Goal: Feedback & Contribution: Submit feedback/report problem

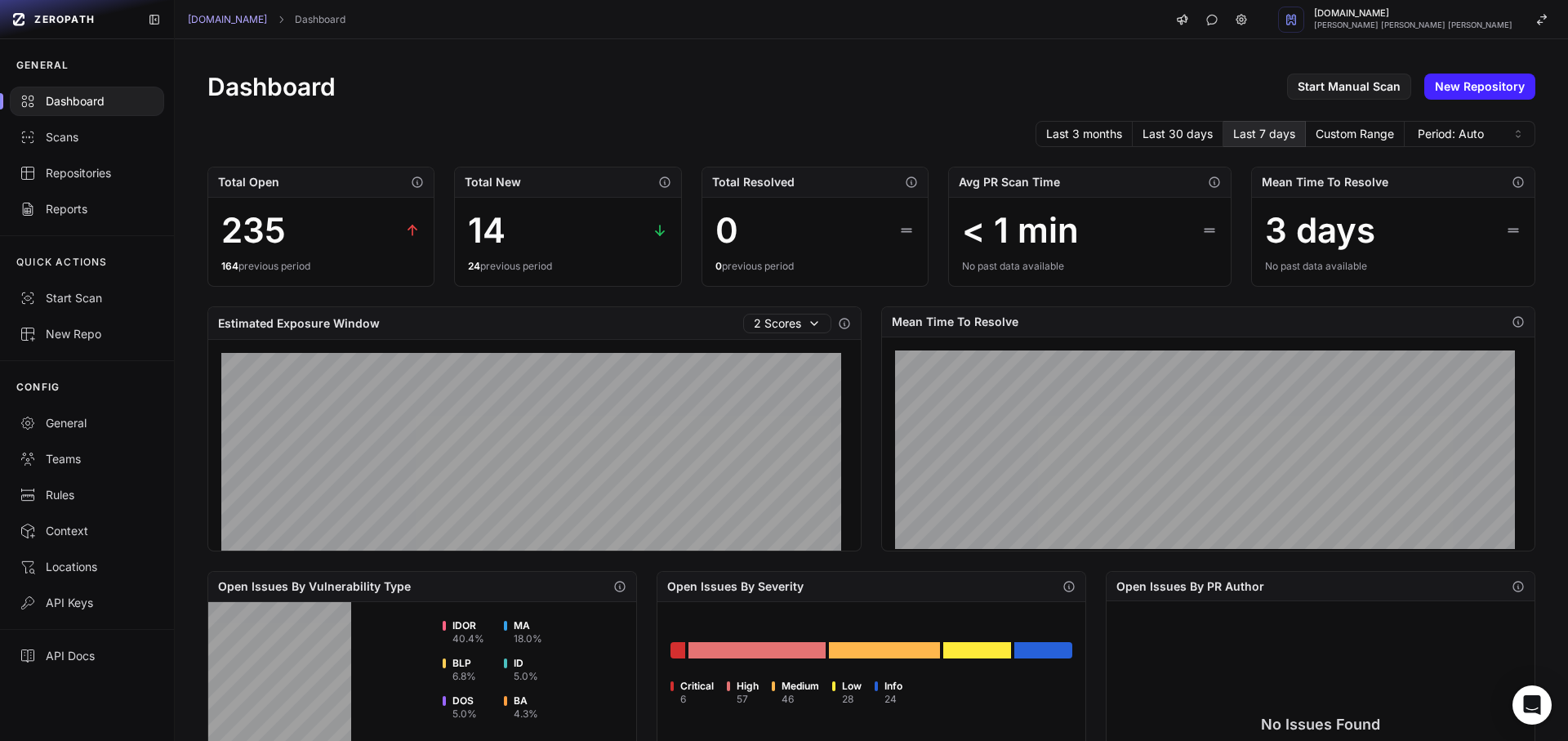
click at [50, 103] on div "Dashboard" at bounding box center [87, 101] width 135 height 17
click at [53, 189] on link "Repositories" at bounding box center [87, 173] width 174 height 36
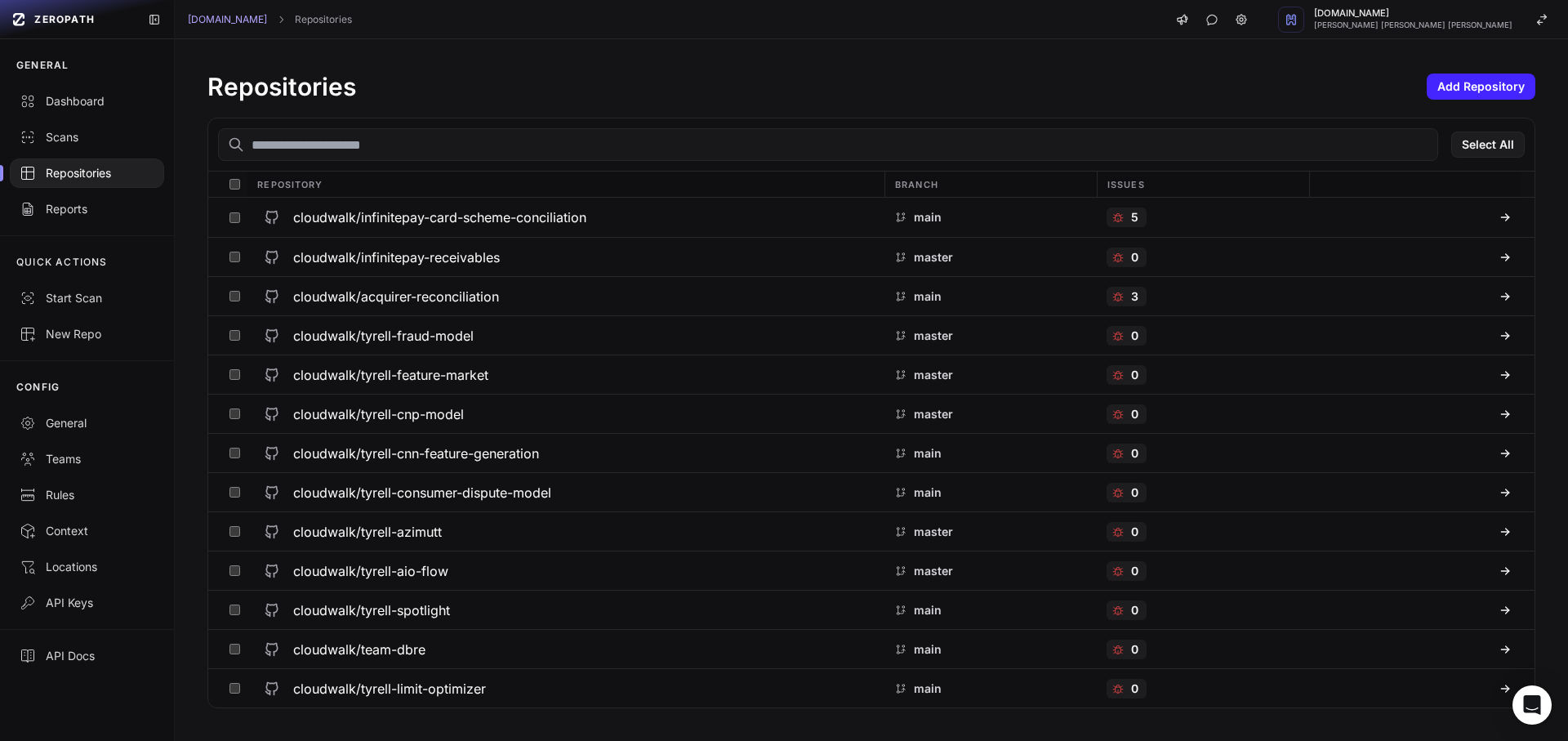
click at [303, 143] on input "text" at bounding box center [828, 145] width 1220 height 33
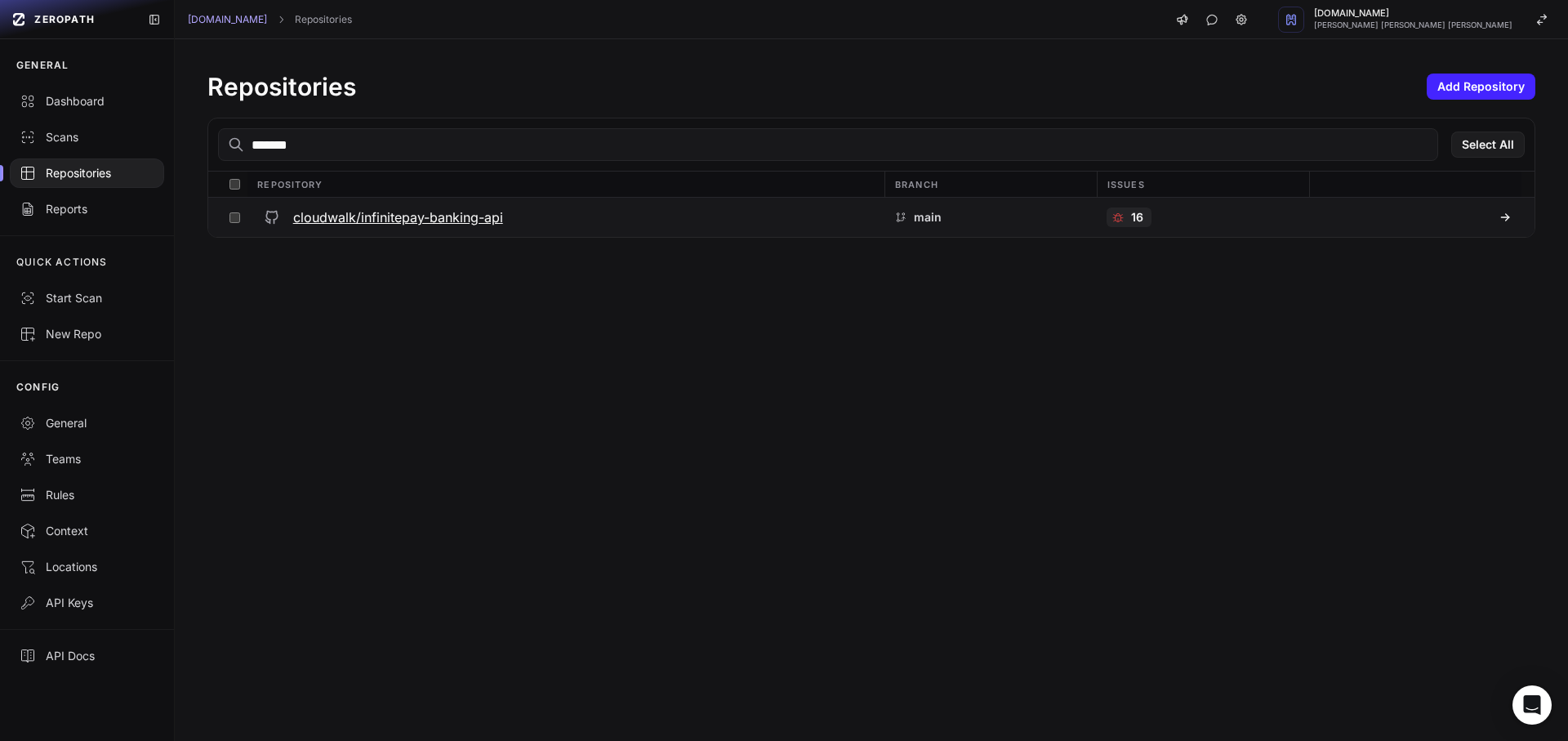
type input "*******"
drag, startPoint x: 353, startPoint y: 200, endPoint x: 341, endPoint y: 205, distance: 13.0
click at [352, 200] on button "cloudwalk/infinitepay-banking-api" at bounding box center [566, 217] width 637 height 39
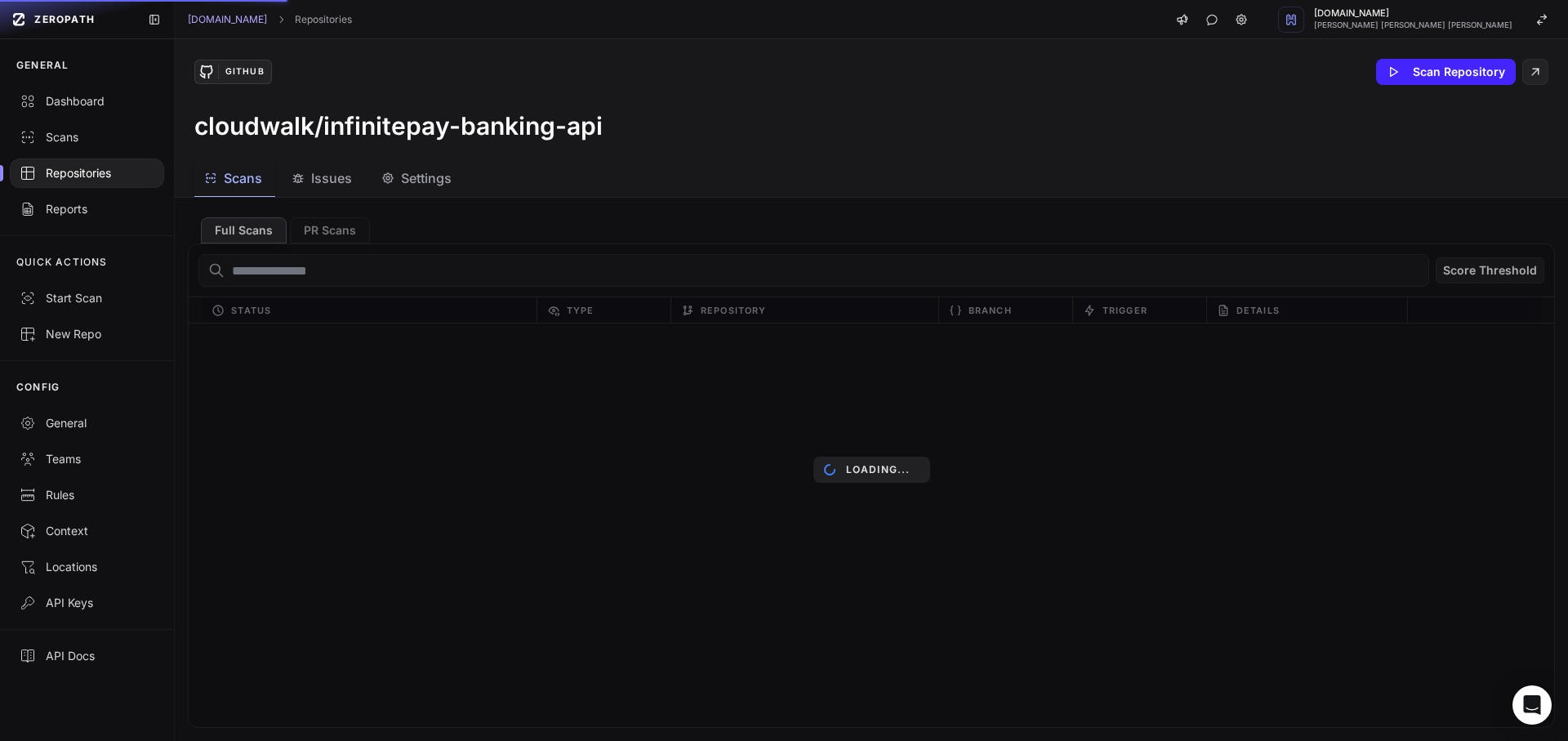
click at [314, 197] on div "Loading..." at bounding box center [871, 469] width 1393 height 544
click at [311, 177] on span "Issues" at bounding box center [331, 178] width 41 height 20
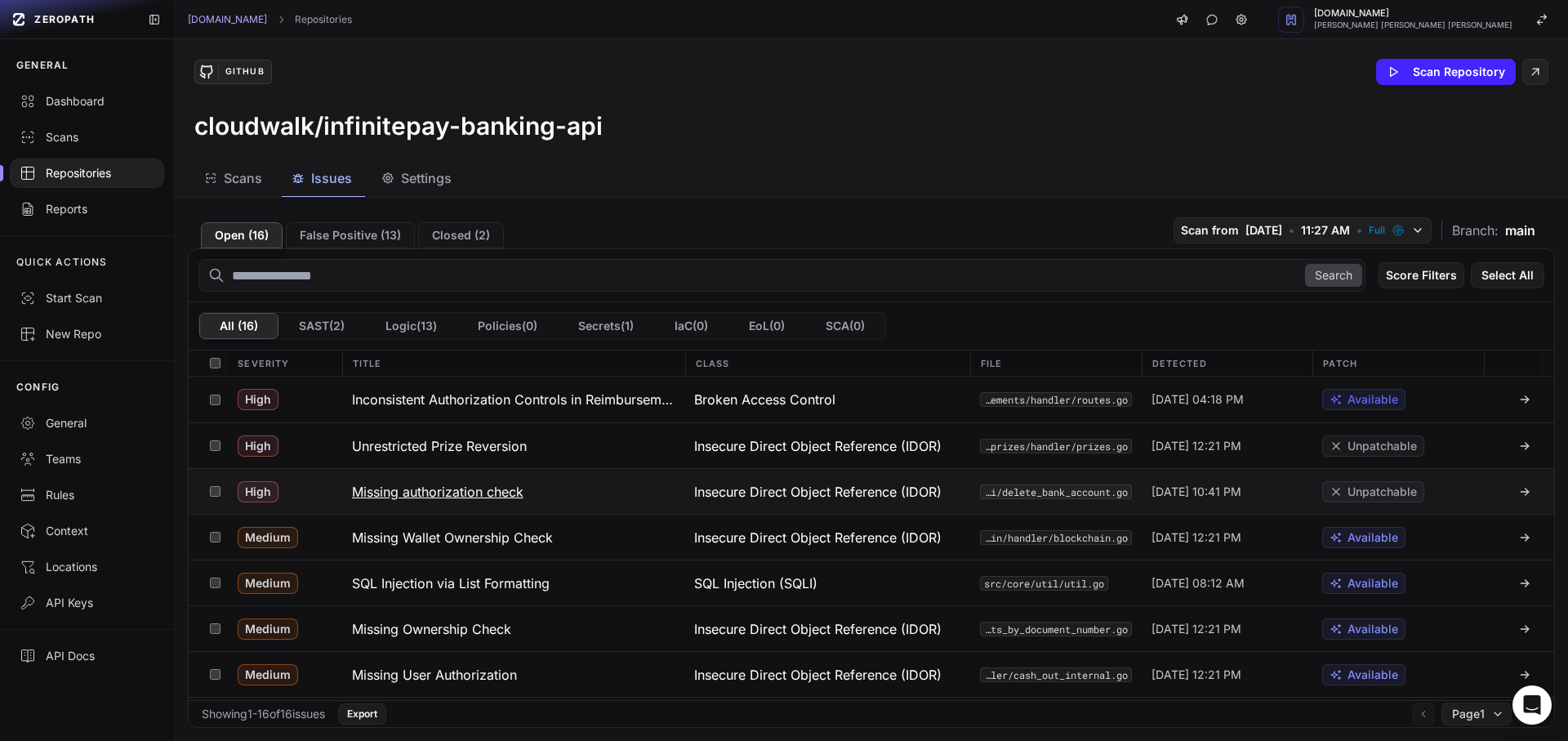
click at [395, 481] on button "Missing authorization check" at bounding box center [514, 491] width 343 height 45
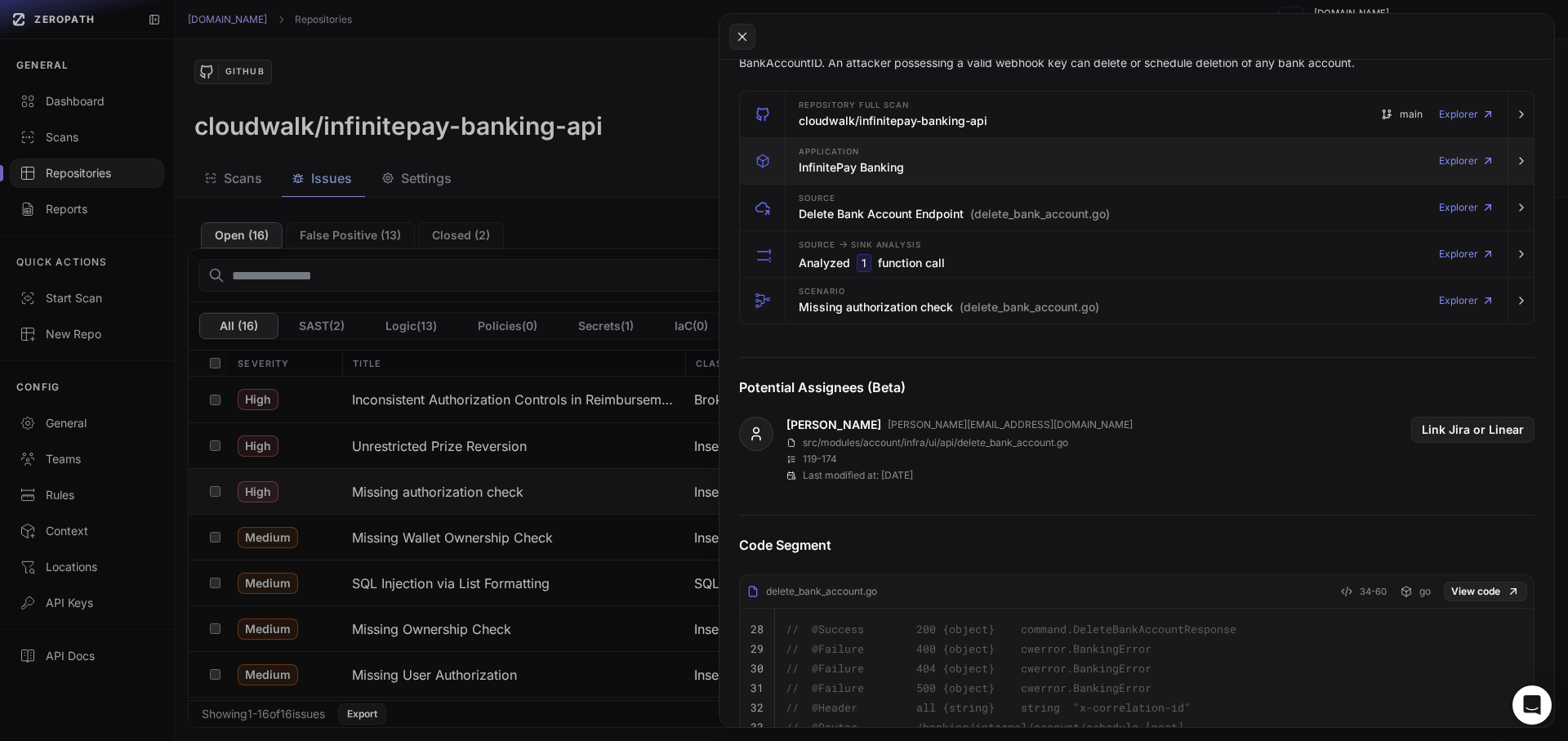
scroll to position [147, 0]
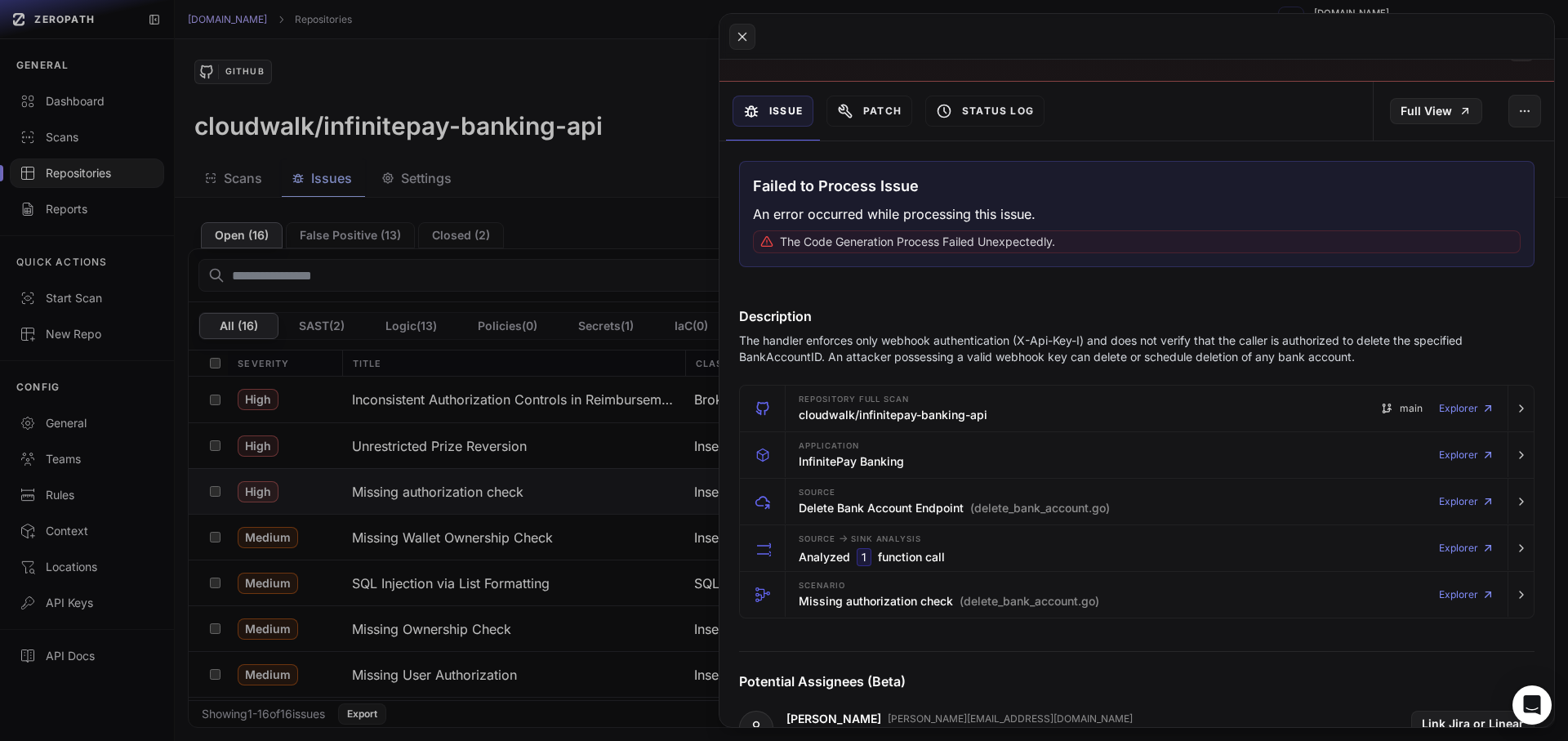
click at [904, 361] on p "The handler enforces only webhook authentication (X-Api-Key-I) and does not ver…" at bounding box center [1105, 349] width 732 height 33
click at [834, 364] on p "The handler enforces only webhook authentication (X-Api-Key-I) and does not ver…" at bounding box center [1105, 349] width 732 height 33
click at [829, 362] on p "The handler enforces only webhook authentication (X-Api-Key-I) and does not ver…" at bounding box center [1105, 349] width 732 height 33
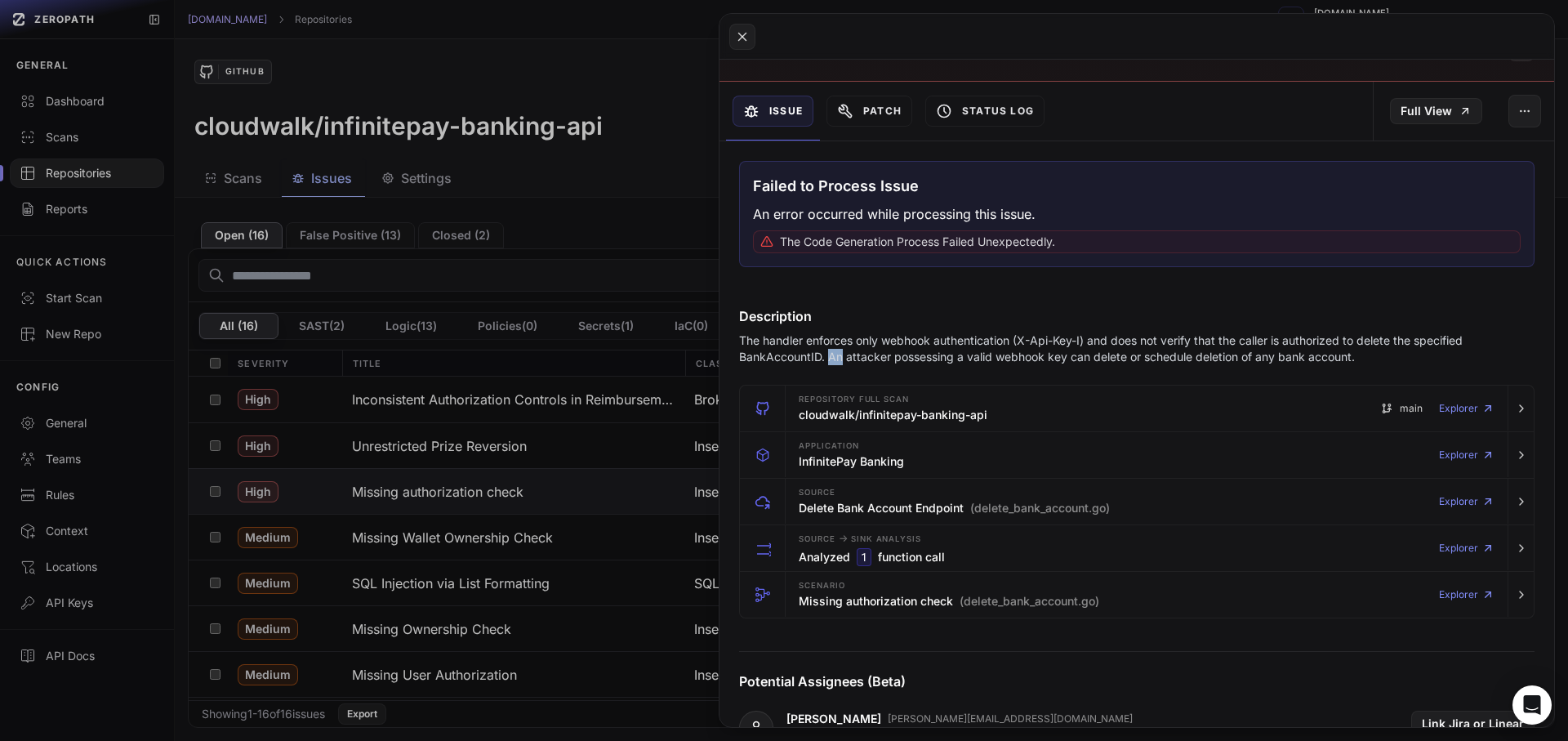
click at [829, 362] on p "The handler enforces only webhook authentication (X-Api-Key-I) and does not ver…" at bounding box center [1105, 349] width 732 height 33
click at [840, 324] on h4 "Description" at bounding box center [1136, 316] width 795 height 20
click at [914, 342] on p "The handler enforces only webhook authentication (X-Api-Key-I) and does not ver…" at bounding box center [1105, 349] width 732 height 33
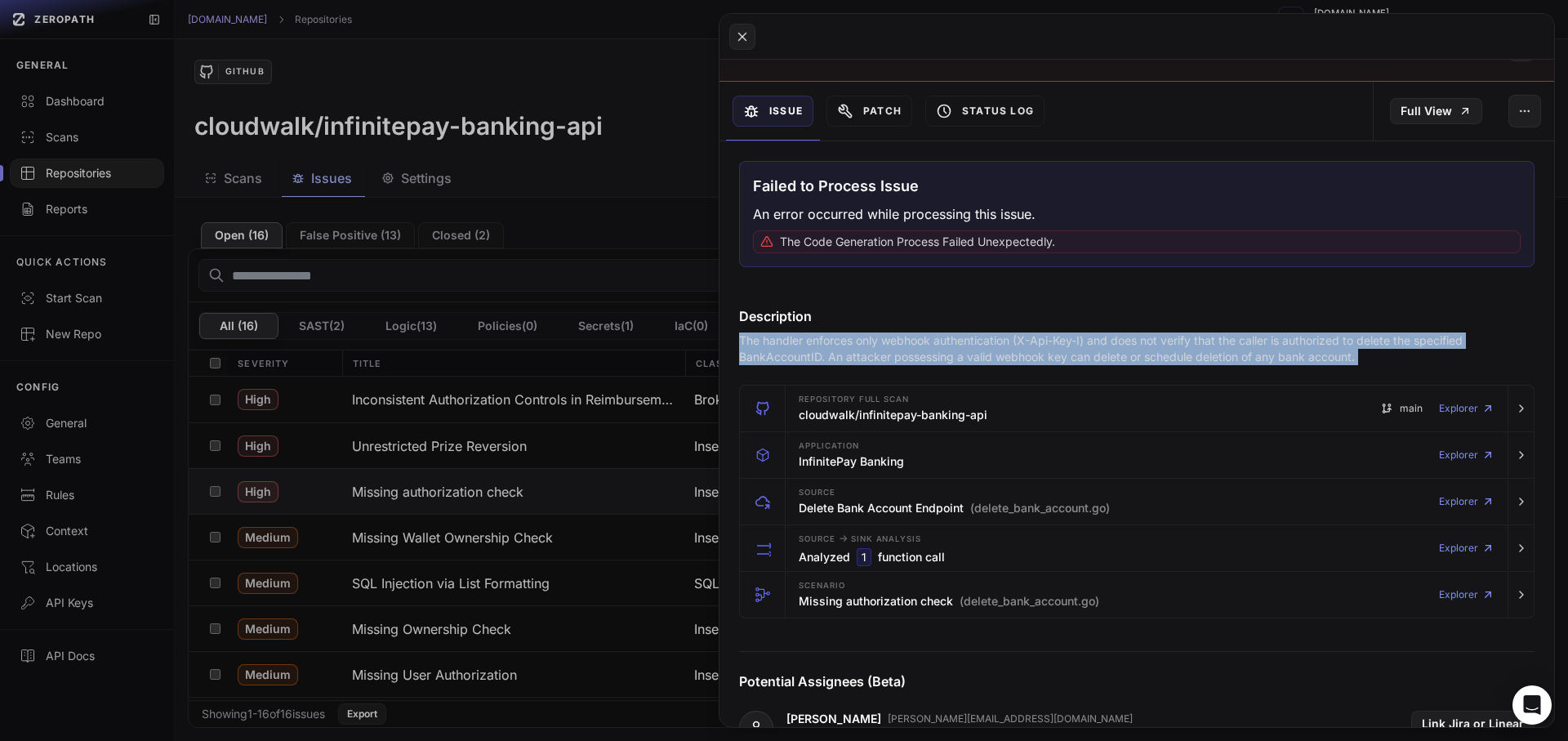
click at [904, 310] on div at bounding box center [904, 310] width 0 height 0
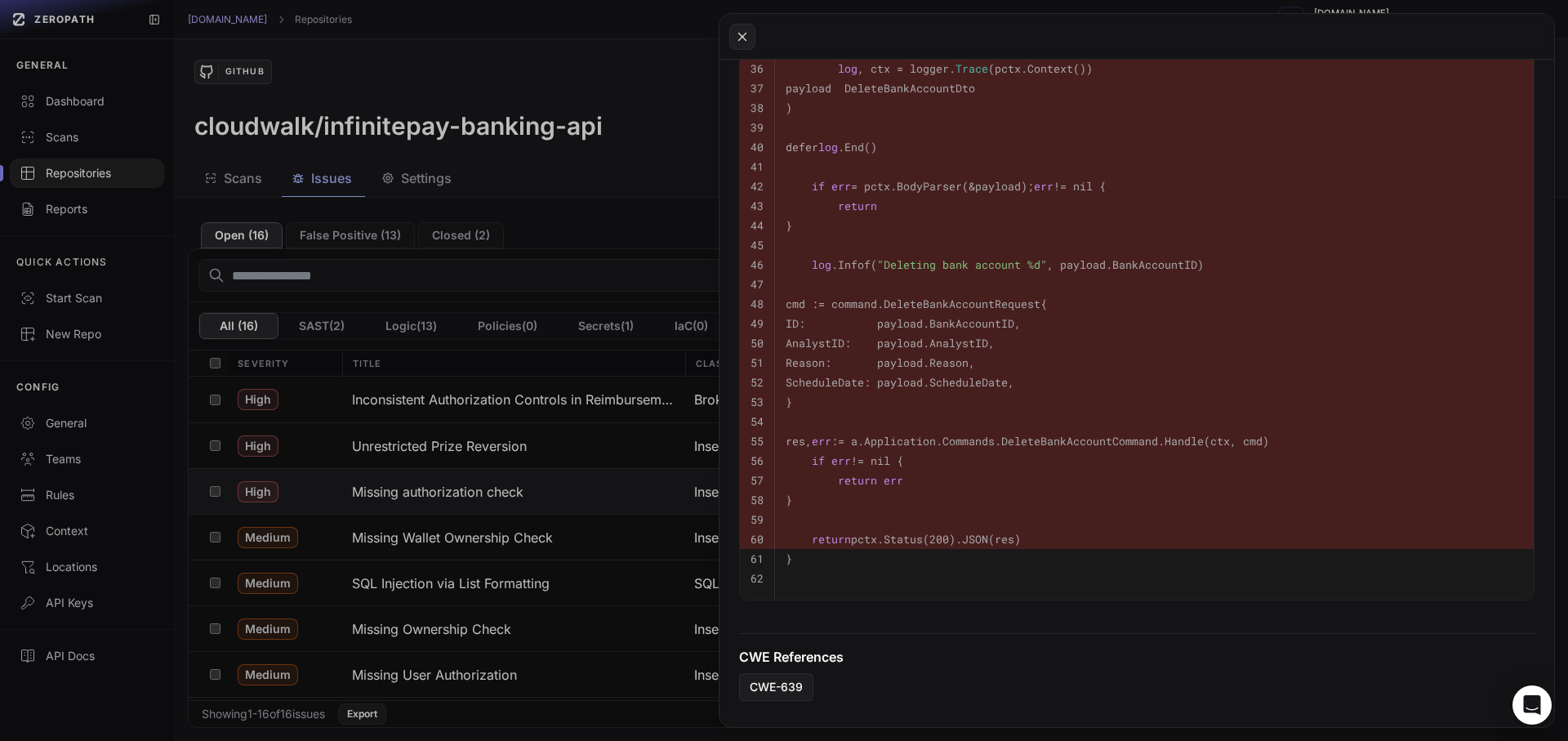
scroll to position [1030, 0]
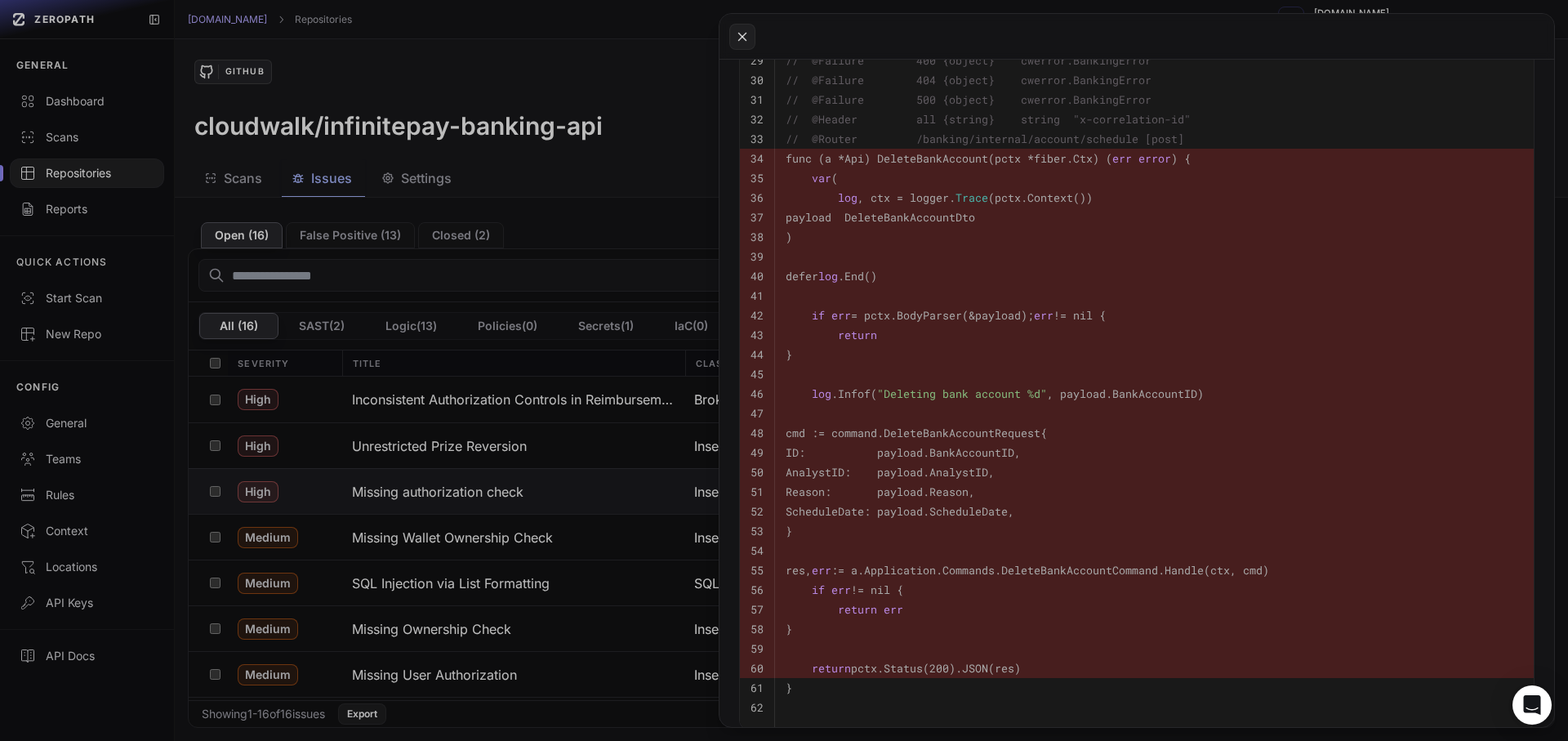
click at [900, 426] on code "cmd := command.DeleteBankAccountRequest{" at bounding box center [916, 433] width 262 height 15
click at [1018, 228] on pre ")" at bounding box center [1154, 237] width 737 height 20
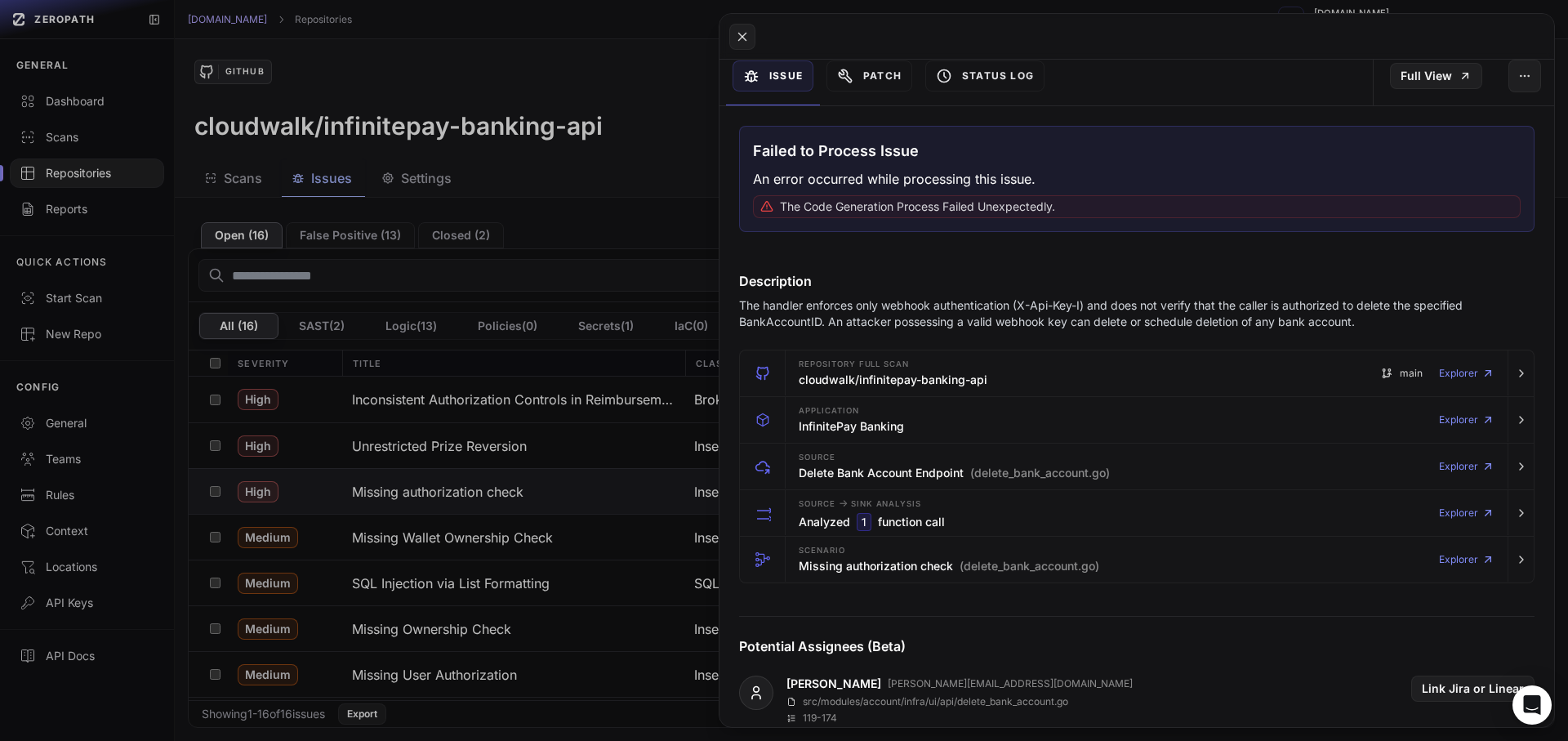
scroll to position [0, 0]
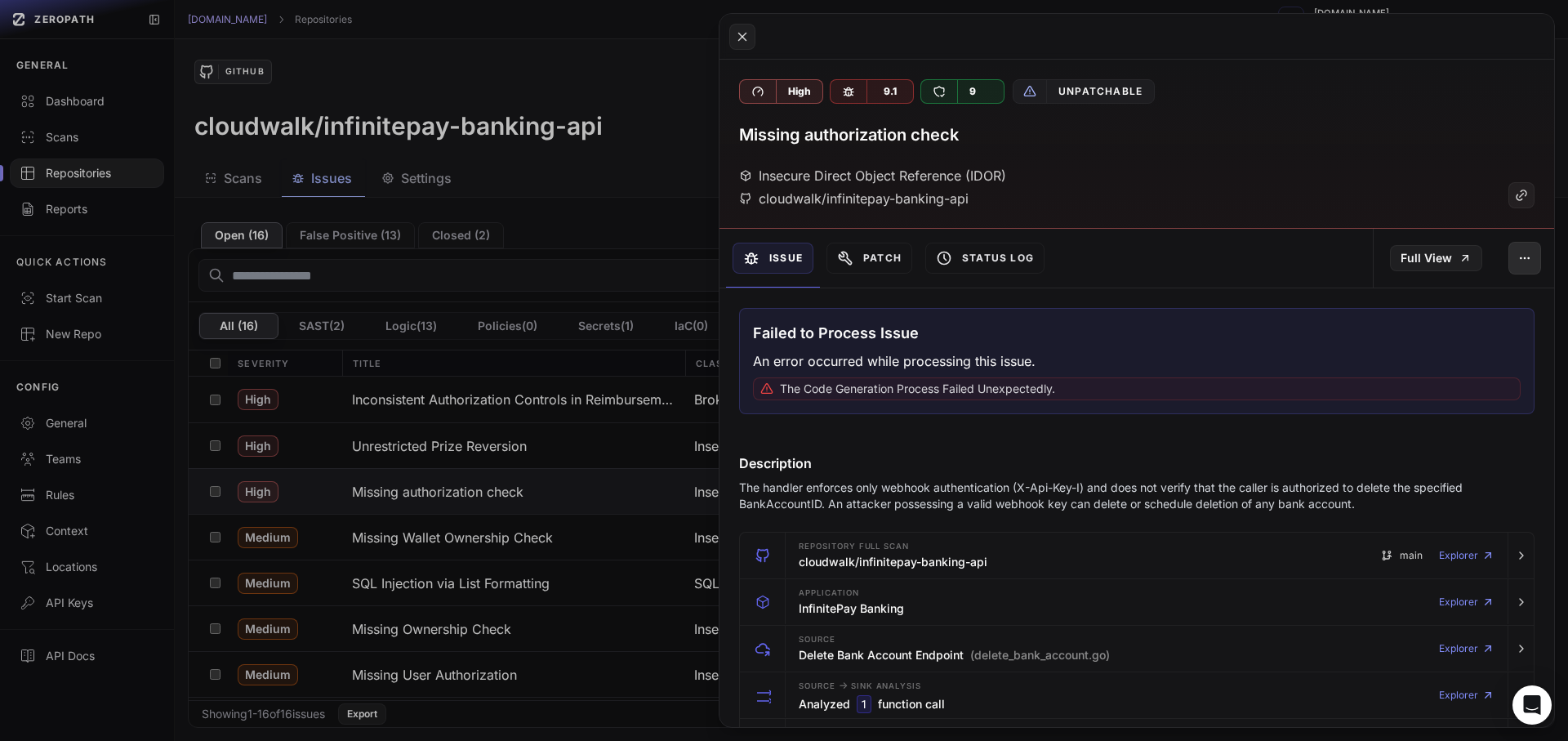
click at [1521, 263] on button "button" at bounding box center [1525, 258] width 33 height 33
click at [1421, 295] on div "False Positive" at bounding box center [1437, 301] width 175 height 39
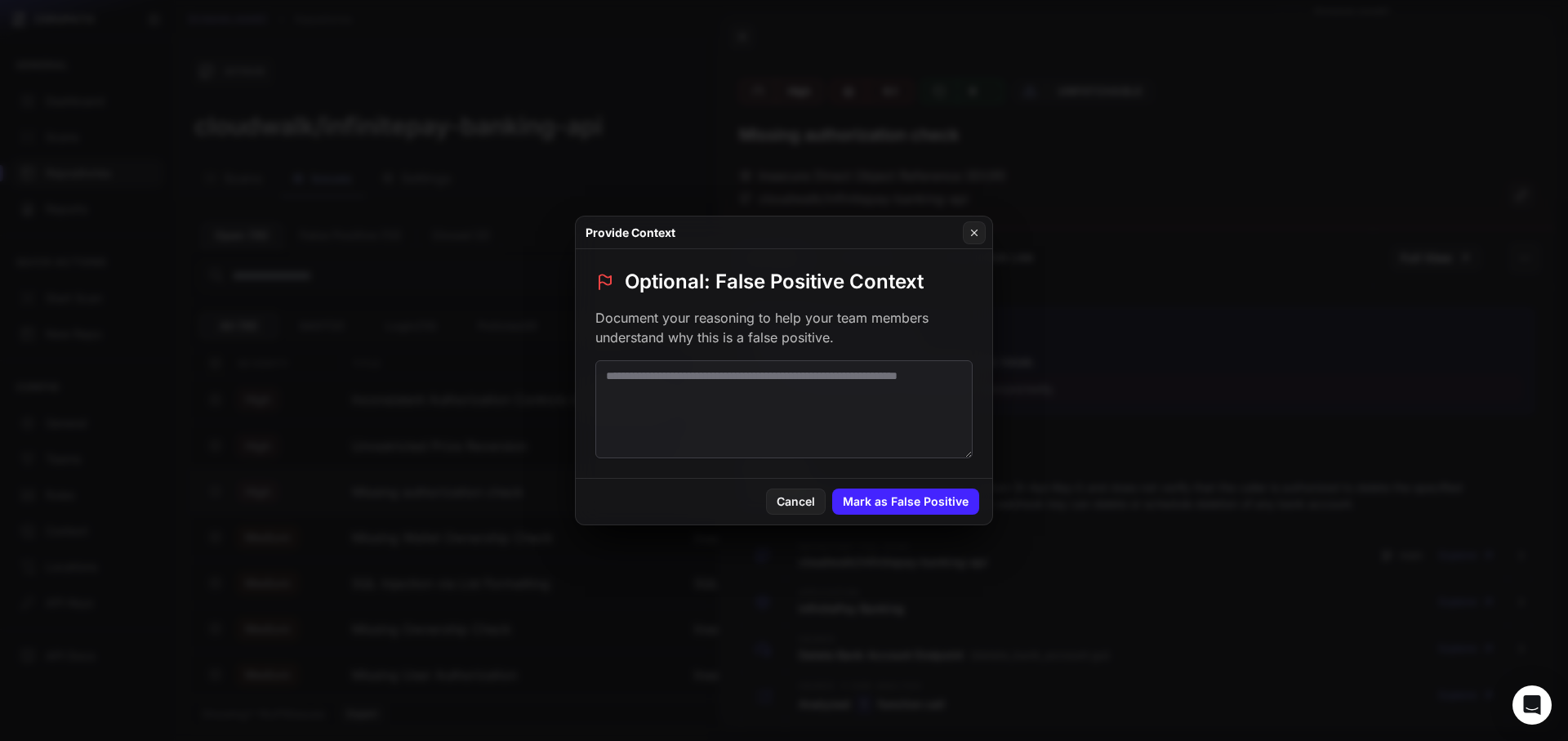
click at [911, 391] on textarea at bounding box center [784, 409] width 377 height 98
paste textarea "**********"
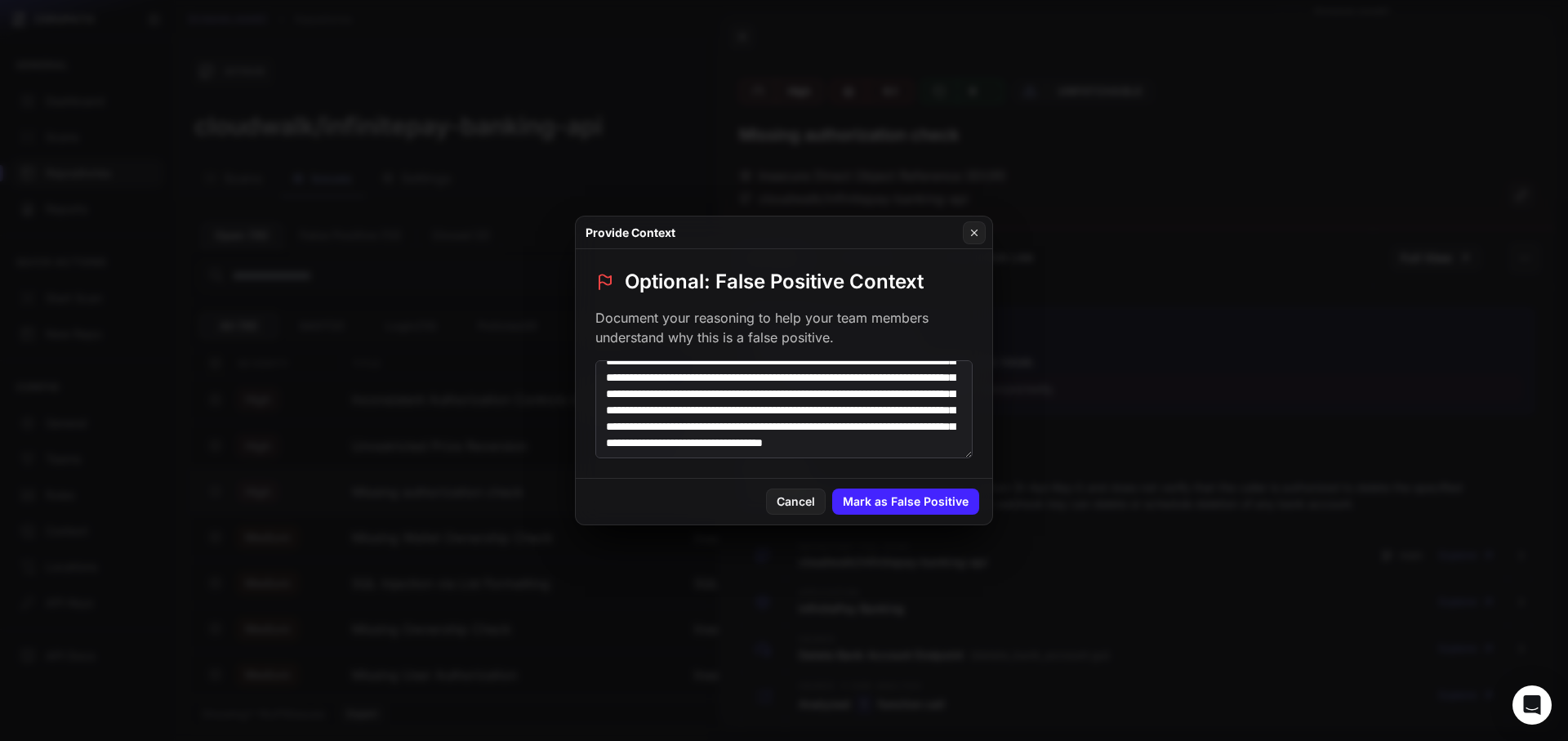
scroll to position [113, 0]
click at [846, 409] on textarea "**********" at bounding box center [784, 409] width 377 height 98
type textarea "**********"
click at [960, 220] on div "Provide Context" at bounding box center [783, 233] width 416 height 33
click at [975, 224] on button at bounding box center [974, 233] width 23 height 23
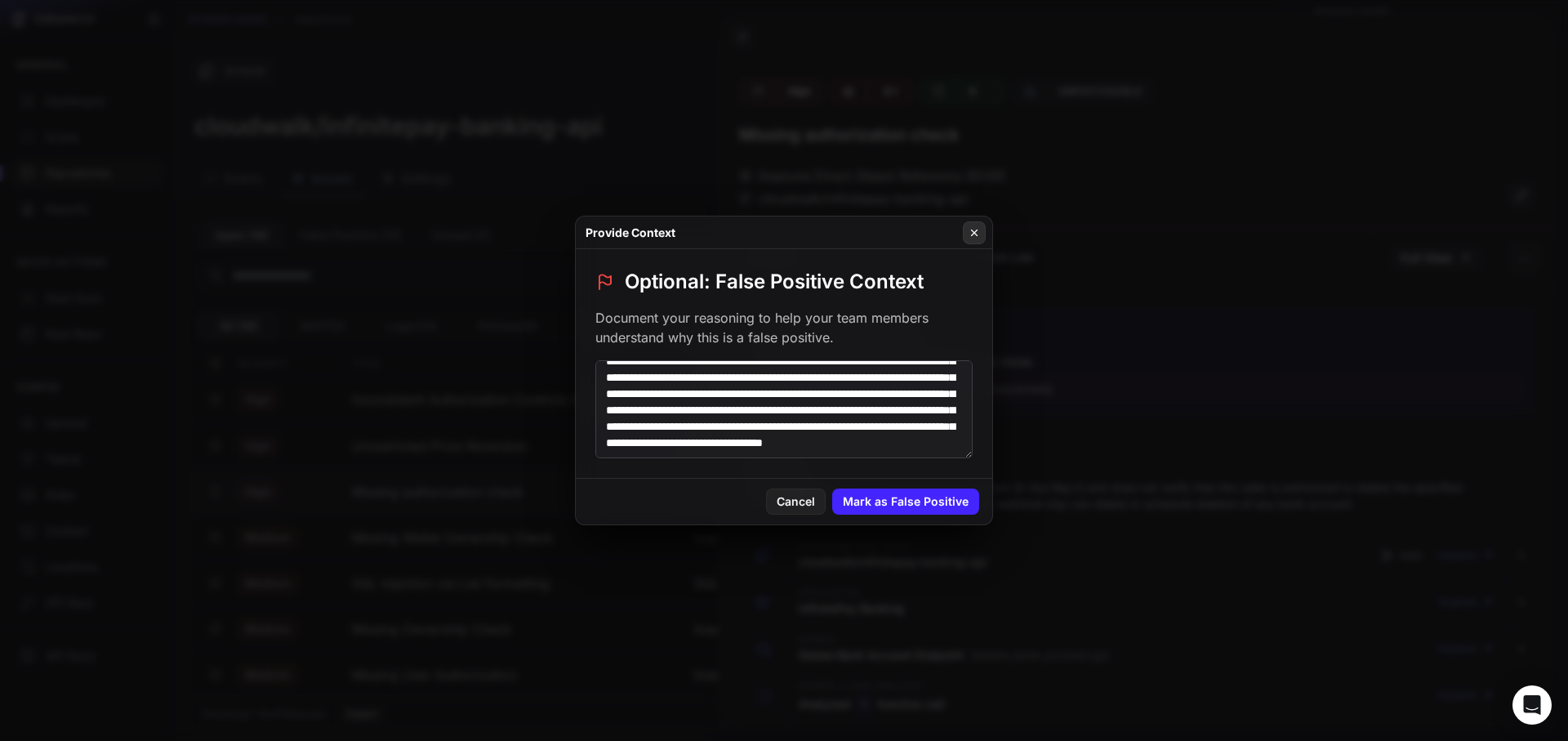
click at [975, 224] on div "High 9.1 9 Unpatchable Missing authorization check Insecure Direct Object Refer…" at bounding box center [1137, 144] width 834 height 170
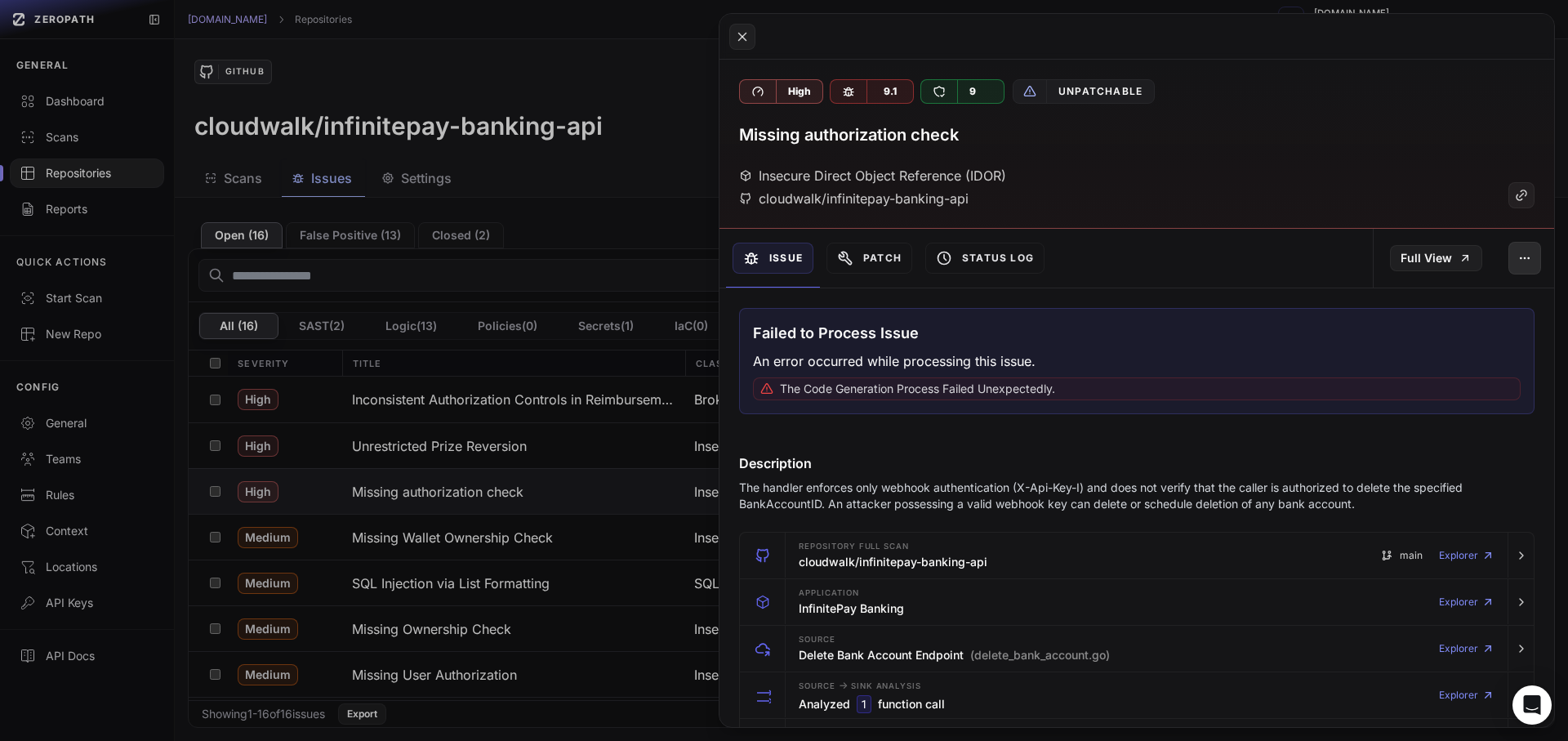
click at [1525, 250] on button "button" at bounding box center [1525, 258] width 33 height 33
click at [1408, 299] on div "False Positive" at bounding box center [1437, 301] width 175 height 39
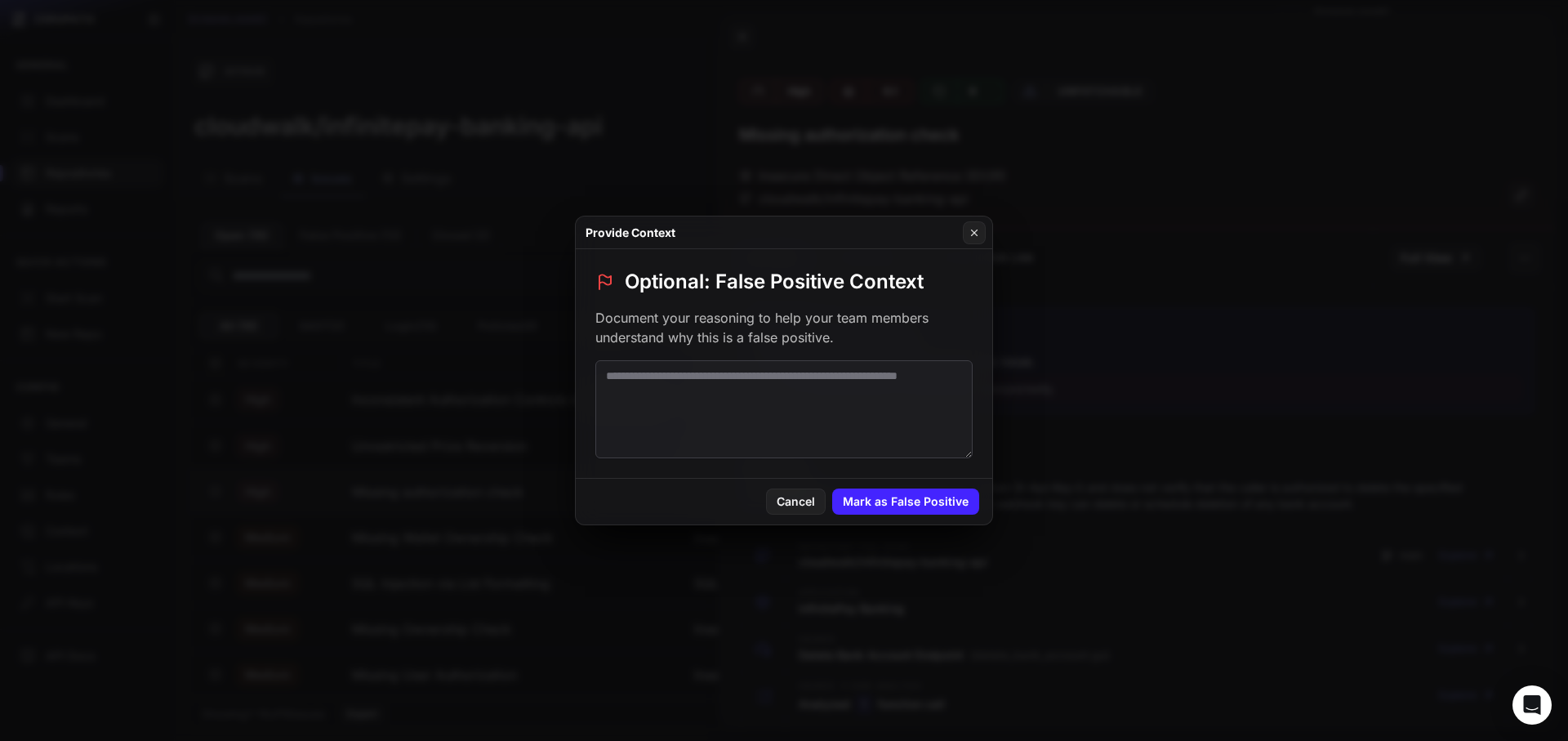
click at [877, 404] on textarea at bounding box center [784, 409] width 377 height 98
paste textarea "**********"
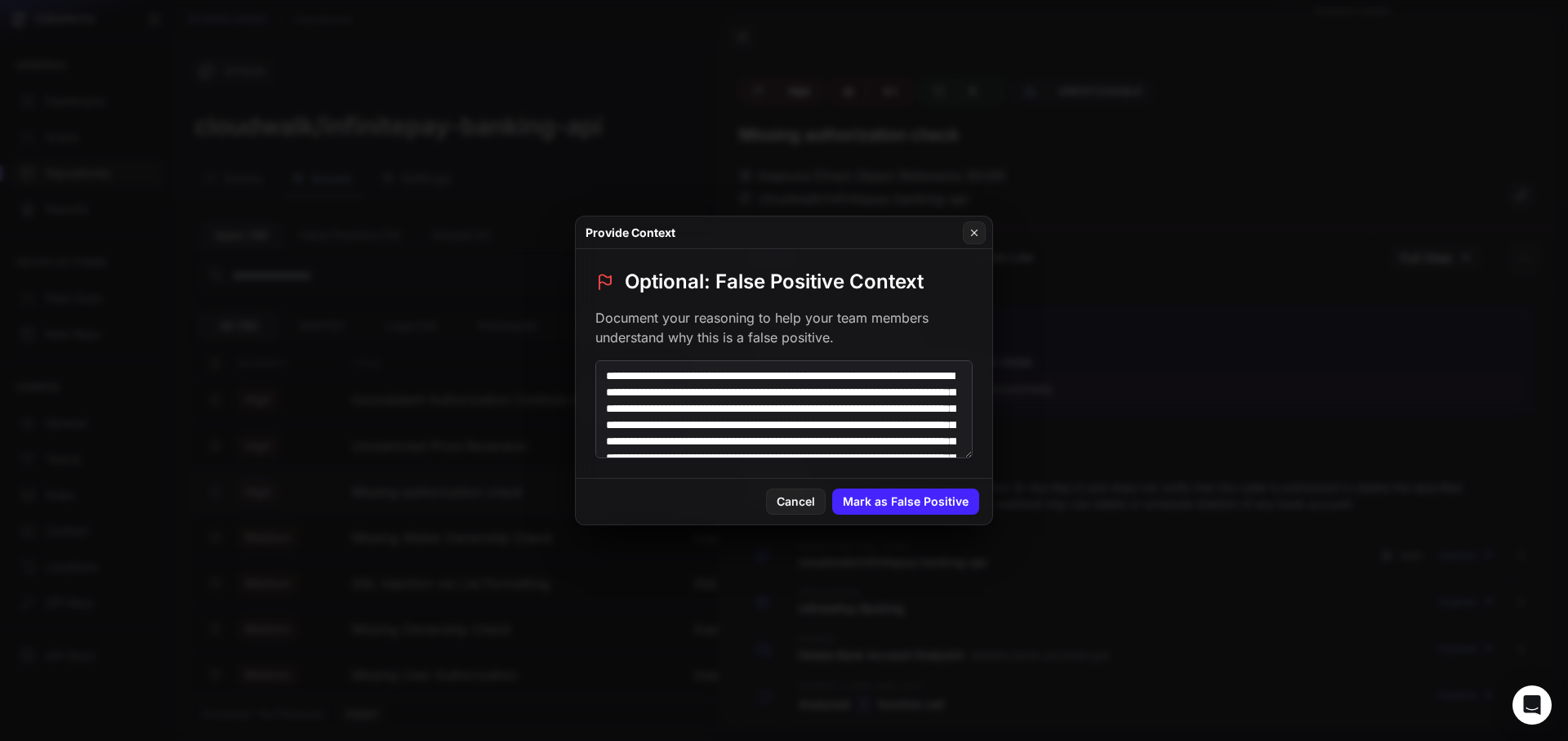
scroll to position [104, 0]
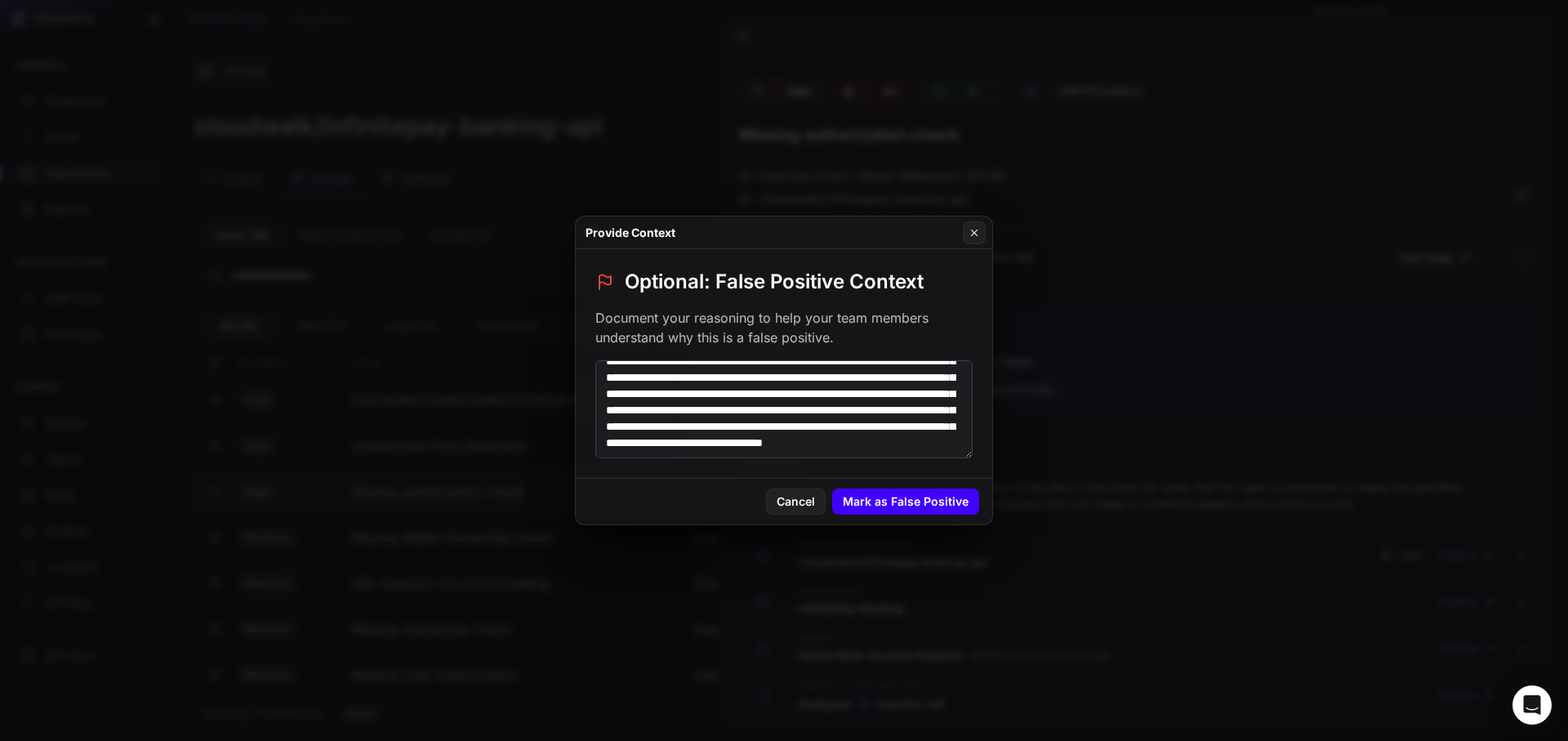
type textarea "**********"
click at [913, 511] on button "Mark as False Positive" at bounding box center [905, 502] width 147 height 26
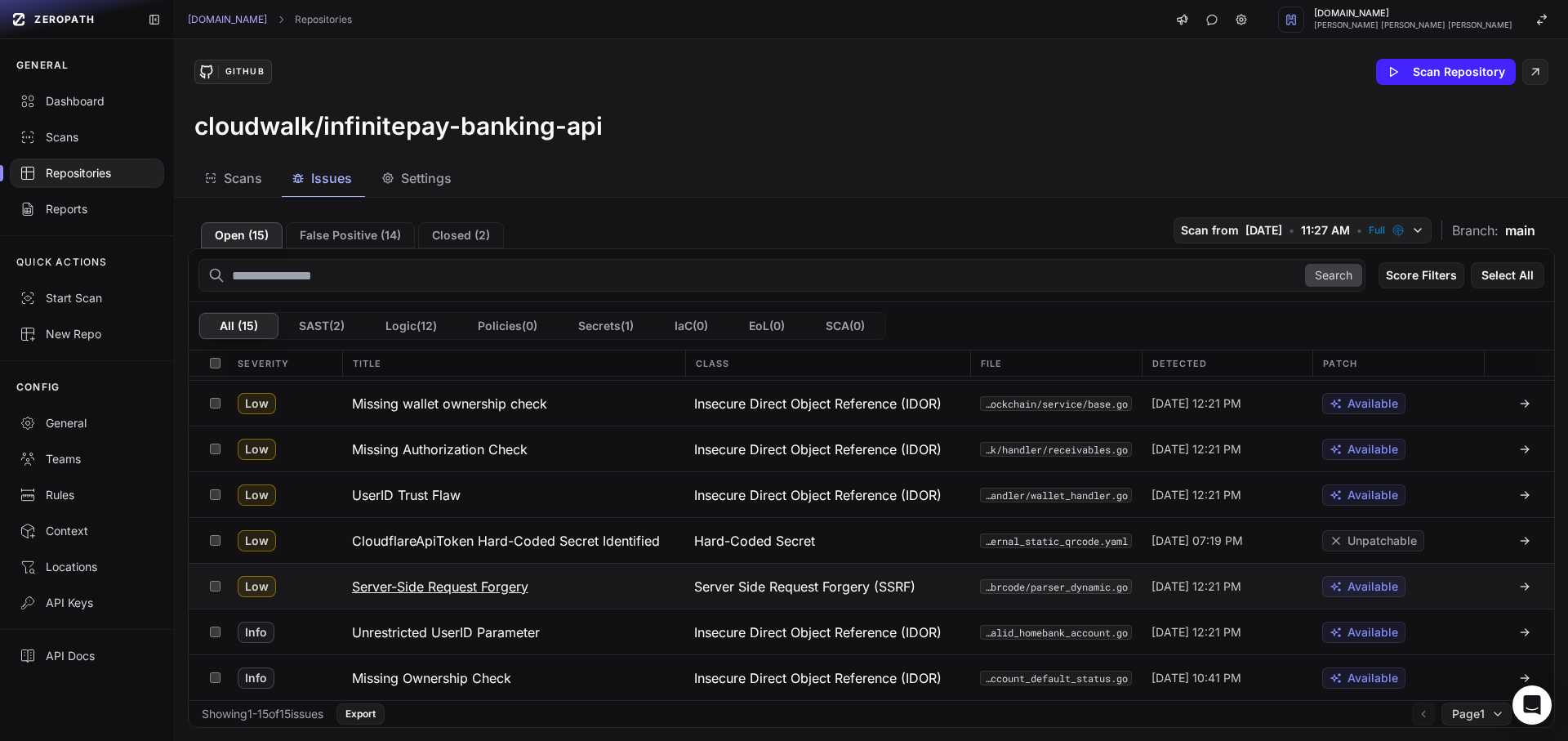
scroll to position [0, 0]
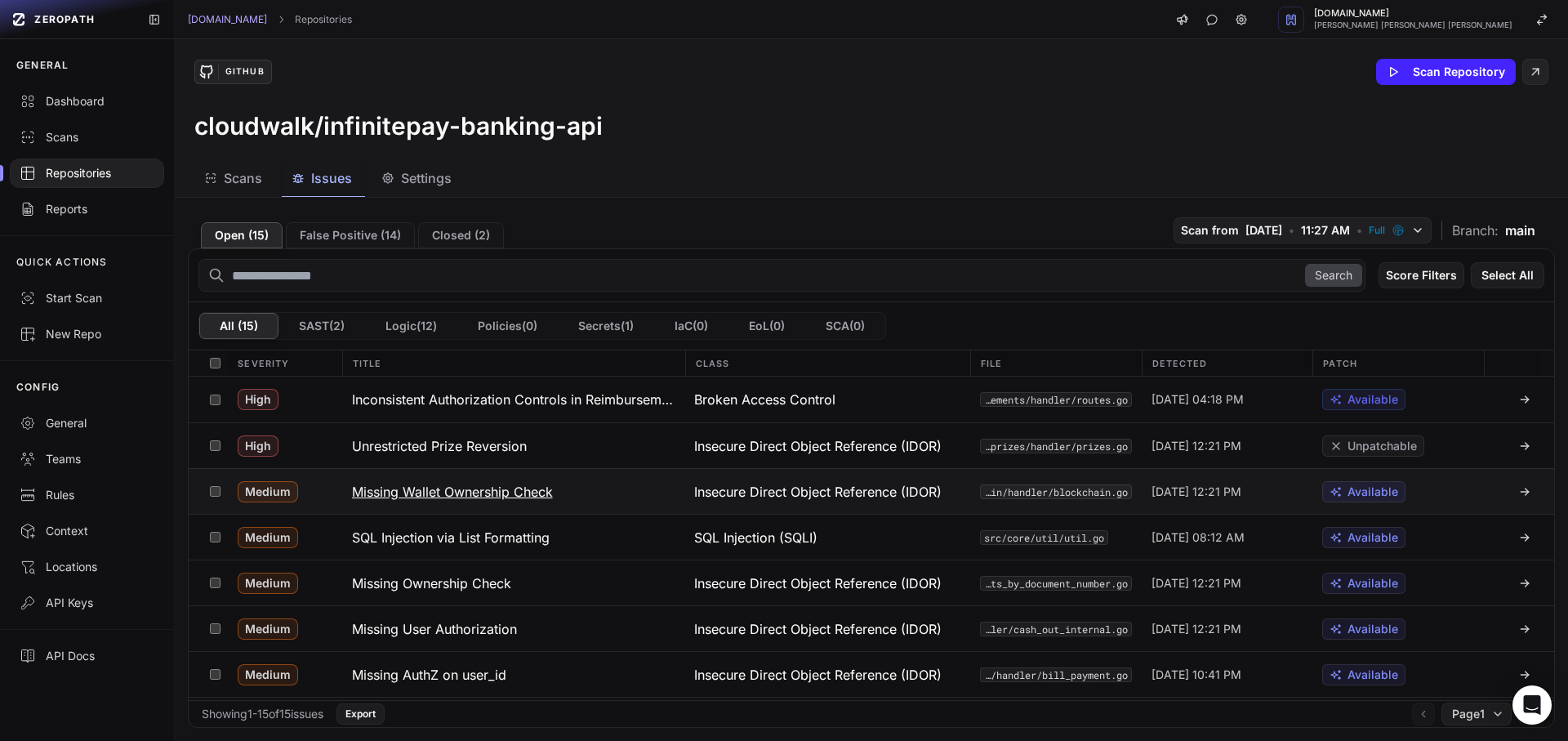
click at [460, 505] on button "Missing Wallet Ownership Check" at bounding box center [514, 491] width 343 height 45
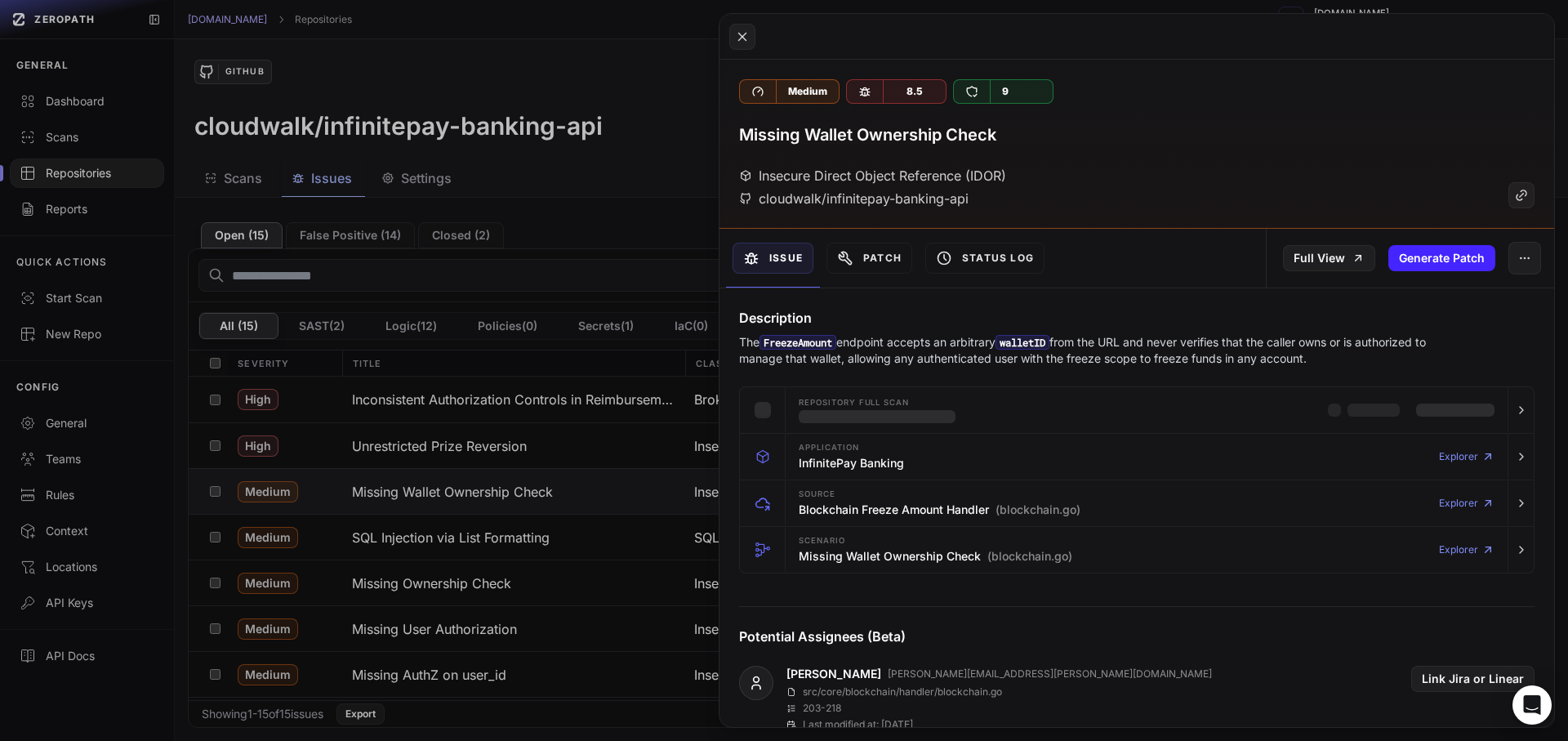
click at [893, 338] on p "The FreezeAmount endpoint accepts an arbitrary walletID from the URL and never …" at bounding box center [1105, 350] width 732 height 33
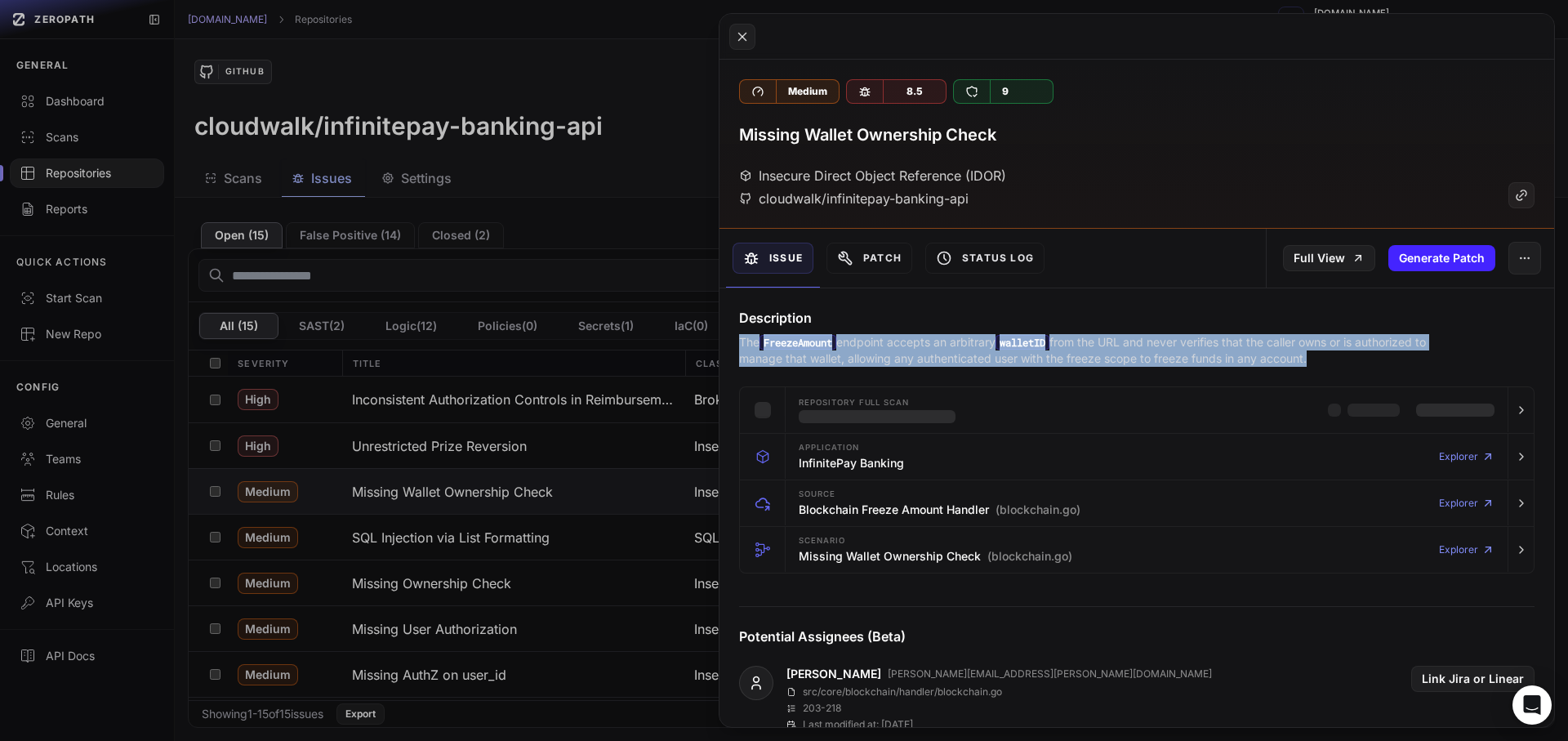
click at [892, 338] on p "The FreezeAmount endpoint accepts an arbitrary walletID from the URL and never …" at bounding box center [1105, 350] width 732 height 33
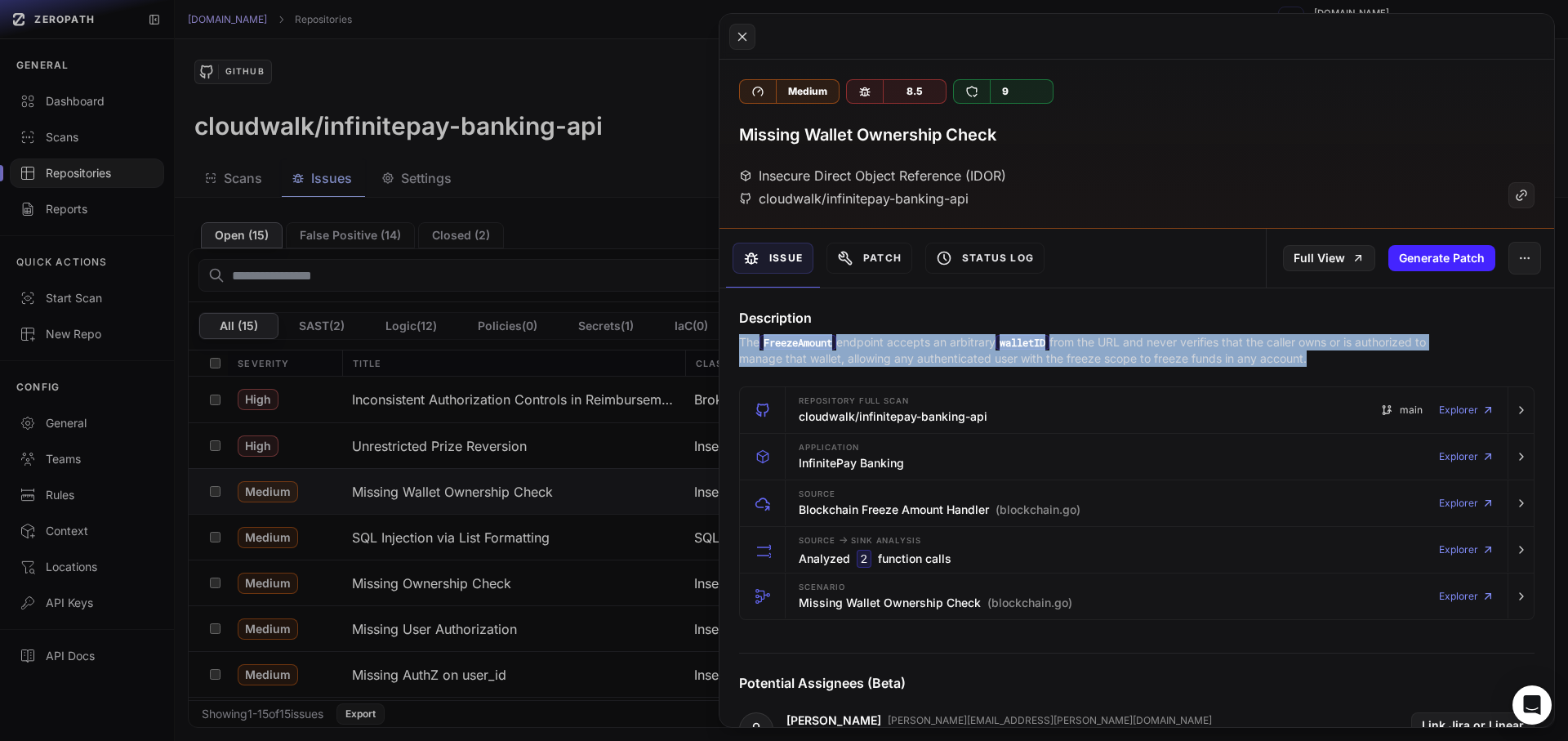
click at [881, 312] on div at bounding box center [881, 312] width 0 height 0
click at [831, 359] on p "The FreezeAmount endpoint accepts an arbitrary walletID from the URL and never …" at bounding box center [1105, 350] width 732 height 33
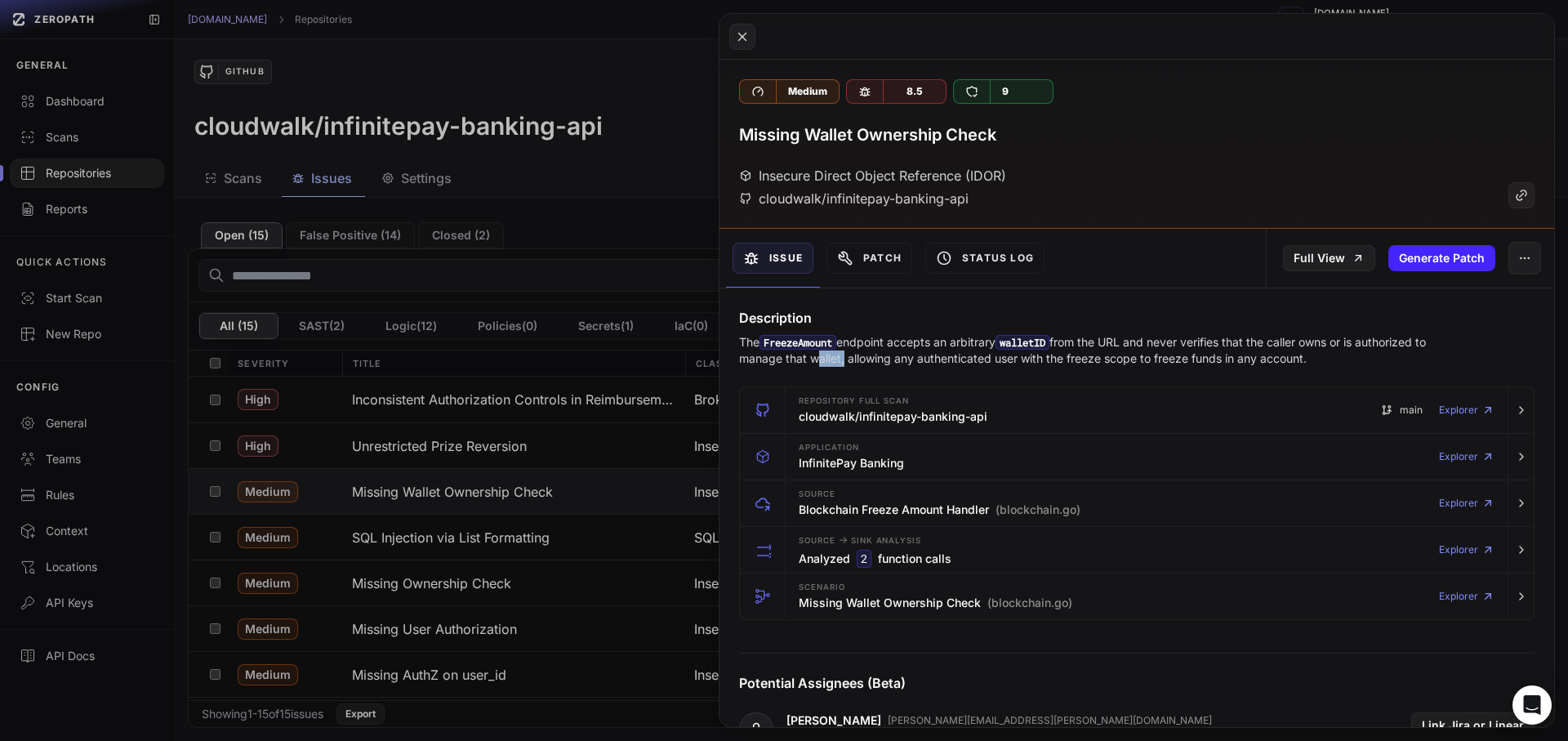
click at [831, 359] on p "The FreezeAmount endpoint accepts an arbitrary walletID from the URL and never …" at bounding box center [1105, 350] width 732 height 33
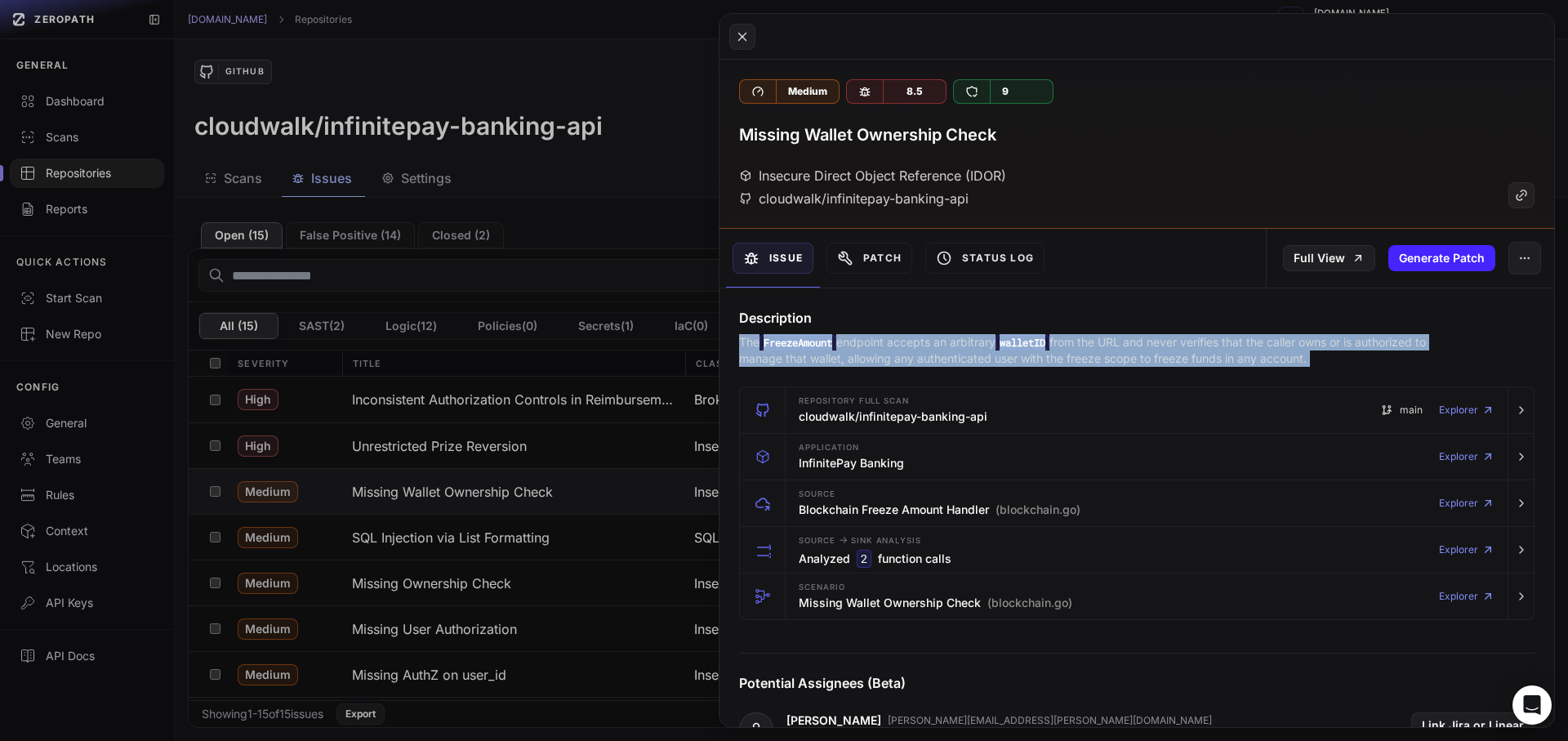
click at [831, 359] on p "The FreezeAmount endpoint accepts an arbitrary walletID from the URL and never …" at bounding box center [1105, 350] width 732 height 33
click at [900, 345] on p "The FreezeAmount endpoint accepts an arbitrary walletID from the URL and never …" at bounding box center [1105, 350] width 732 height 33
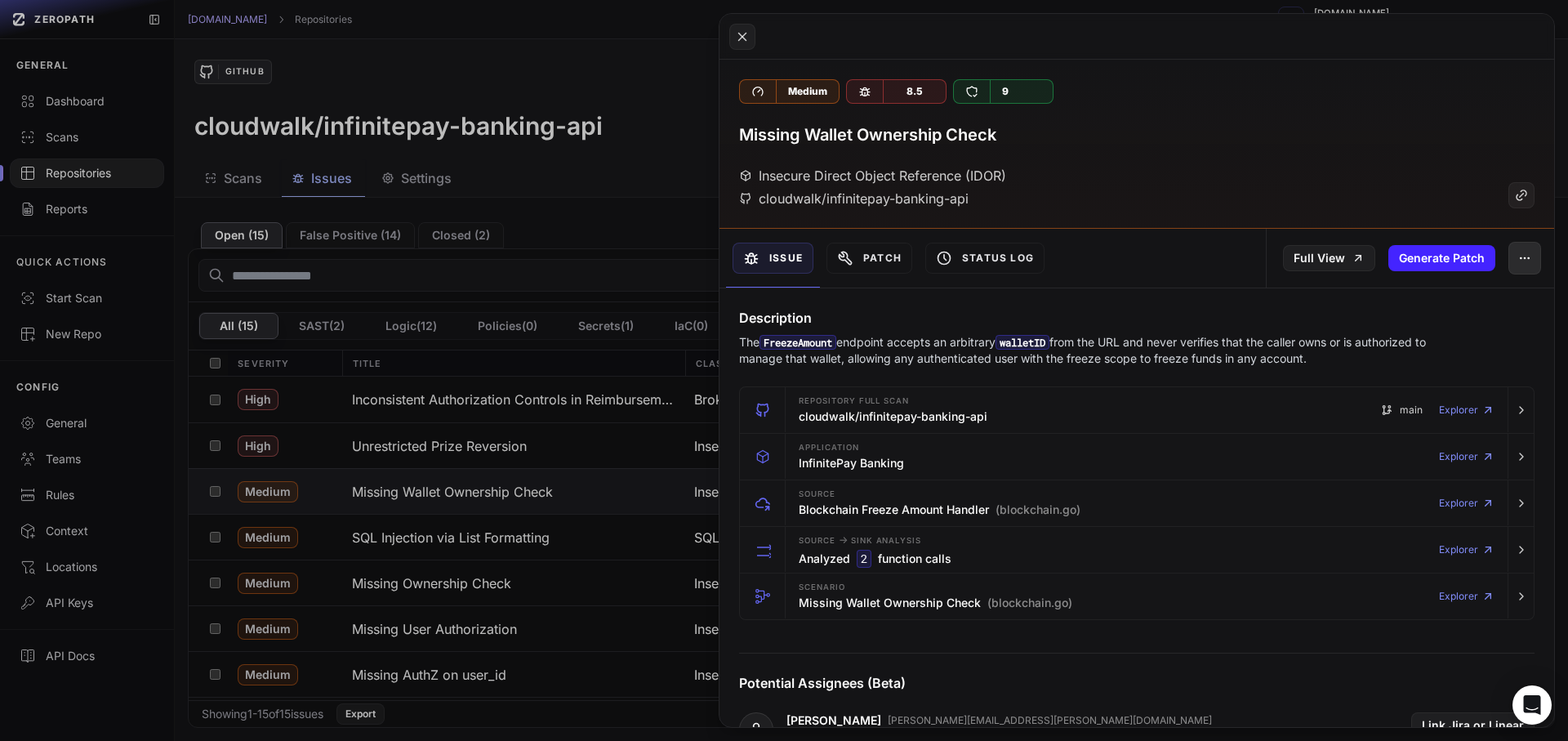
click at [1518, 266] on button "button" at bounding box center [1525, 258] width 33 height 33
click at [1384, 319] on div "False Positive" at bounding box center [1437, 301] width 175 height 39
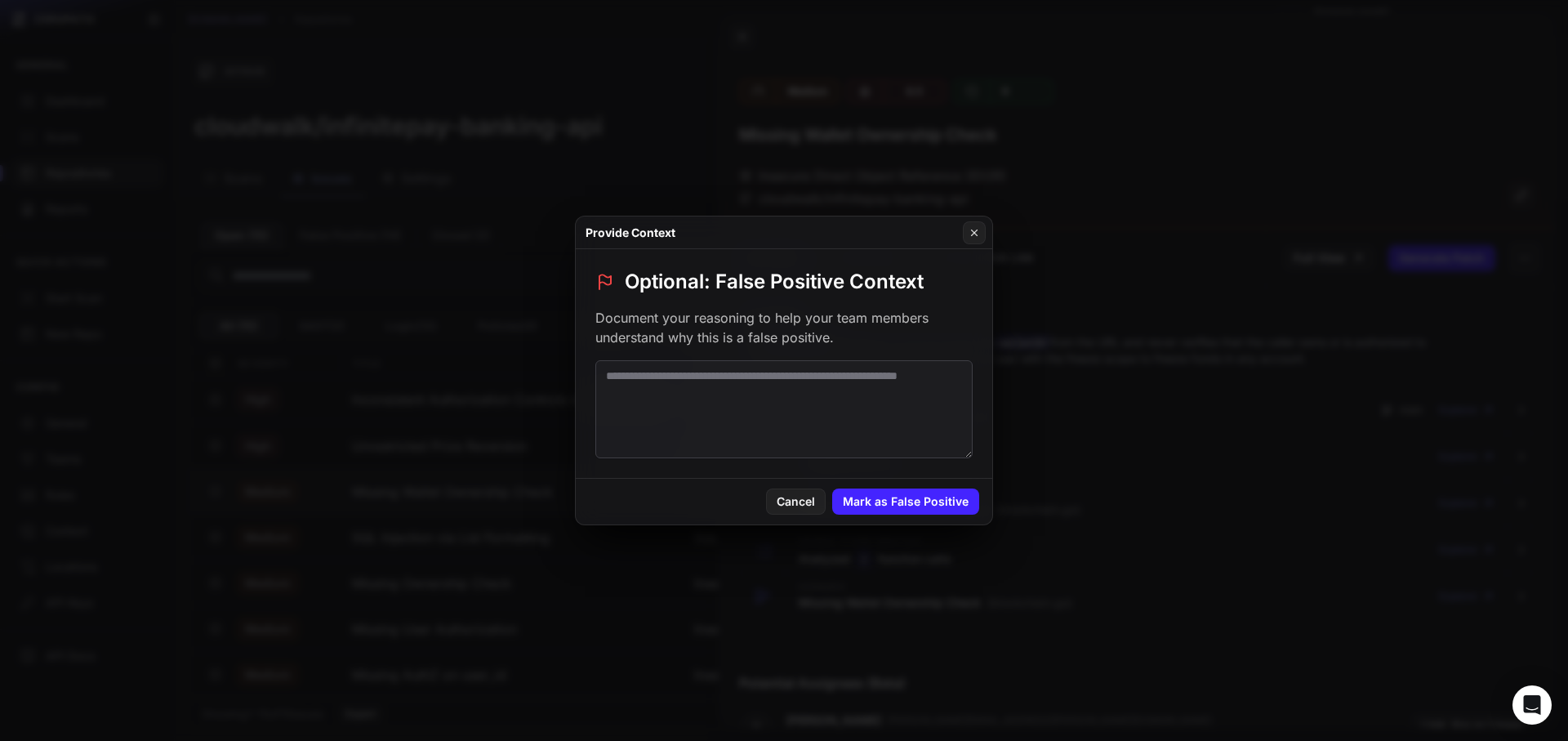
click at [906, 391] on textarea at bounding box center [784, 409] width 377 height 98
paste textarea "**********"
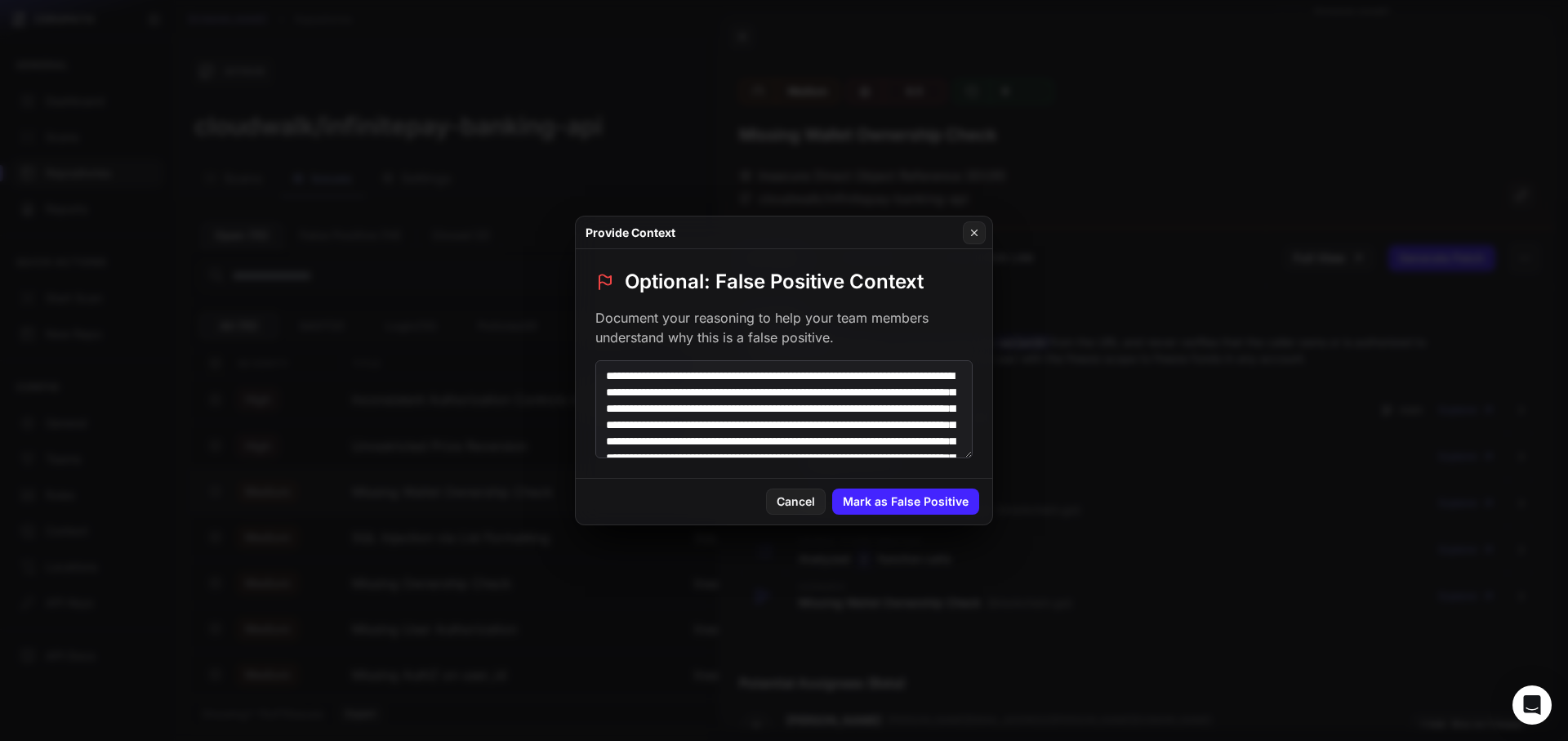
scroll to position [72, 0]
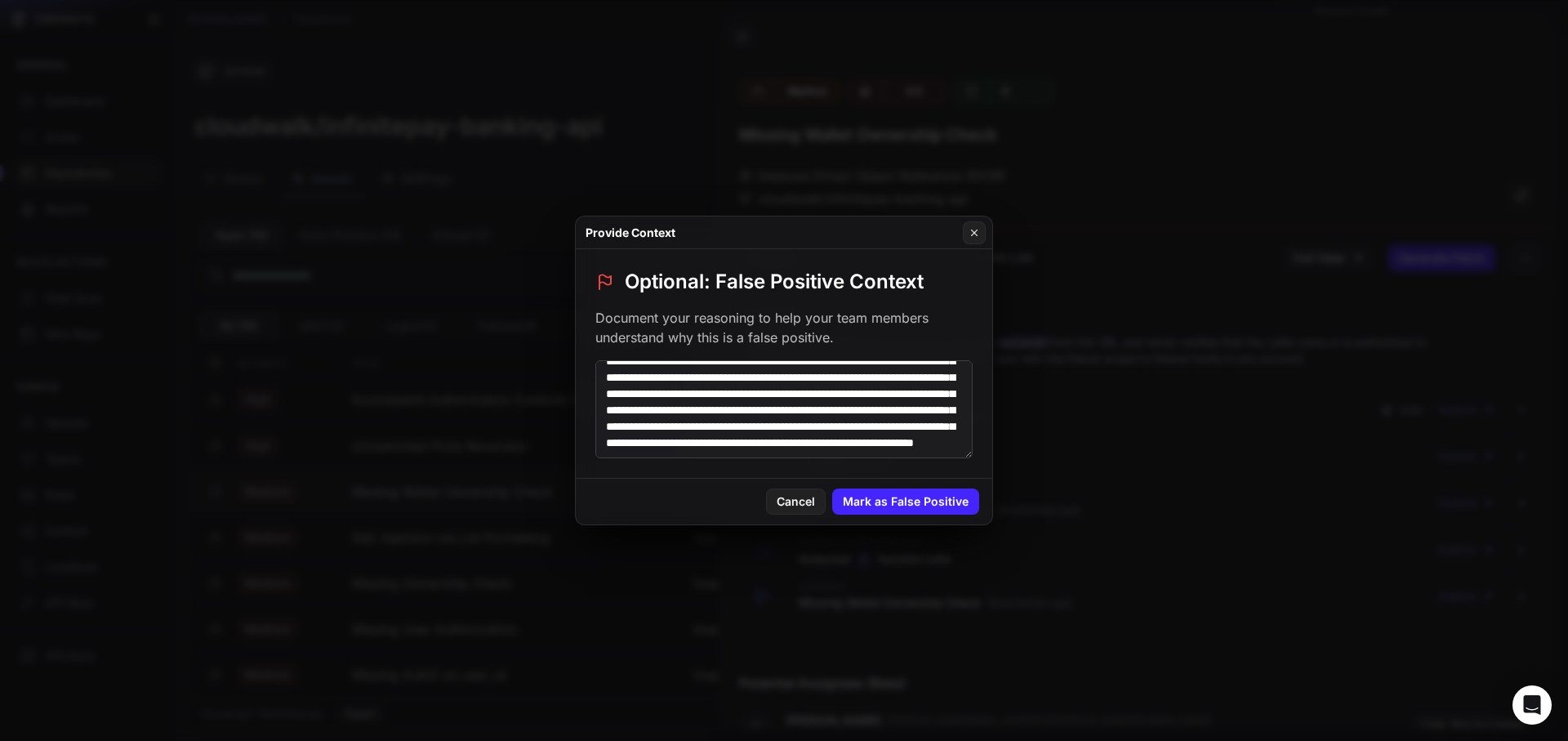
click at [710, 391] on textarea "**********" at bounding box center [784, 409] width 377 height 98
paste textarea
type textarea "**********"
click at [982, 218] on div "Provide Context" at bounding box center [783, 233] width 416 height 33
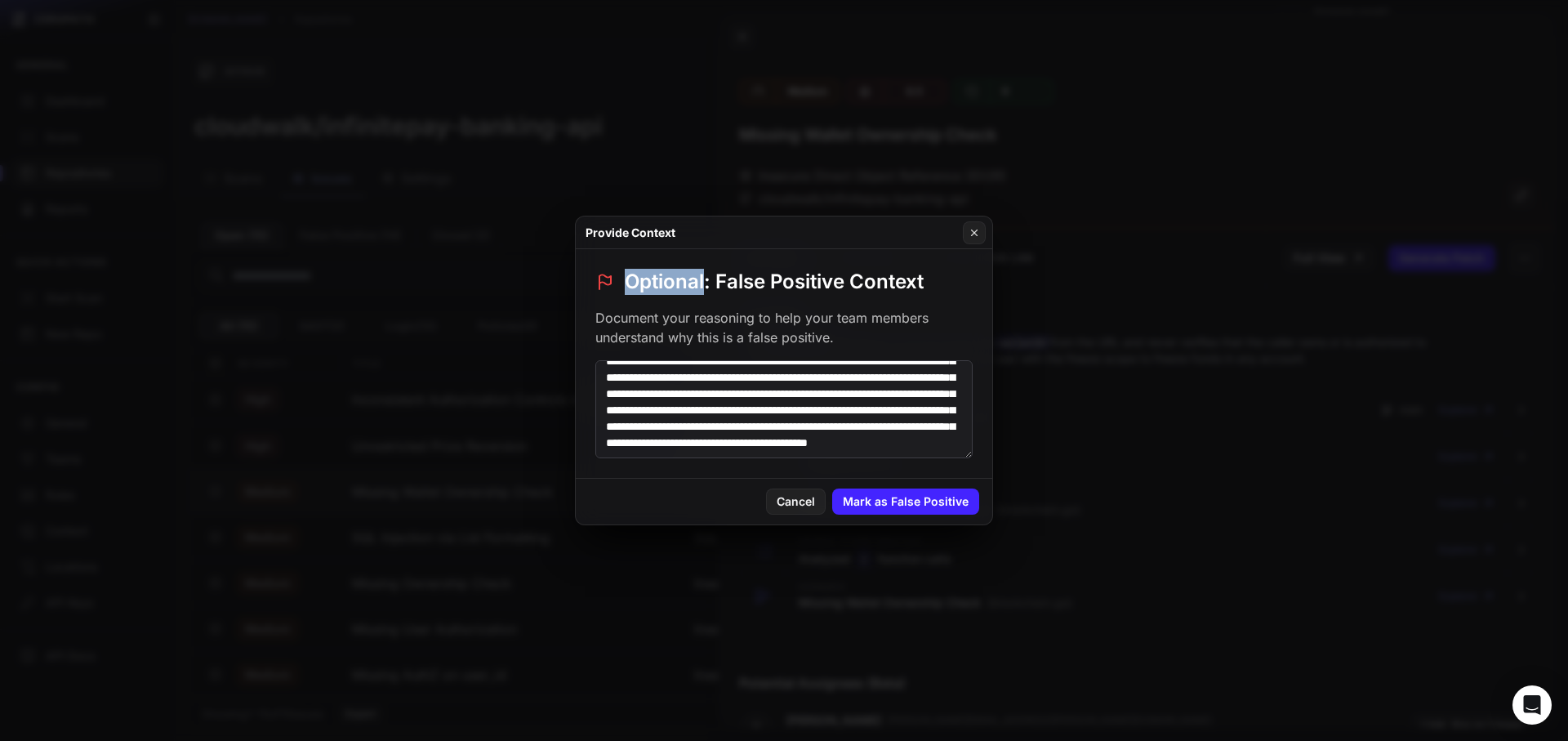
click at [982, 219] on div "Provide Context" at bounding box center [783, 233] width 416 height 33
click at [977, 232] on icon at bounding box center [973, 232] width 11 height 13
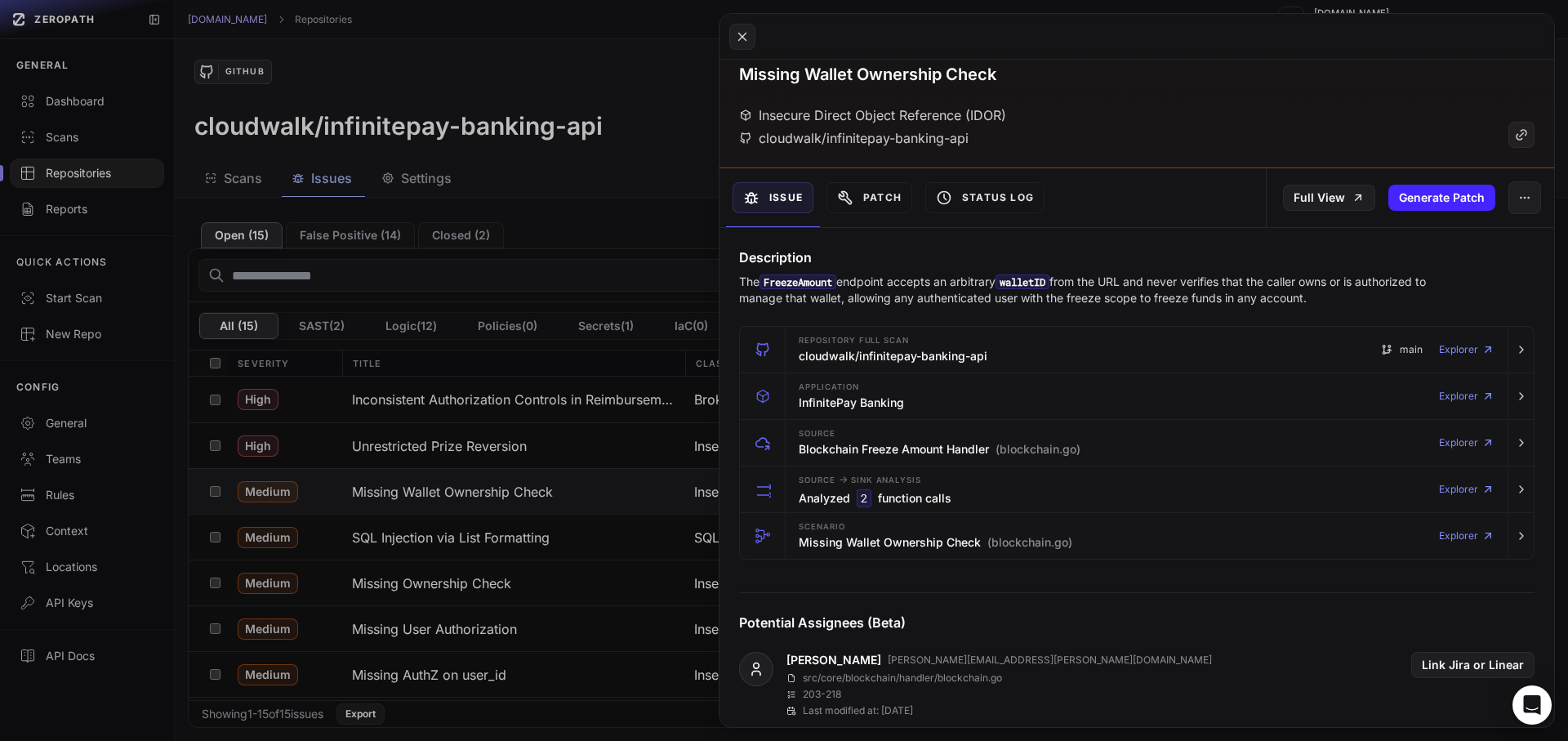
scroll to position [0, 0]
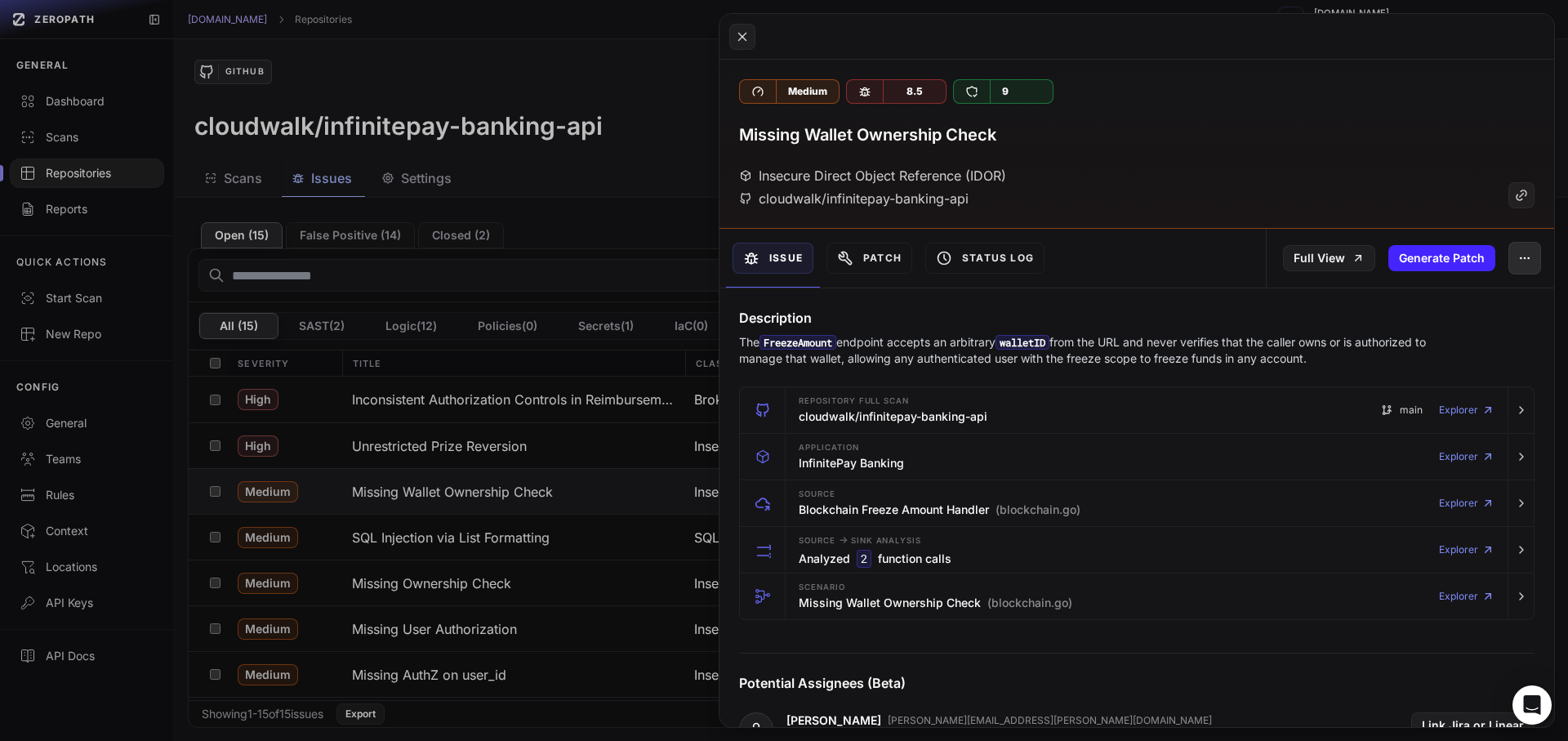
click at [1509, 266] on button "button" at bounding box center [1525, 258] width 33 height 33
click at [1414, 311] on div "False Positive" at bounding box center [1437, 301] width 175 height 39
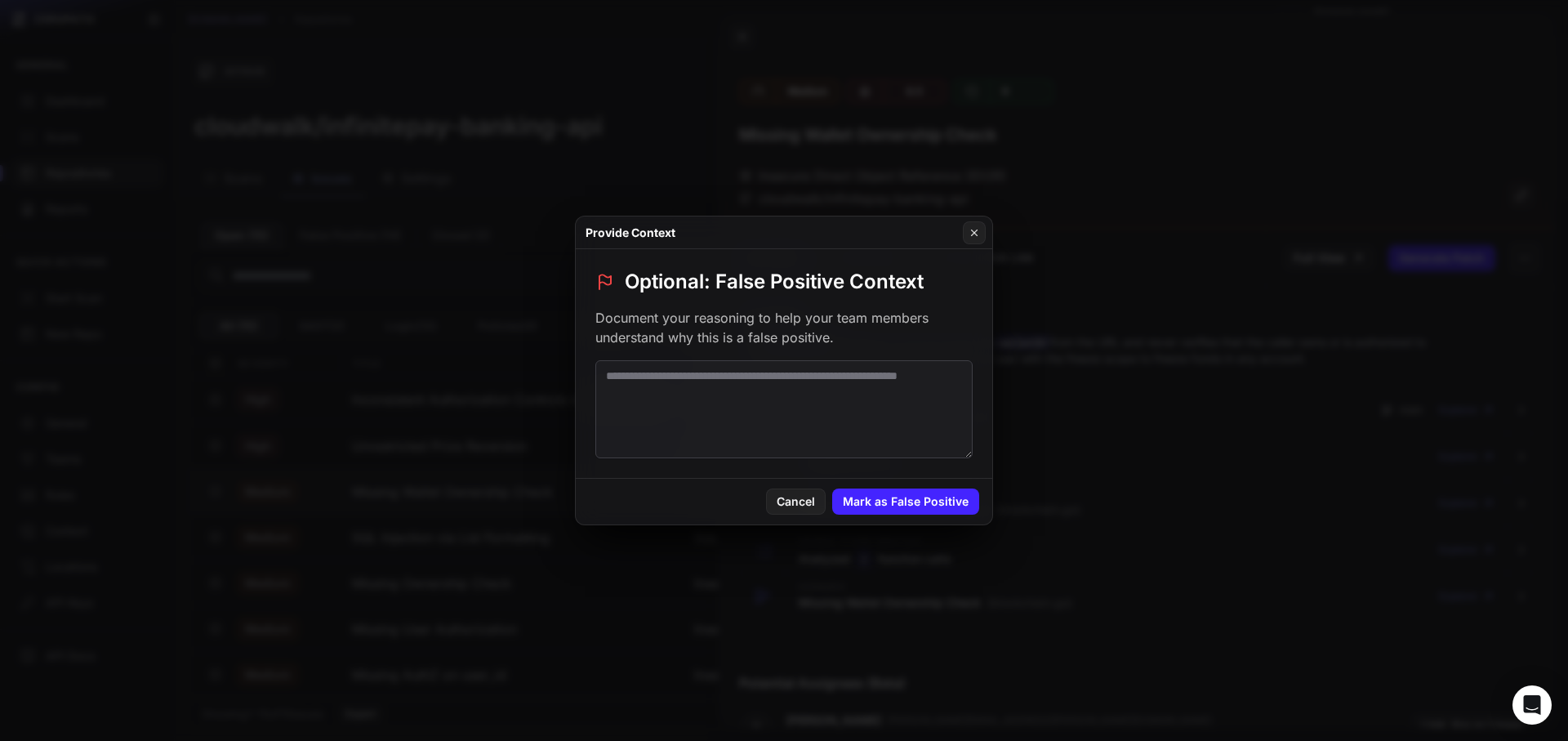
click at [922, 413] on textarea at bounding box center [784, 409] width 377 height 98
paste textarea "**********"
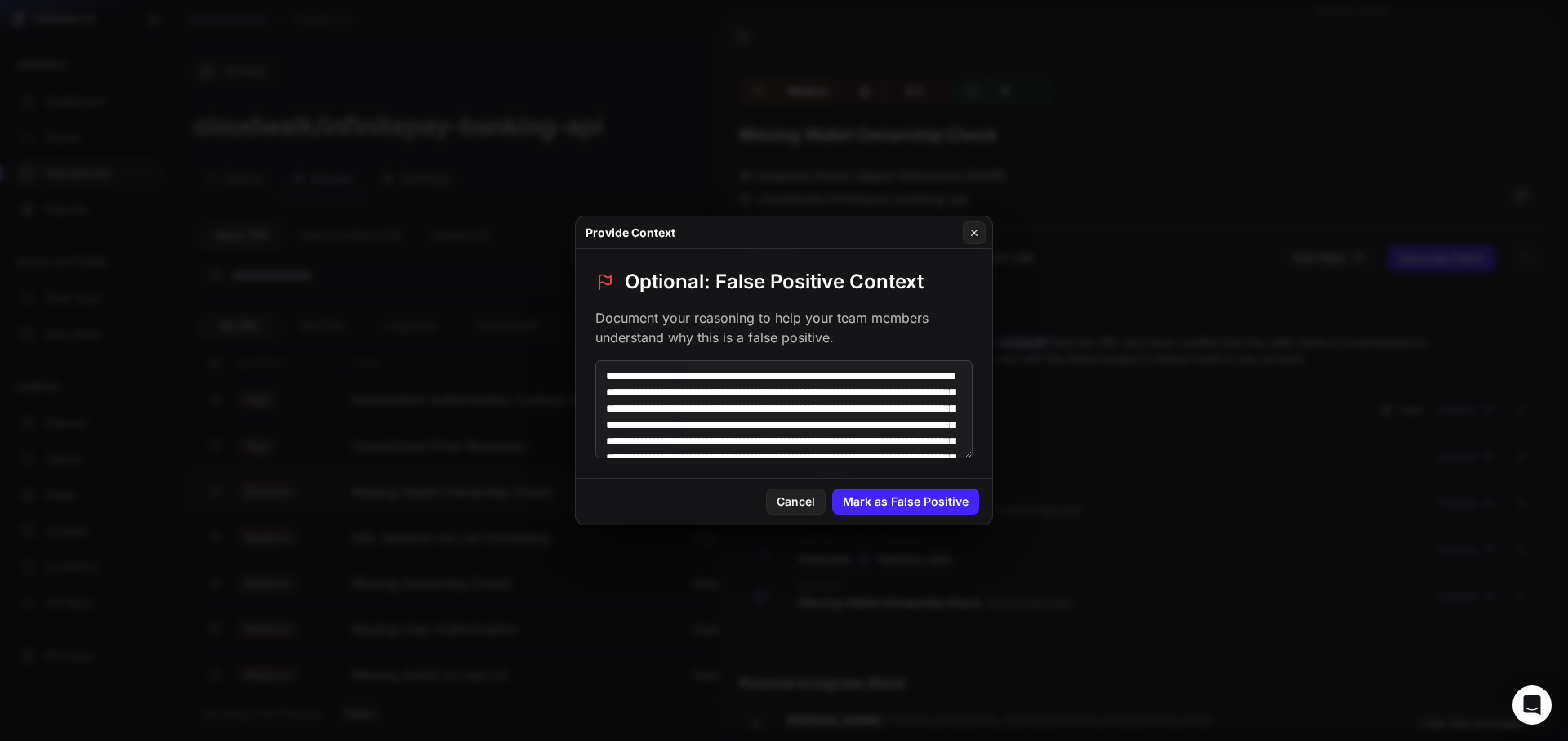
scroll to position [72, 0]
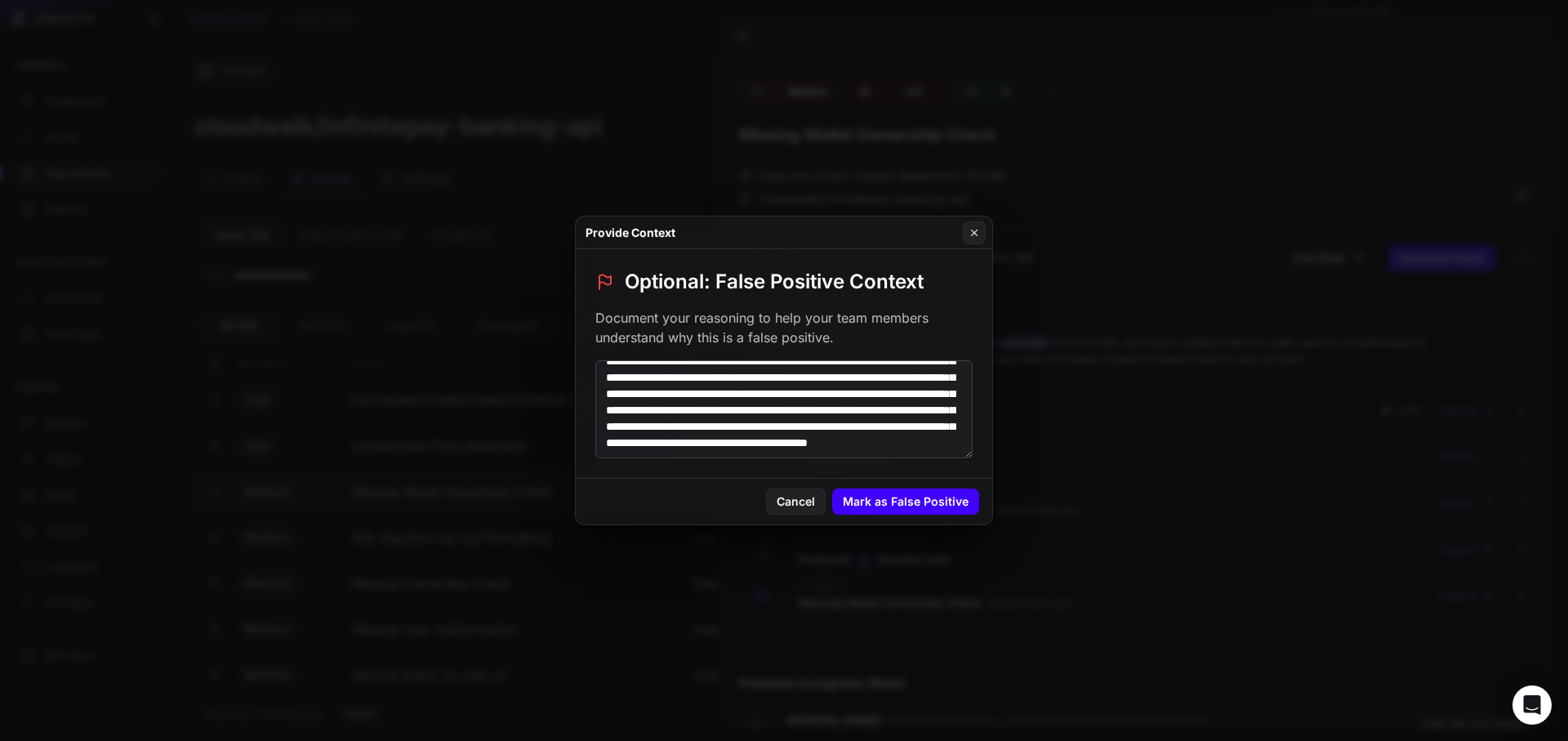
type textarea "**********"
click at [887, 511] on button "Mark as False Positive" at bounding box center [905, 502] width 147 height 26
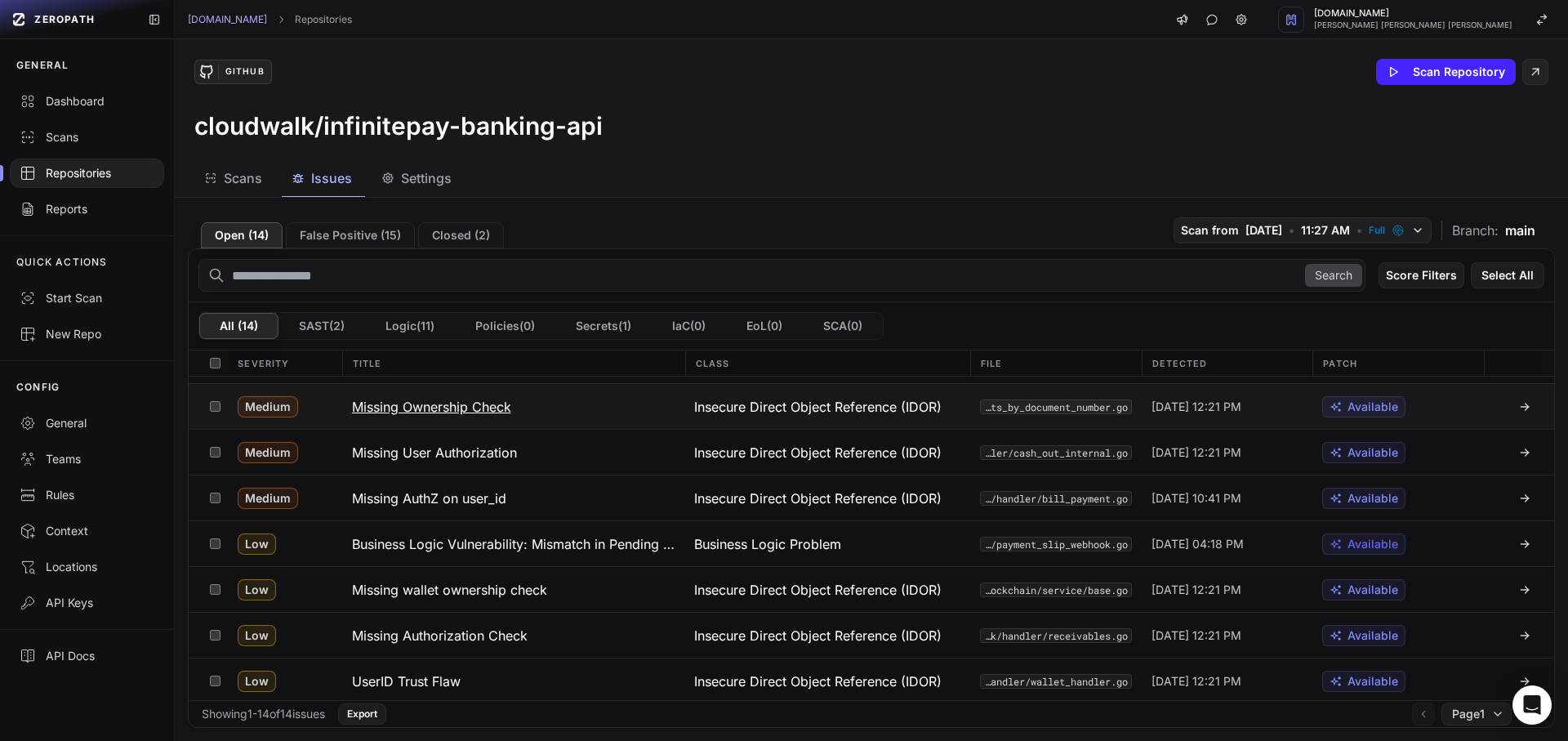
scroll to position [0, 0]
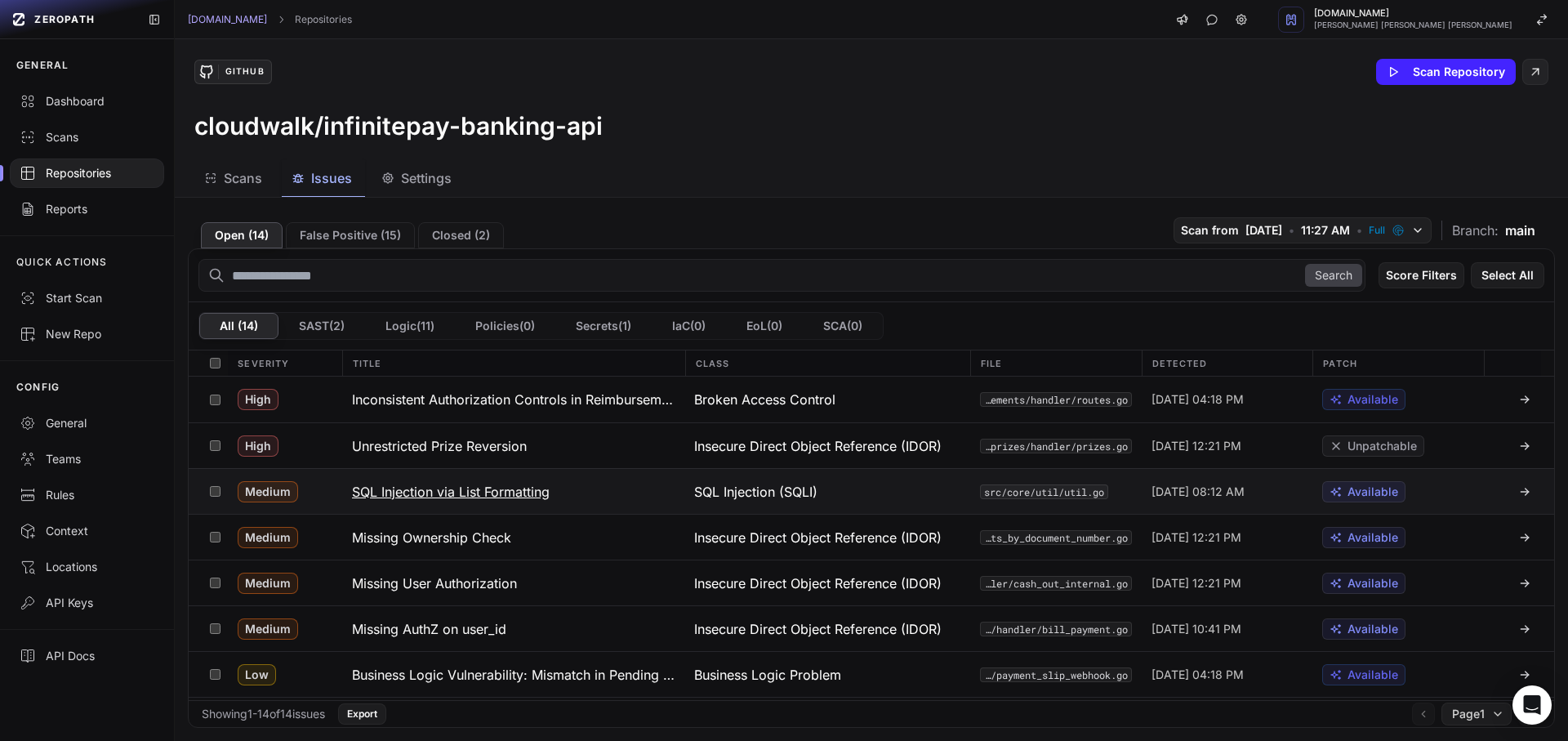
click at [481, 503] on button "SQL Injection via List Formatting" at bounding box center [514, 491] width 343 height 45
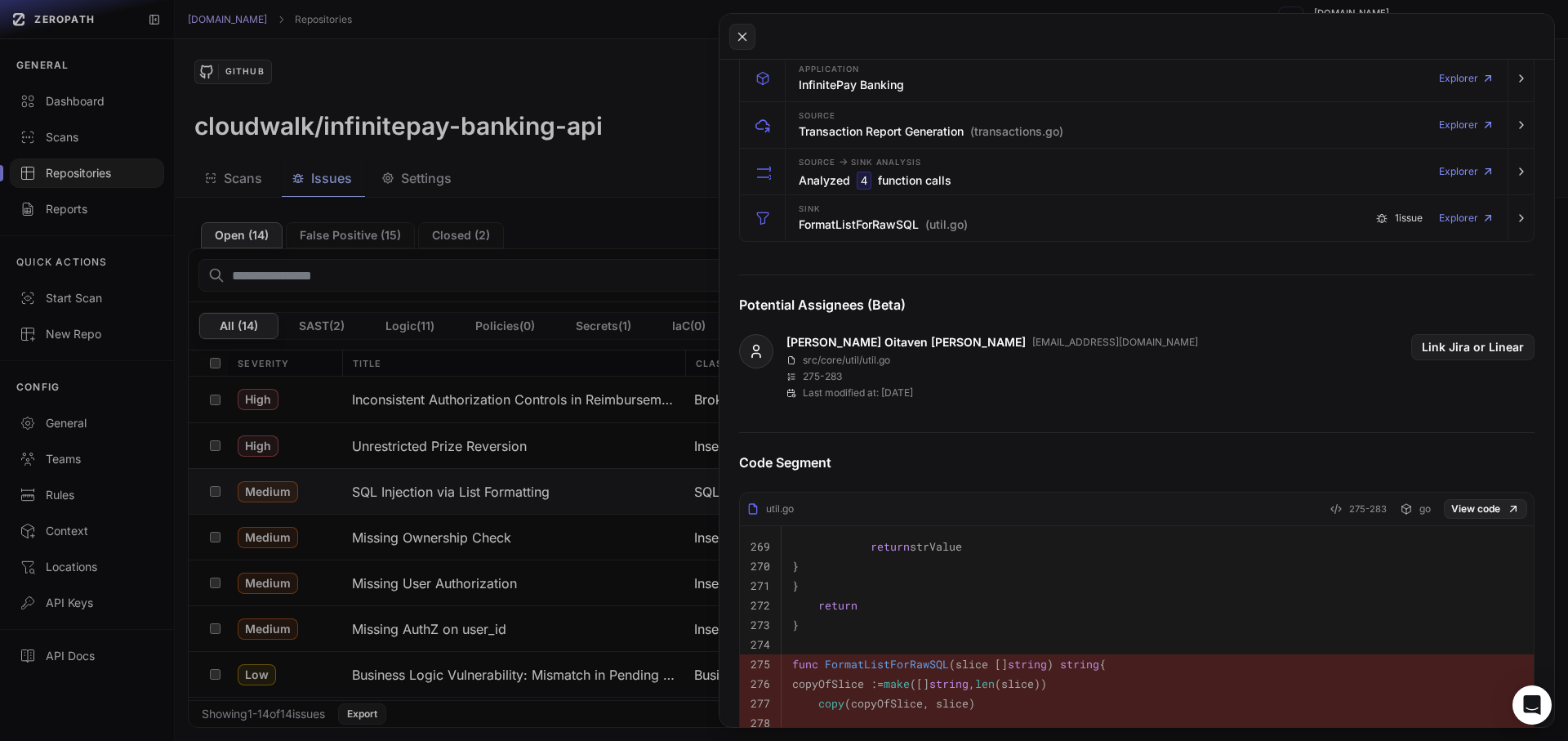
scroll to position [294, 0]
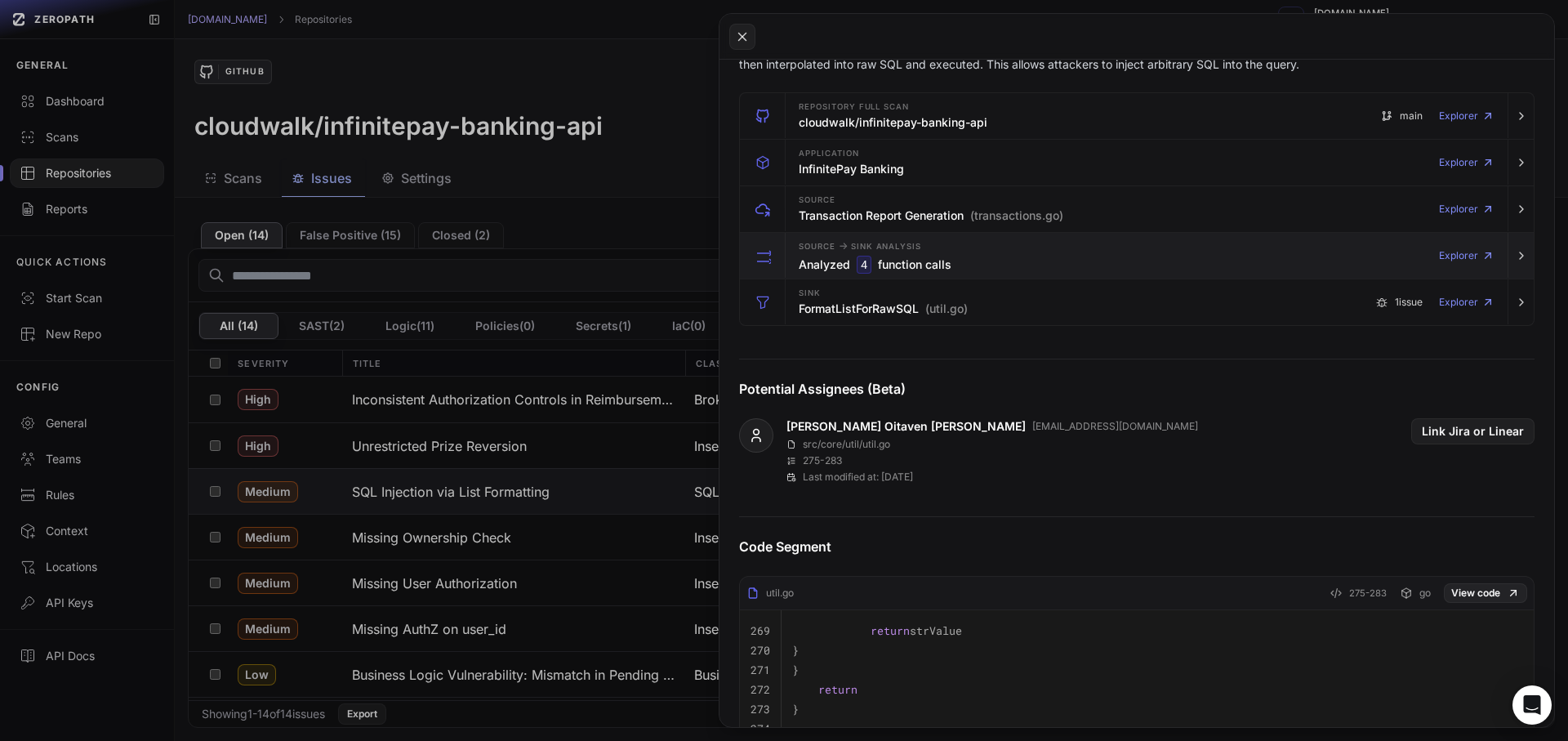
click at [892, 257] on h3 "Analyzed 4 function calls" at bounding box center [875, 264] width 153 height 18
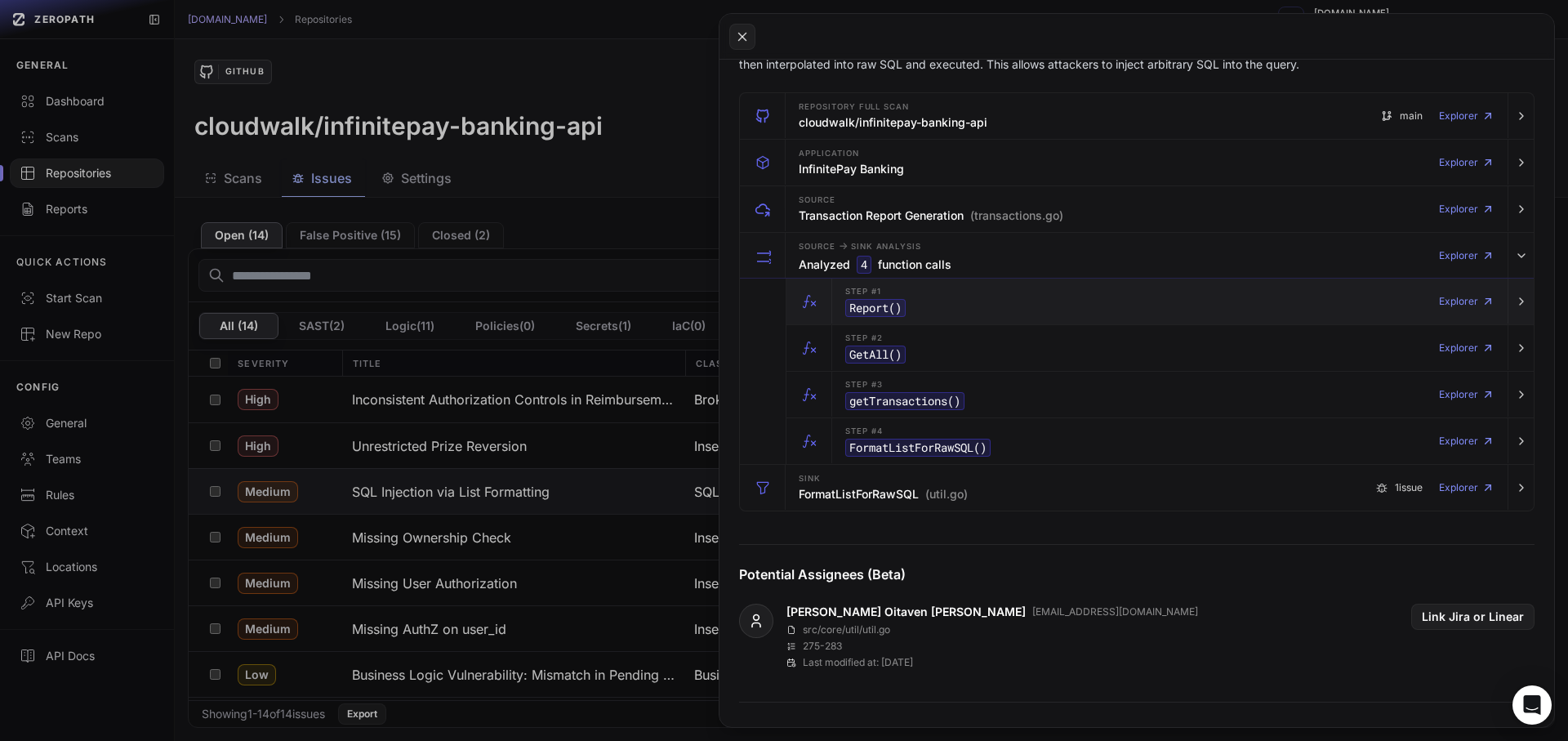
click at [933, 297] on div "Step #1 Report () Explorer" at bounding box center [1170, 301] width 662 height 46
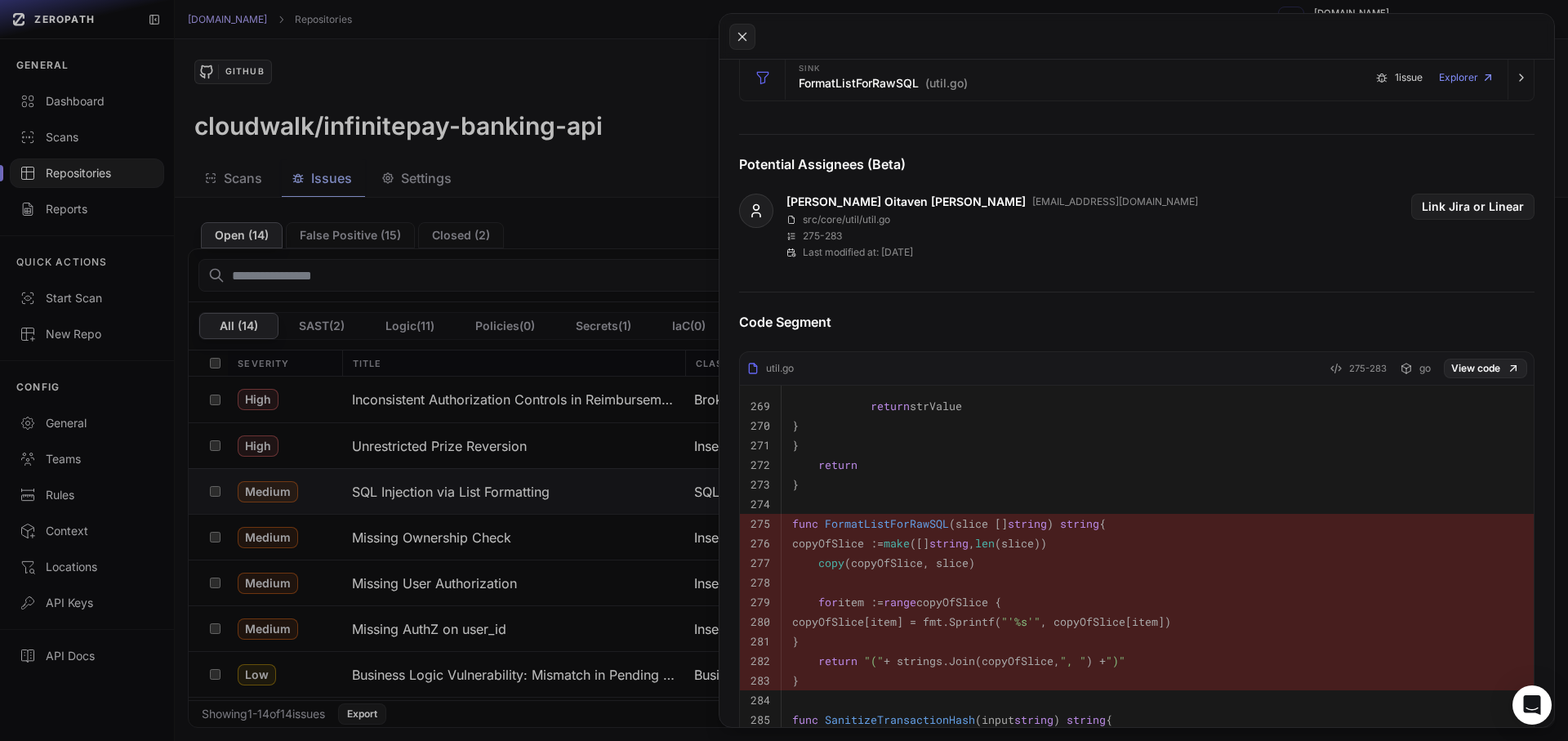
scroll to position [2206, 0]
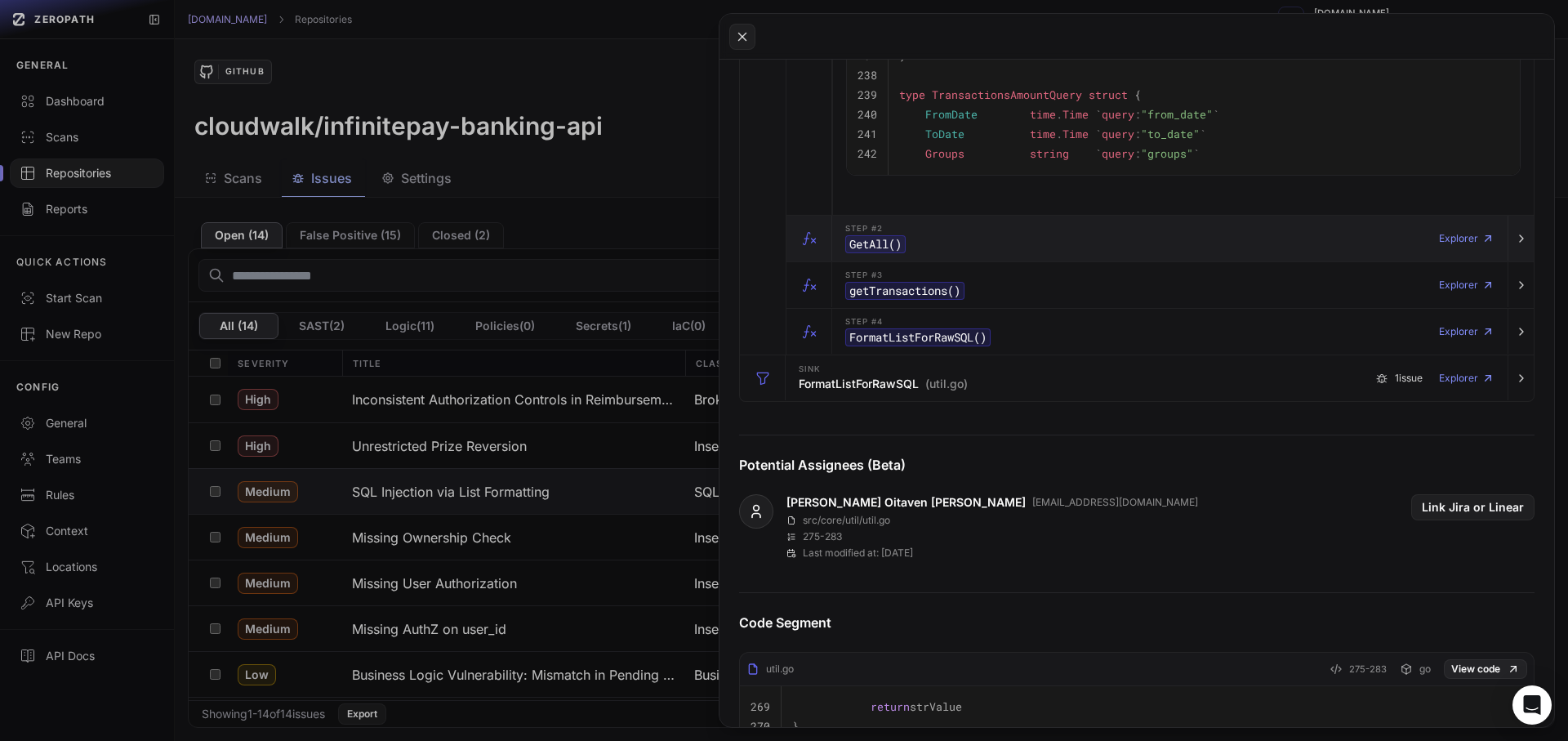
click at [940, 258] on div "Step #2 GetAll () Explorer" at bounding box center [1170, 238] width 662 height 46
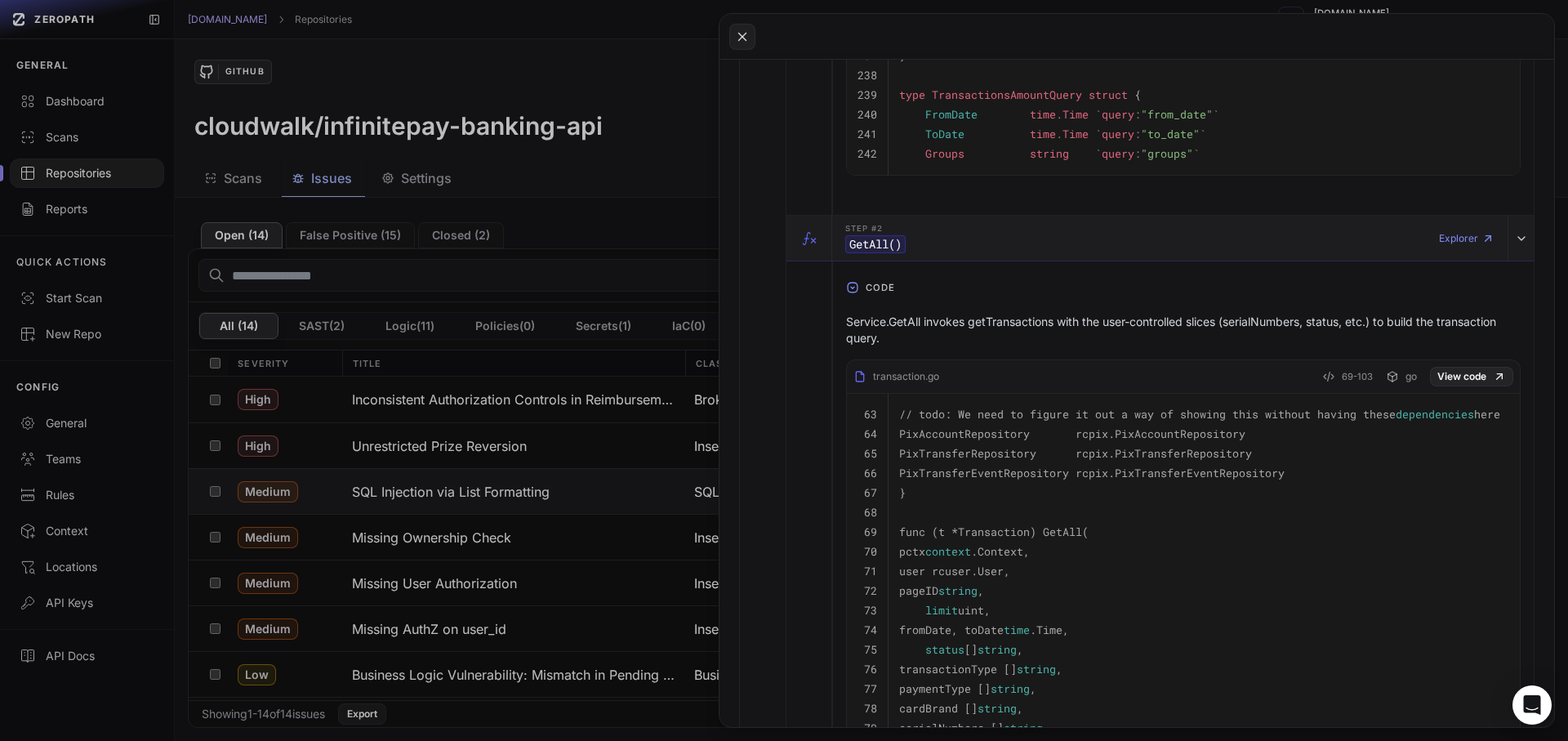
click at [925, 262] on div "Step #2 GetAll () Explorer" at bounding box center [1170, 238] width 662 height 46
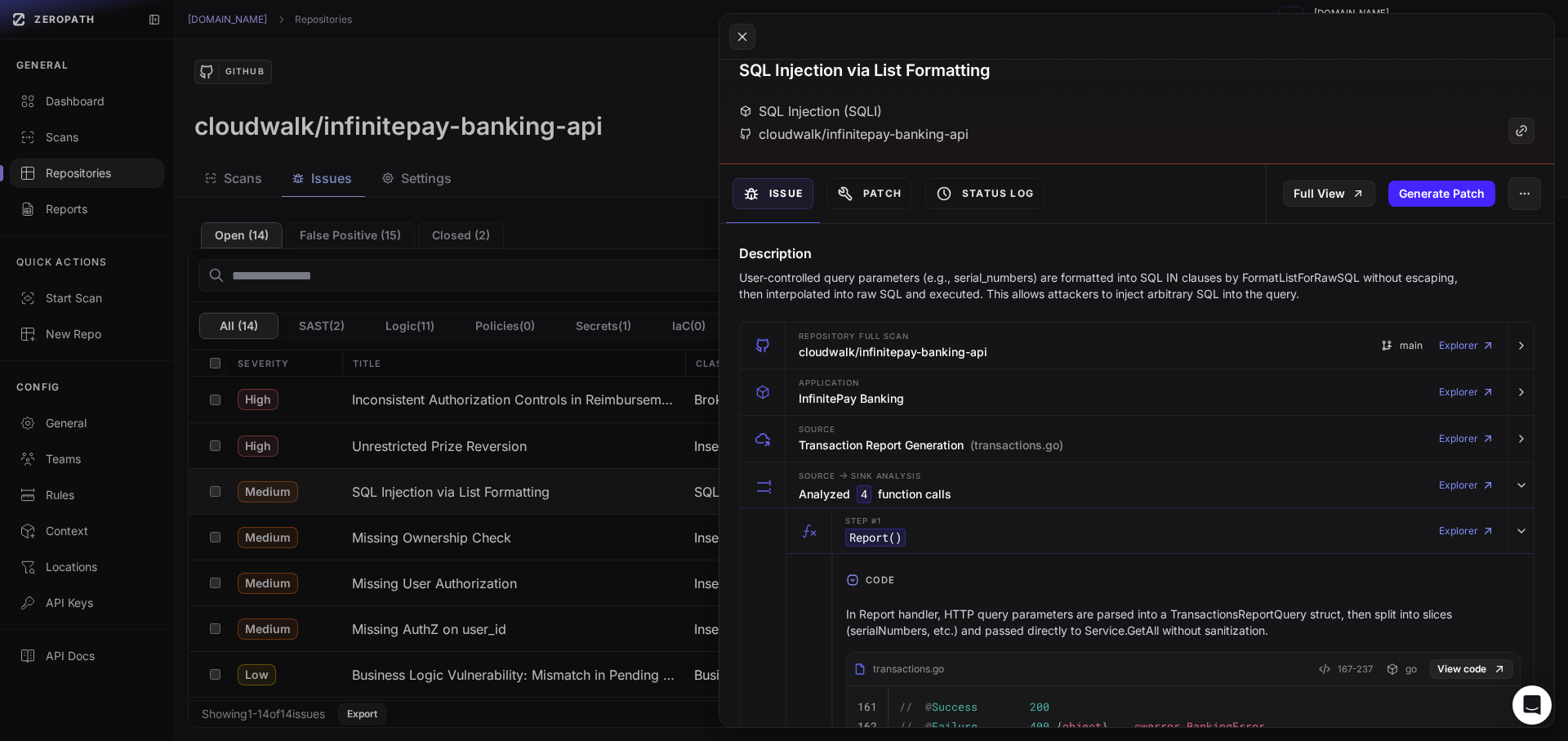
scroll to position [0, 0]
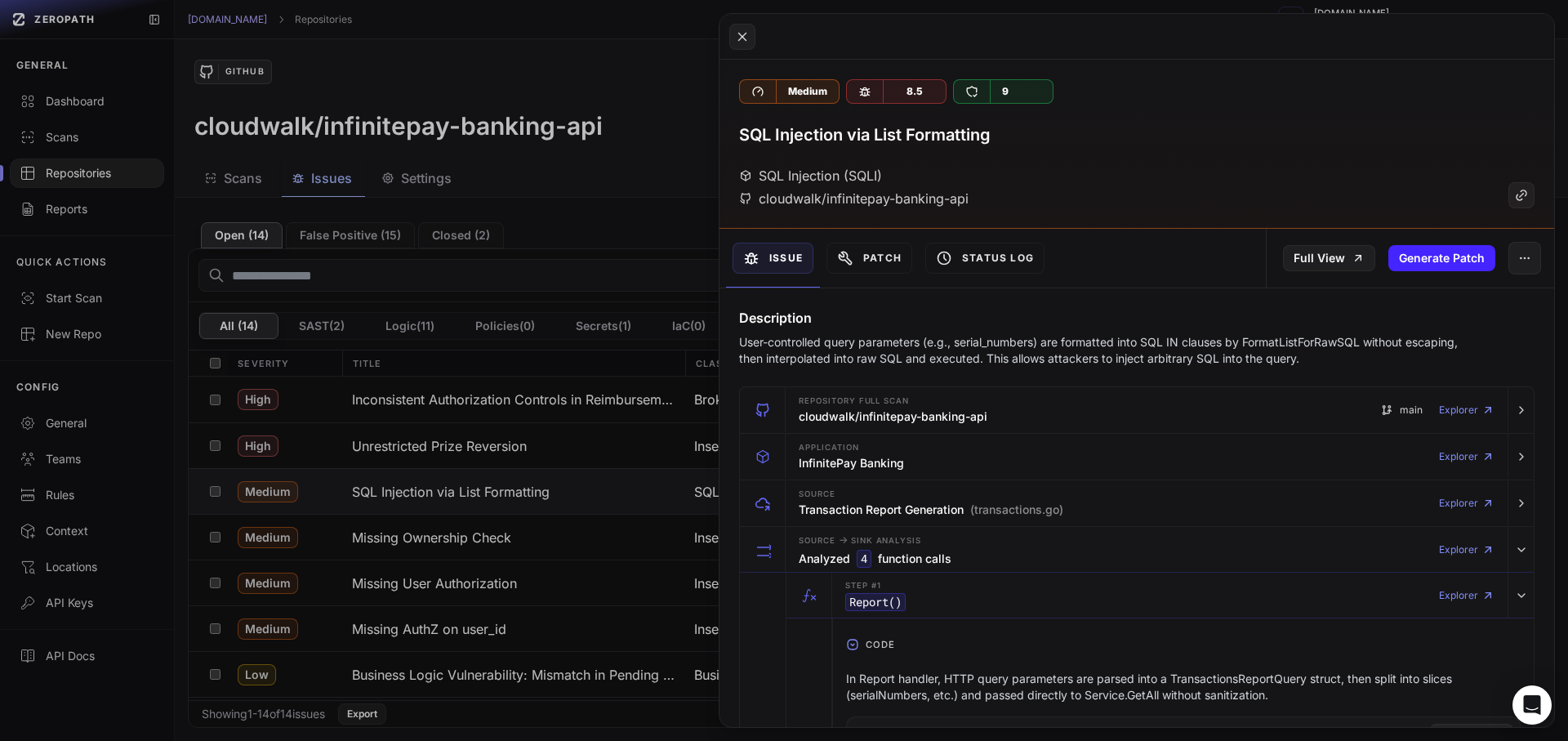
click at [923, 337] on p "User-controlled query parameters (e.g., serial_numbers) are formatted into SQL …" at bounding box center [1105, 350] width 732 height 33
click at [921, 337] on p "User-controlled query parameters (e.g., serial_numbers) are formatted into SQL …" at bounding box center [1105, 350] width 732 height 33
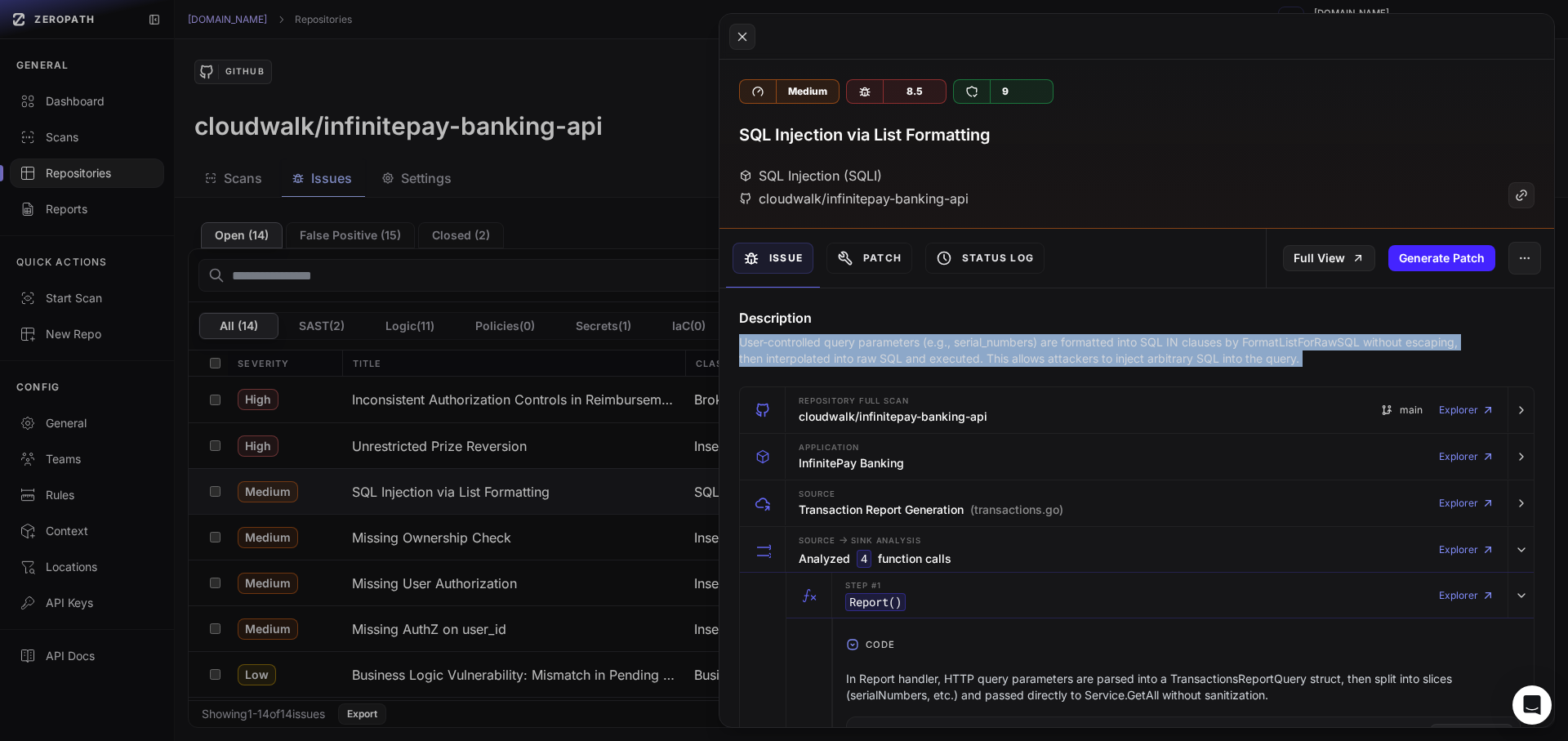
click at [920, 337] on p "User-controlled query parameters (e.g., serial_numbers) are formatted into SQL …" at bounding box center [1105, 350] width 732 height 33
copy div "User-controlled query parameters (e.g., serial_numbers) are formatted into SQL …"
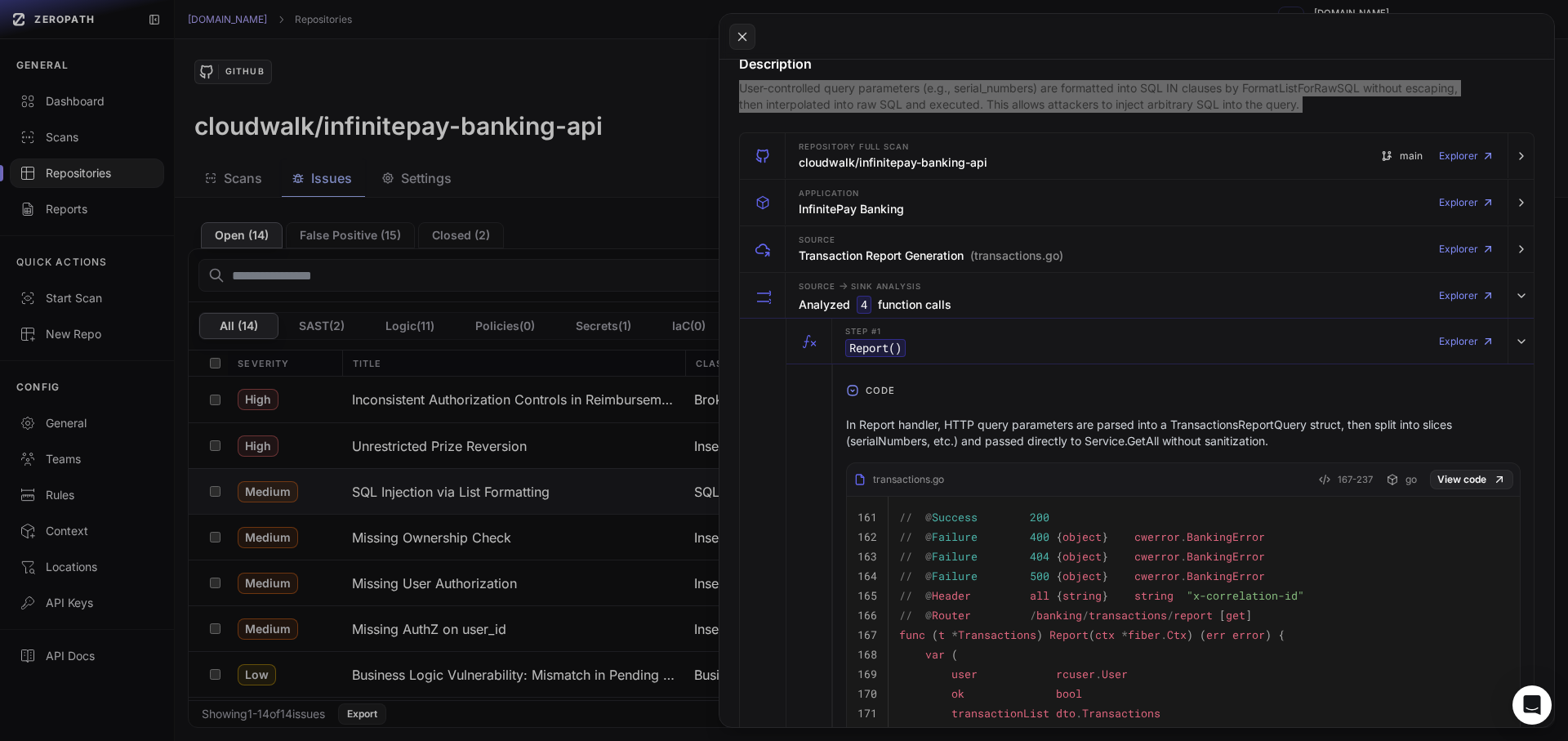
scroll to position [294, 0]
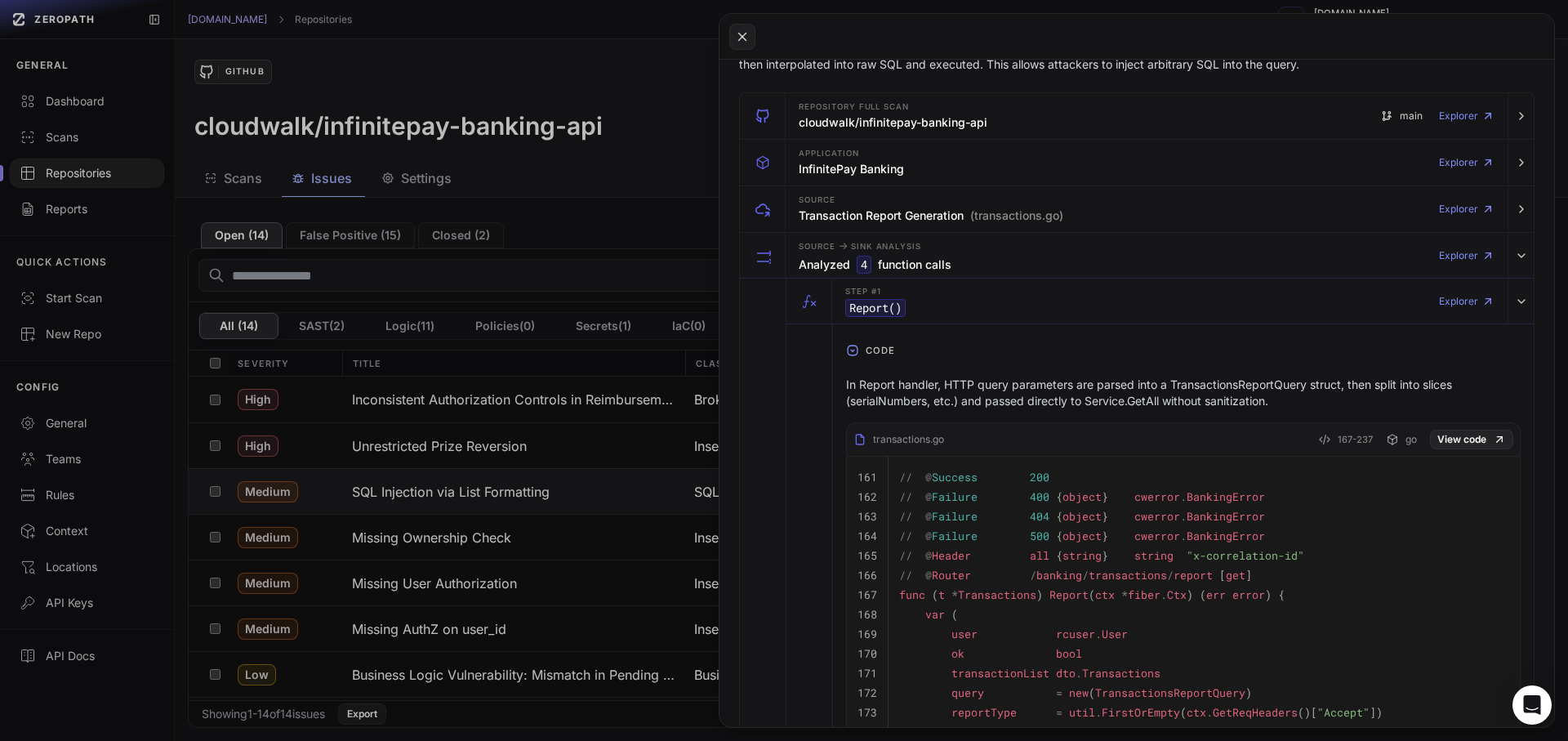
click at [1022, 399] on p "In Report handler, HTTP query parameters are parsed into a TransactionsReportQu…" at bounding box center [1183, 393] width 674 height 33
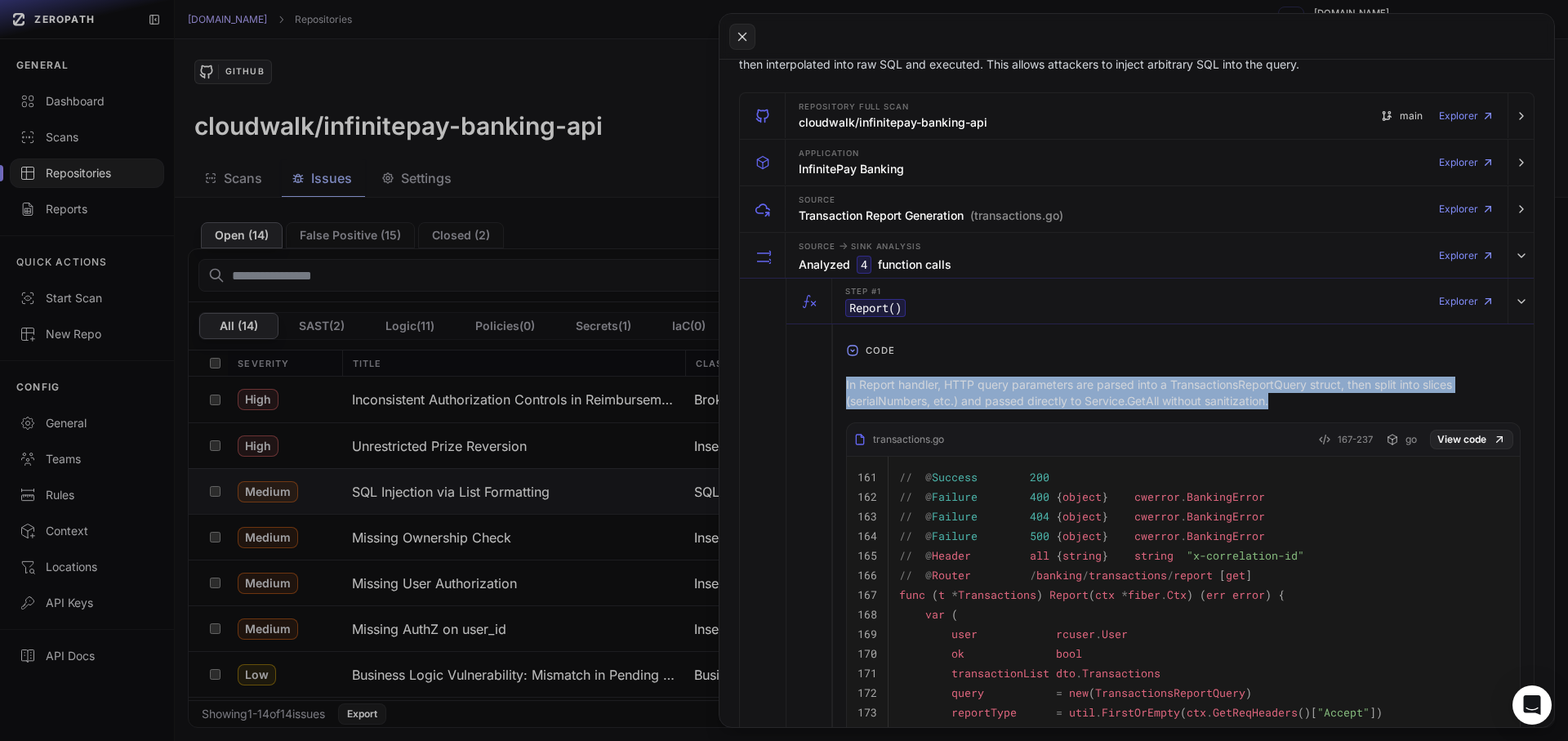
click at [1022, 399] on p "In Report handler, HTTP query parameters are parsed into a TransactionsReportQu…" at bounding box center [1183, 393] width 674 height 33
copy div "In Report handler, HTTP query parameters are parsed into a TransactionsReportQu…"
click at [916, 303] on div "Step #1 Report () Explorer" at bounding box center [1170, 301] width 662 height 46
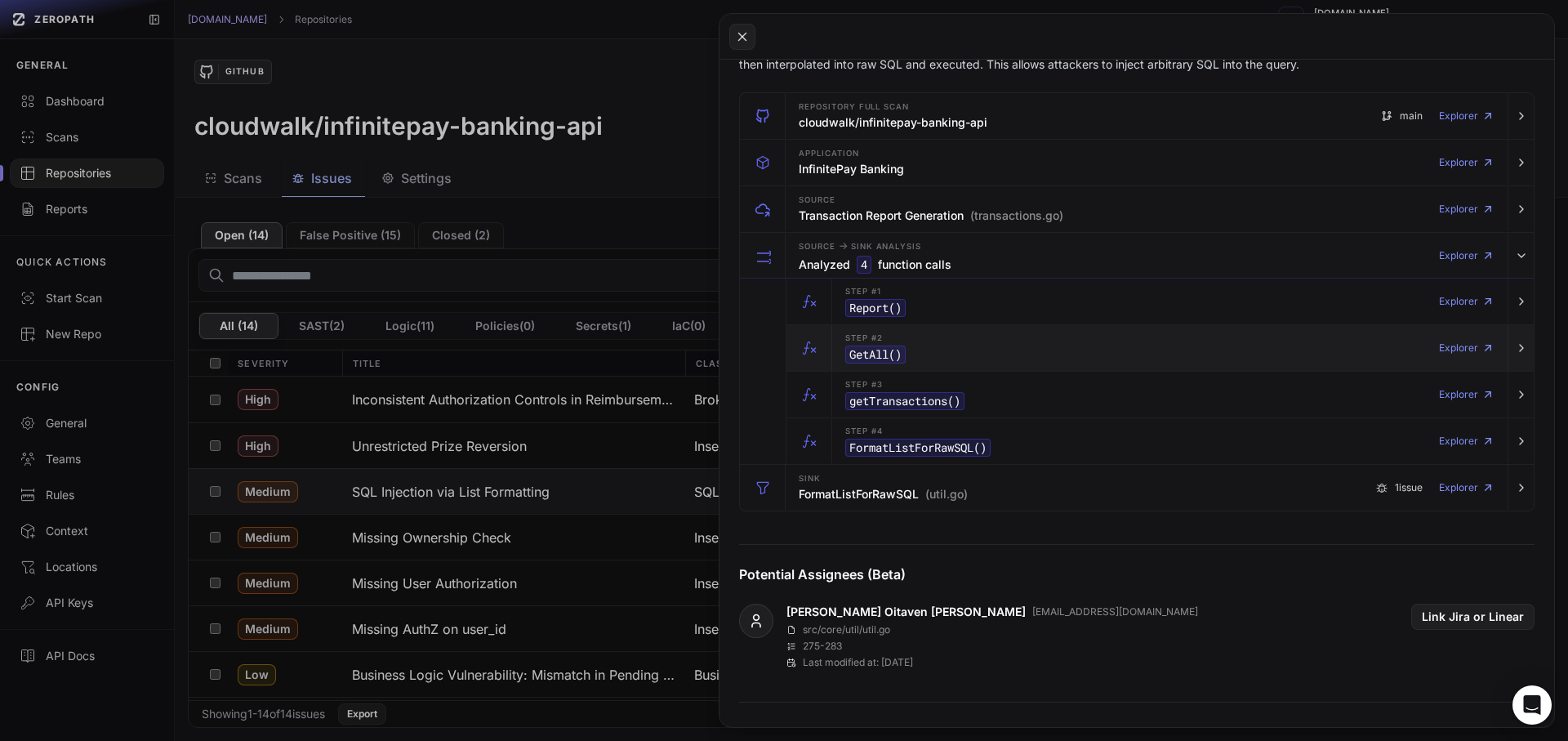
click at [894, 350] on code "GetAll ()" at bounding box center [876, 354] width 61 height 18
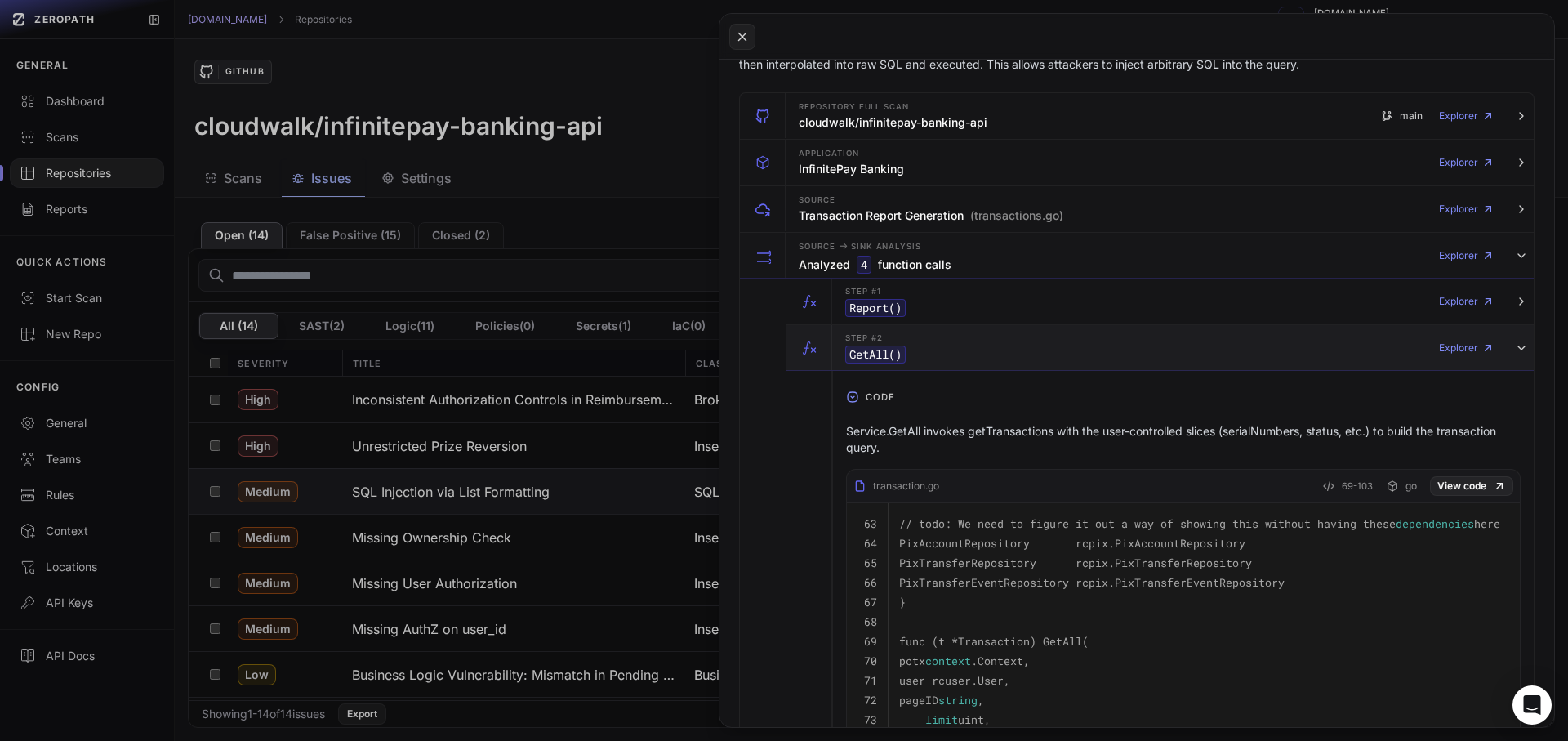
click at [887, 350] on code "GetAll ()" at bounding box center [876, 354] width 61 height 18
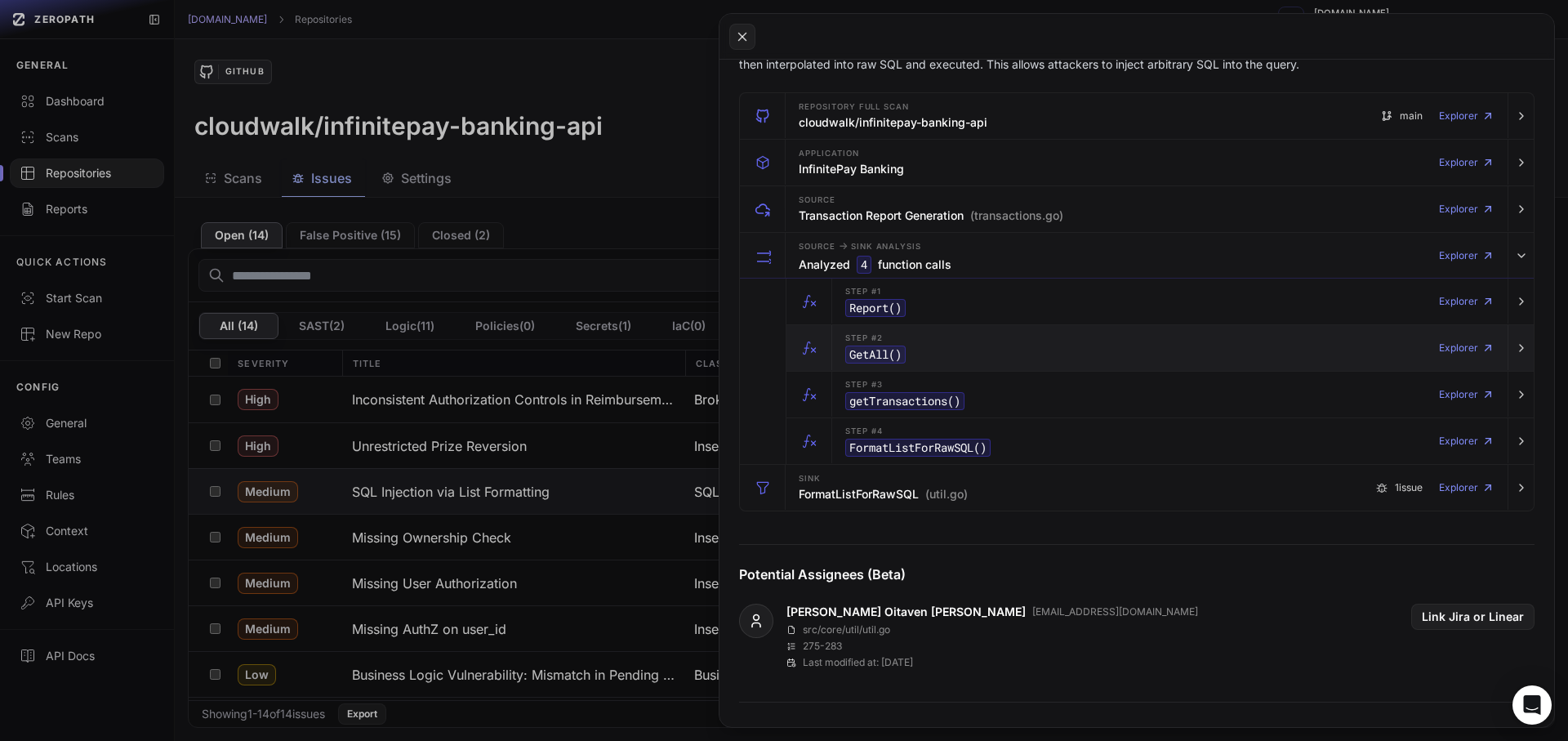
click at [887, 350] on code "GetAll ()" at bounding box center [876, 354] width 61 height 18
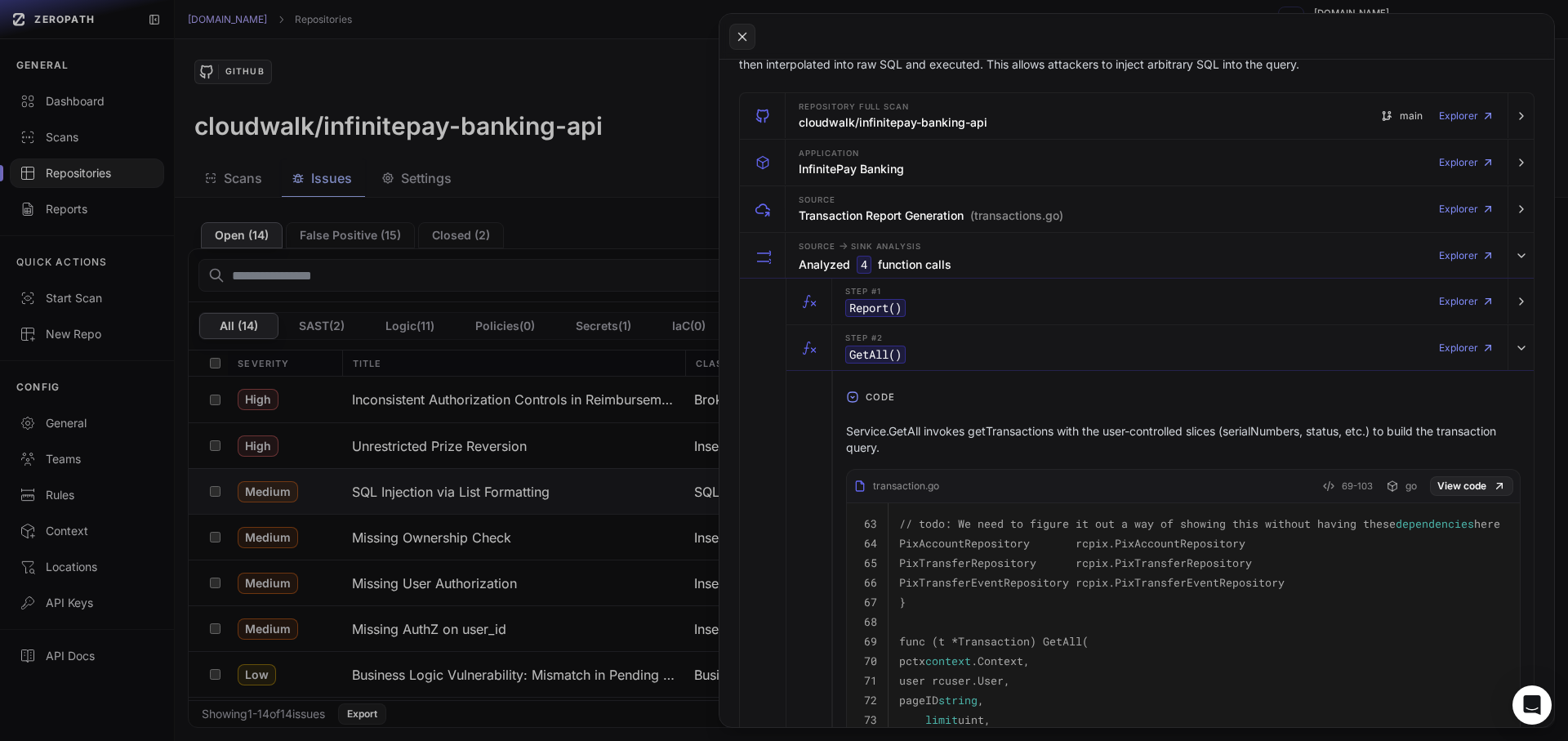
click at [1077, 434] on p "Service.GetAll invokes getTransactions with the user-controlled slices (serialN…" at bounding box center [1183, 440] width 674 height 33
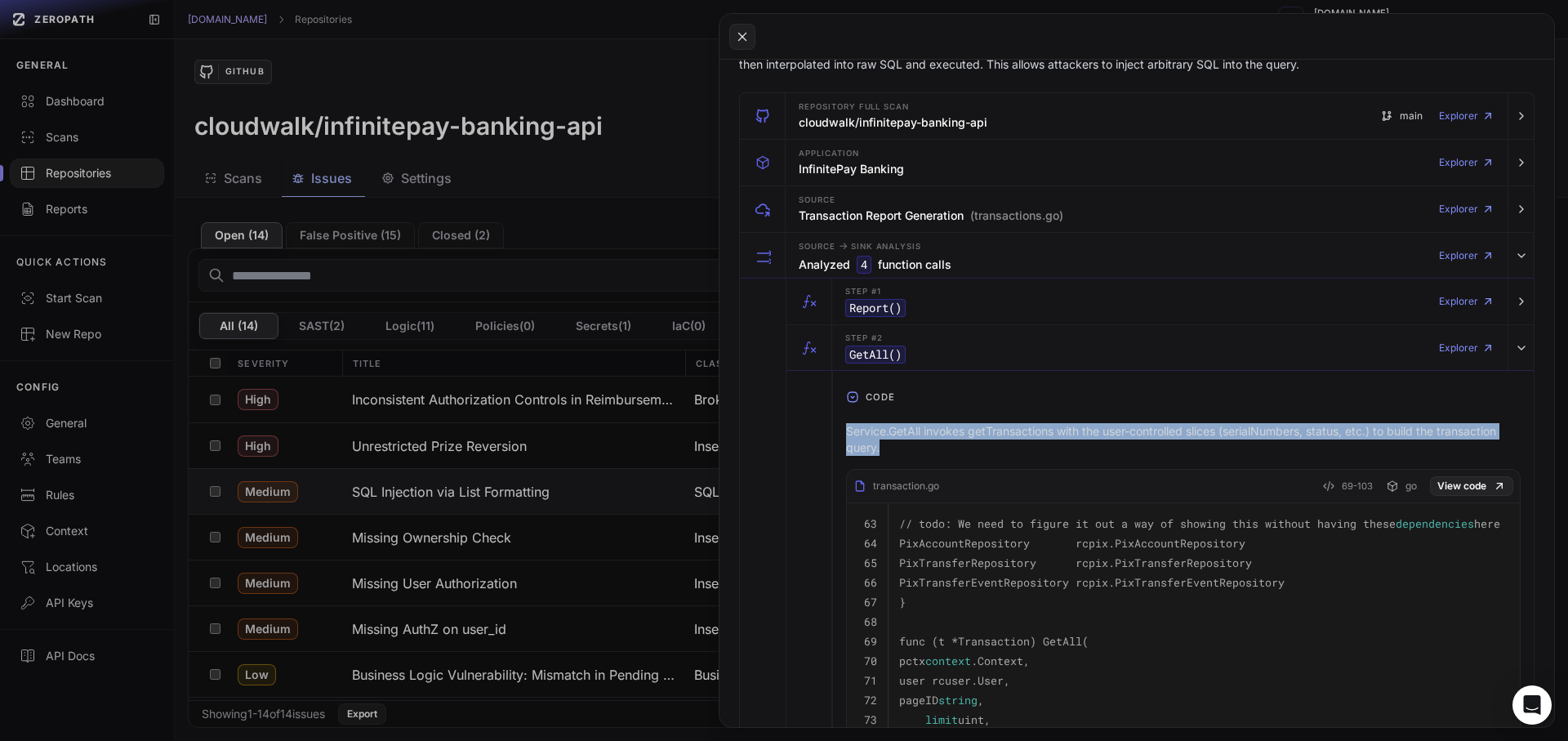
click at [1077, 434] on p "Service.GetAll invokes getTransactions with the user-controlled slices (serialN…" at bounding box center [1183, 440] width 674 height 33
copy div "Service.GetAll invokes getTransactions with the user-controlled slices (serialN…"
click at [985, 361] on div "Step #2 GetAll () Explorer" at bounding box center [1170, 348] width 662 height 46
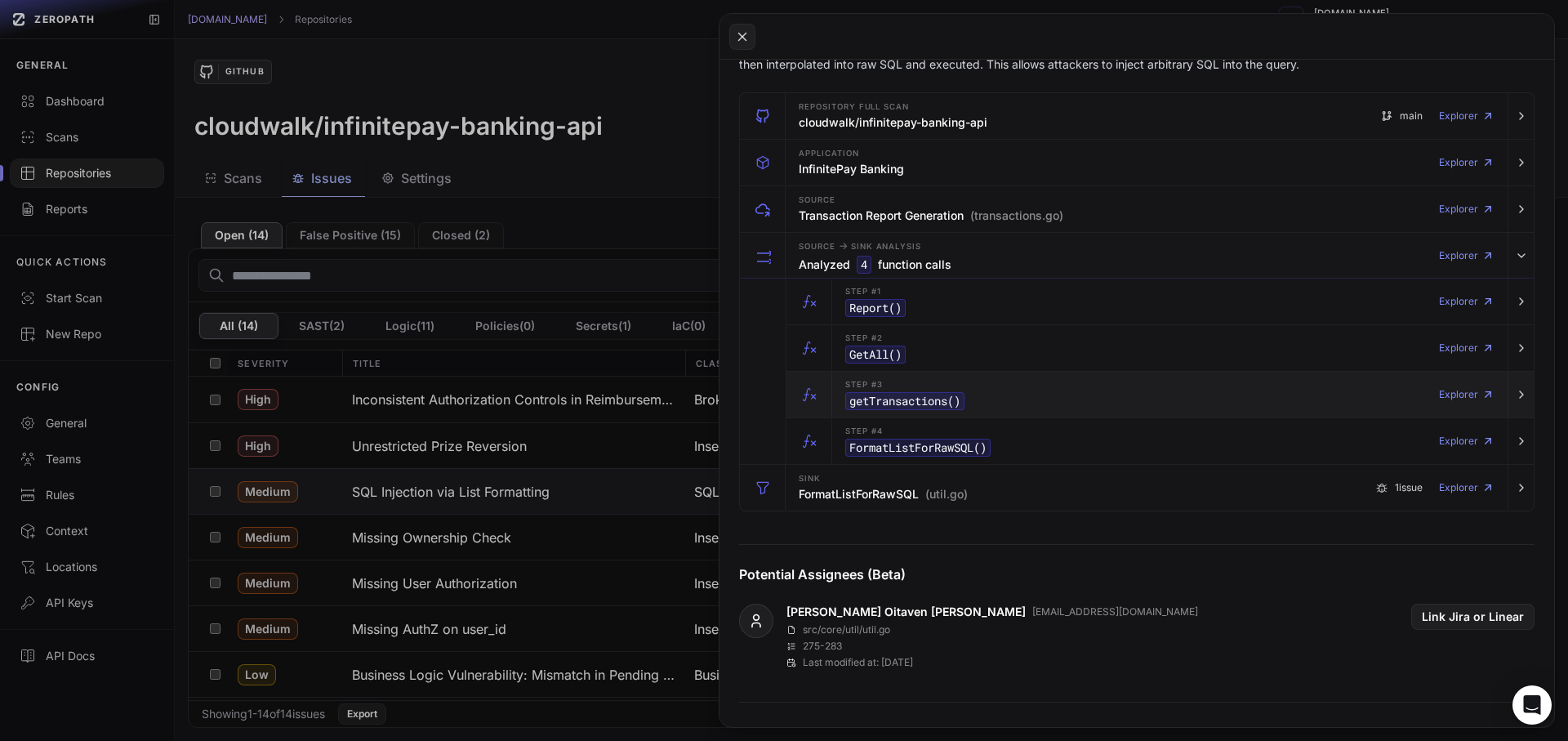
click at [920, 402] on code "getTransactions ()" at bounding box center [905, 401] width 119 height 18
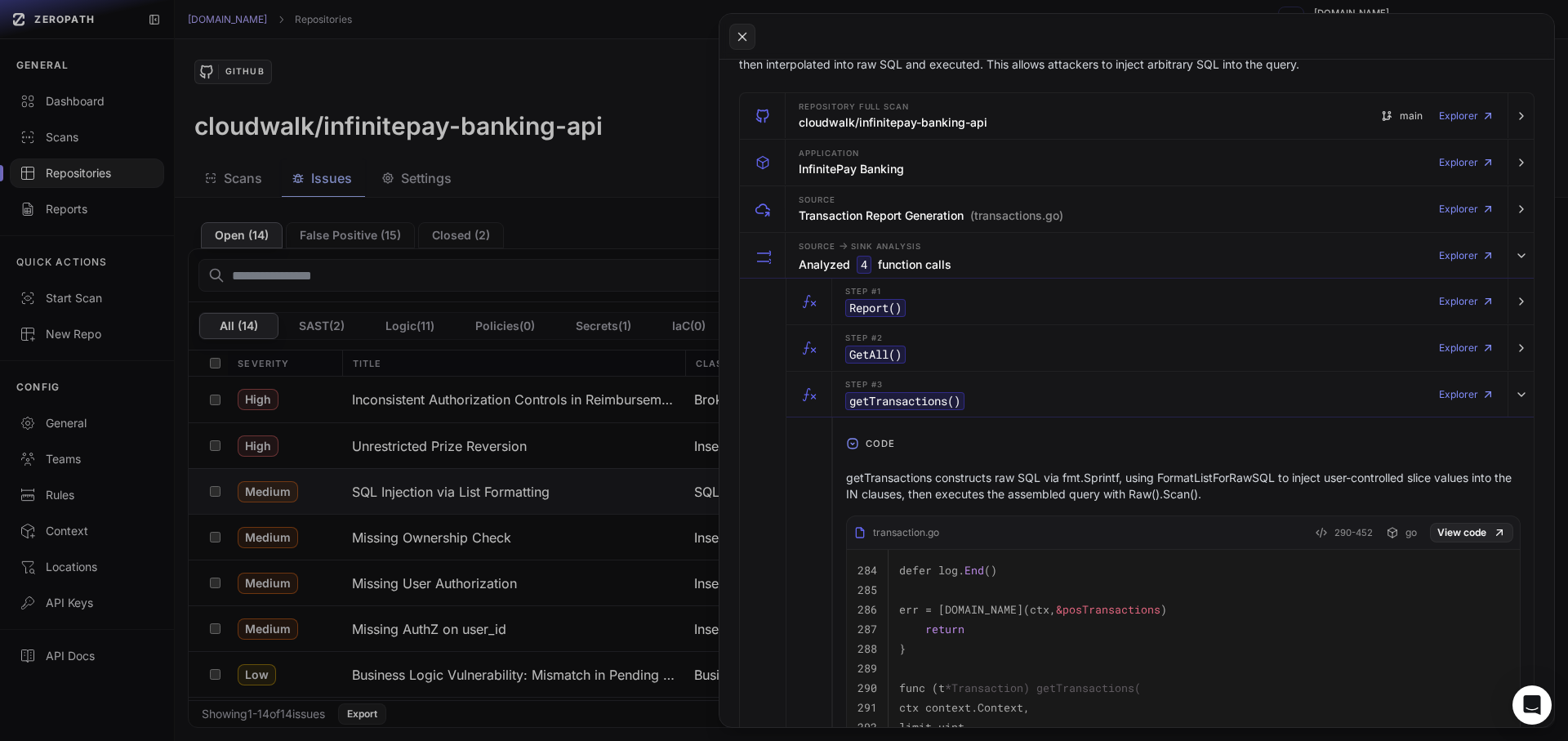
click at [1105, 476] on p "getTransactions constructs raw SQL via fmt.Sprintf, using FormatListForRawSQL t…" at bounding box center [1183, 486] width 674 height 33
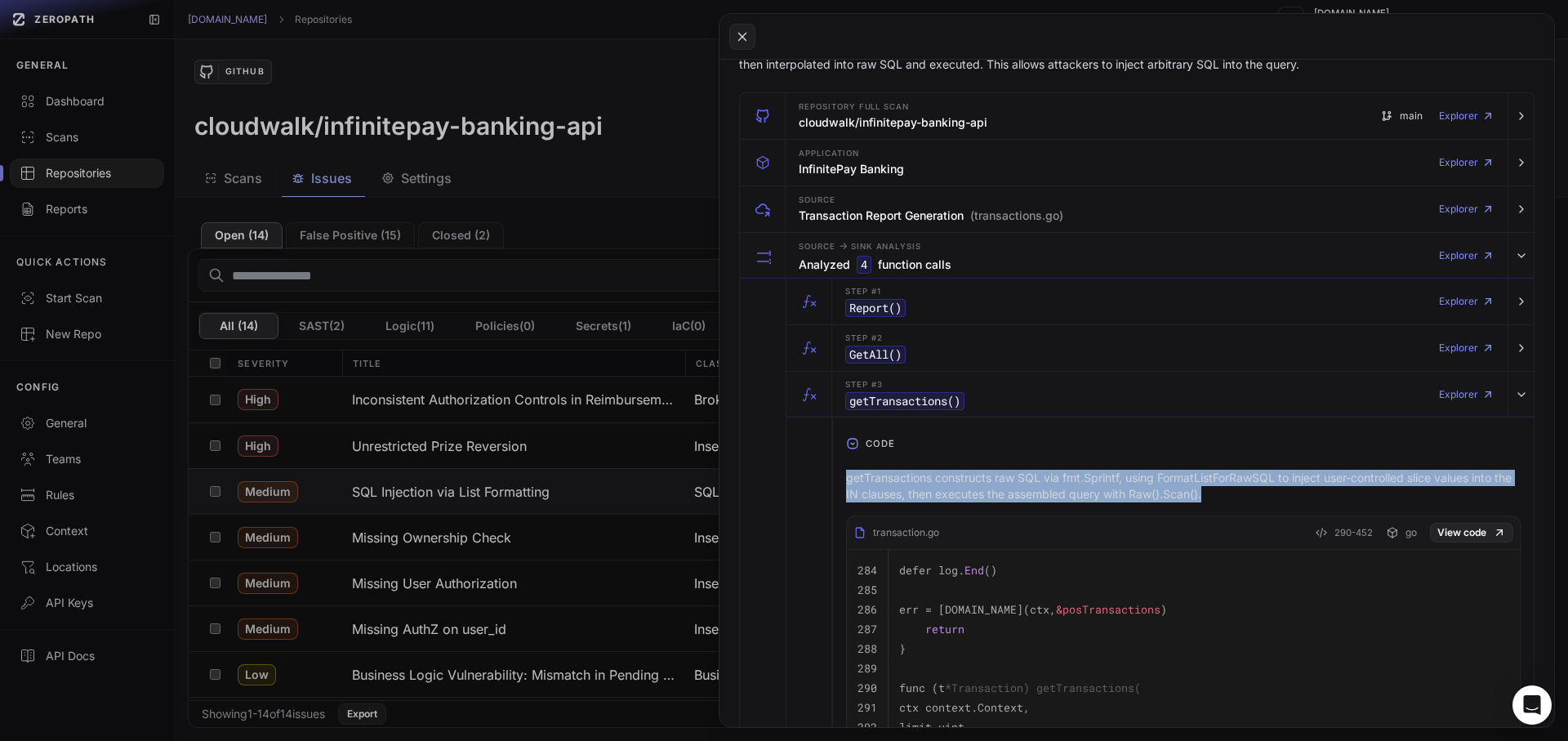
click at [1104, 476] on p "getTransactions constructs raw SQL via fmt.Sprintf, using FormatListForRawSQL t…" at bounding box center [1183, 486] width 674 height 33
copy div "getTransactions constructs raw SQL via fmt.Sprintf, using FormatListForRawSQL t…"
click at [894, 400] on code "getTransactions ()" at bounding box center [905, 401] width 119 height 18
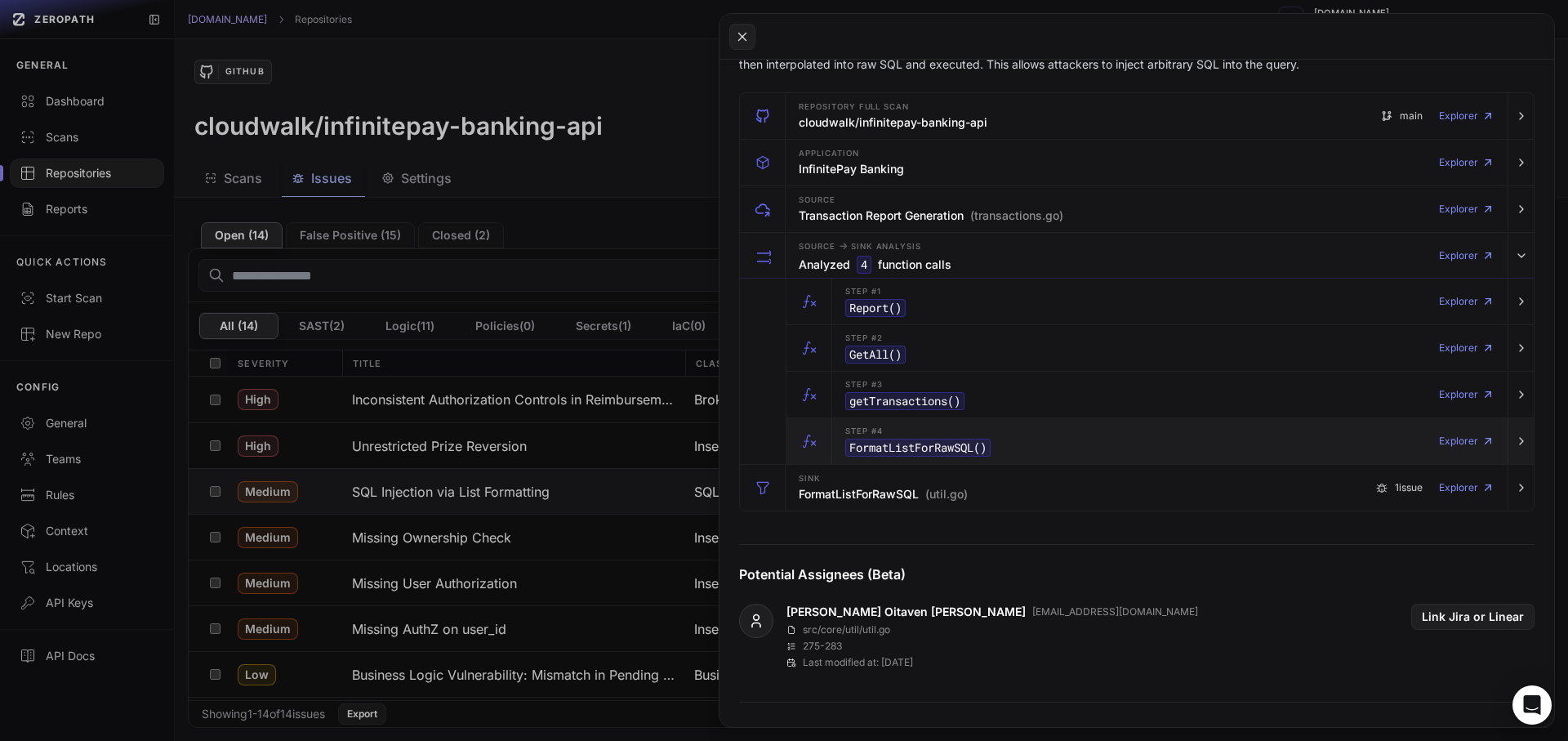
click at [906, 444] on code "FormatListForRawSQL ()" at bounding box center [918, 448] width 145 height 18
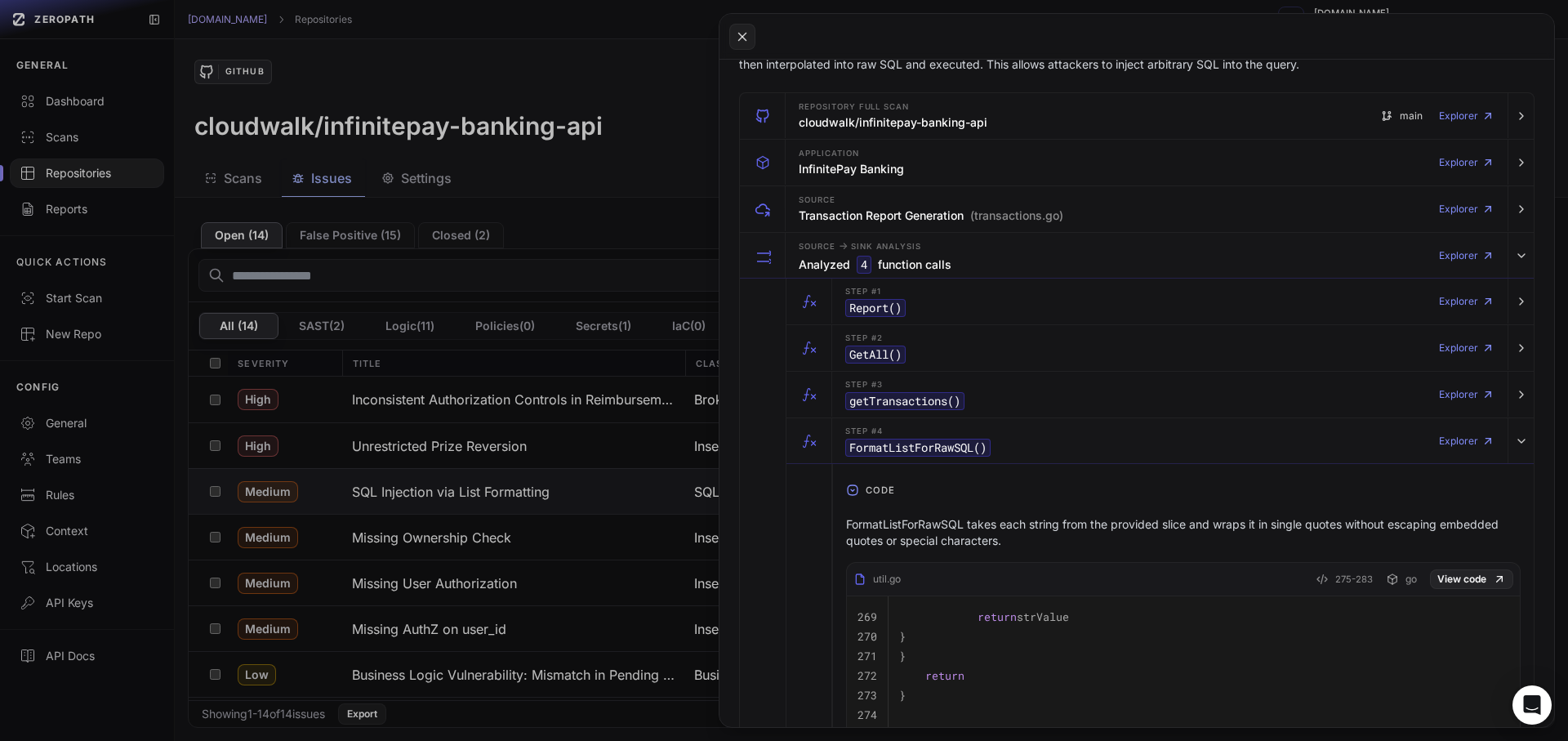
click at [951, 539] on p "FormatListForRawSQL takes each string from the provided slice and wraps it in s…" at bounding box center [1183, 533] width 674 height 33
click at [919, 454] on code "FormatListForRawSQL ()" at bounding box center [918, 448] width 145 height 18
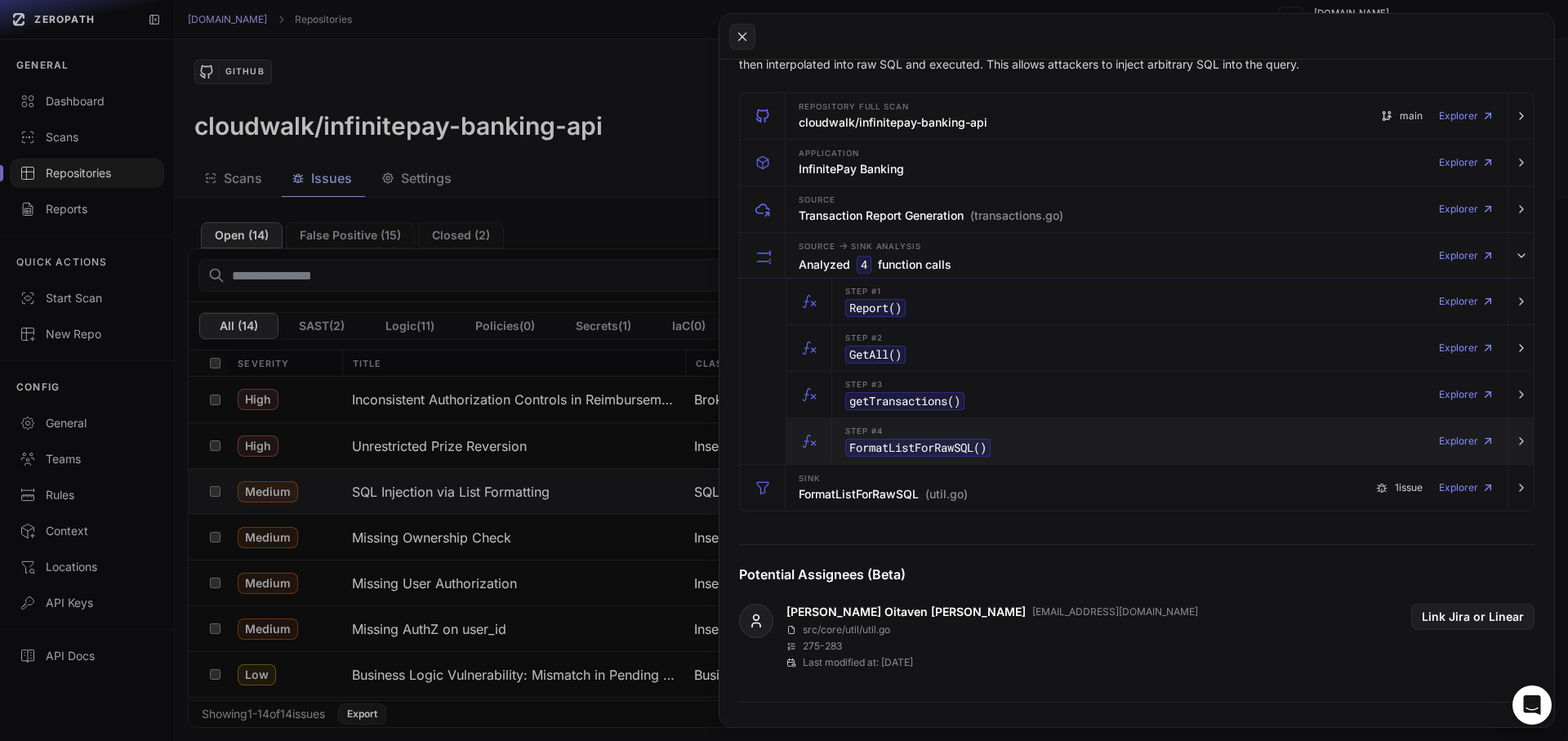
click at [919, 454] on code "FormatListForRawSQL ()" at bounding box center [918, 448] width 145 height 18
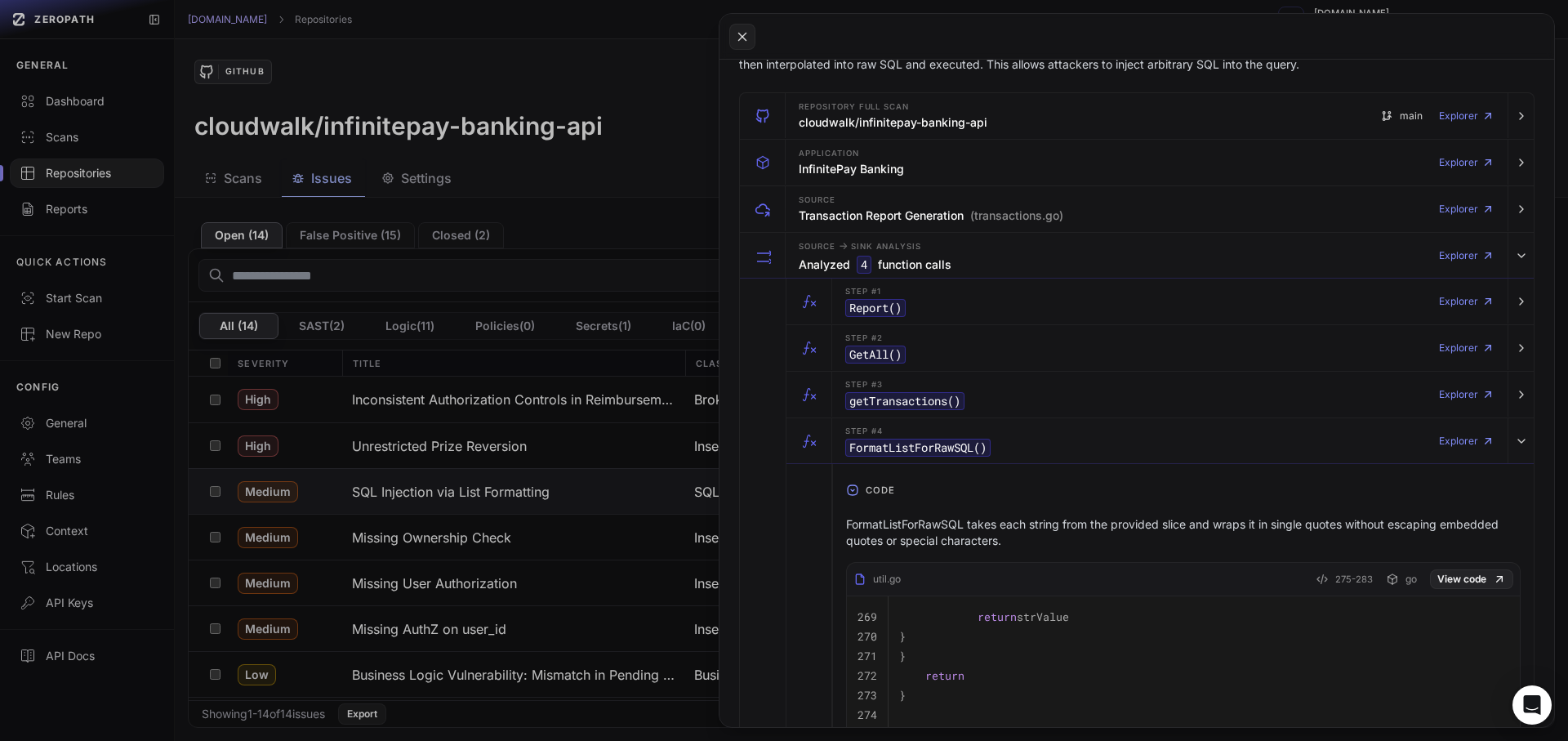
click at [889, 534] on p "FormatListForRawSQL takes each string from the provided slice and wraps it in s…" at bounding box center [1183, 533] width 674 height 33
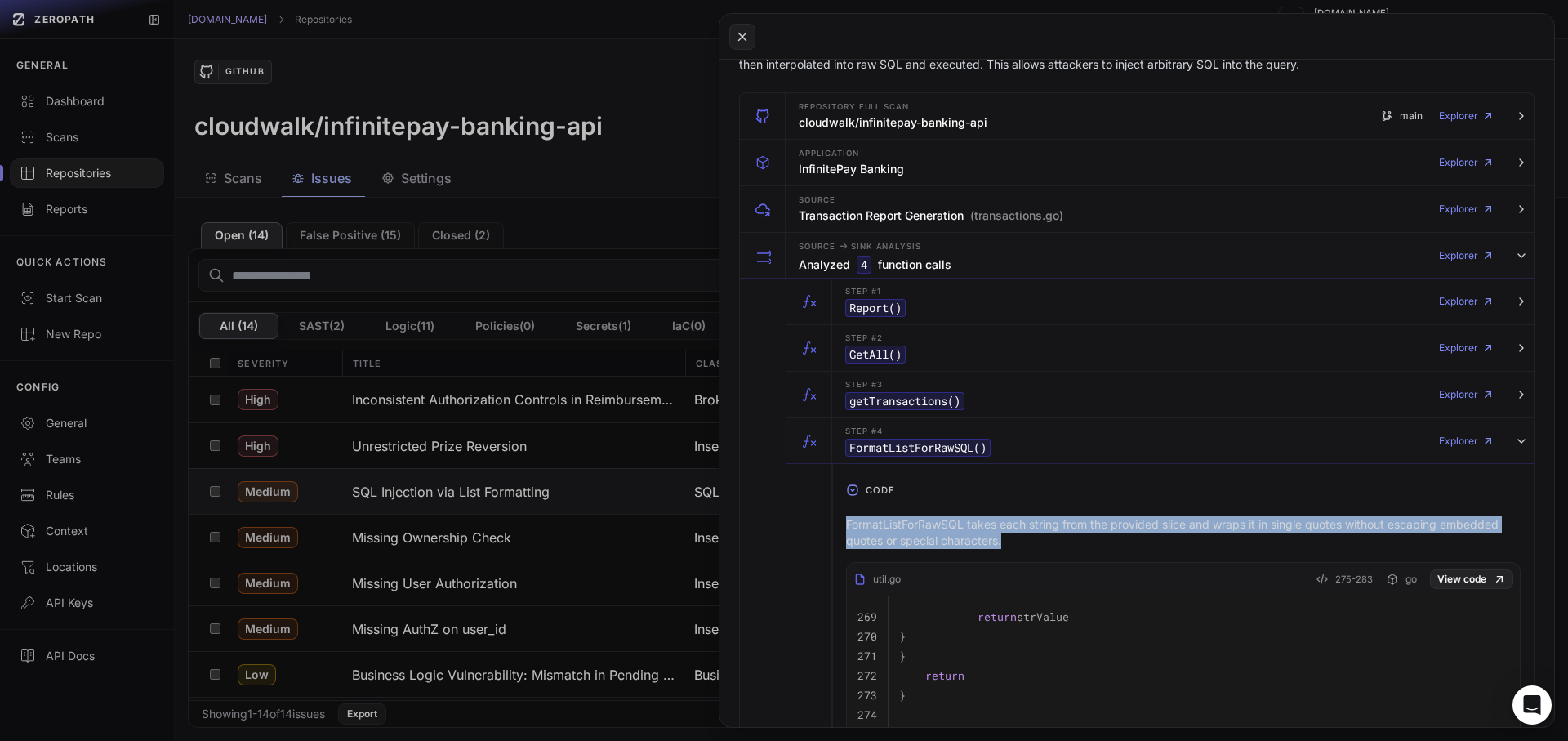
click at [889, 534] on p "FormatListForRawSQL takes each string from the provided slice and wraps it in s…" at bounding box center [1183, 533] width 674 height 33
copy div "FormatListForRawSQL takes each string from the provided slice and wraps it in s…"
click at [954, 236] on div "Source -> Sink Analysis Analyzed 4 function calls Explorer" at bounding box center [1146, 256] width 709 height 46
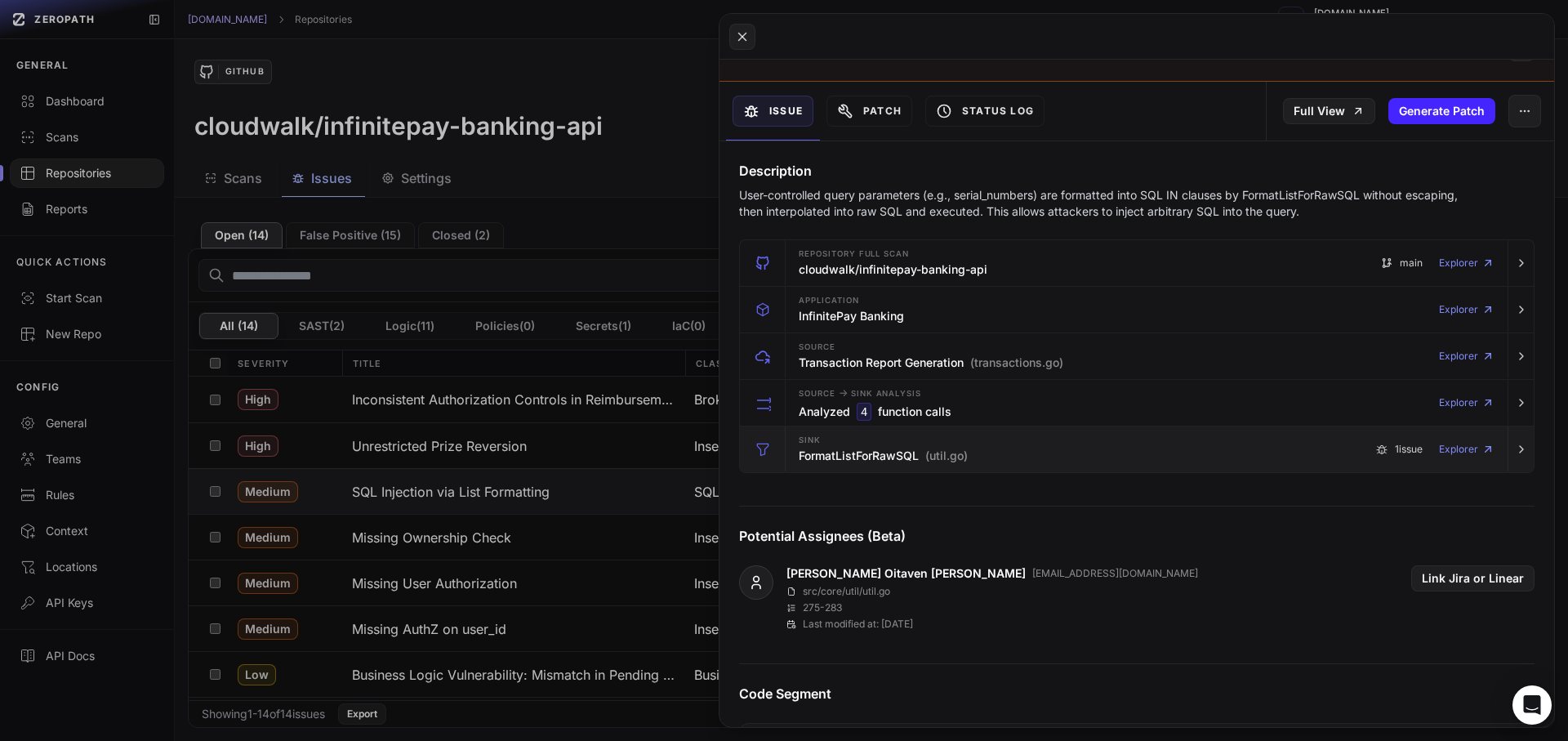
scroll to position [0, 0]
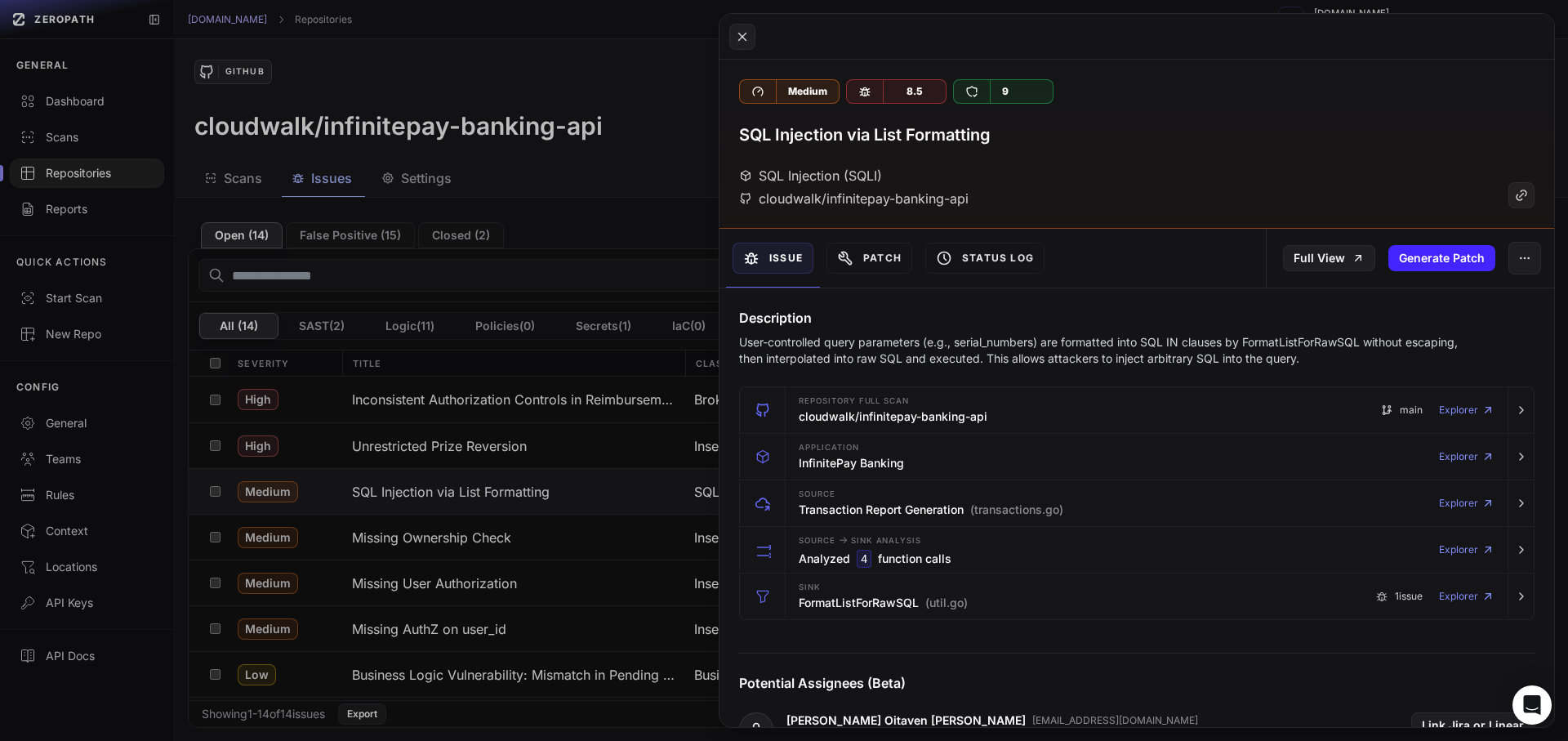
click at [897, 344] on p "User-controlled query parameters (e.g., serial_numbers) are formatted into SQL …" at bounding box center [1105, 350] width 732 height 33
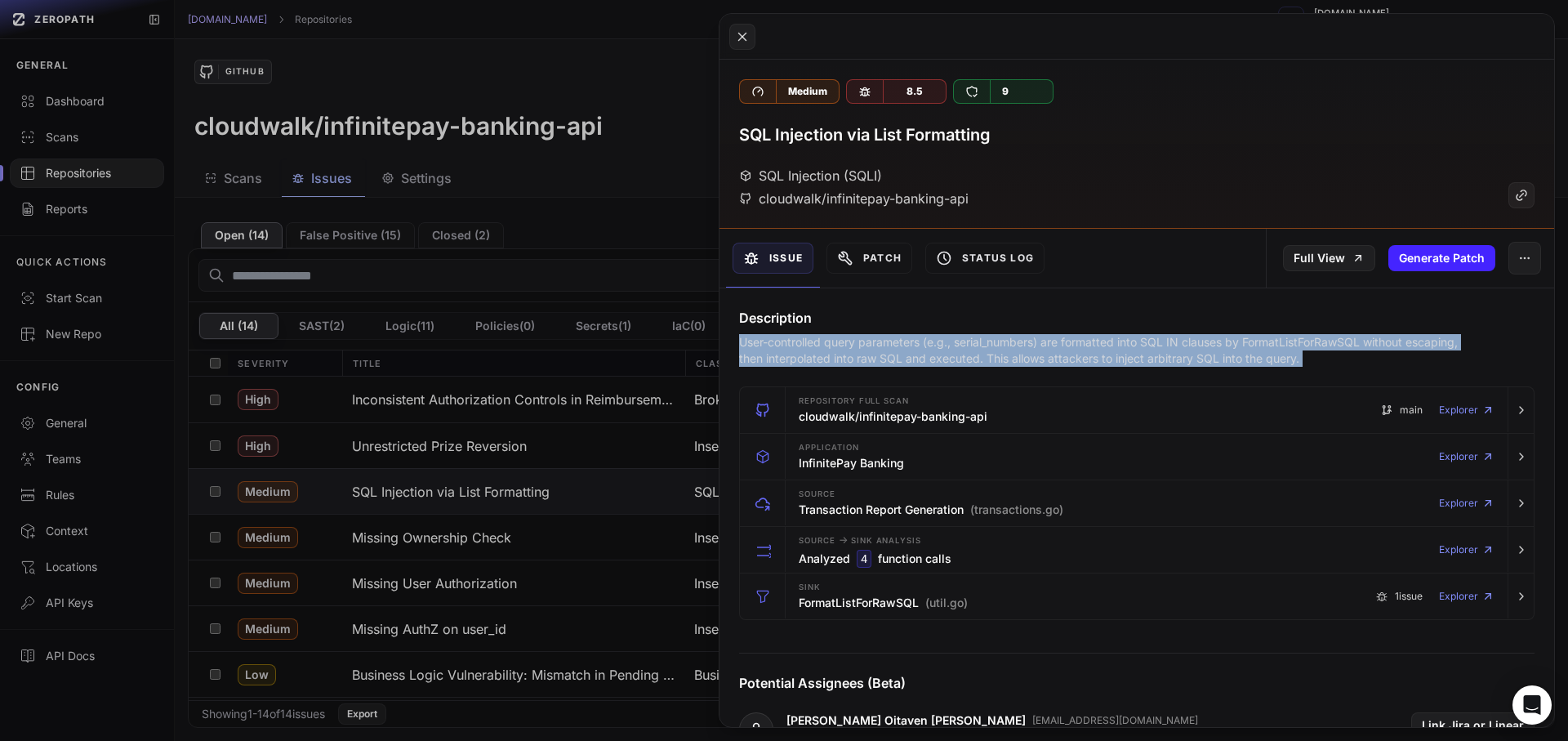
click at [897, 344] on p "User-controlled query parameters (e.g., serial_numbers) are formatted into SQL …" at bounding box center [1105, 350] width 732 height 33
copy div "User-controlled query parameters (e.g., serial_numbers) are formatted into SQL …"
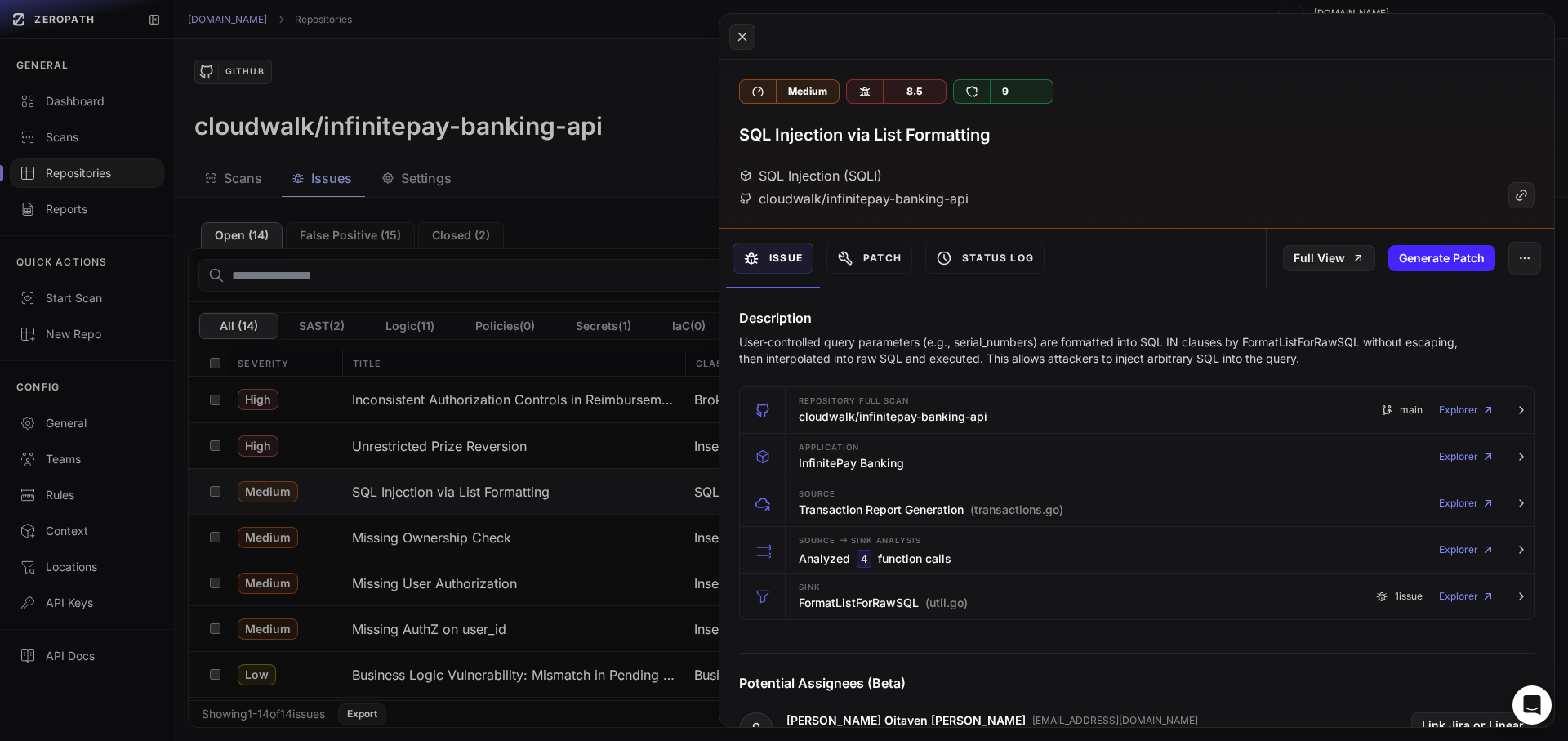
click at [1120, 260] on div "Issue Patch Status Log" at bounding box center [928, 258] width 417 height 59
click at [1512, 270] on button "button" at bounding box center [1525, 258] width 33 height 33
click at [1430, 311] on div "False Positive" at bounding box center [1437, 301] width 175 height 39
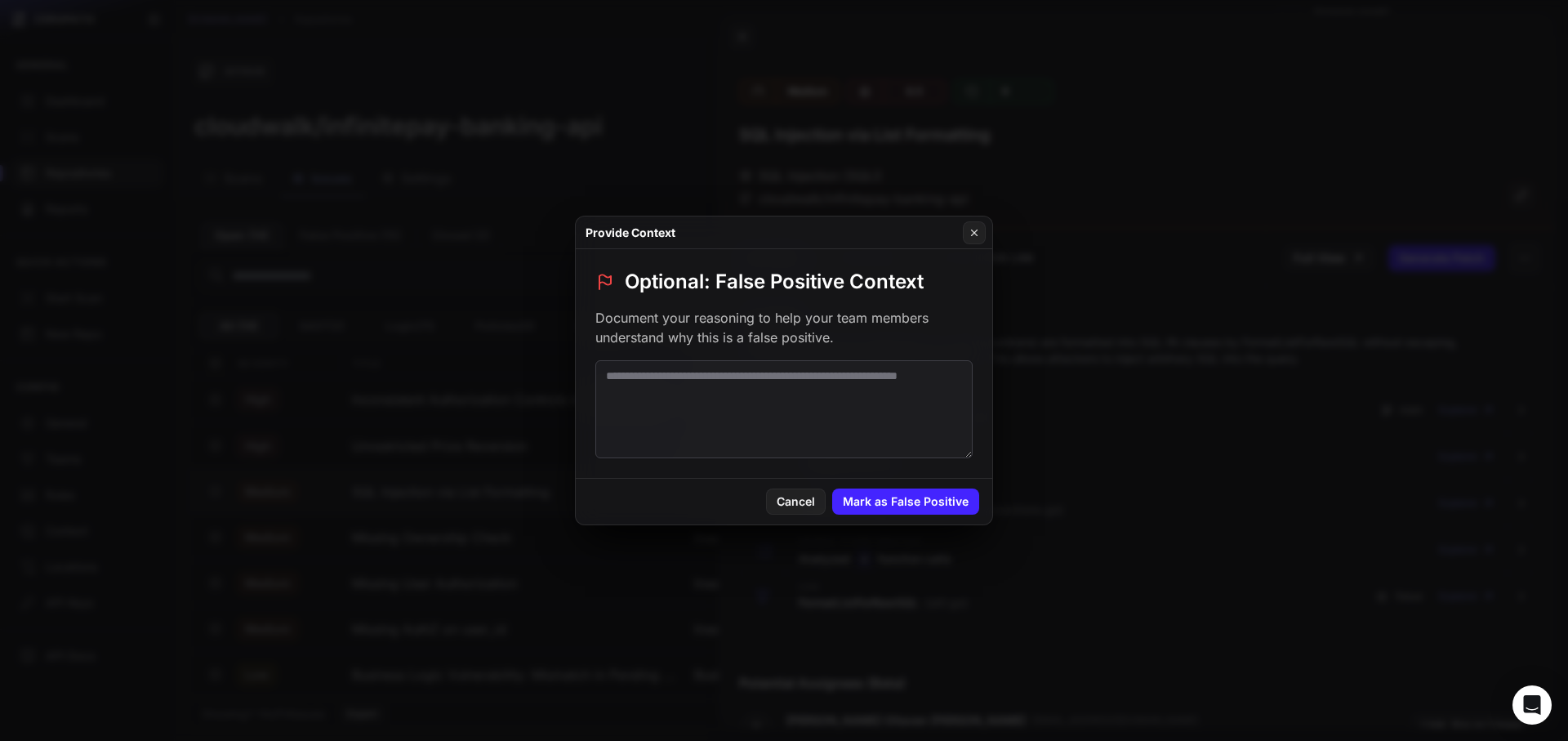
click at [807, 420] on textarea at bounding box center [784, 409] width 377 height 98
paste textarea "**********"
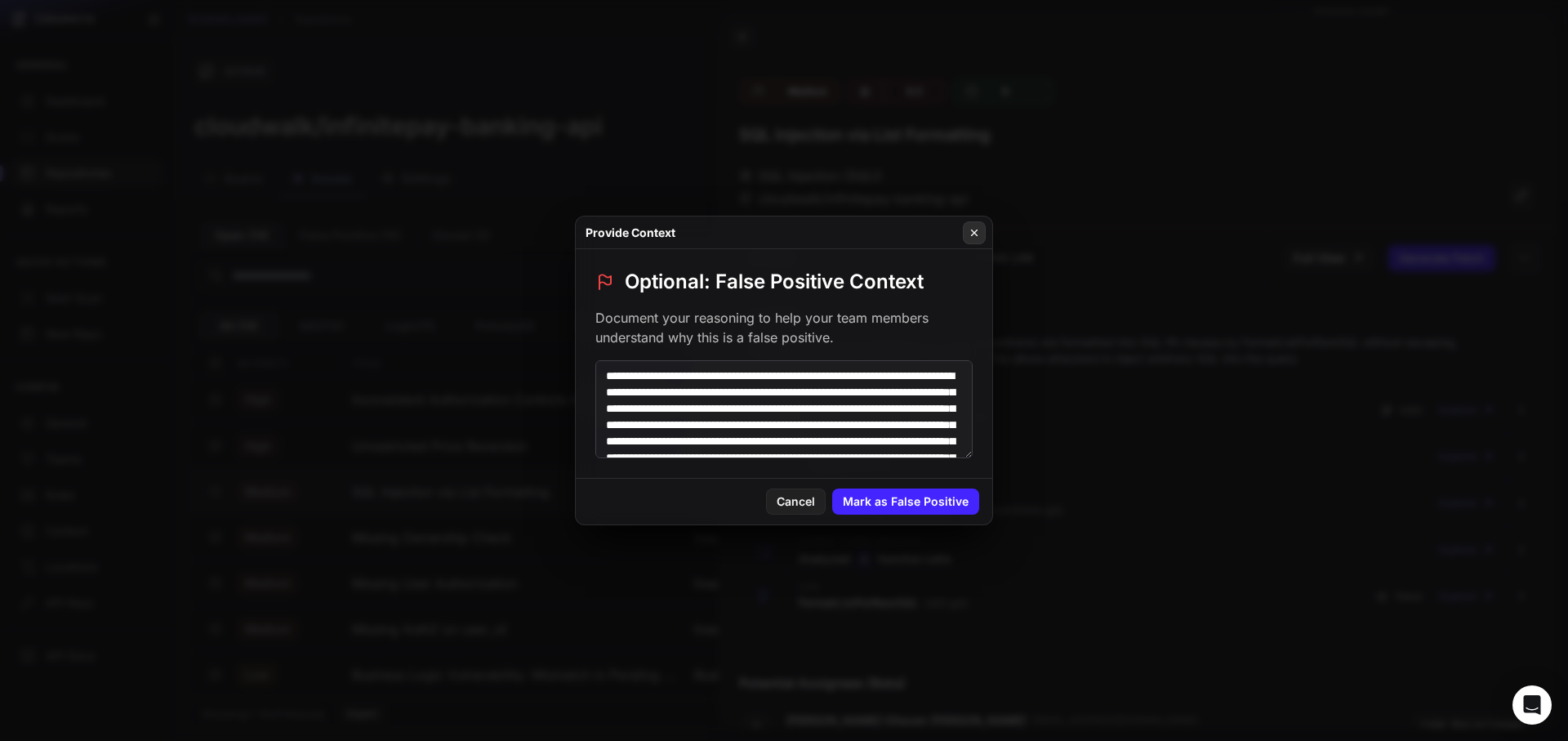
type textarea "**********"
click at [975, 222] on button at bounding box center [974, 233] width 23 height 23
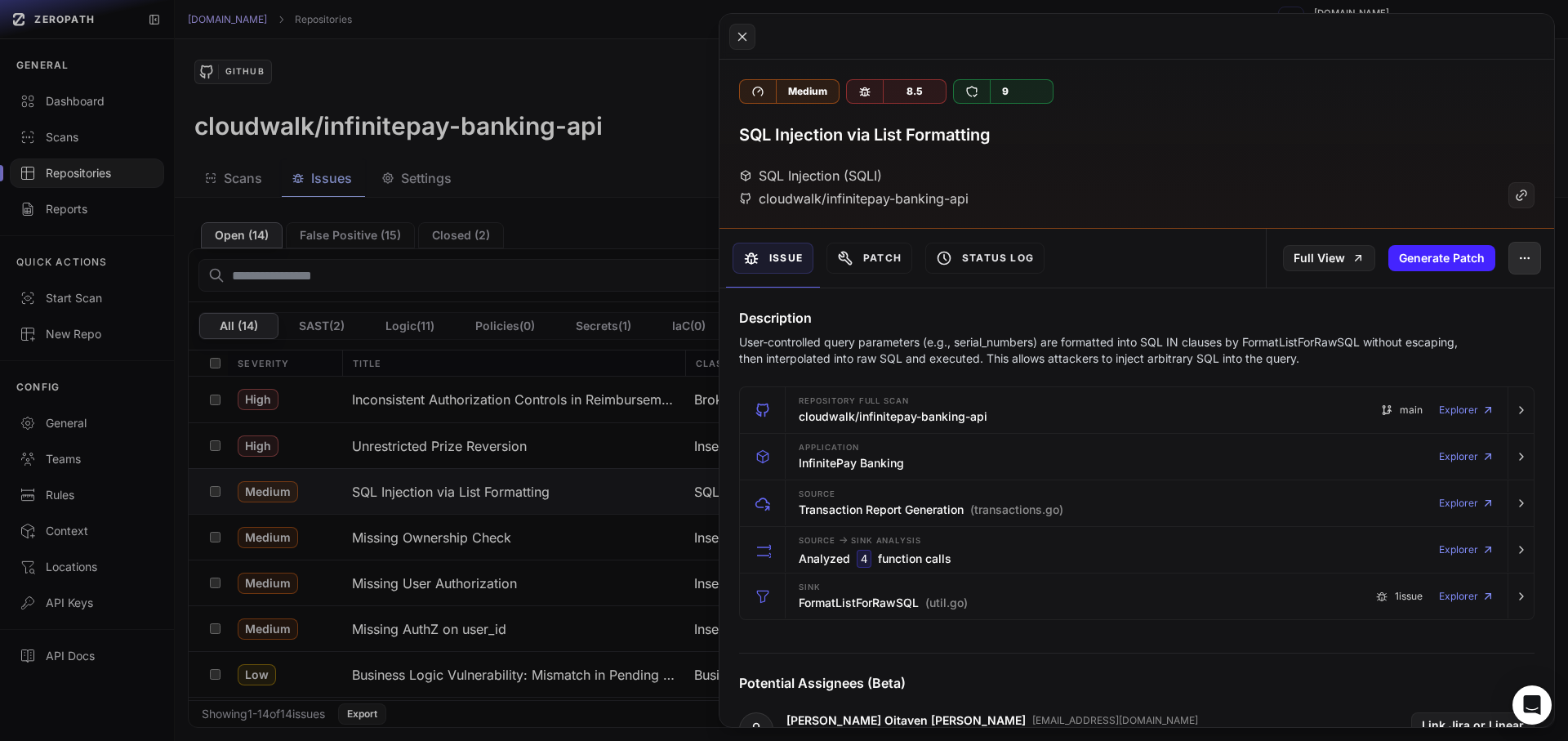
click at [1509, 257] on button "button" at bounding box center [1525, 258] width 33 height 33
click at [1518, 260] on icon "button" at bounding box center [1525, 257] width 13 height 13
click at [1518, 261] on icon "button" at bounding box center [1525, 257] width 13 height 13
click at [1445, 313] on div "False Positive" at bounding box center [1437, 301] width 175 height 39
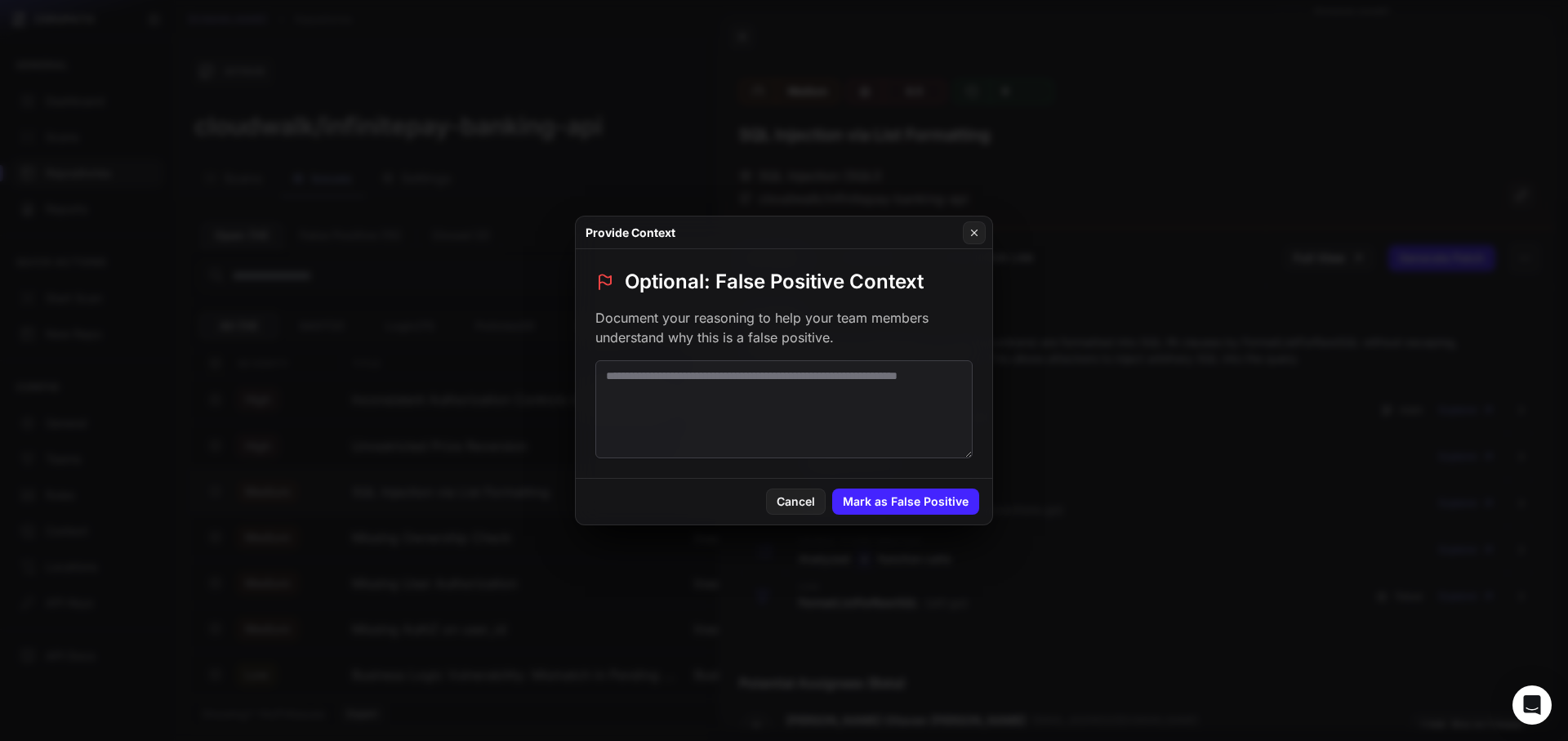
click at [703, 365] on textarea at bounding box center [784, 409] width 377 height 98
paste textarea "**********"
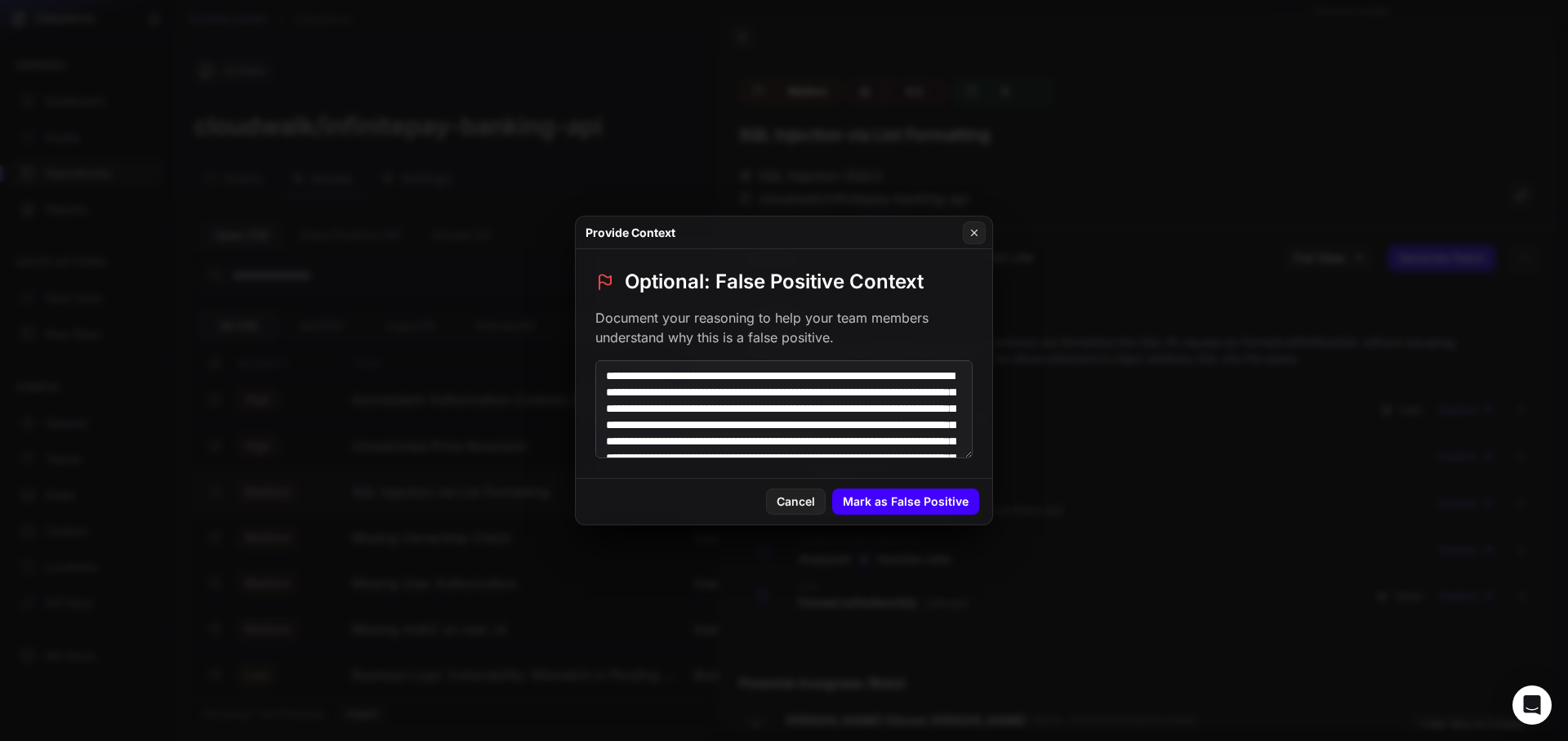
type textarea "**********"
click at [933, 511] on button "Mark as False Positive" at bounding box center [905, 502] width 147 height 26
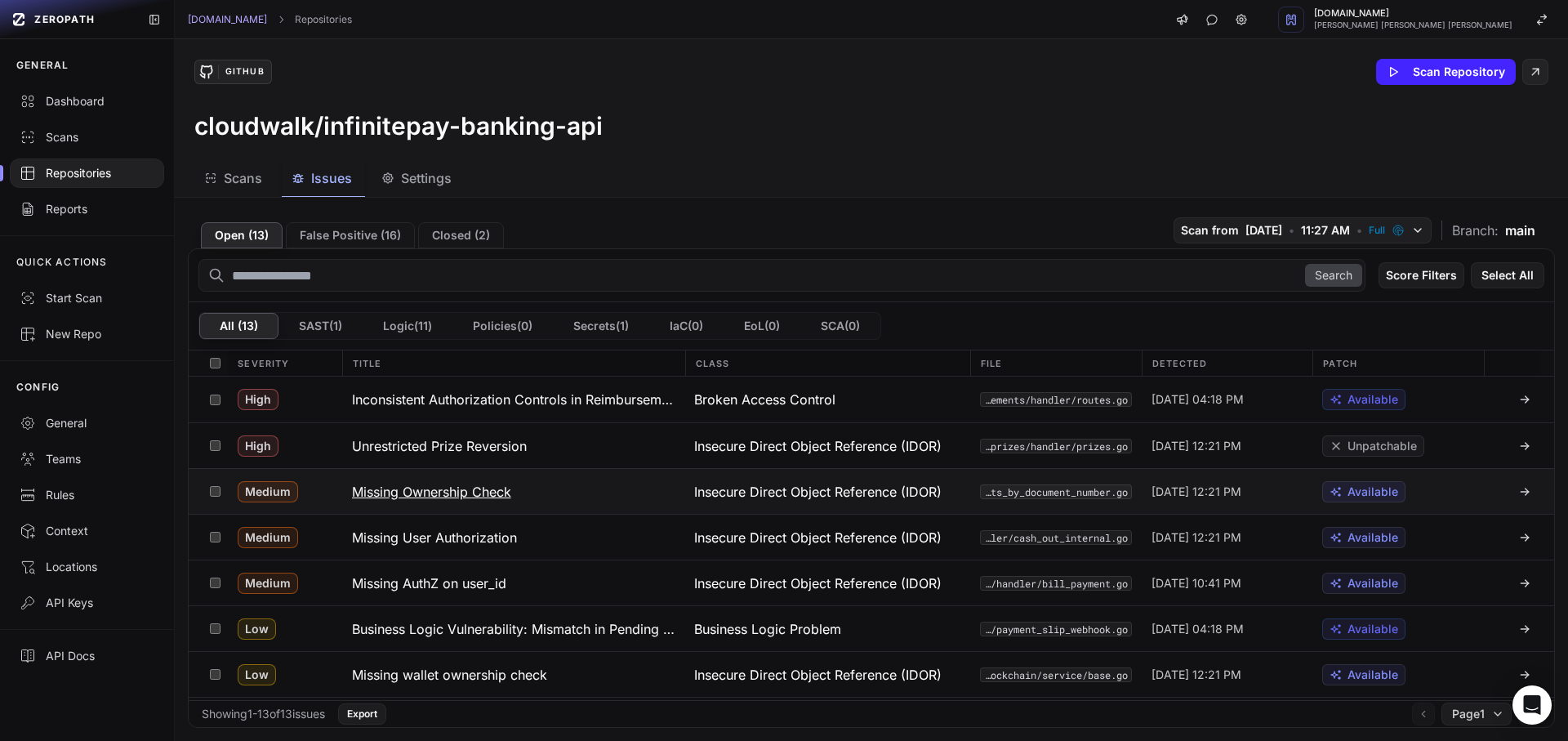
click at [427, 484] on h3 "Missing Ownership Check" at bounding box center [431, 491] width 159 height 20
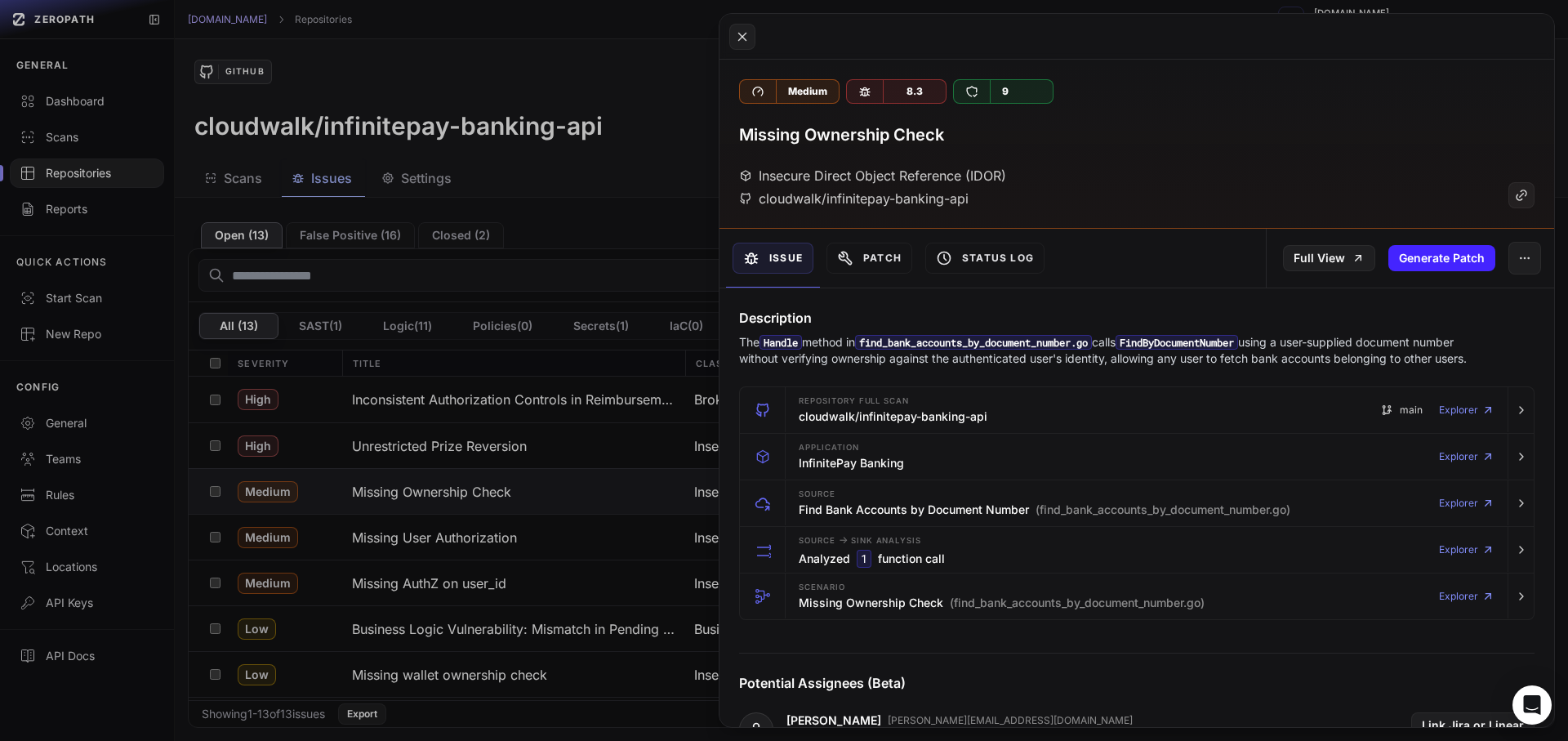
click at [843, 359] on p "The Handle method in find_bank_accounts_by_document_number.go calls FindByDocum…" at bounding box center [1105, 350] width 732 height 33
click at [1001, 367] on p "The Handle method in find_bank_accounts_by_document_number.go calls FindByDocum…" at bounding box center [1105, 350] width 732 height 33
click at [1013, 359] on p "The Handle method in find_bank_accounts_by_document_number.go calls FindByDocum…" at bounding box center [1105, 350] width 732 height 33
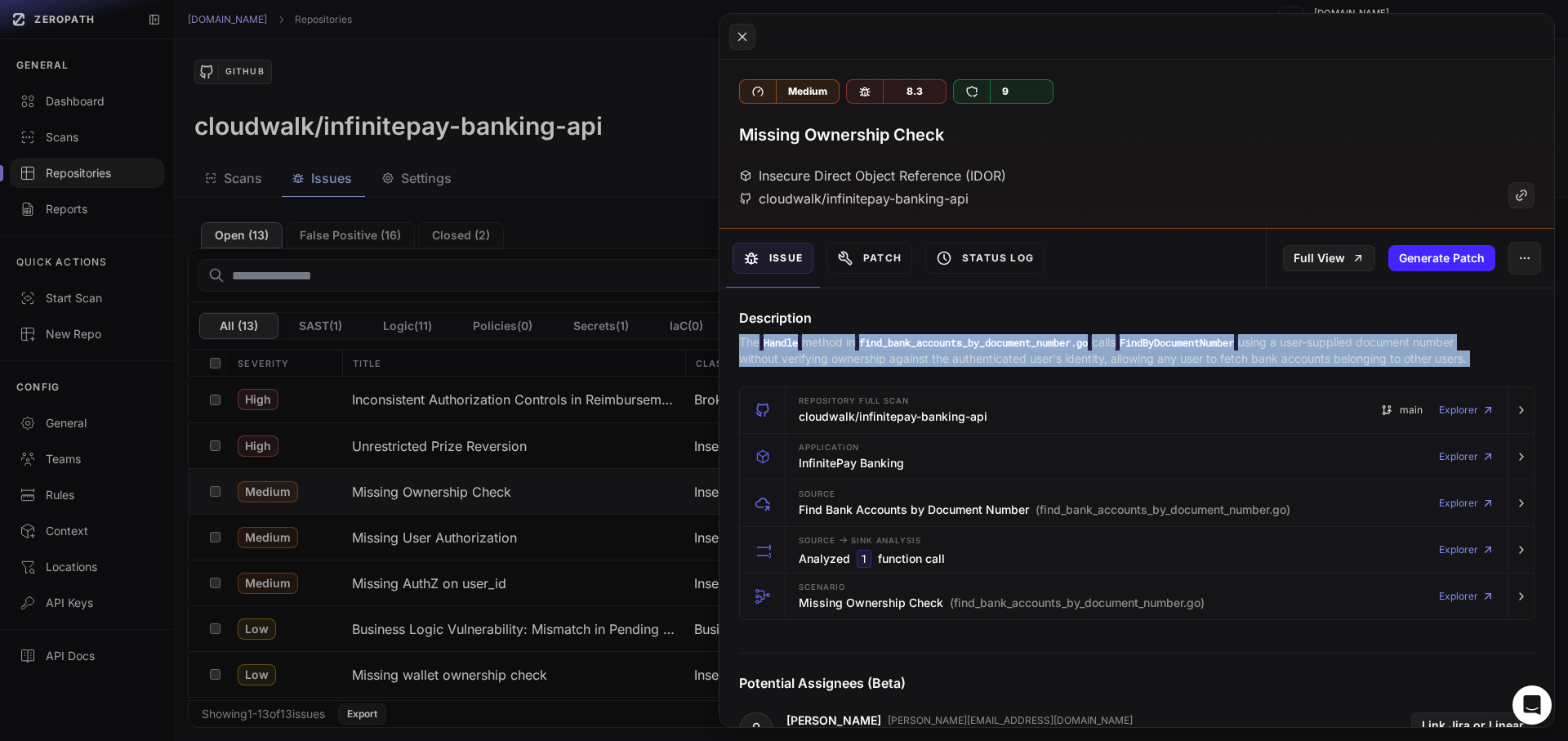
click at [1013, 359] on p "The Handle method in find_bank_accounts_by_document_number.go calls FindByDocum…" at bounding box center [1105, 350] width 732 height 33
copy div "The Handle method in find_bank_accounts_by_document_number.go calls FindByDocum…"
click at [884, 591] on div "Scenario Missing Ownership Check (find_bank_accounts_by_document_number.go) Exp…" at bounding box center [1146, 597] width 709 height 46
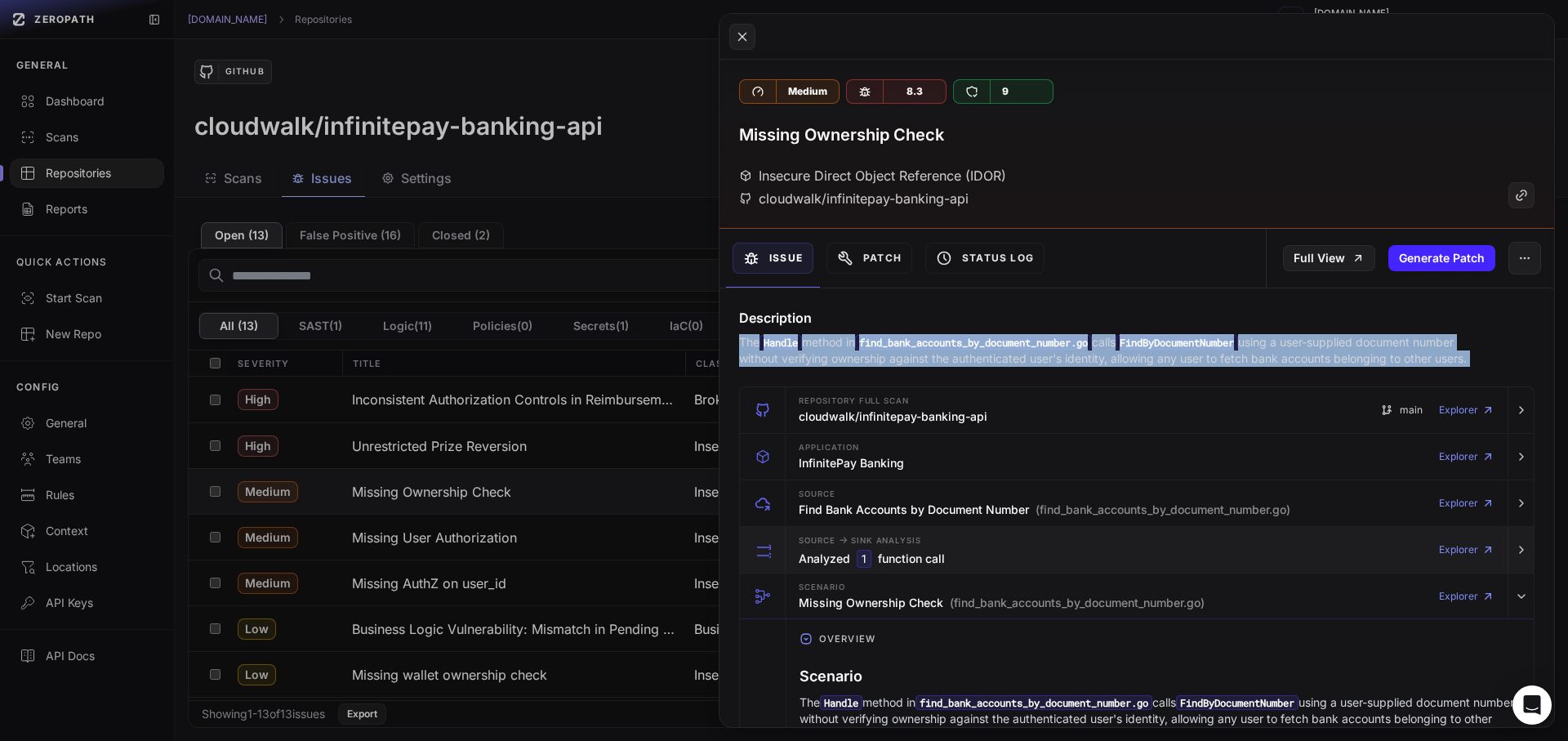
click at [894, 568] on h3 "Analyzed 1 function call" at bounding box center [872, 558] width 146 height 18
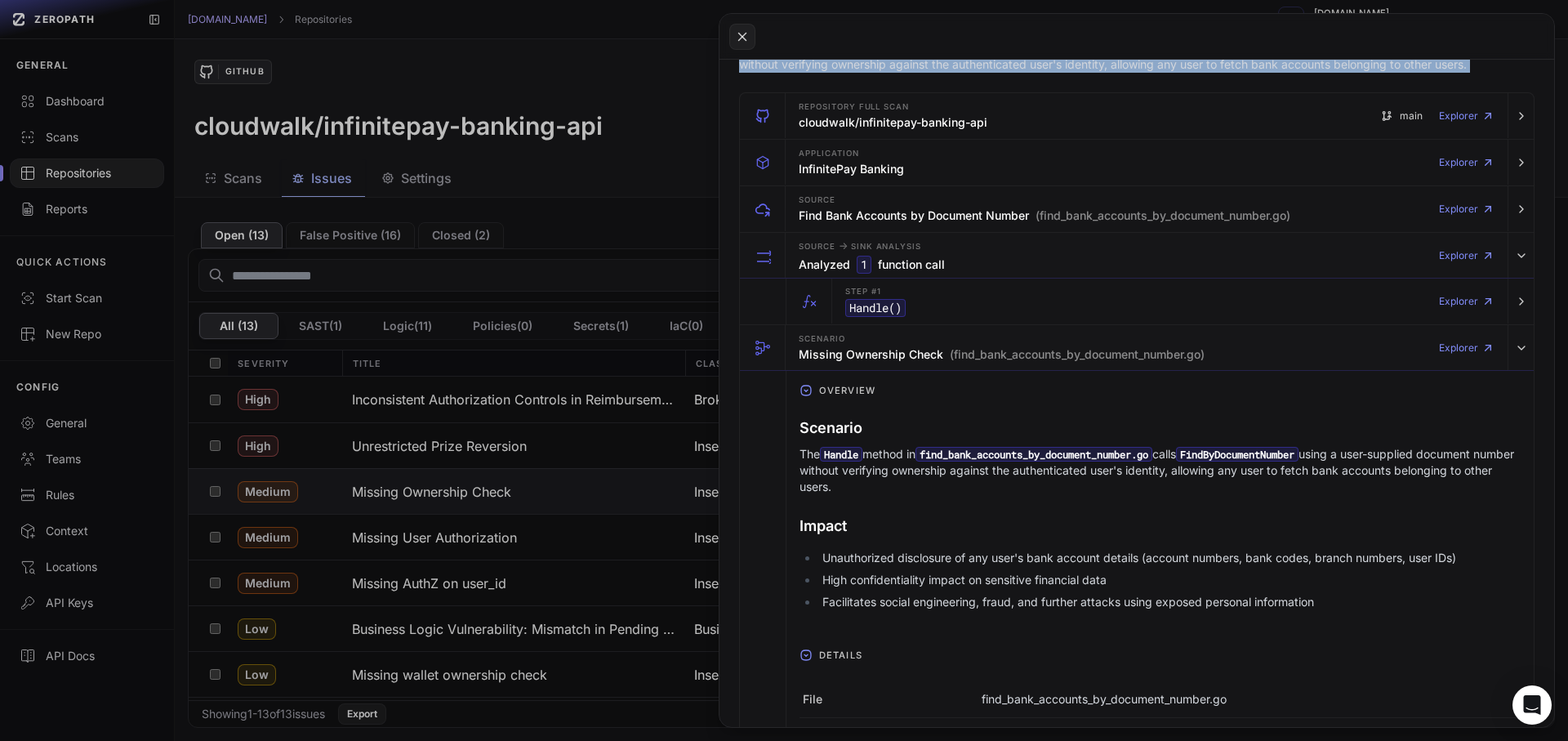
scroll to position [441, 0]
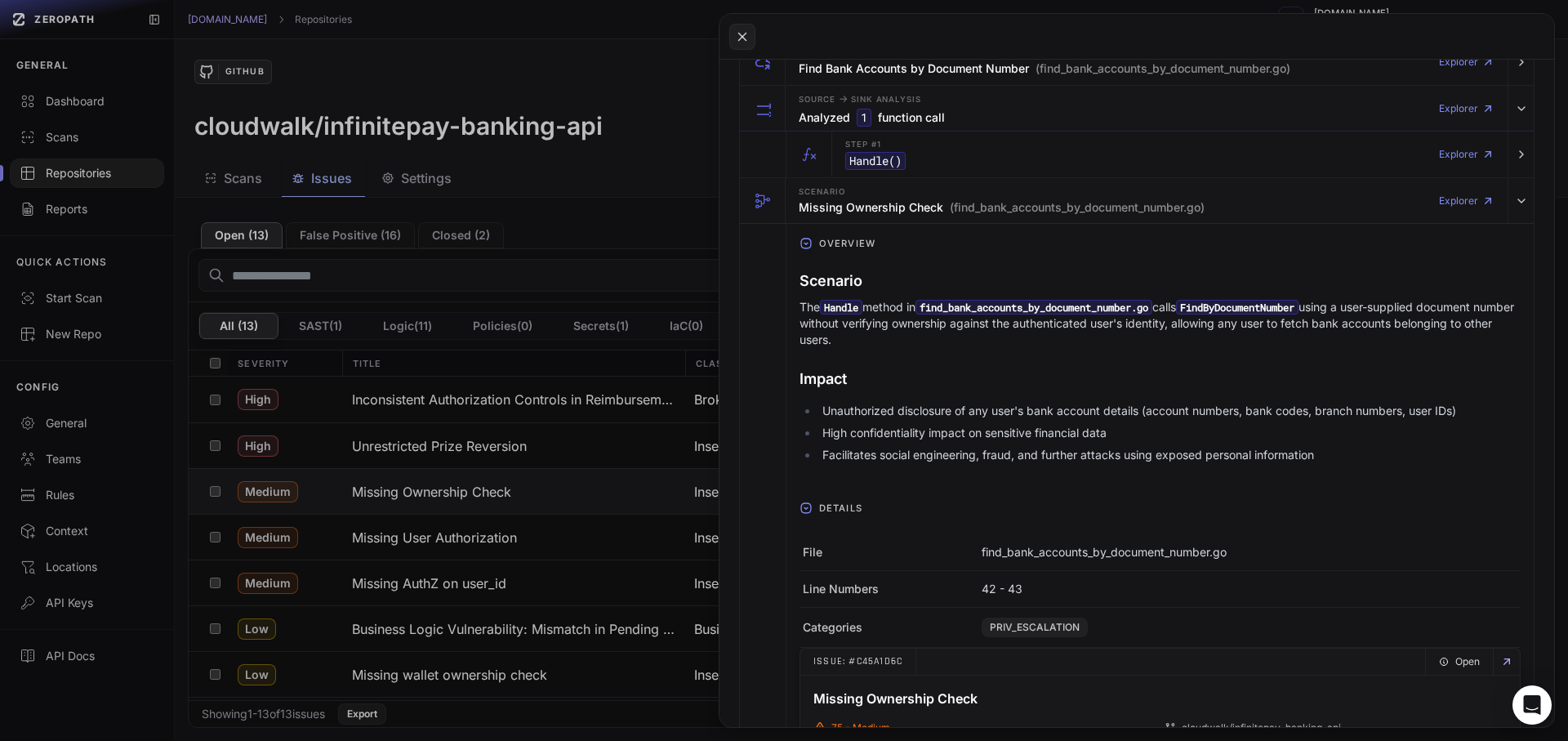
click at [805, 316] on p "The Handle method in find_bank_accounts_by_document_number.go calls FindByDocum…" at bounding box center [1160, 324] width 721 height 49
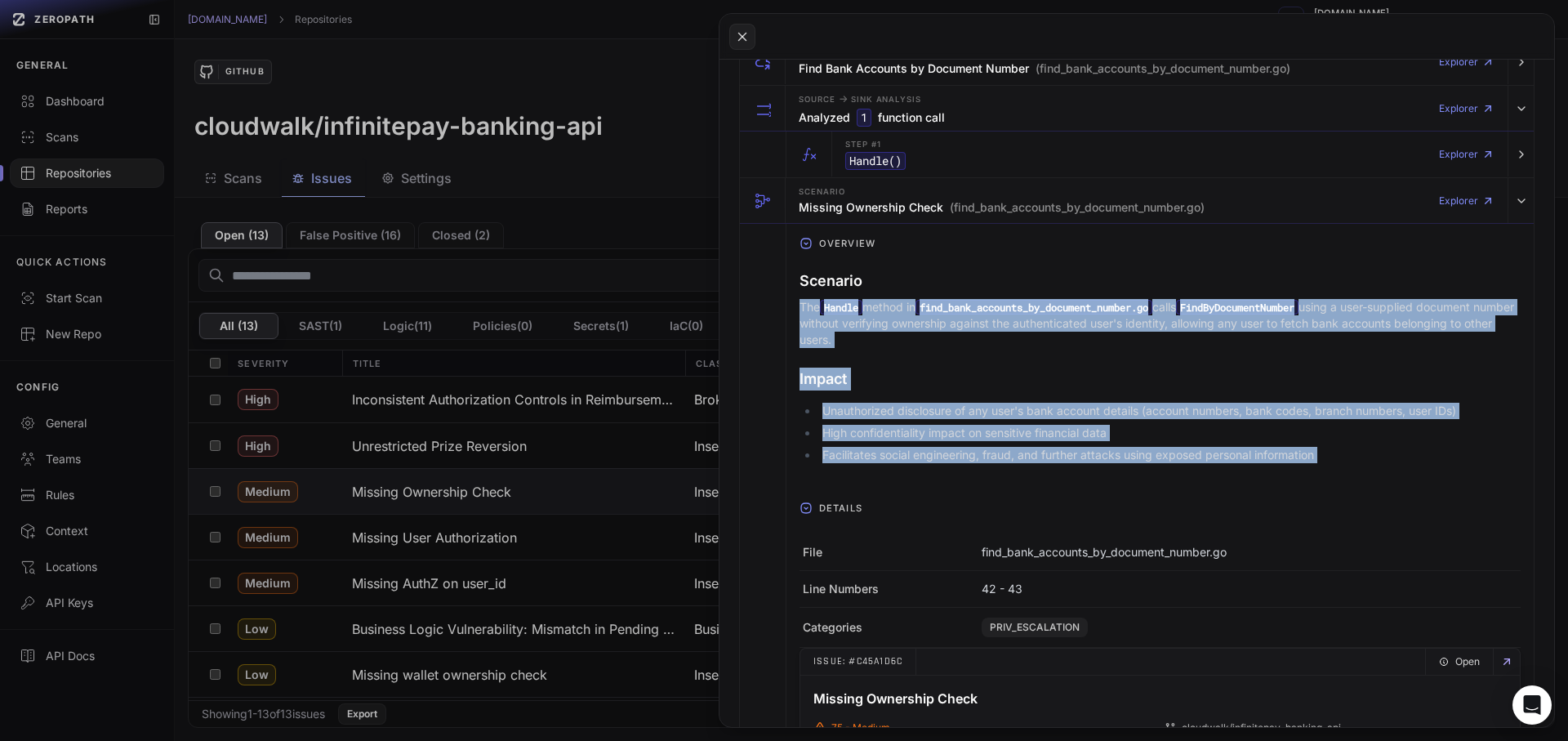
drag, startPoint x: 805, startPoint y: 316, endPoint x: 1293, endPoint y: 488, distance: 517.4
click at [1293, 476] on div "Scenario The Handle method in find_bank_accounts_by_document_number.go calls Fi…" at bounding box center [1160, 370] width 721 height 212
click at [854, 216] on h3 "Missing Ownership Check (find_bank_accounts_by_document_number.go)" at bounding box center [1001, 207] width 406 height 17
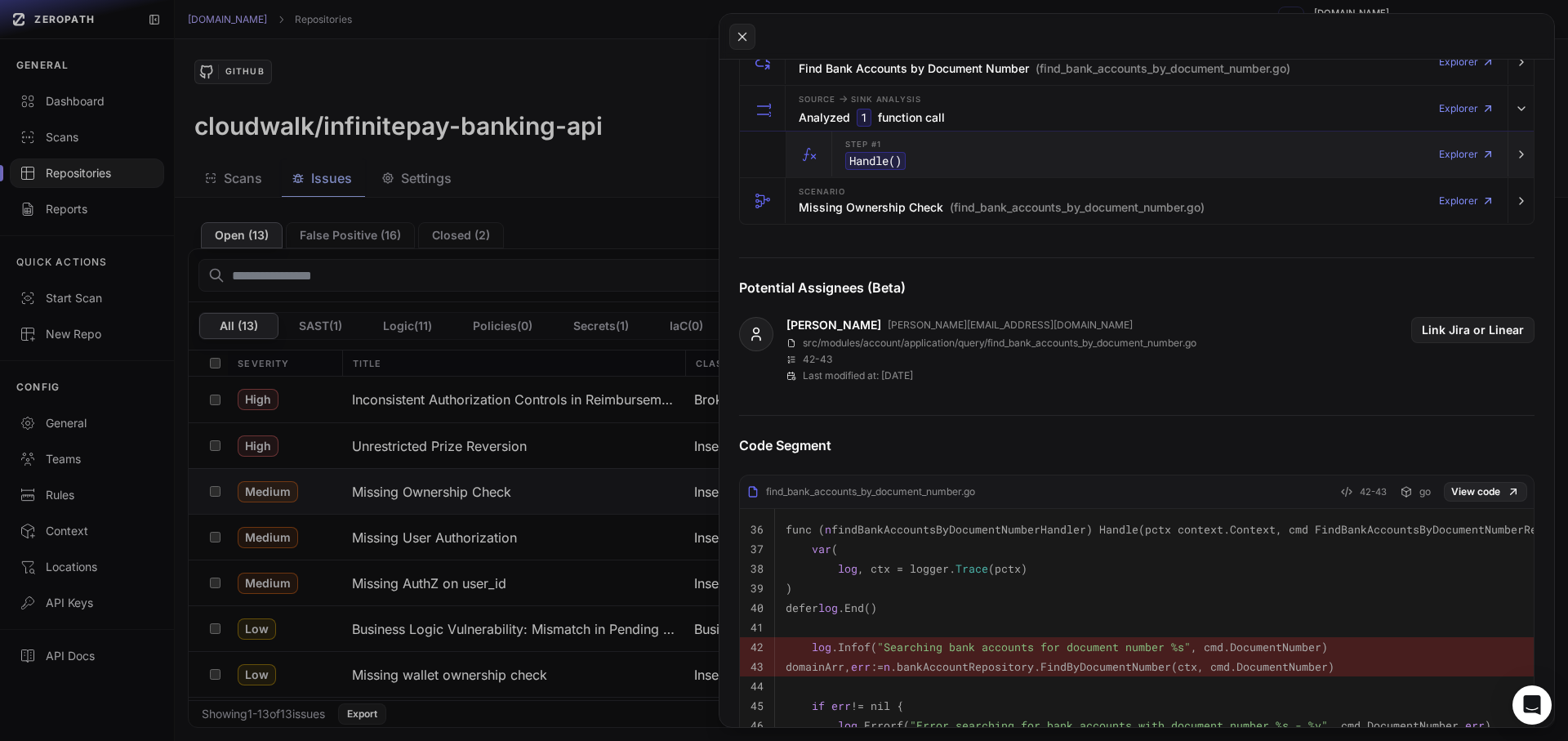
click at [914, 177] on div "Step #1 Handle () Explorer" at bounding box center [1170, 154] width 662 height 46
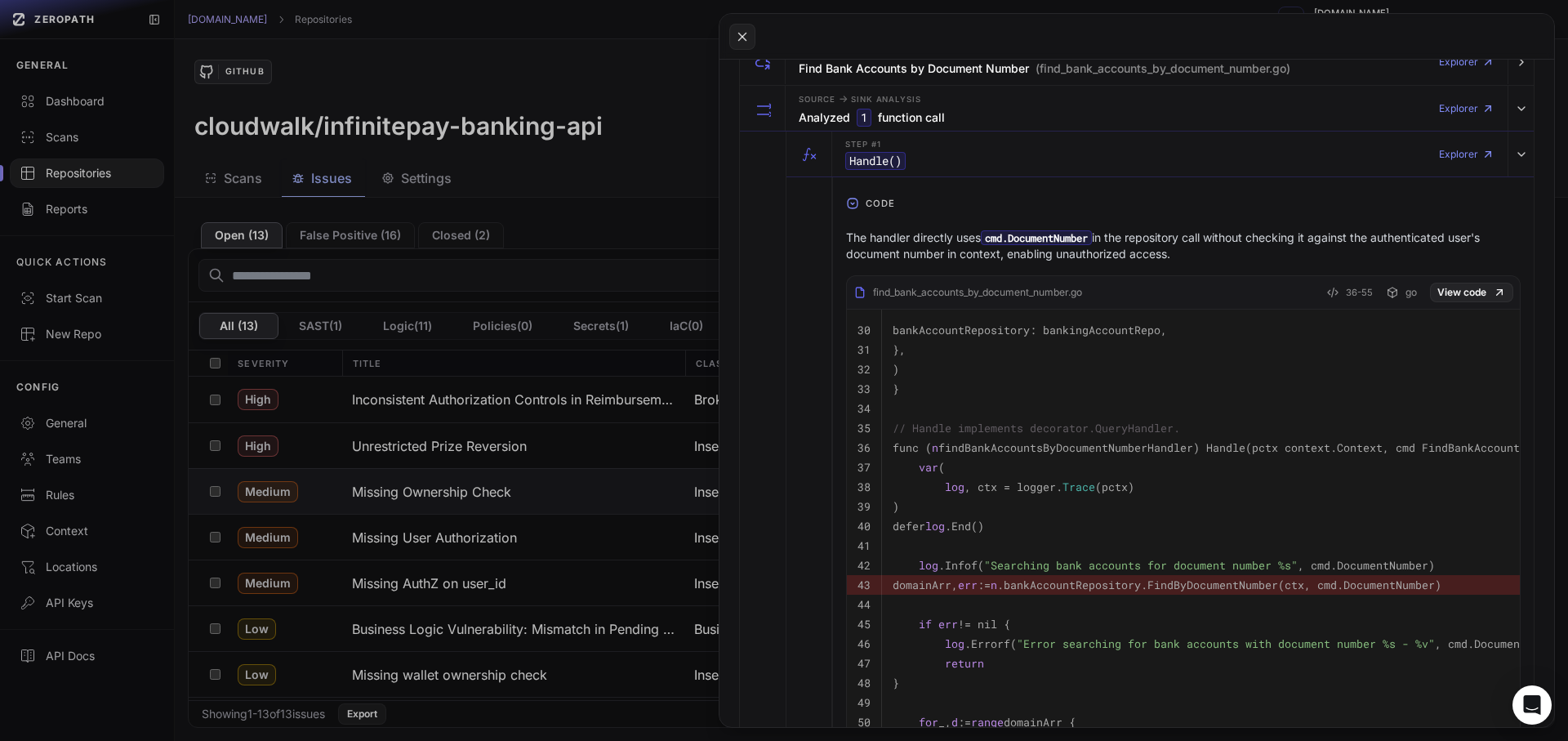
click at [949, 263] on p "The handler directly uses cmd.DocumentNumber in the repository call without che…" at bounding box center [1183, 246] width 674 height 33
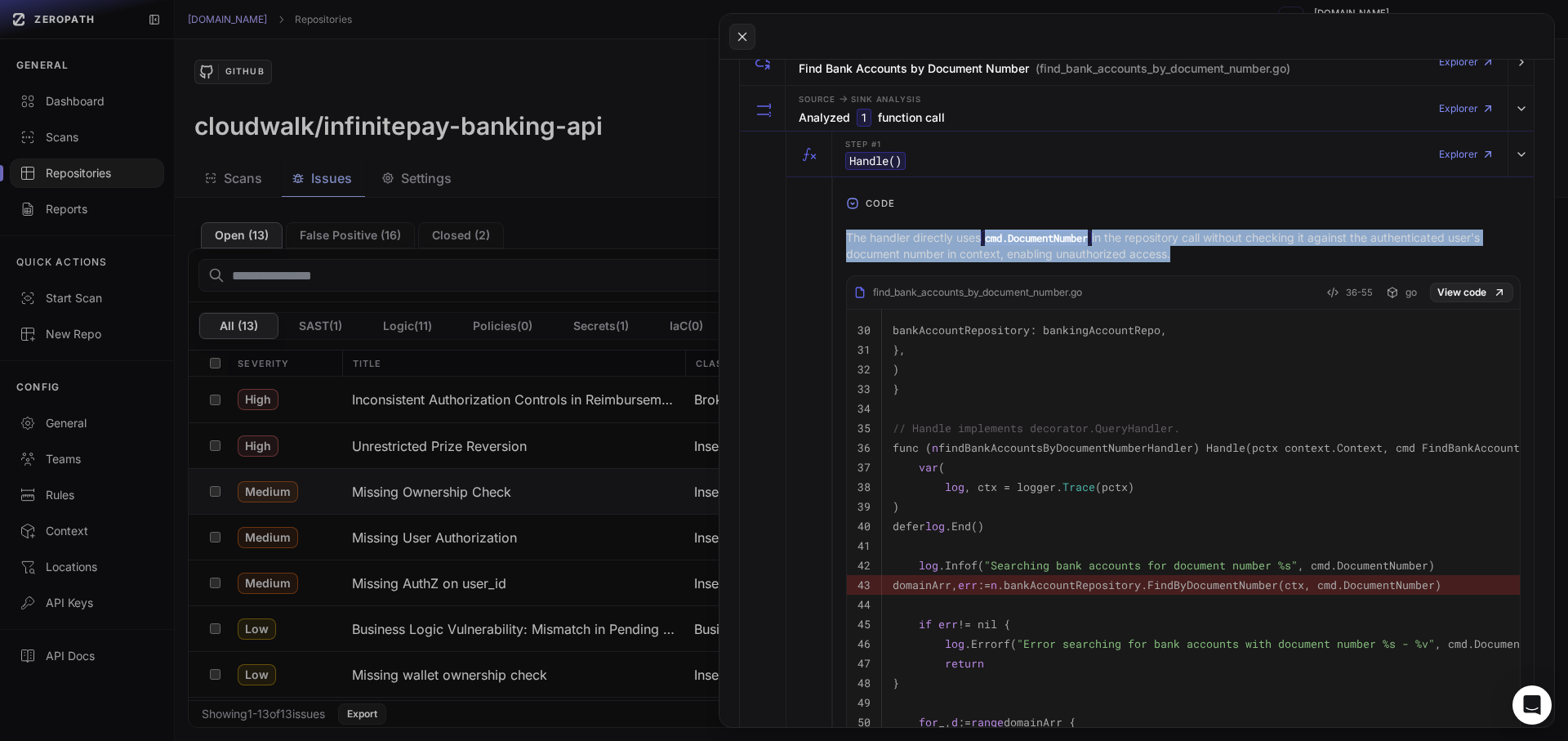
click at [949, 263] on p "The handler directly uses cmd.DocumentNumber in the repository call without che…" at bounding box center [1183, 246] width 674 height 33
copy div "The handler directly uses cmd.DocumentNumber in the repository call without che…"
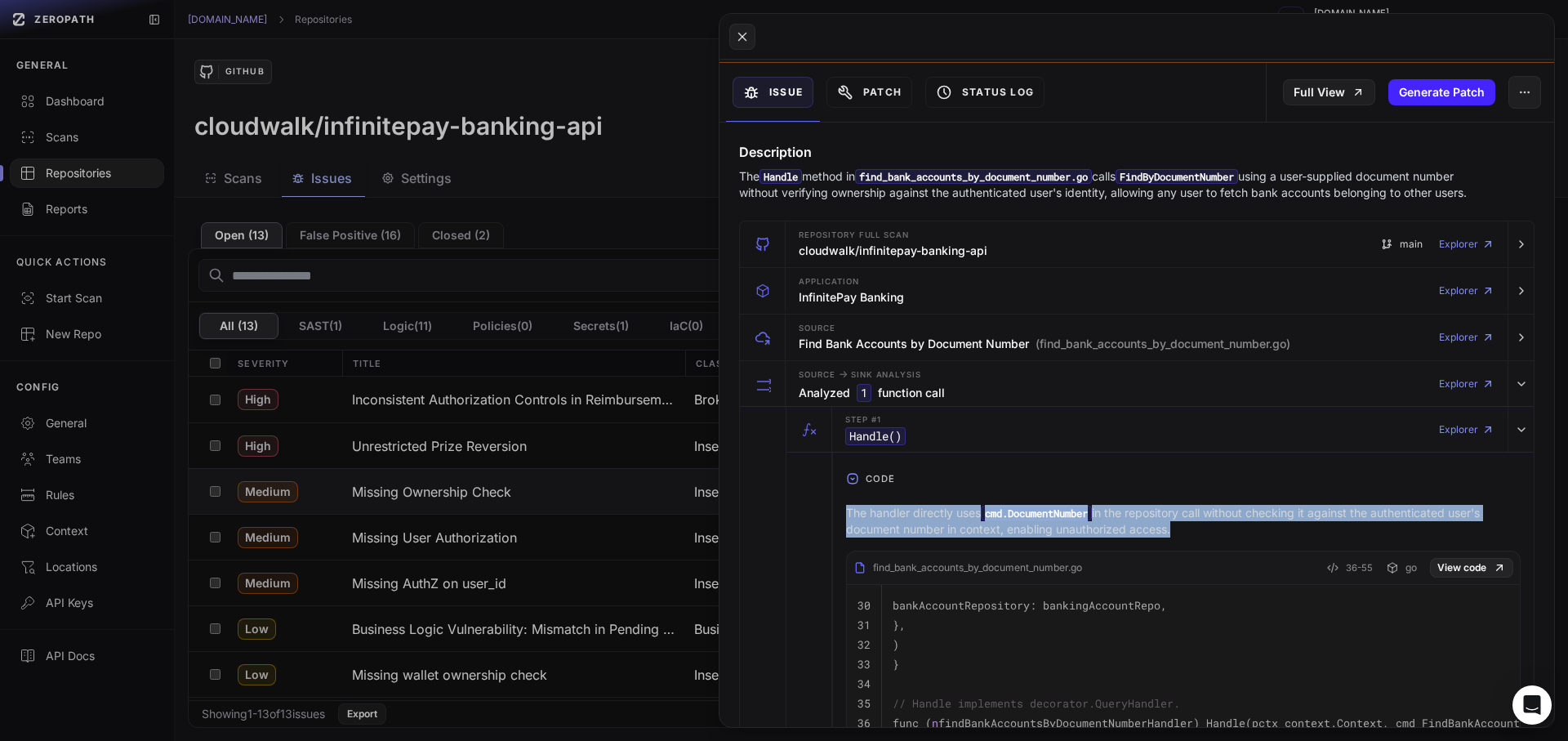
scroll to position [0, 0]
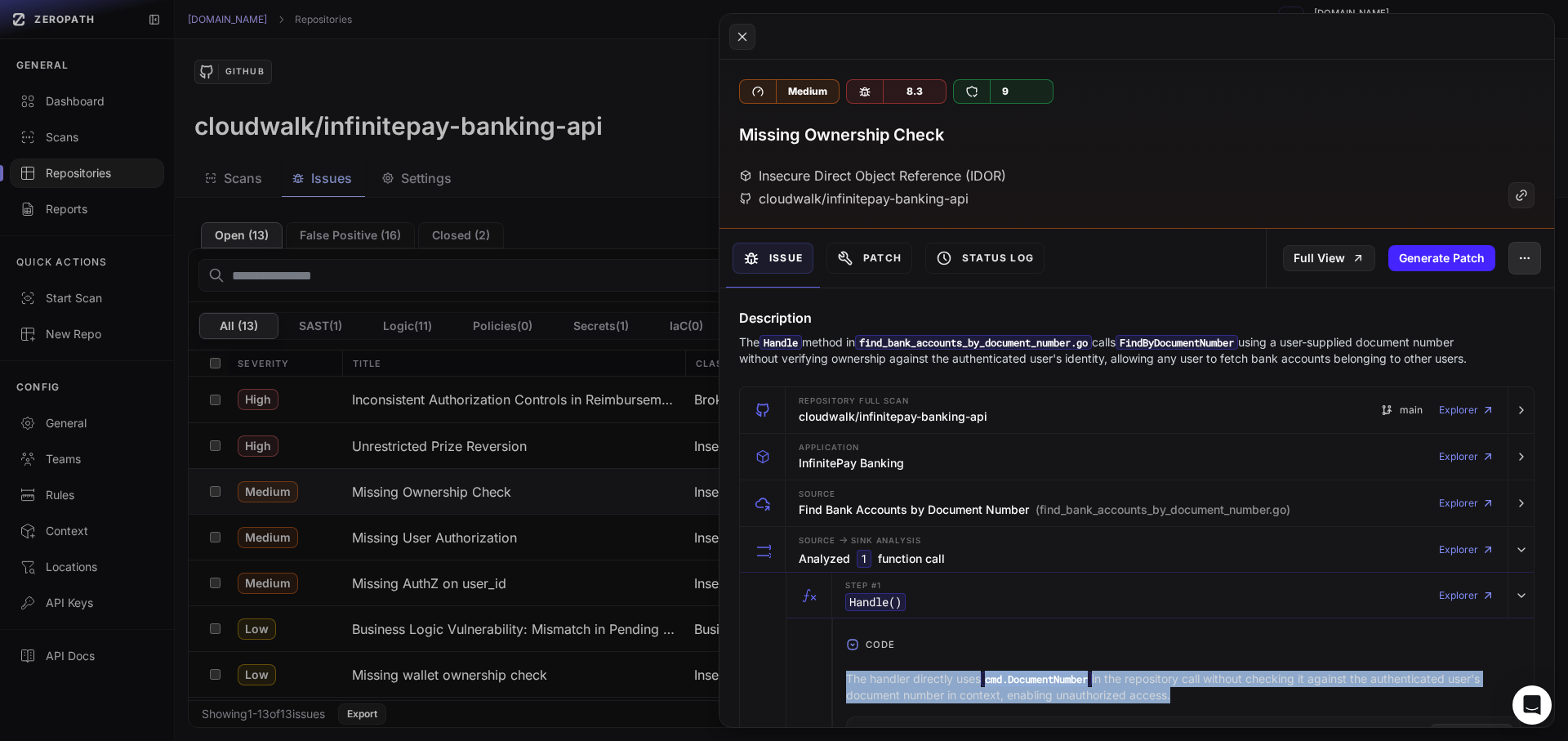
click at [1521, 257] on icon "button" at bounding box center [1521, 257] width 1 height 1
click at [1400, 297] on div "False Positive" at bounding box center [1437, 301] width 175 height 39
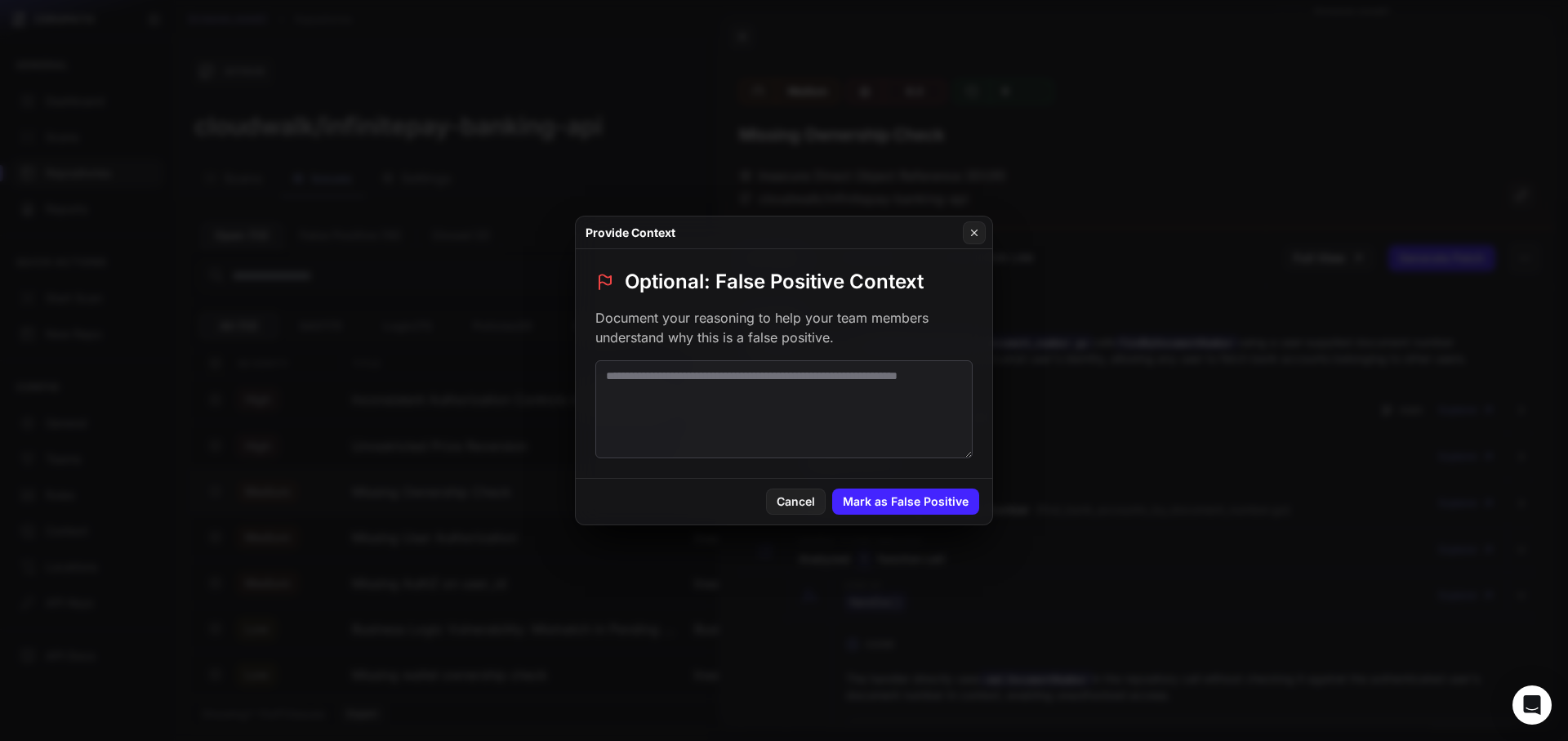
click at [736, 390] on textarea at bounding box center [784, 409] width 377 height 98
click at [812, 314] on p "Document your reasoning to help your team members understand why this is a fals…" at bounding box center [784, 327] width 377 height 39
click at [787, 426] on textarea at bounding box center [784, 409] width 377 height 98
paste textarea "**********"
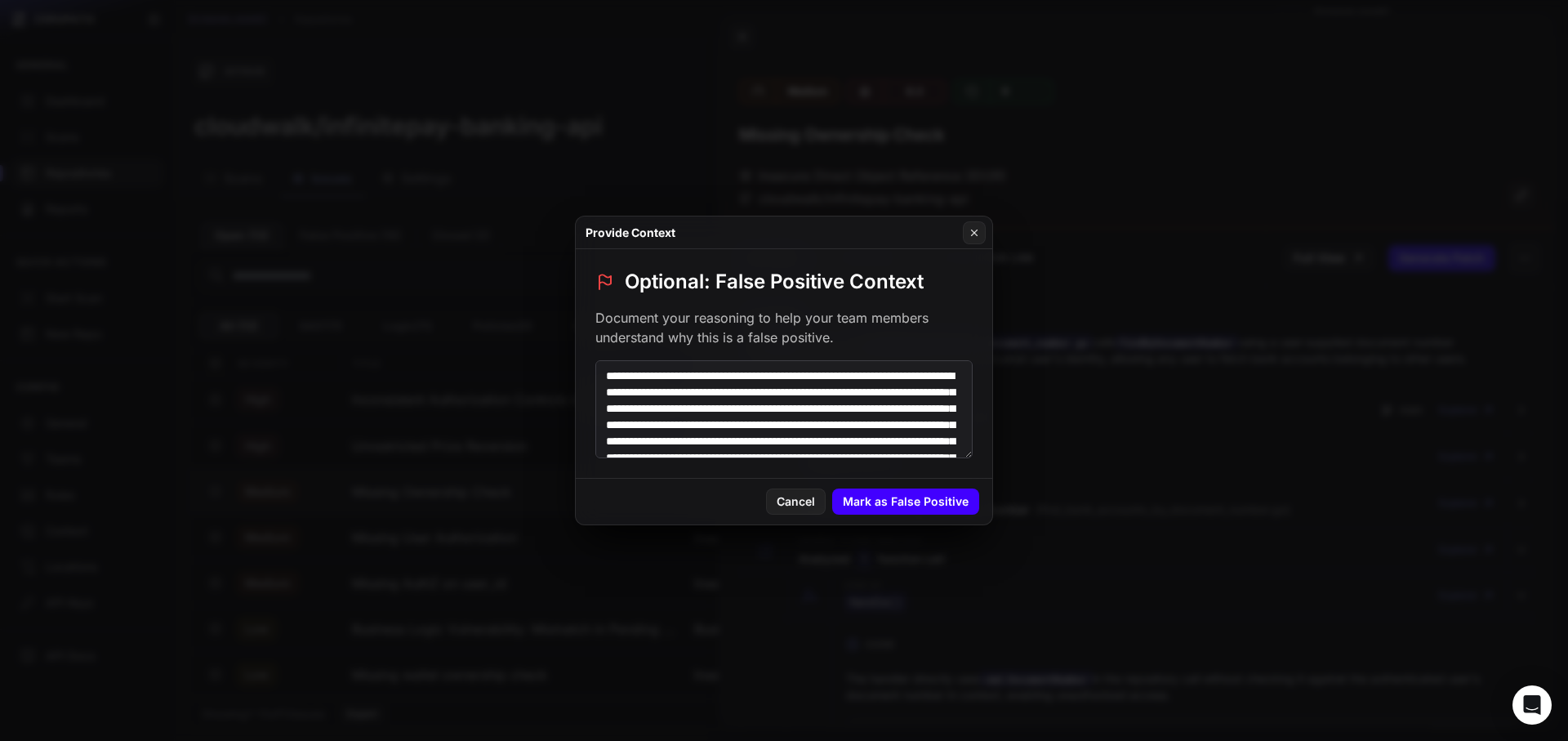
scroll to position [88, 0]
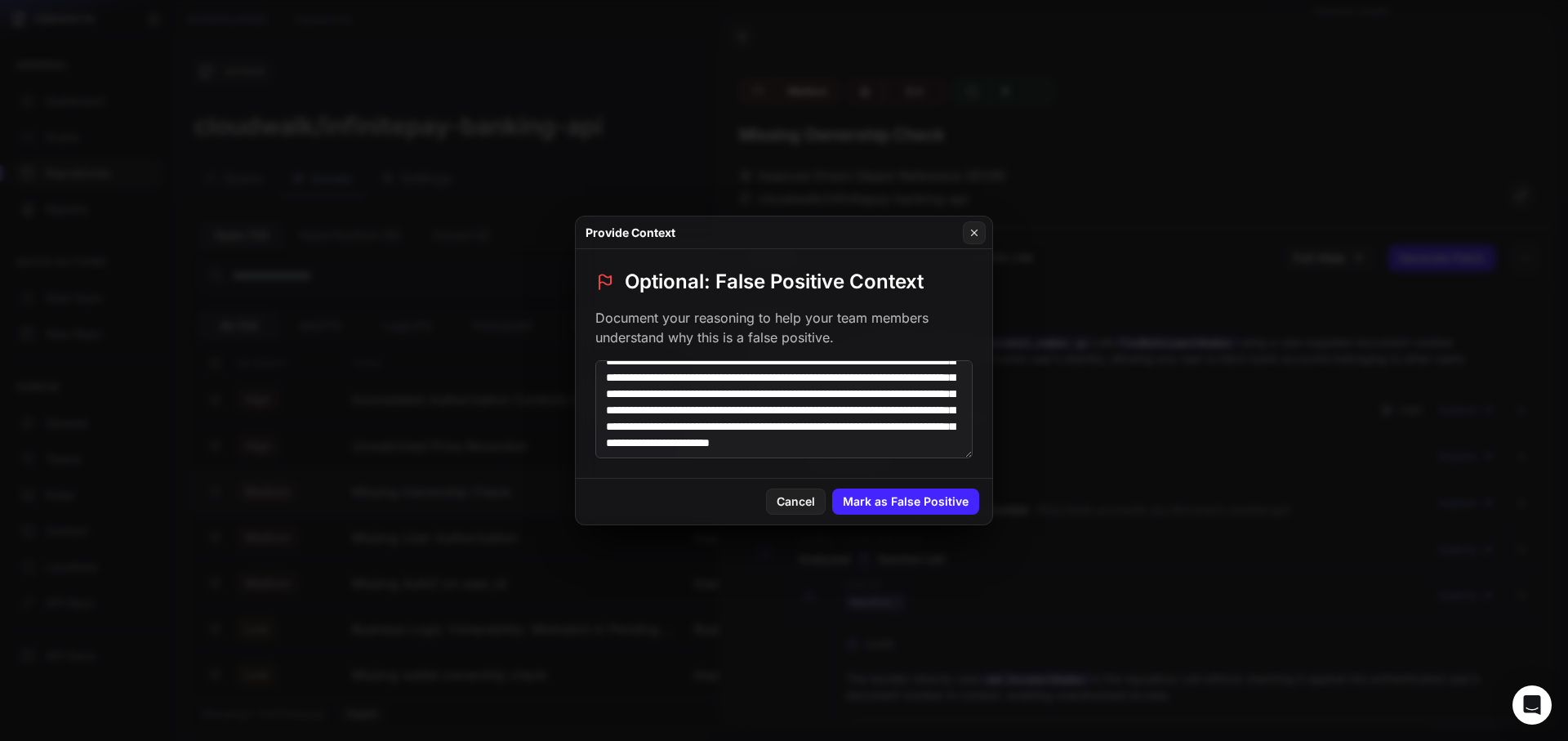
click at [845, 421] on textarea "**********" at bounding box center [784, 409] width 377 height 98
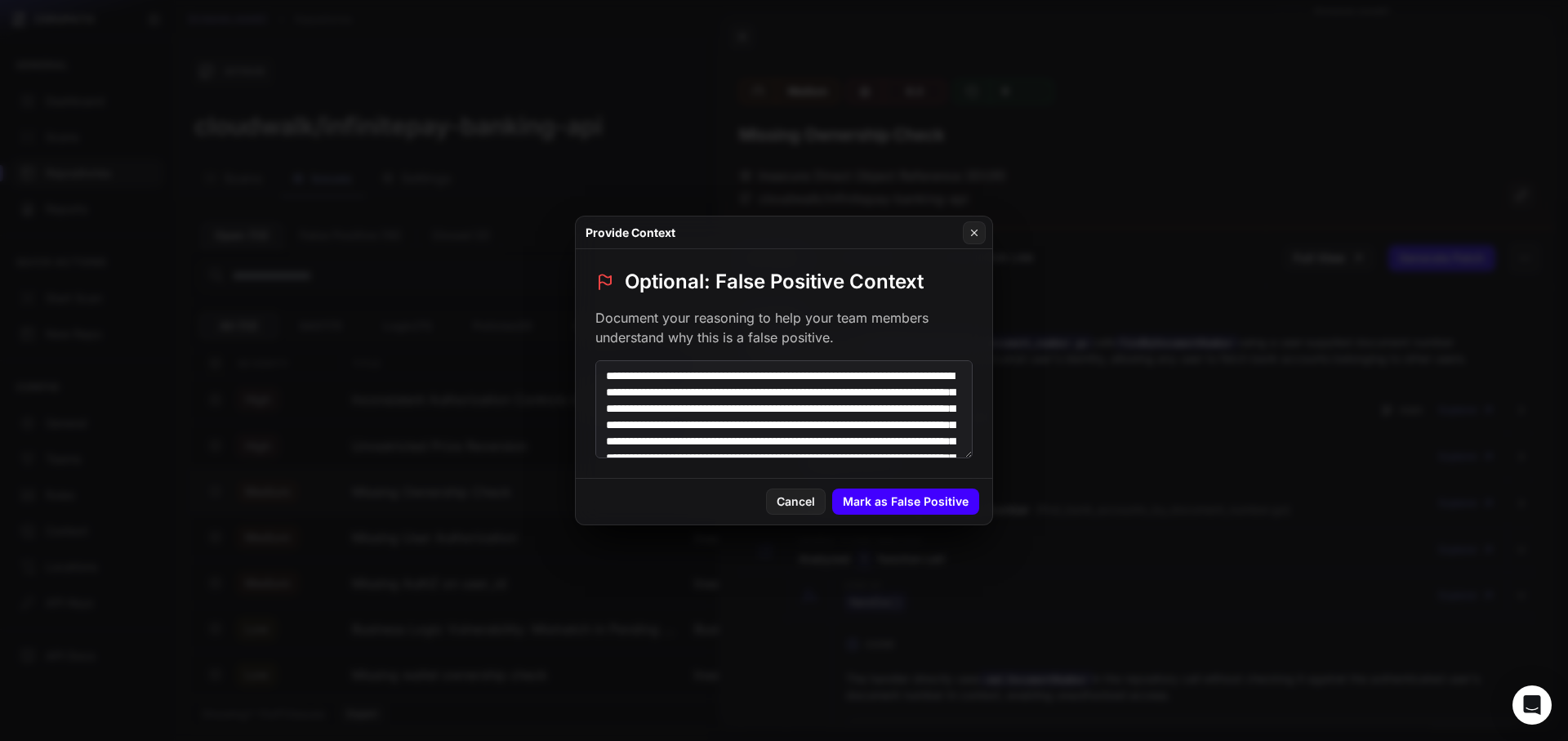
type textarea "**********"
click at [905, 505] on button "Mark as False Positive" at bounding box center [905, 502] width 147 height 26
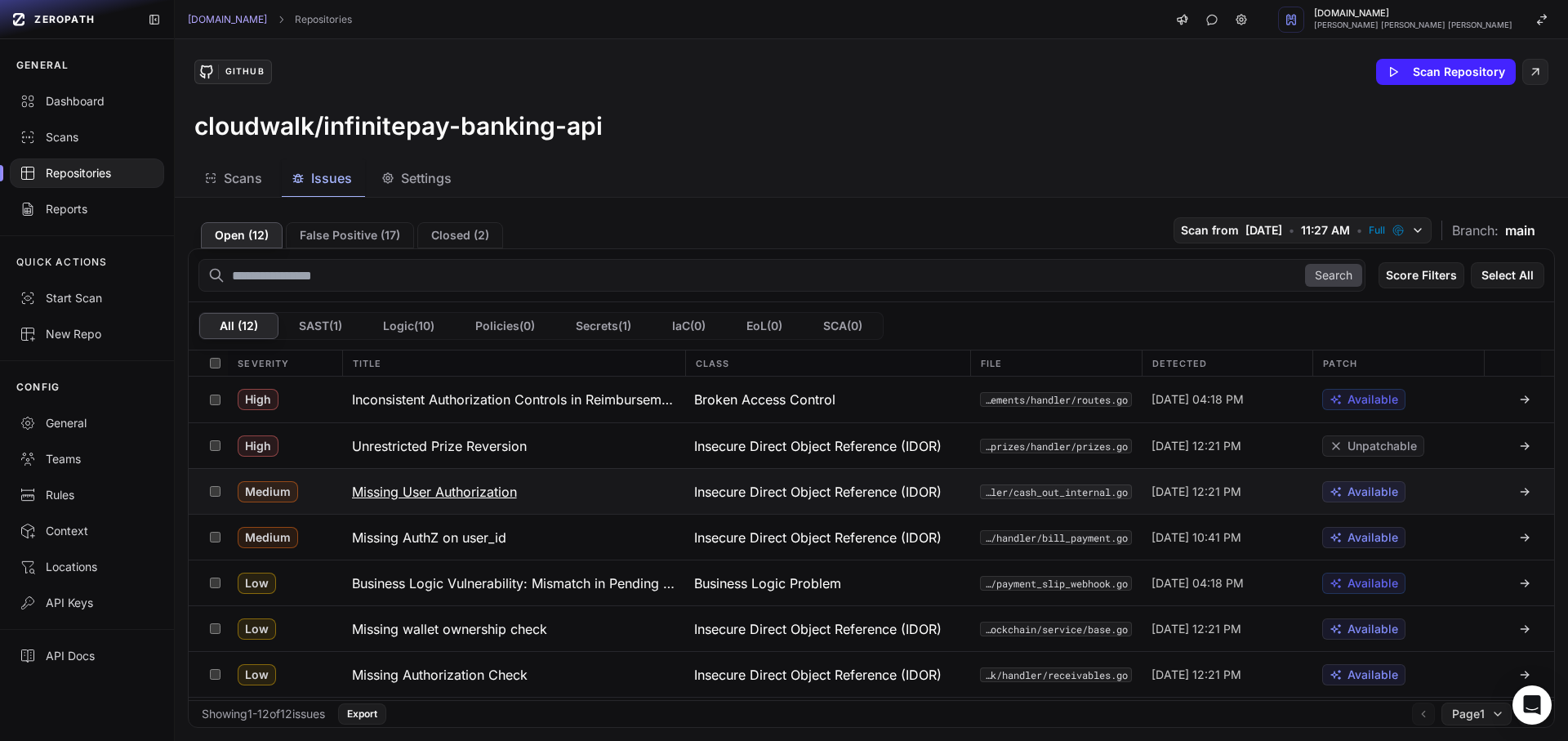
click at [391, 497] on h3 "Missing User Authorization" at bounding box center [435, 491] width 165 height 20
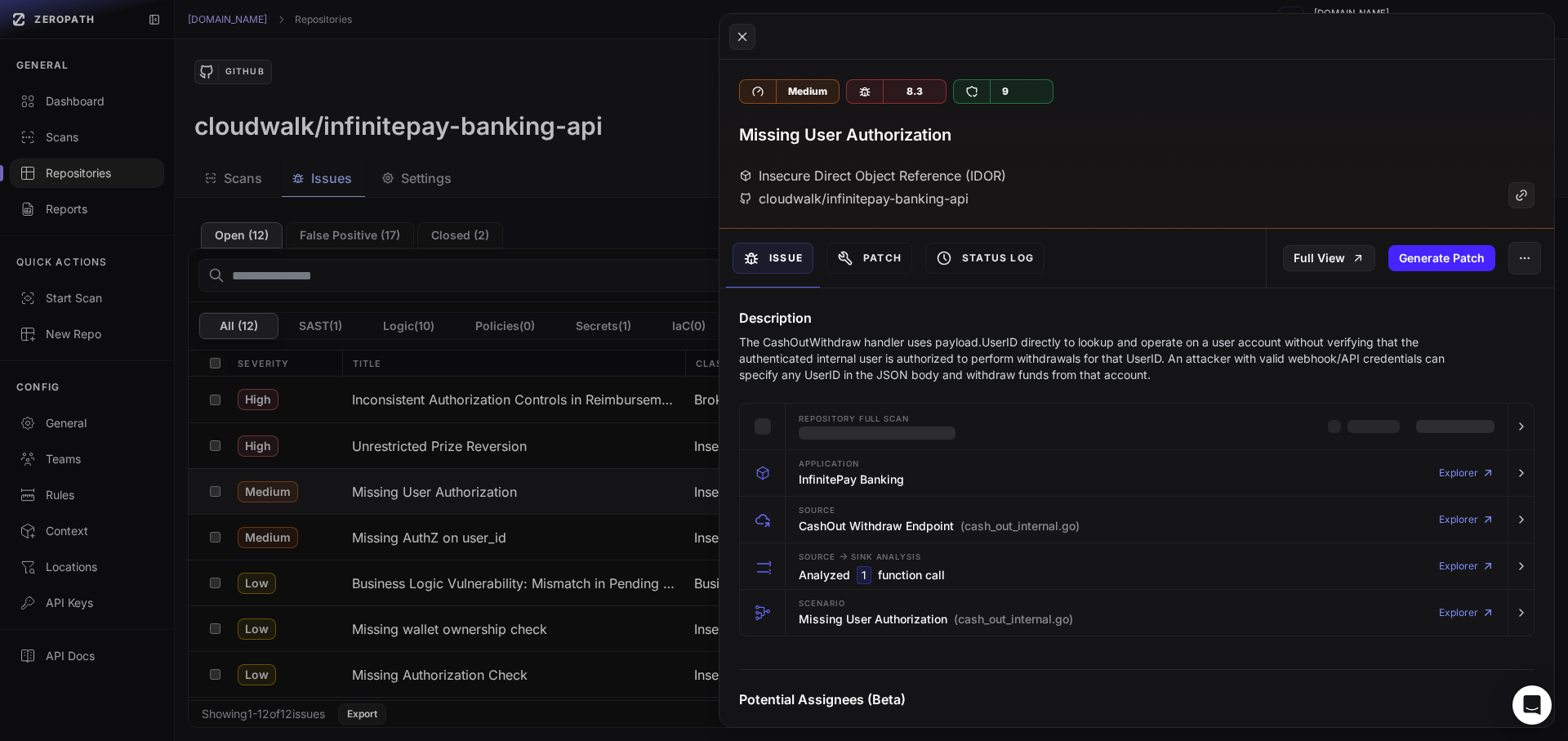
click at [927, 377] on p "The CashOutWithdraw handler uses payload.UserID directly to lookup and operate …" at bounding box center [1105, 358] width 732 height 49
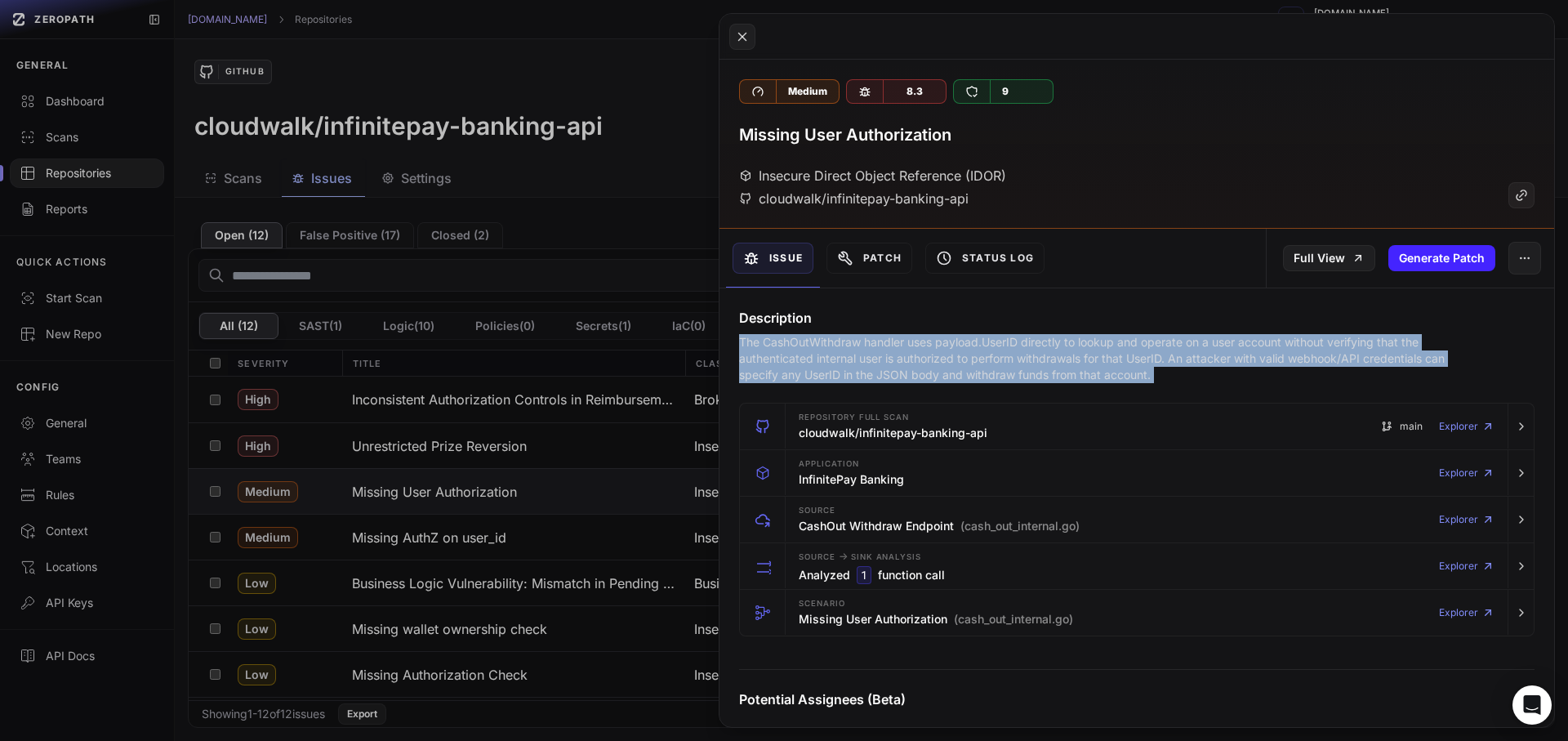
click at [891, 362] on p "The CashOutWithdraw handler uses payload.UserID directly to lookup and operate …" at bounding box center [1105, 358] width 732 height 49
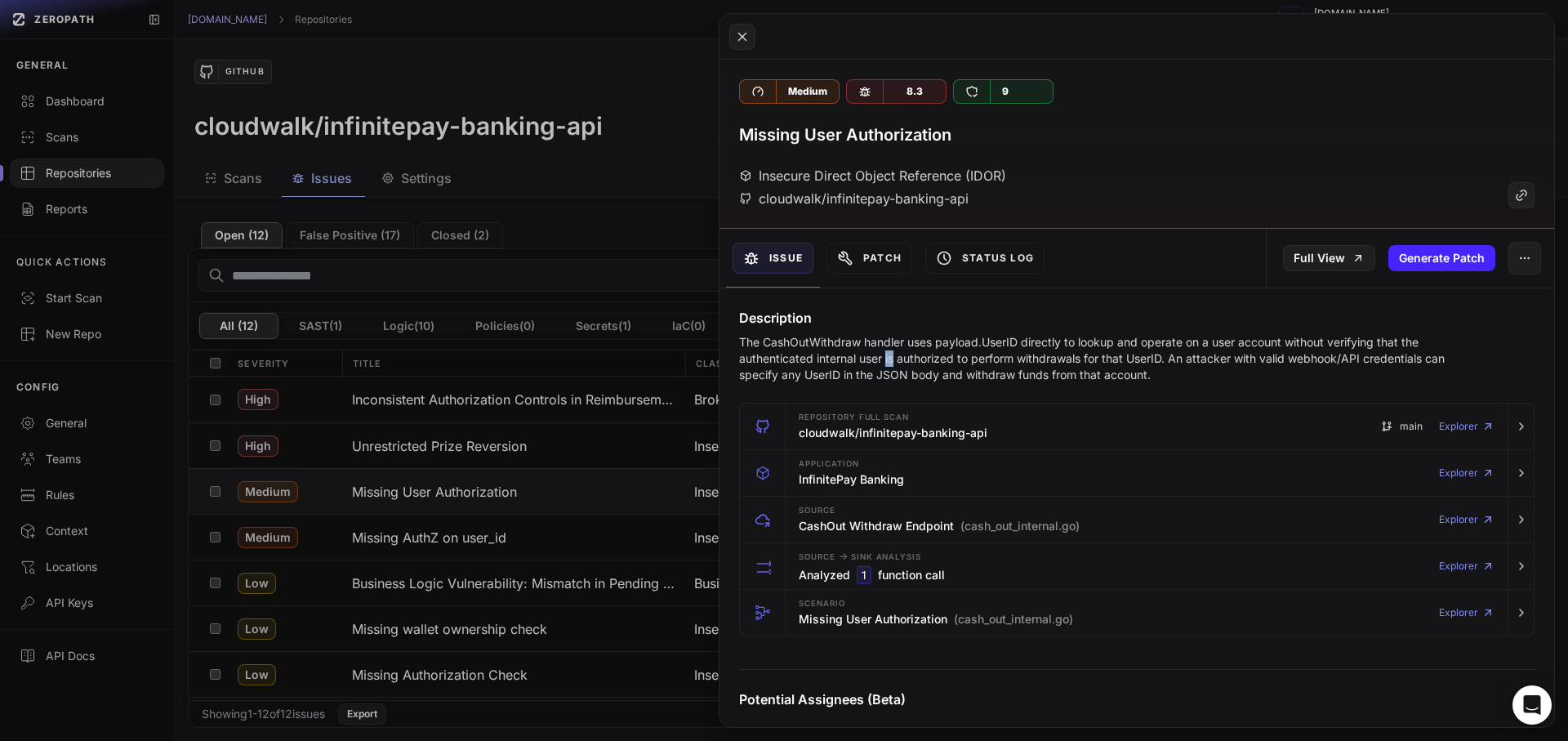
click at [891, 362] on p "The CashOutWithdraw handler uses payload.UserID directly to lookup and operate …" at bounding box center [1105, 358] width 732 height 49
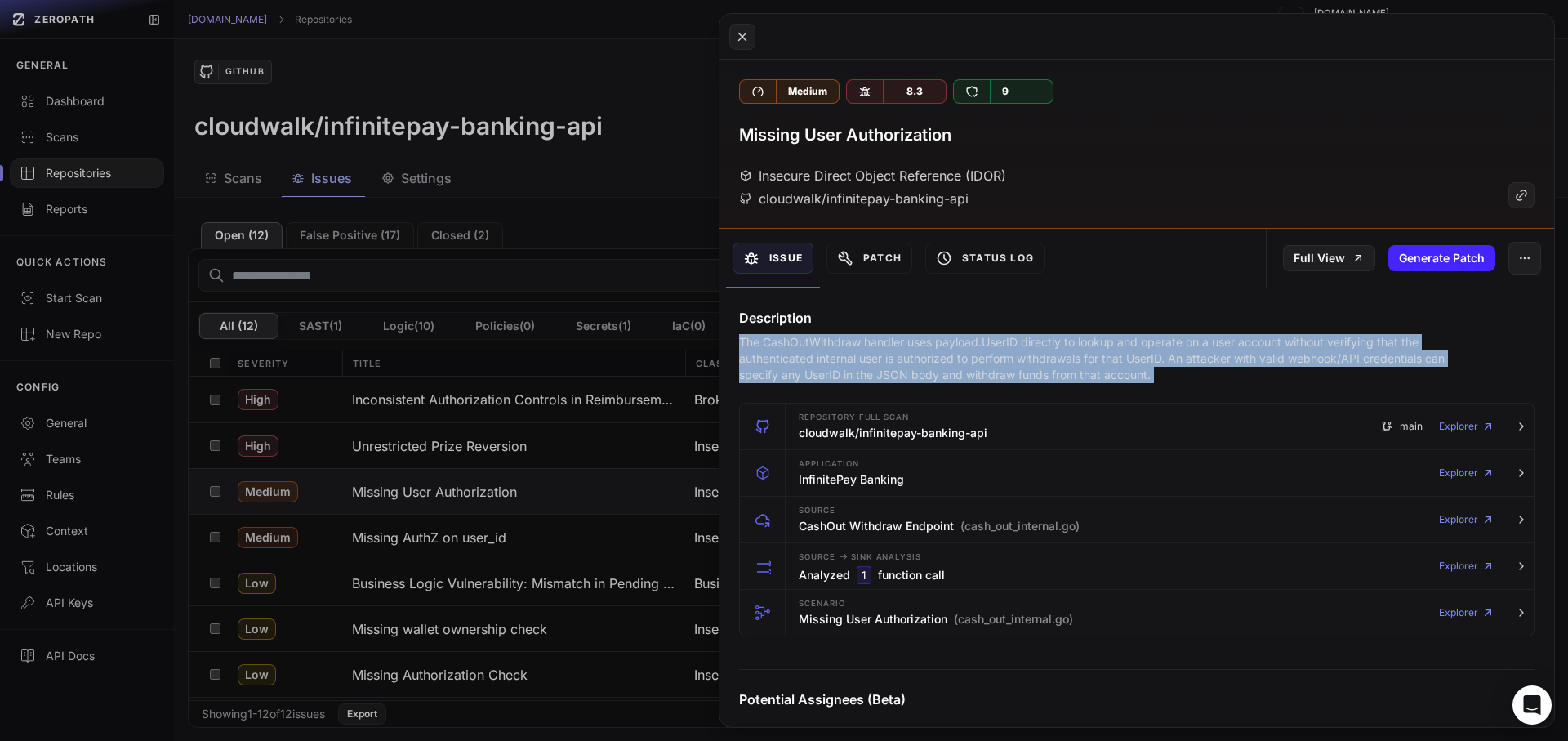
click at [891, 362] on p "The CashOutWithdraw handler uses payload.UserID directly to lookup and operate …" at bounding box center [1105, 358] width 732 height 49
click at [1138, 354] on p "The CashOutWithdraw handler uses payload.UserID directly to lookup and operate …" at bounding box center [1105, 358] width 732 height 49
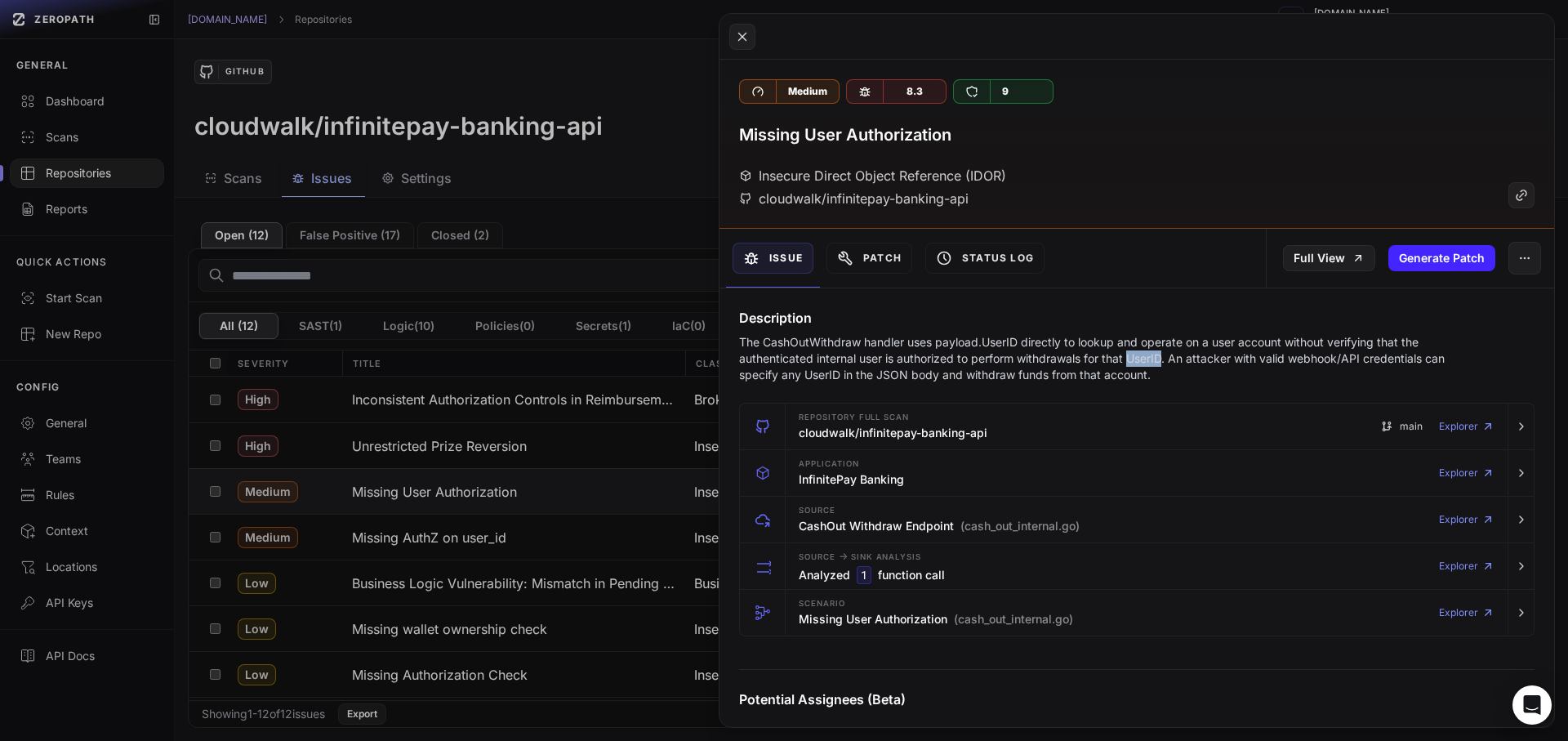
click at [1138, 353] on p "The CashOutWithdraw handler uses payload.UserID directly to lookup and operate …" at bounding box center [1105, 358] width 732 height 49
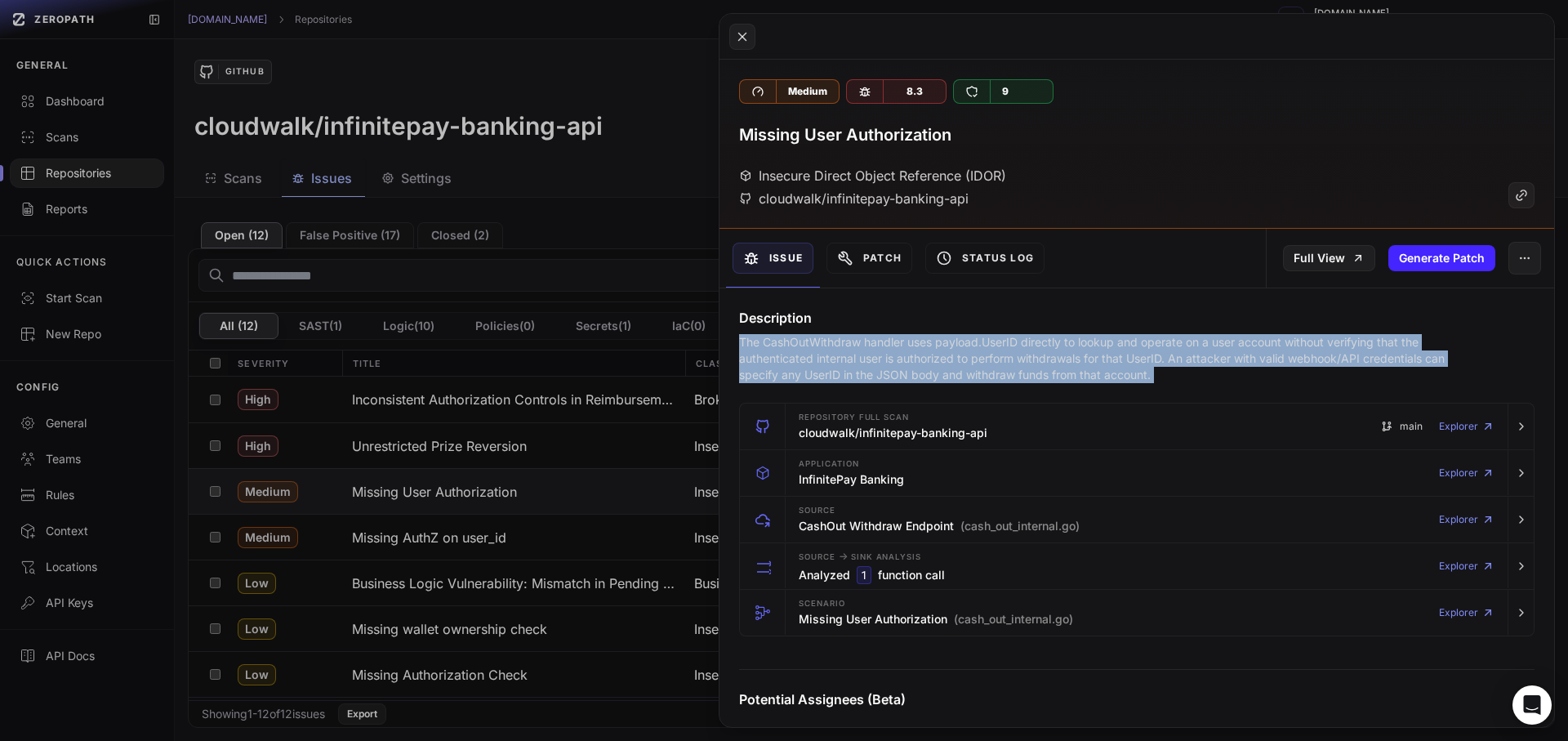
click at [1138, 353] on p "The CashOutWithdraw handler uses payload.UserID directly to lookup and operate …" at bounding box center [1105, 358] width 732 height 49
click at [1016, 511] on div "Source CashOut Withdraw Endpoint (cash_out_internal.go)" at bounding box center [939, 520] width 281 height 33
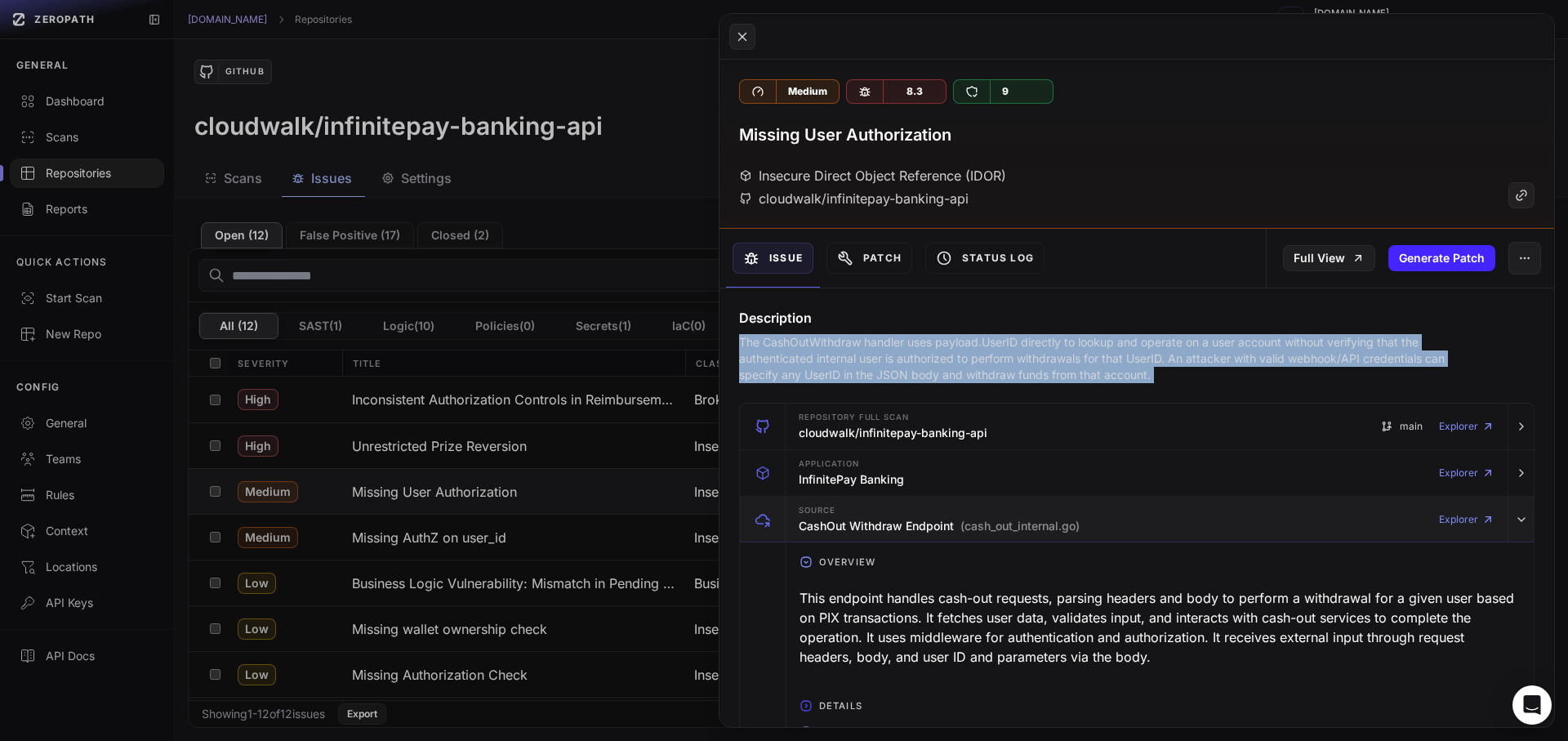
click at [859, 531] on h3 "CashOut Withdraw Endpoint (cash_out_internal.go)" at bounding box center [939, 526] width 281 height 17
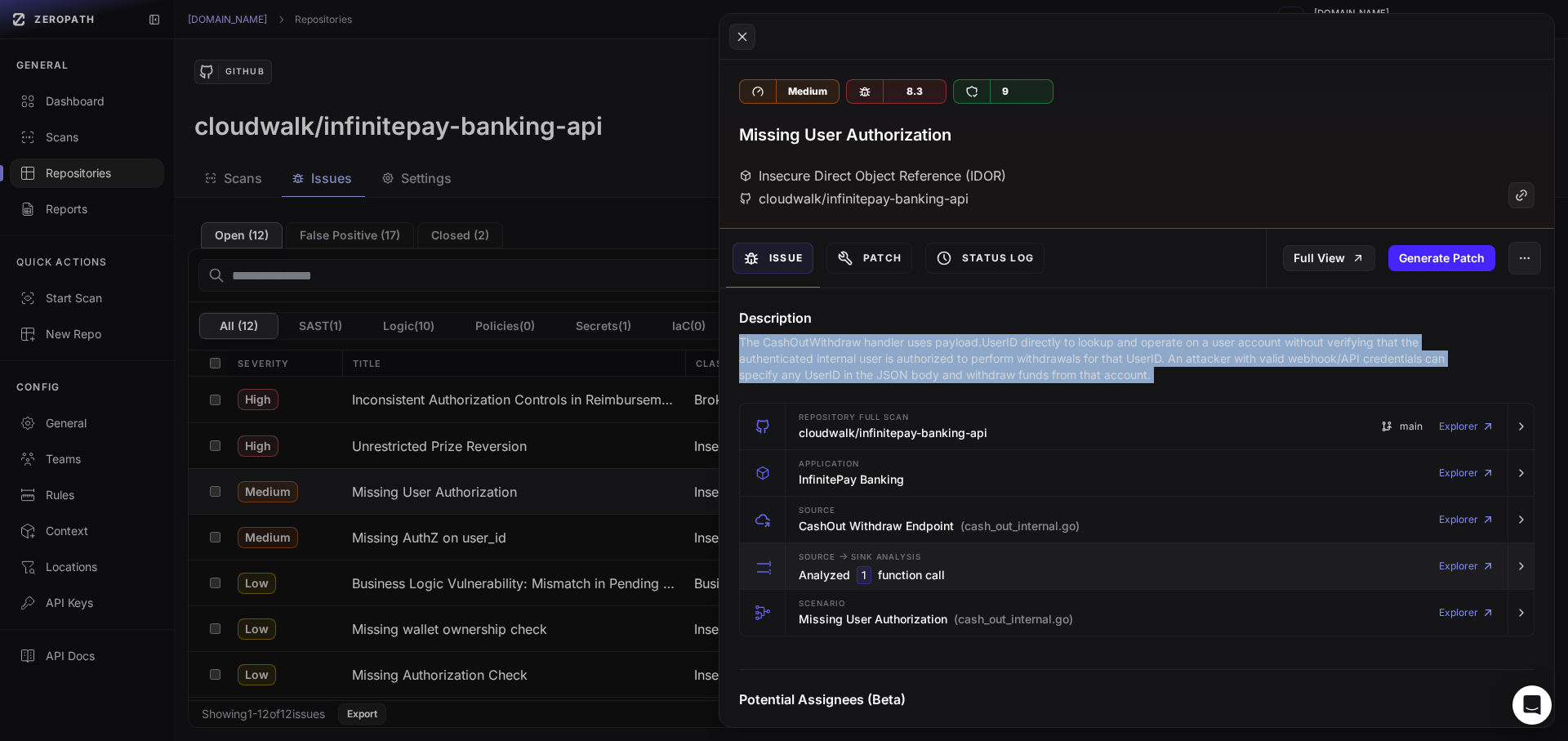
click at [942, 551] on div "Source -> Sink Analysis Analyzed 1 function call" at bounding box center [872, 566] width 146 height 33
click at [967, 576] on div "Source -> Sink Analysis Analyzed 1 function call Explorer" at bounding box center [1146, 566] width 709 height 46
click at [958, 574] on div "Source -> Sink Analysis Analyzed 1 function call Explorer" at bounding box center [1146, 566] width 709 height 46
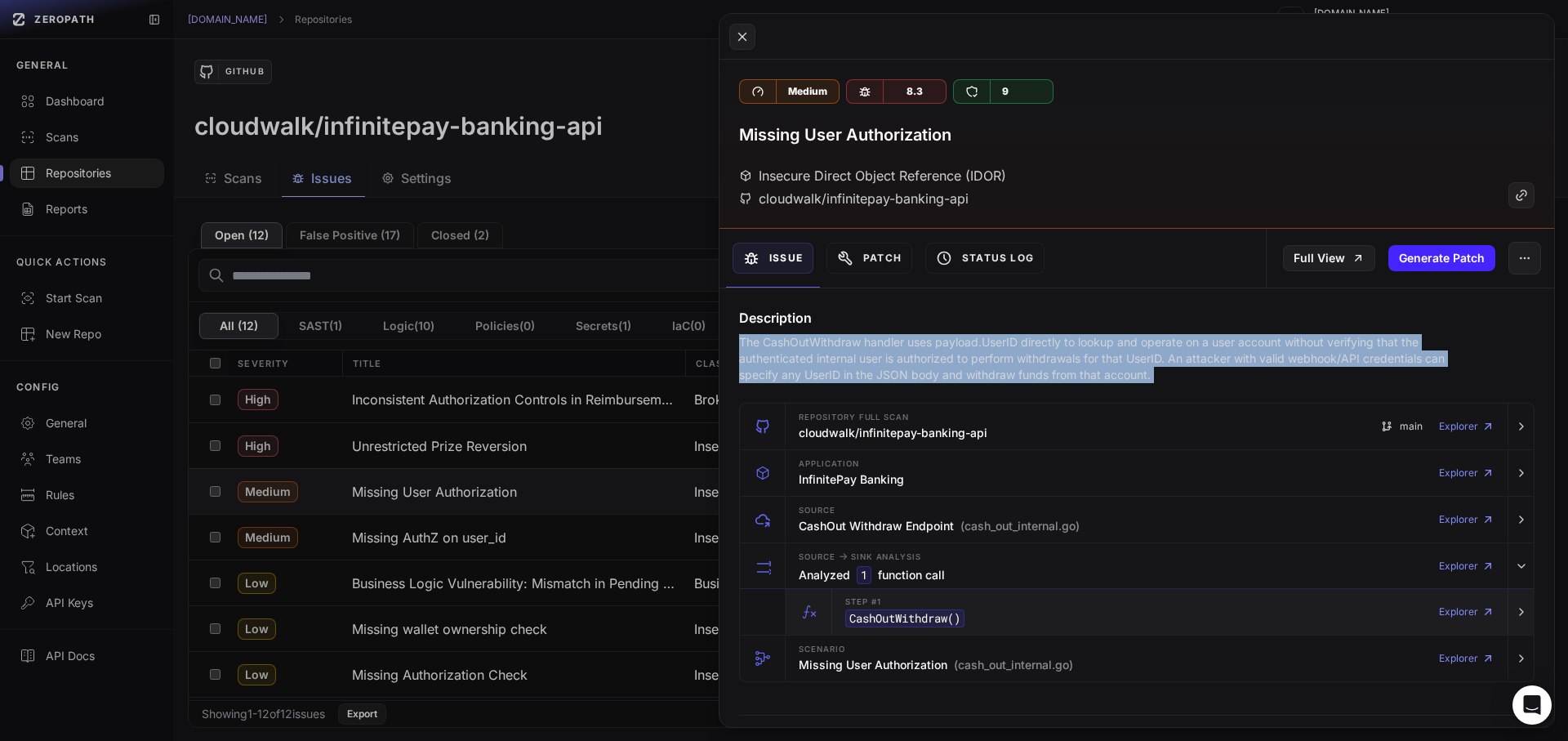
click at [931, 605] on div "Step #1 CashOutWithdraw ()" at bounding box center [905, 612] width 119 height 33
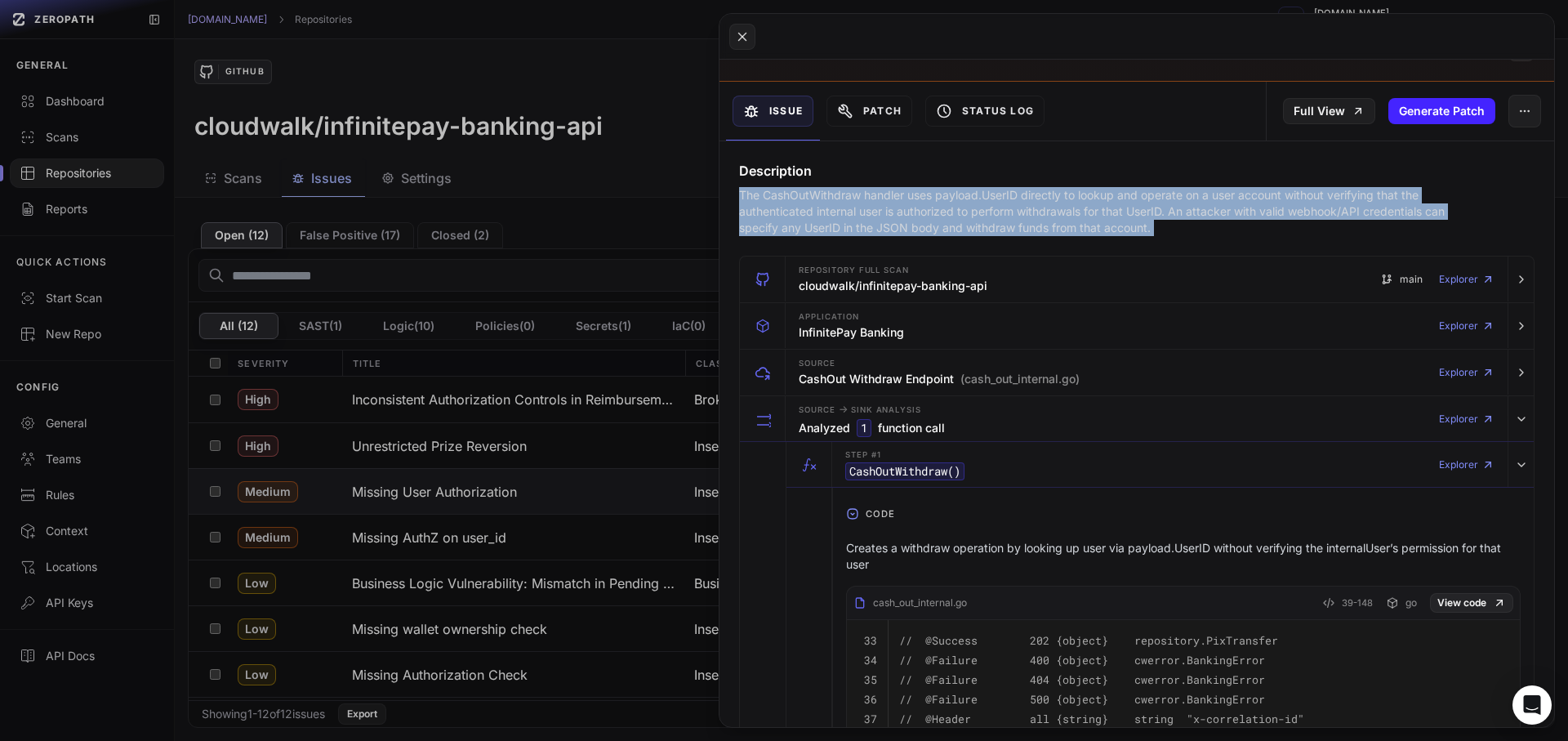
scroll to position [294, 0]
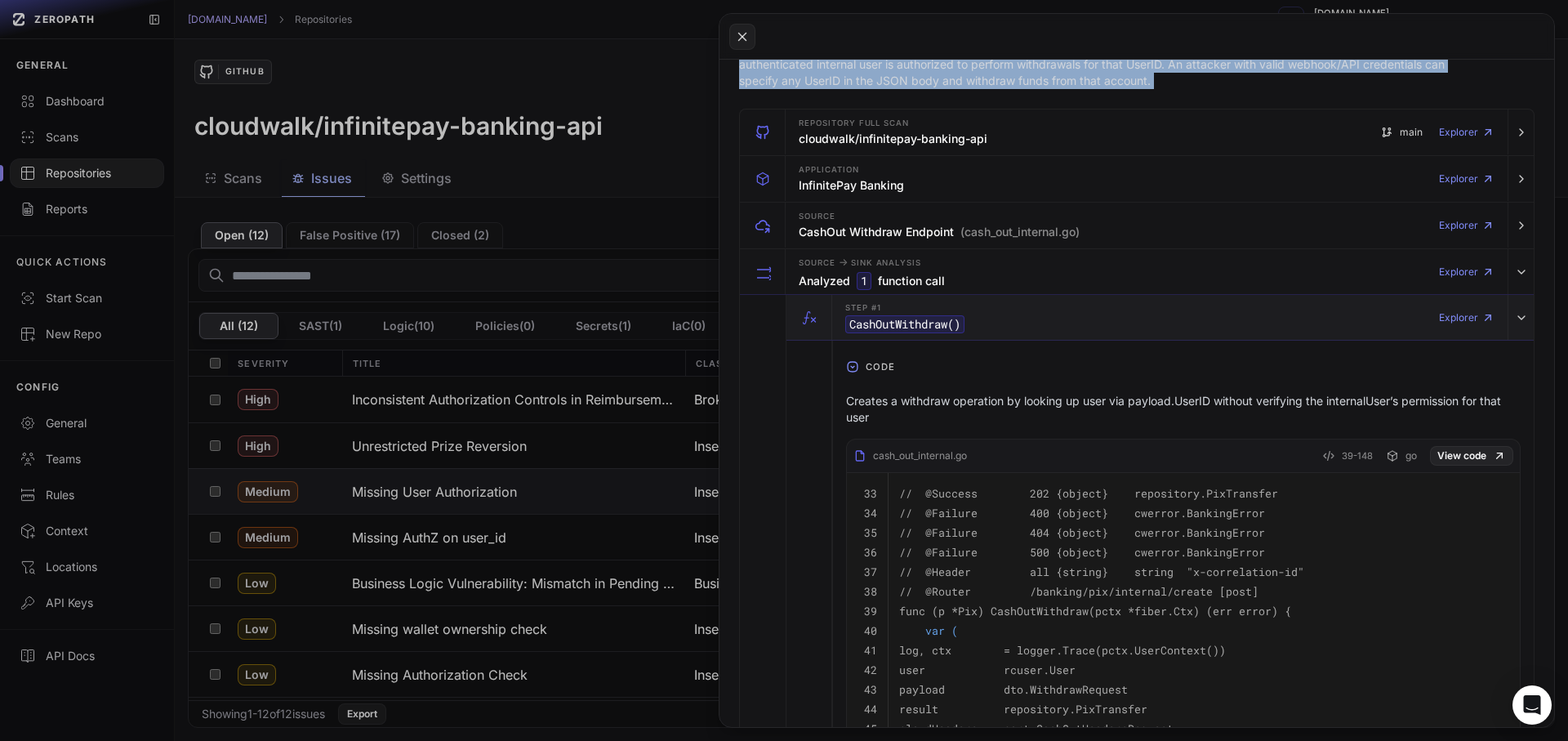
click at [875, 324] on code "CashOutWithdraw ()" at bounding box center [905, 324] width 119 height 18
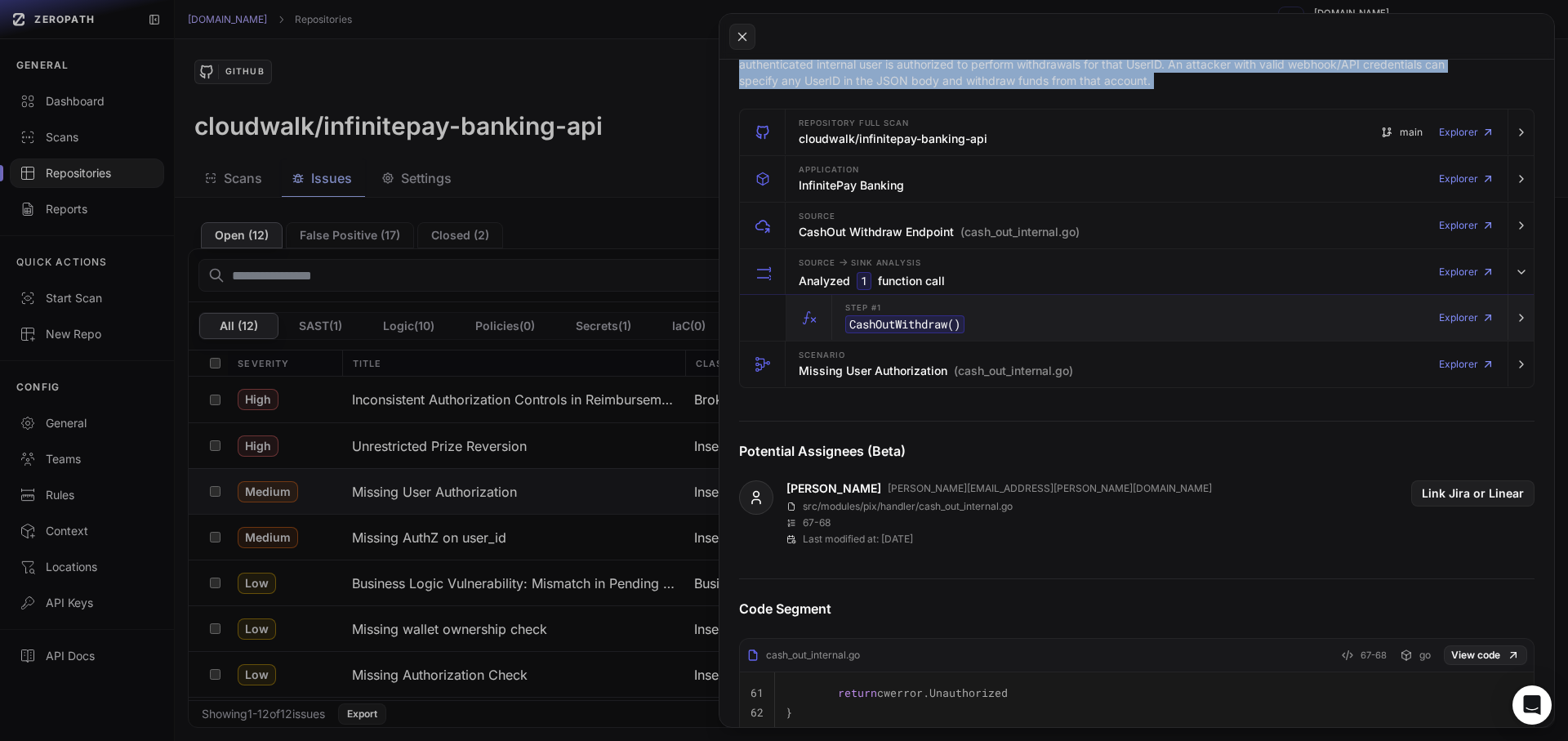
click at [875, 324] on code "CashOutWithdraw ()" at bounding box center [905, 324] width 119 height 18
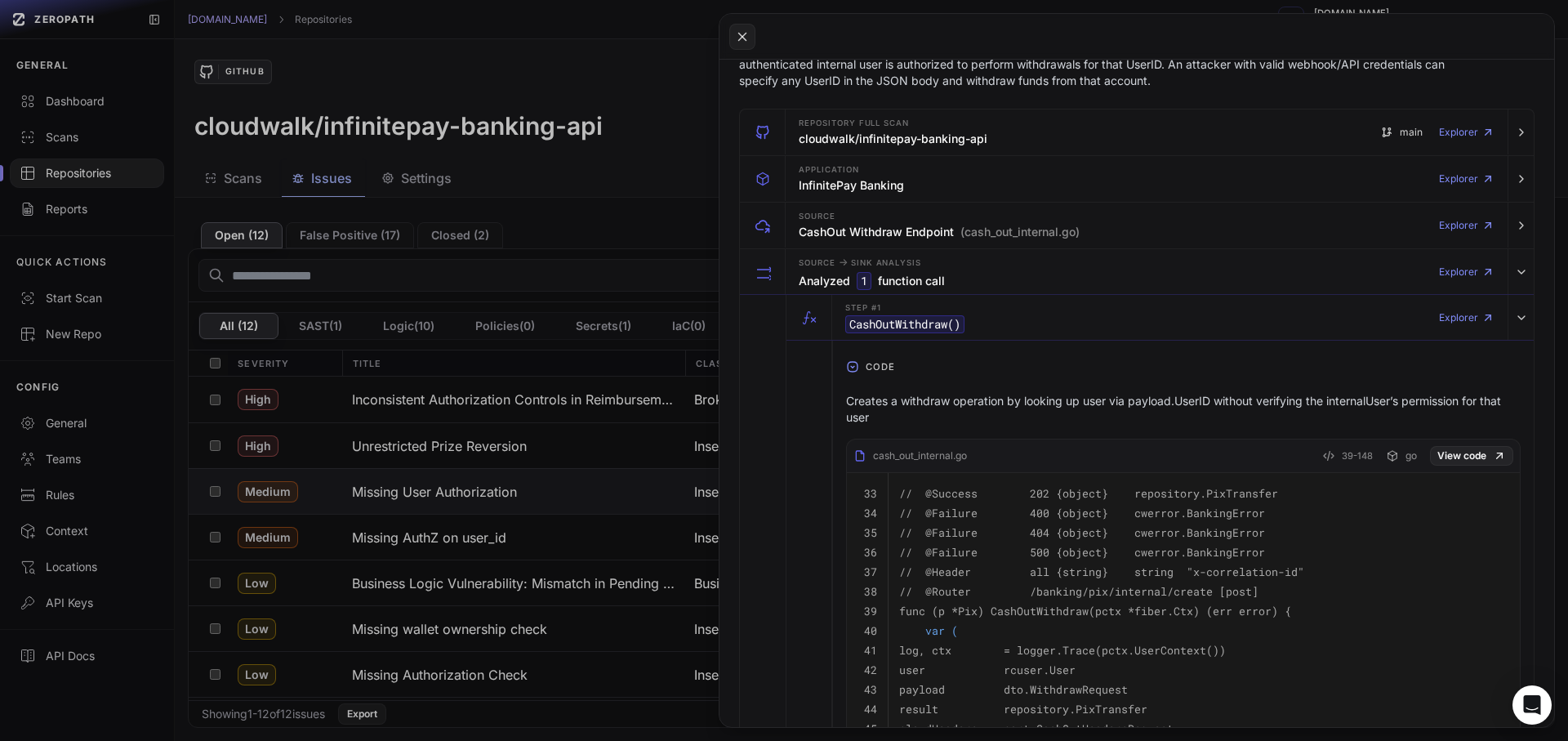
click at [847, 410] on p "Creates a withdraw operation by looking up user via payload.UserID without veri…" at bounding box center [1183, 410] width 674 height 33
click at [847, 410] on p "Creates a withdraw operation by looking up user via payload.UserID without veri…" at bounding box center [1183, 410] width 674 height 33
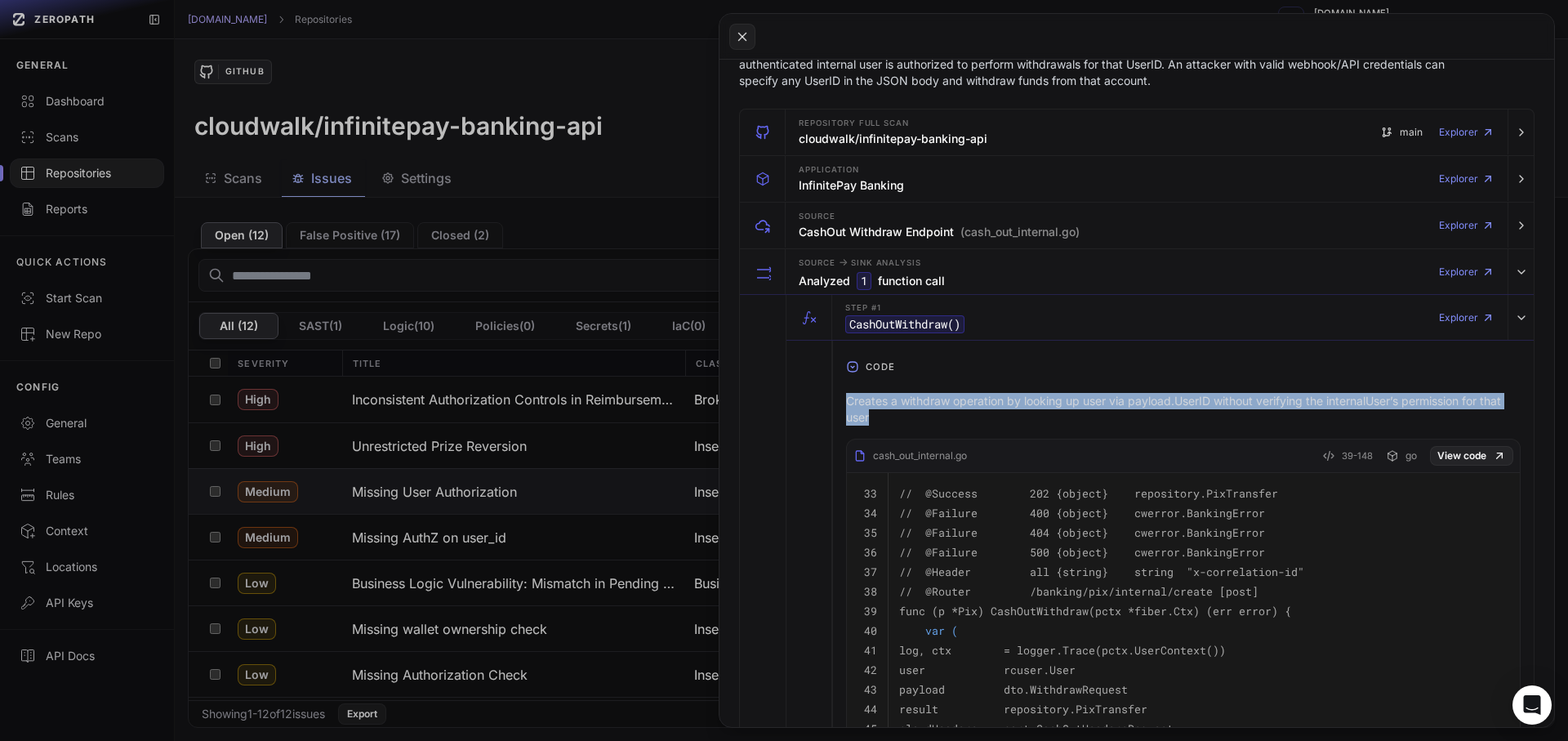
click at [847, 410] on p "Creates a withdraw operation by looking up user via payload.UserID without veri…" at bounding box center [1183, 410] width 674 height 33
copy div "Creates a withdraw operation by looking up user via payload.UserID without veri…"
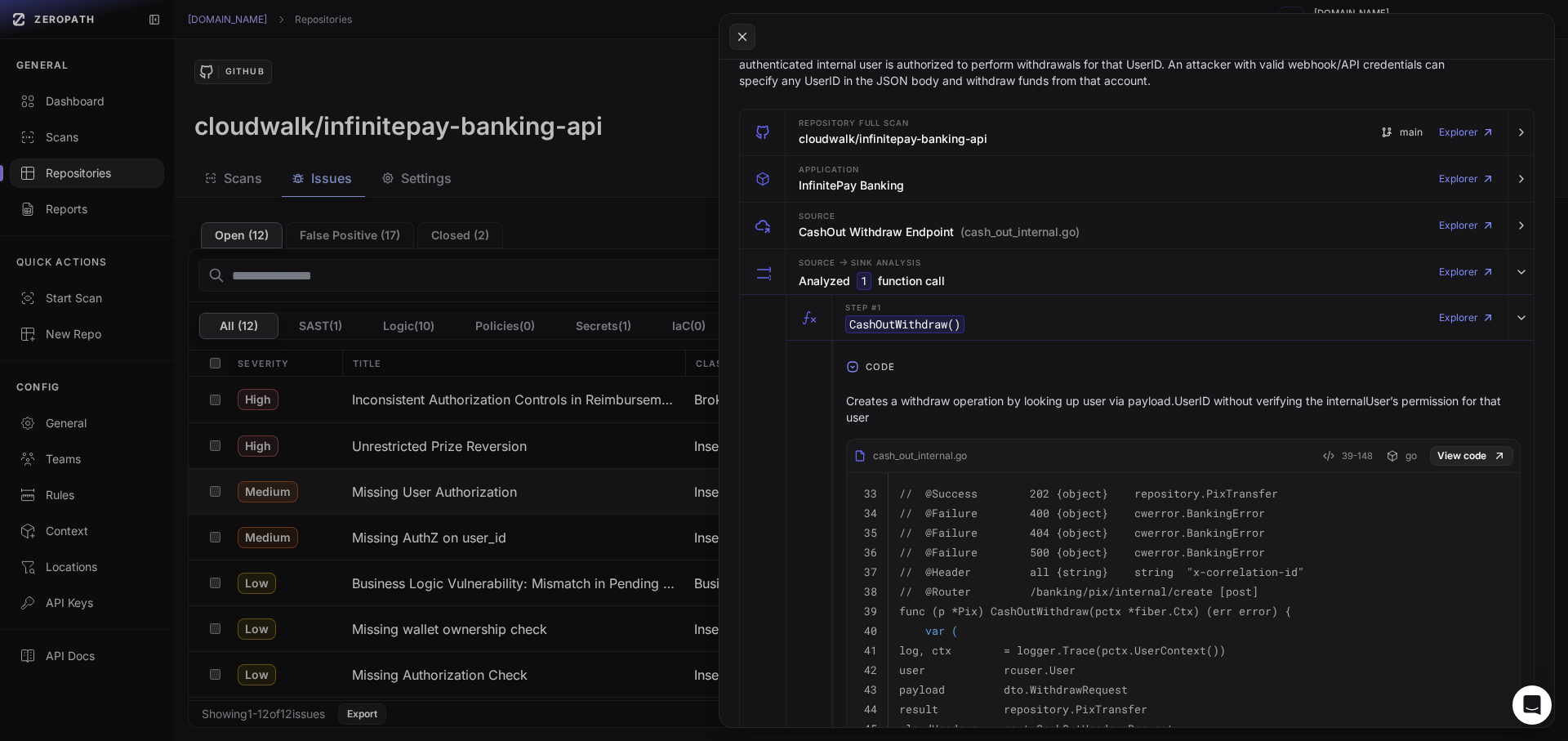
click at [908, 456] on div "cash_out_internal.go" at bounding box center [910, 456] width 114 height 13
copy div "cash_out_internal"
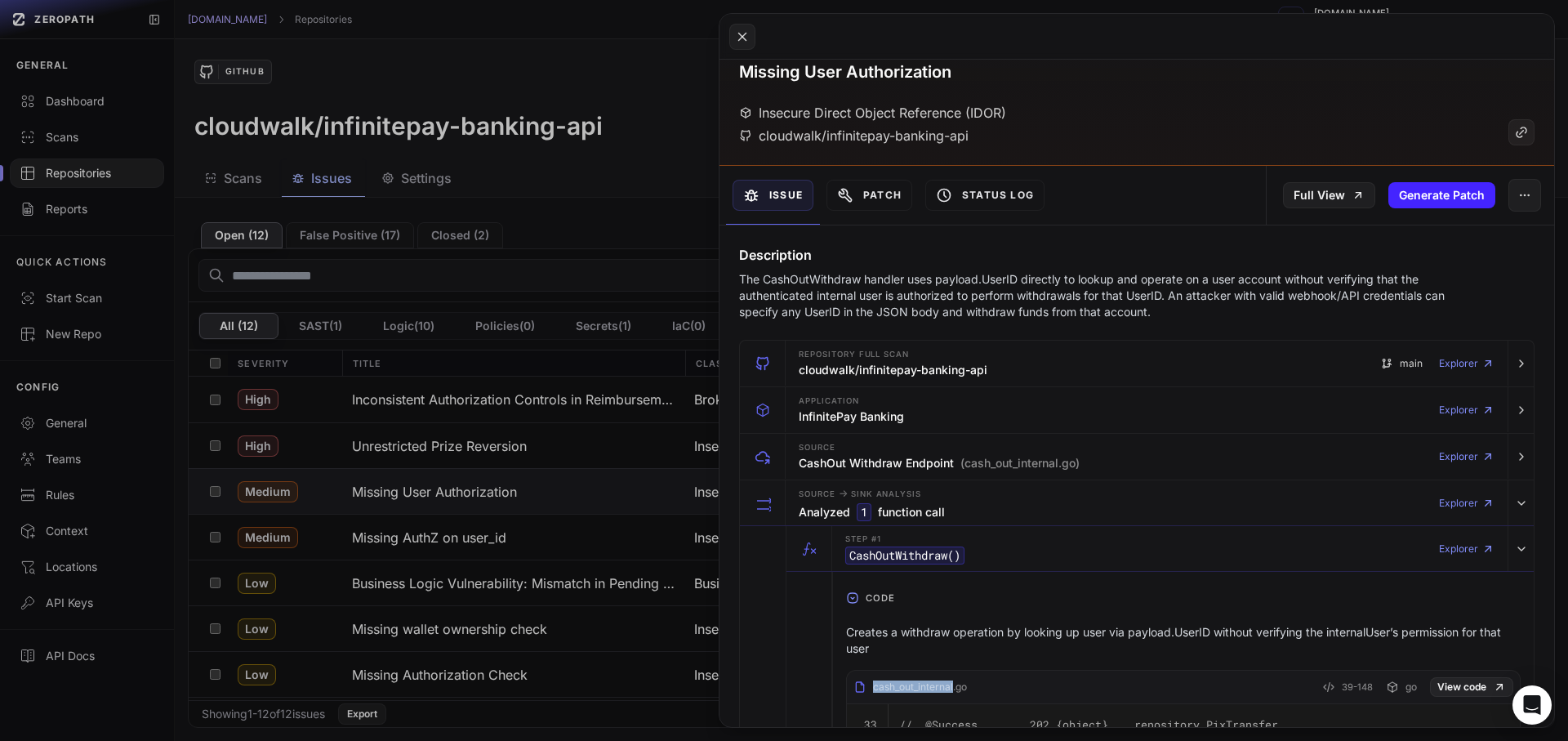
scroll to position [0, 0]
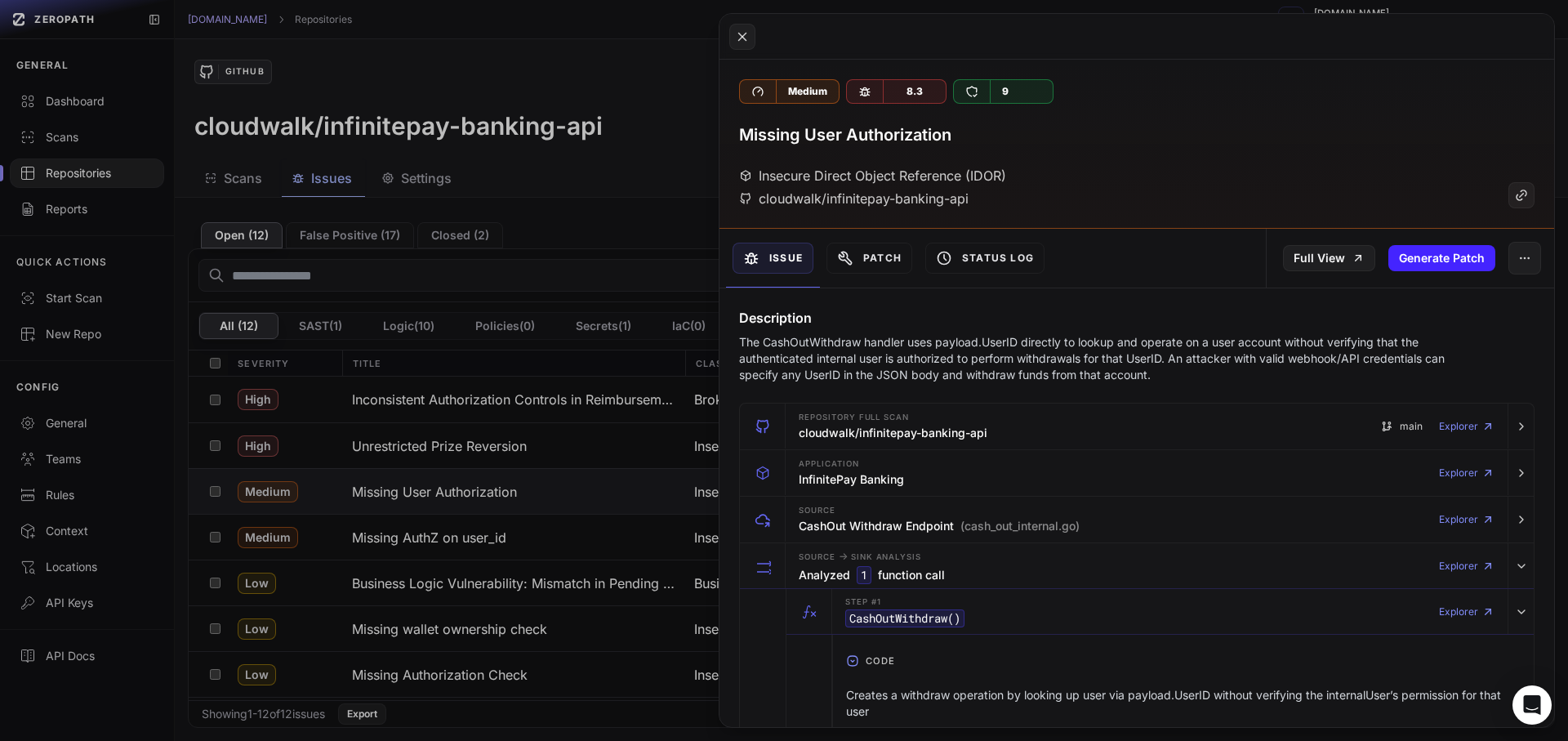
click at [1171, 362] on p "The CashOutWithdraw handler uses payload.UserID directly to lookup and operate …" at bounding box center [1105, 358] width 732 height 49
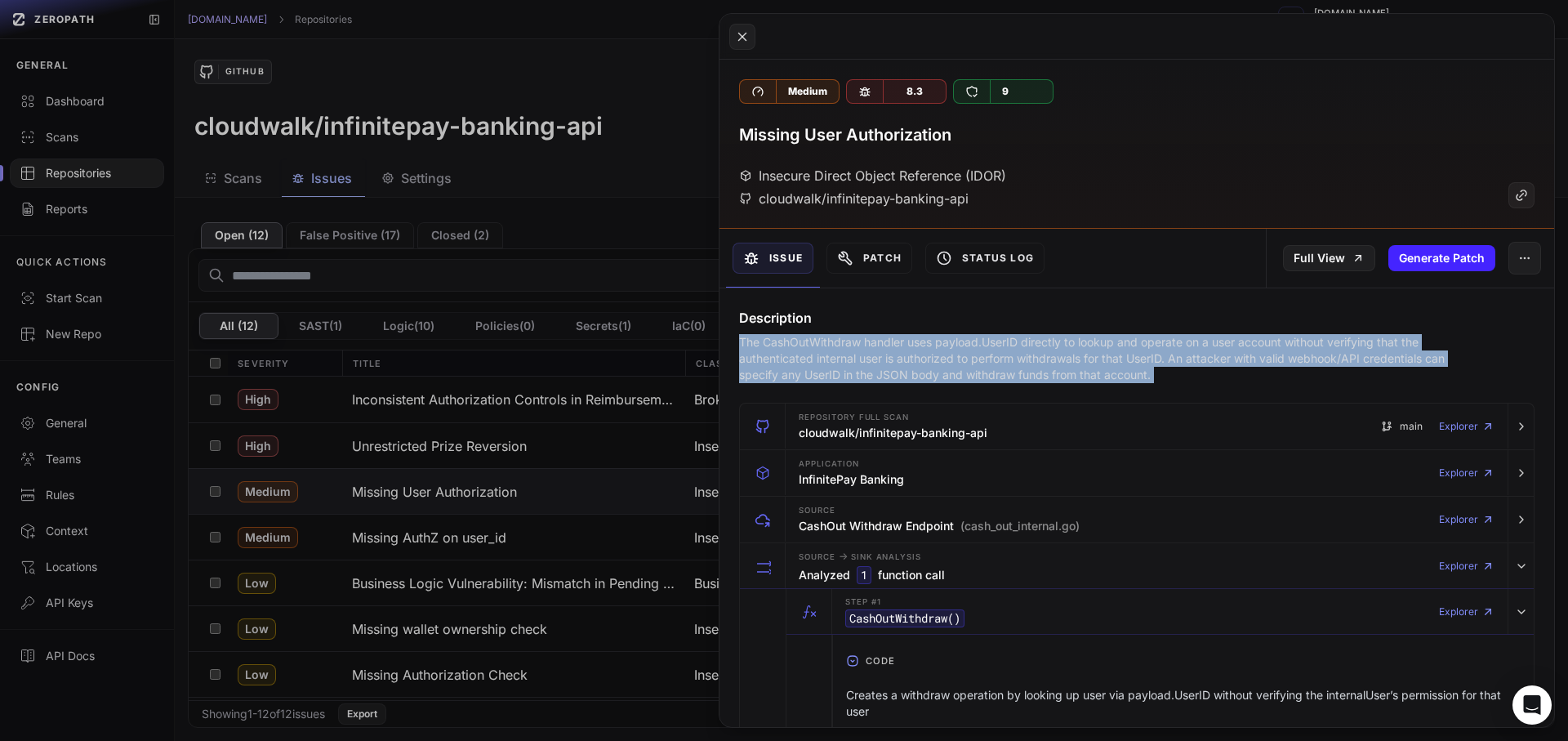
click at [1171, 362] on p "The CashOutWithdraw handler uses payload.UserID directly to lookup and operate …" at bounding box center [1105, 358] width 732 height 49
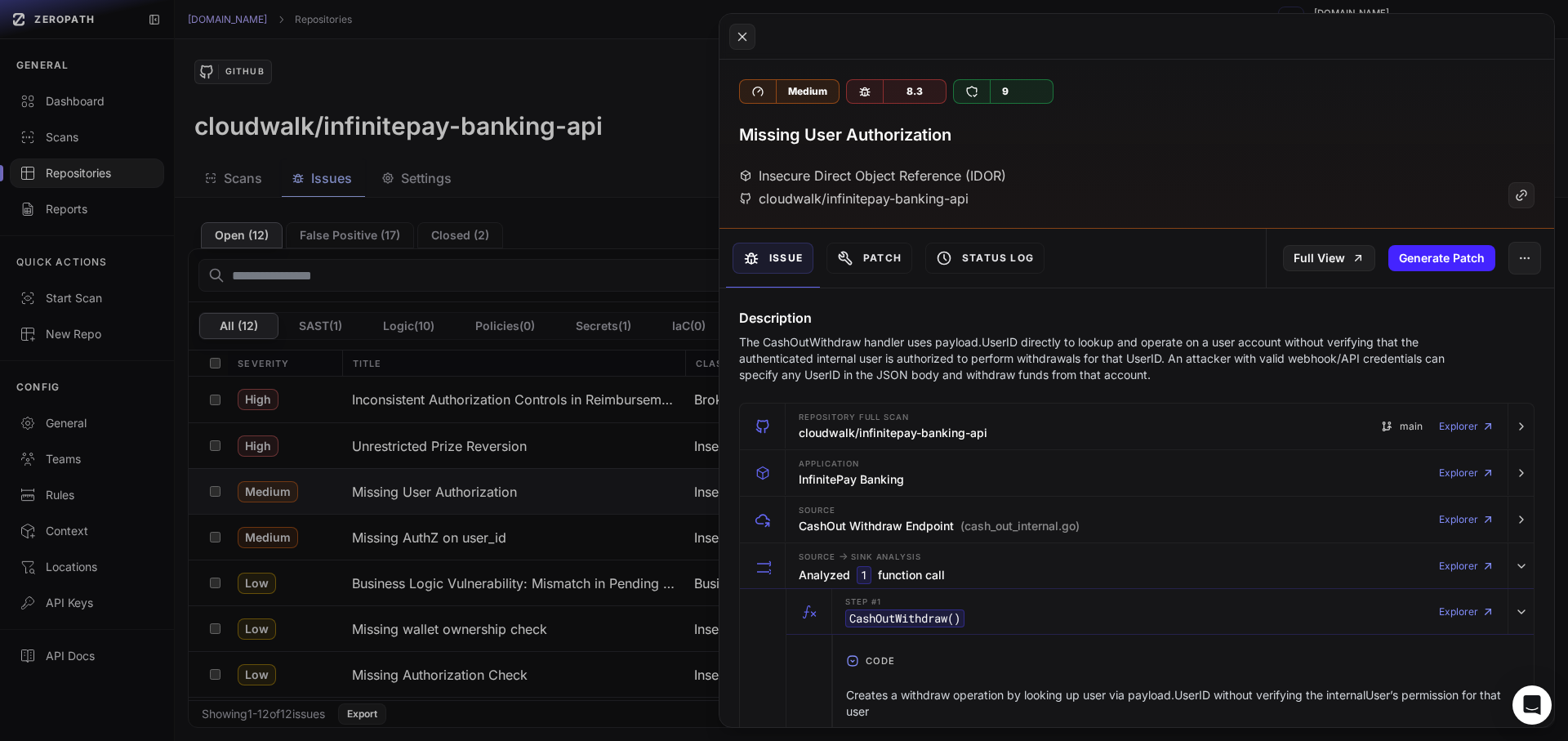
click at [1020, 214] on div "Medium 8.3 9 Missing User Authorization Insecure Direct Object Reference (IDOR)…" at bounding box center [1137, 144] width 834 height 170
click at [1509, 257] on button "button" at bounding box center [1525, 258] width 33 height 33
click at [1445, 316] on div "False Positive" at bounding box center [1437, 301] width 175 height 39
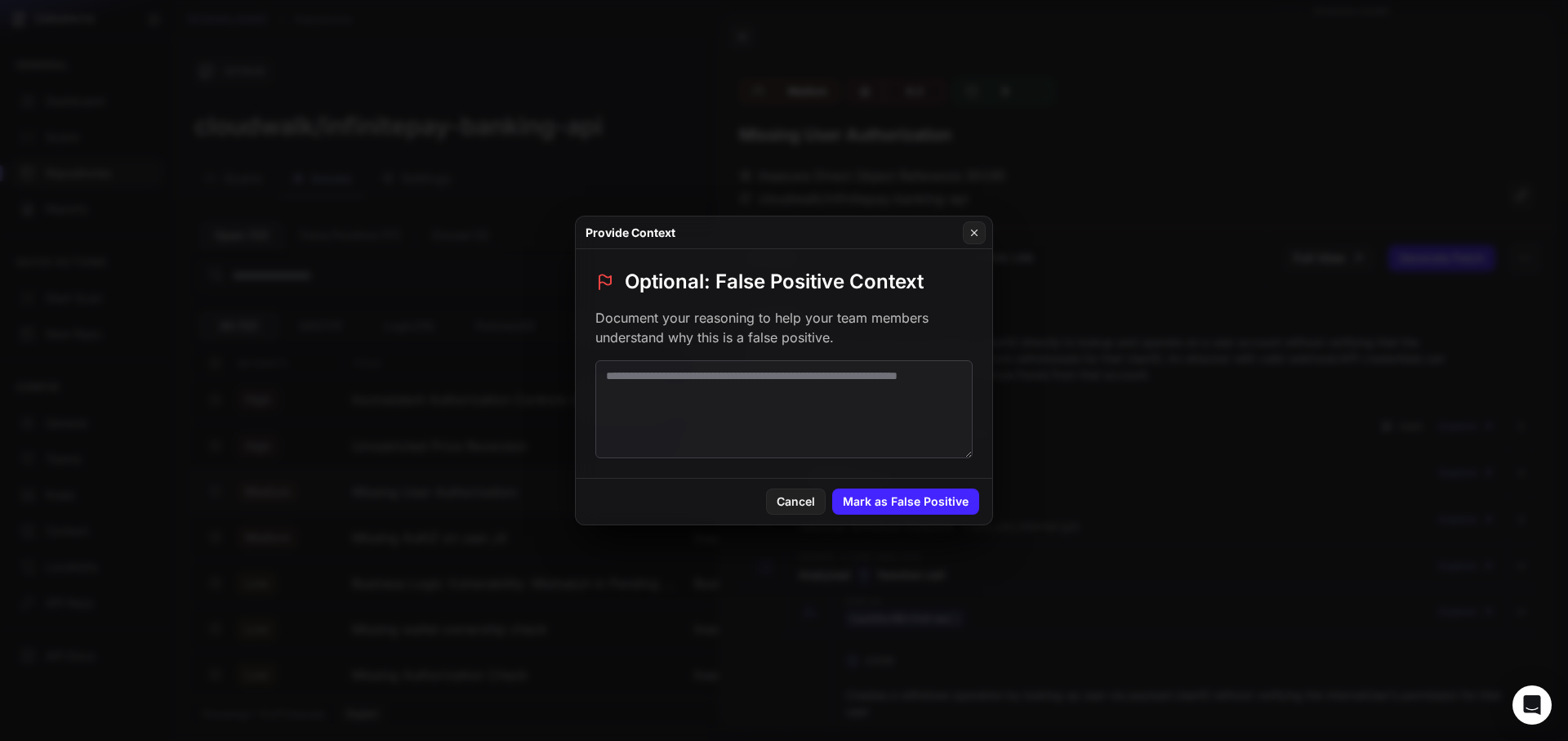
click at [924, 416] on textarea at bounding box center [784, 409] width 377 height 98
click at [782, 377] on textarea at bounding box center [784, 409] width 377 height 98
paste textarea "**********"
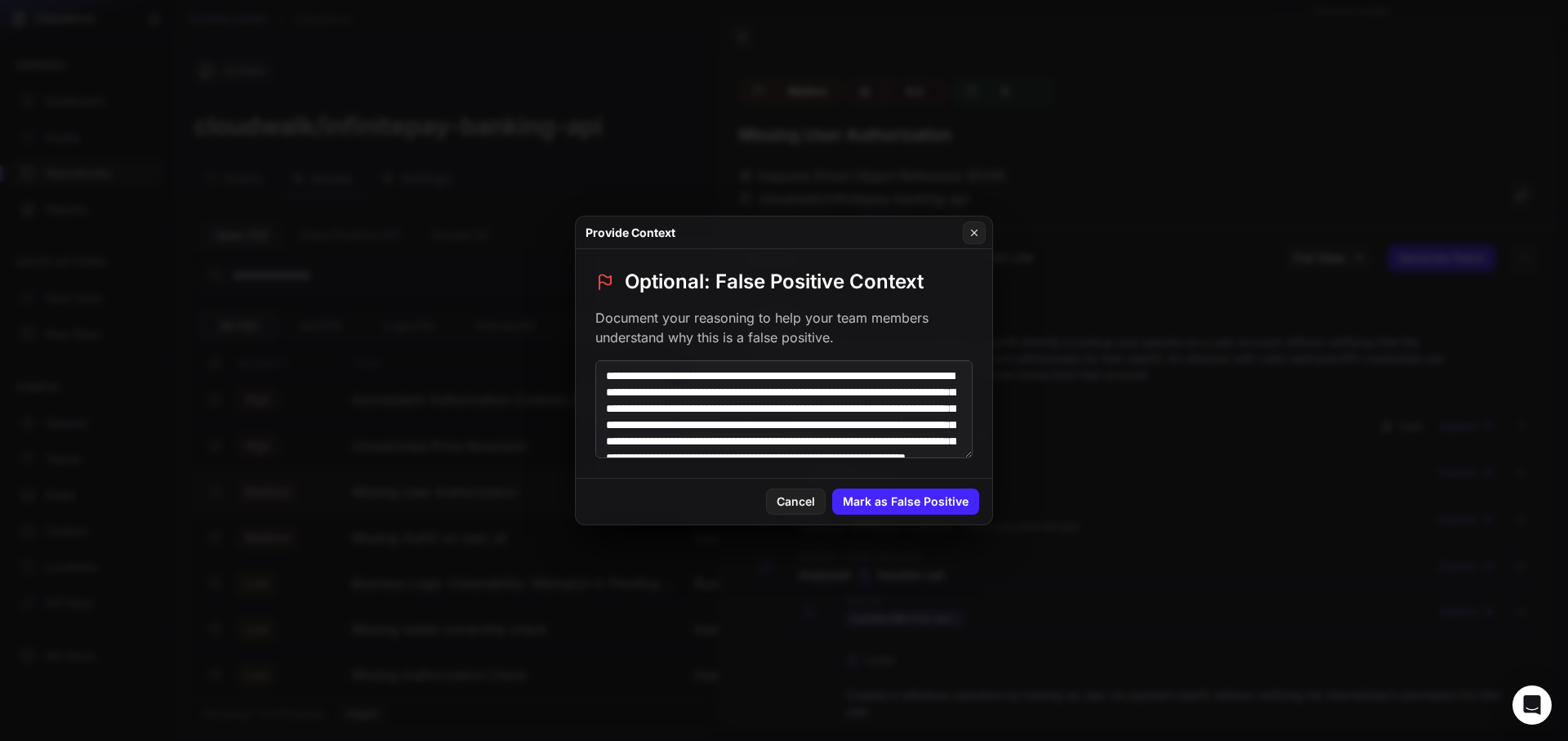
type textarea "**********"
click at [960, 223] on div "Provide Context" at bounding box center [783, 233] width 416 height 33
click at [968, 224] on button at bounding box center [974, 233] width 23 height 23
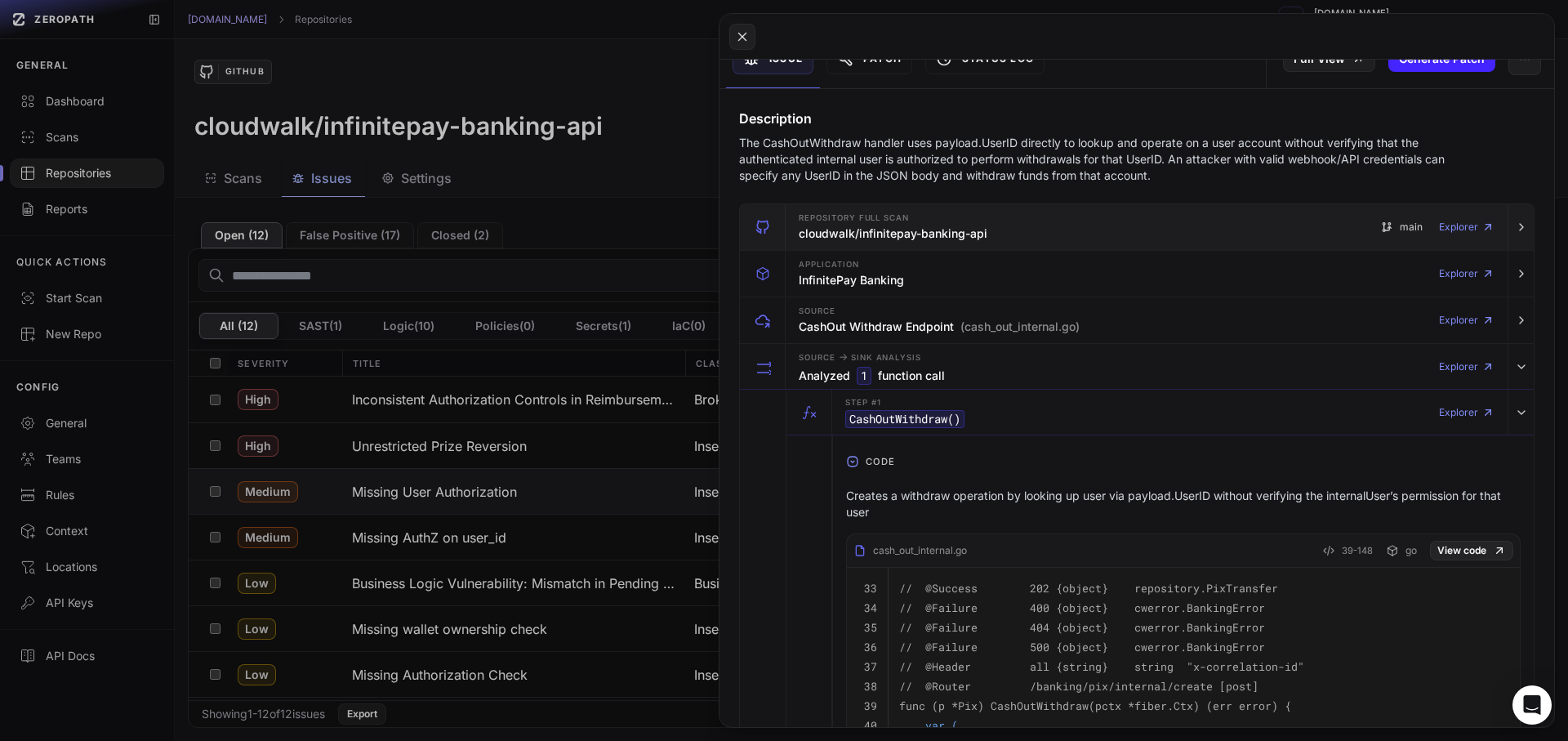
scroll to position [147, 0]
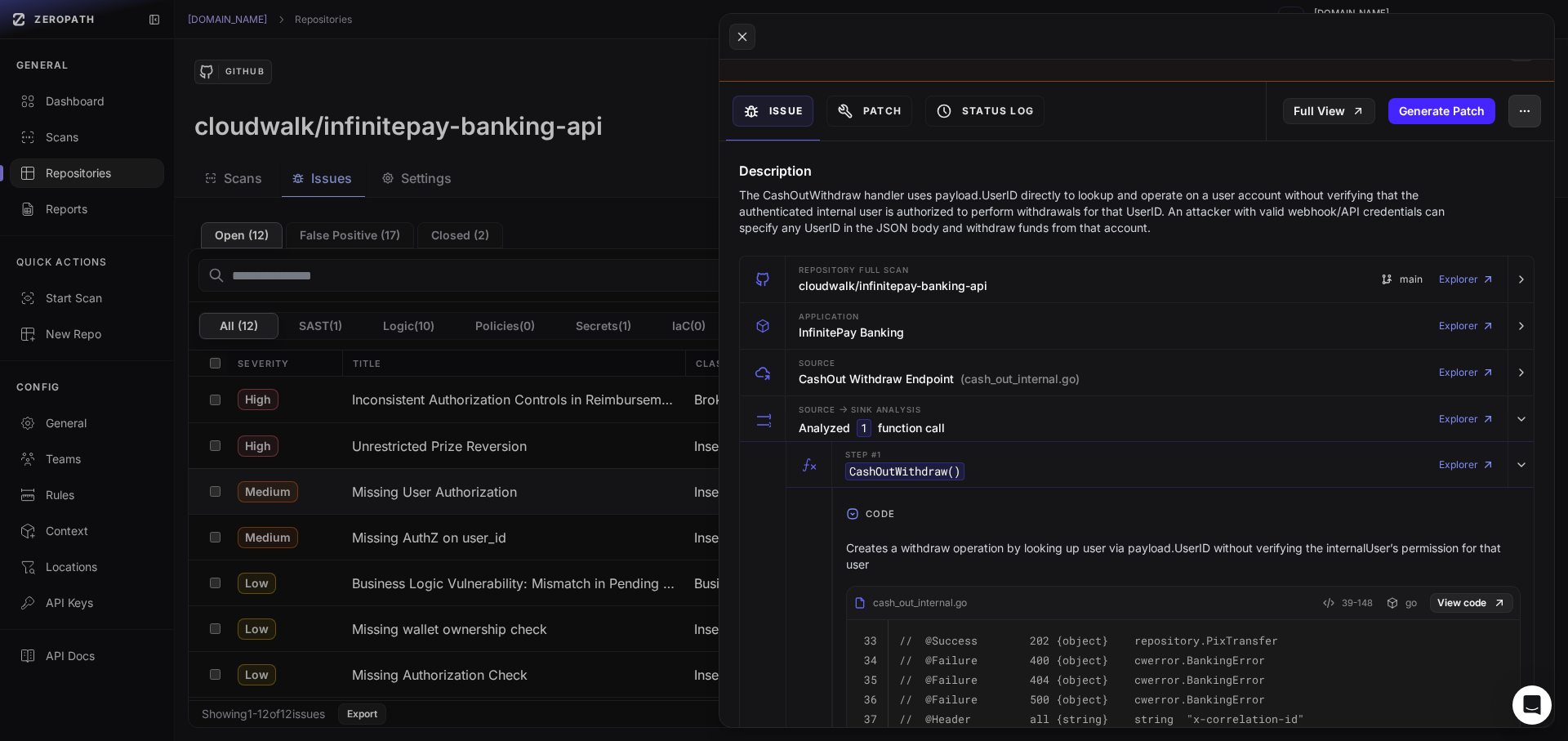
click at [1518, 105] on icon "button" at bounding box center [1525, 110] width 13 height 13
click at [1414, 165] on div "False Positive" at bounding box center [1437, 154] width 175 height 39
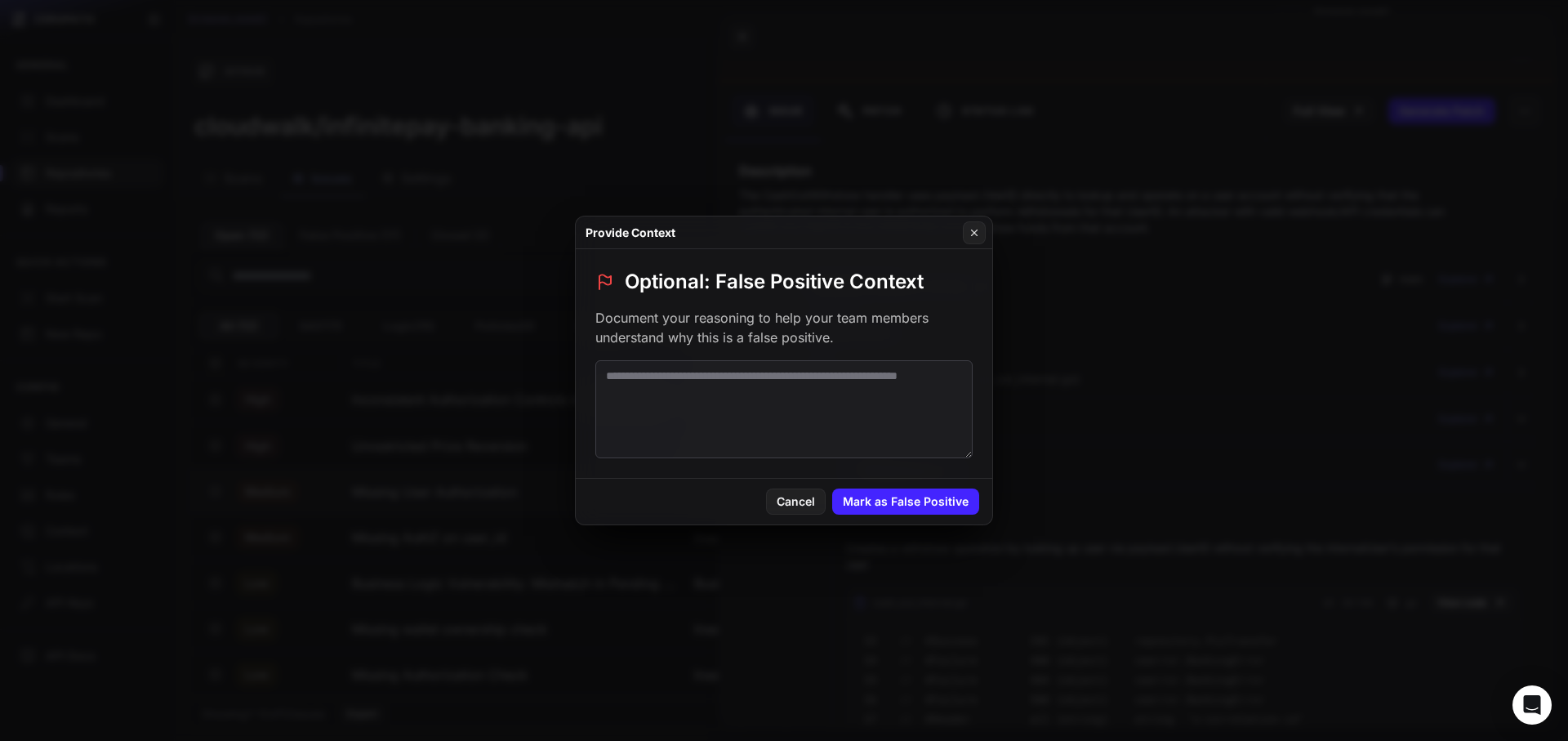
click at [684, 439] on textarea at bounding box center [784, 409] width 377 height 98
paste textarea "**********"
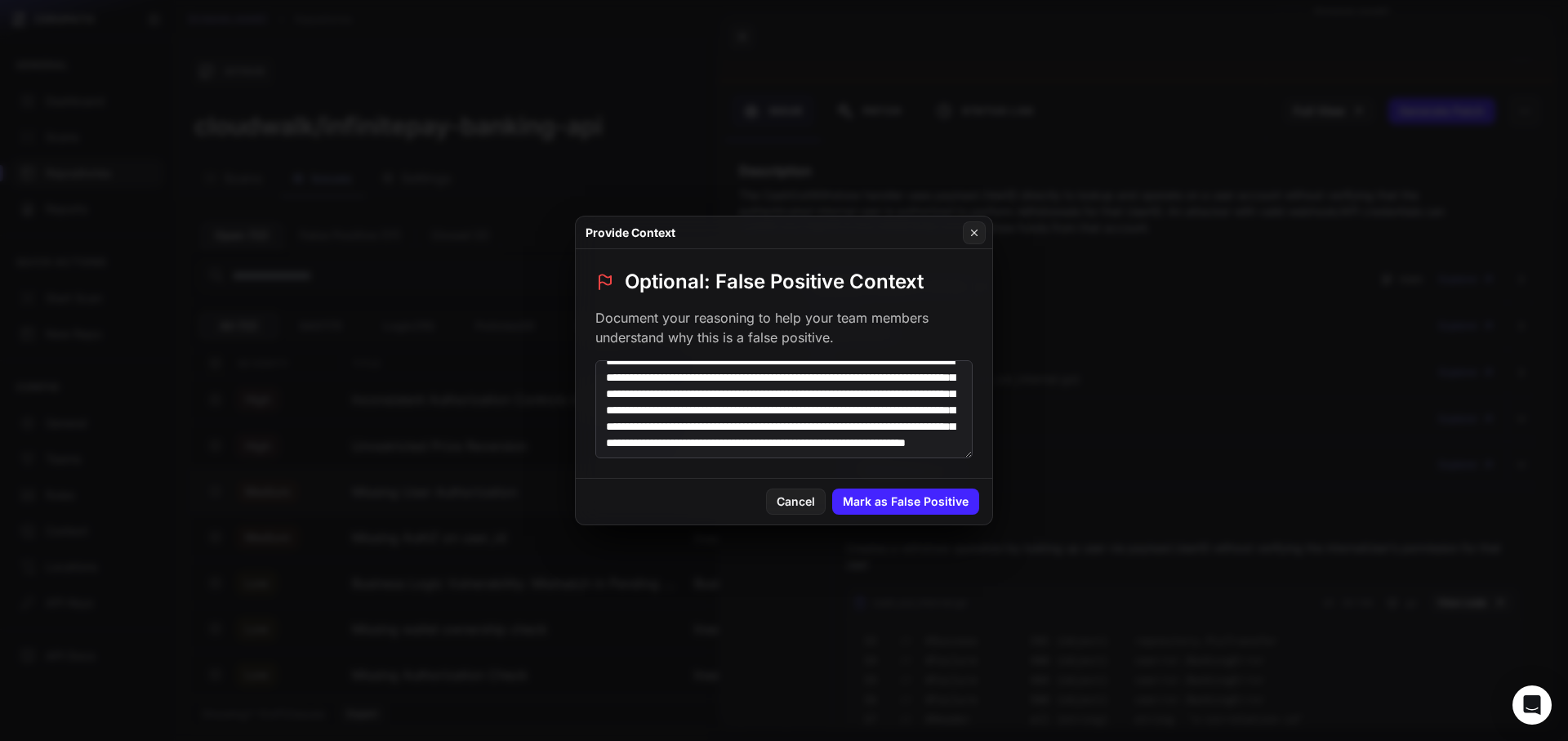
scroll to position [0, 0]
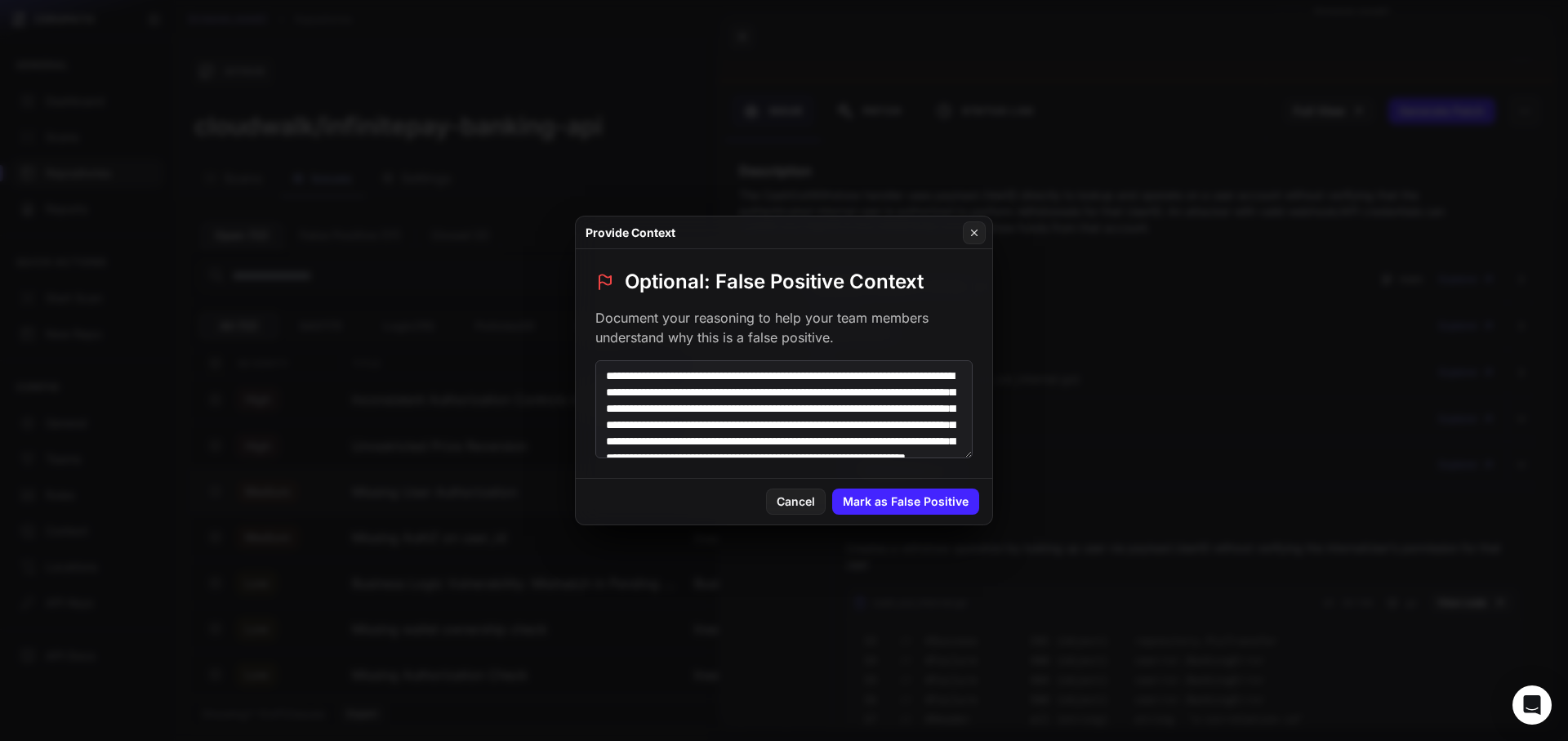
click at [654, 395] on textarea "**********" at bounding box center [784, 409] width 377 height 98
click at [650, 412] on textarea "**********" at bounding box center [784, 409] width 377 height 98
type textarea "**********"
click at [898, 500] on button "Mark as False Positive" at bounding box center [905, 502] width 147 height 26
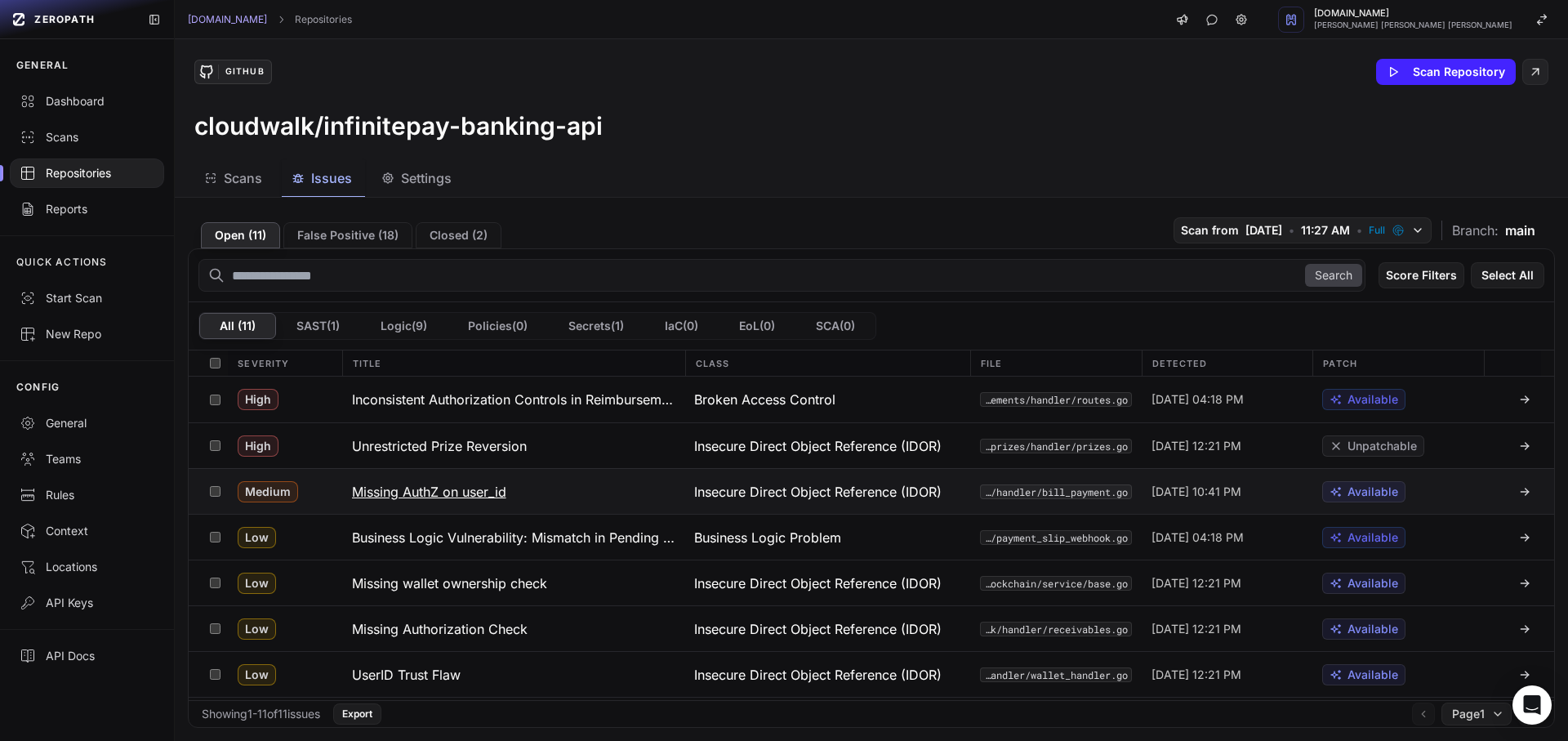
click at [479, 503] on button "Missing AuthZ on user_id" at bounding box center [514, 491] width 343 height 45
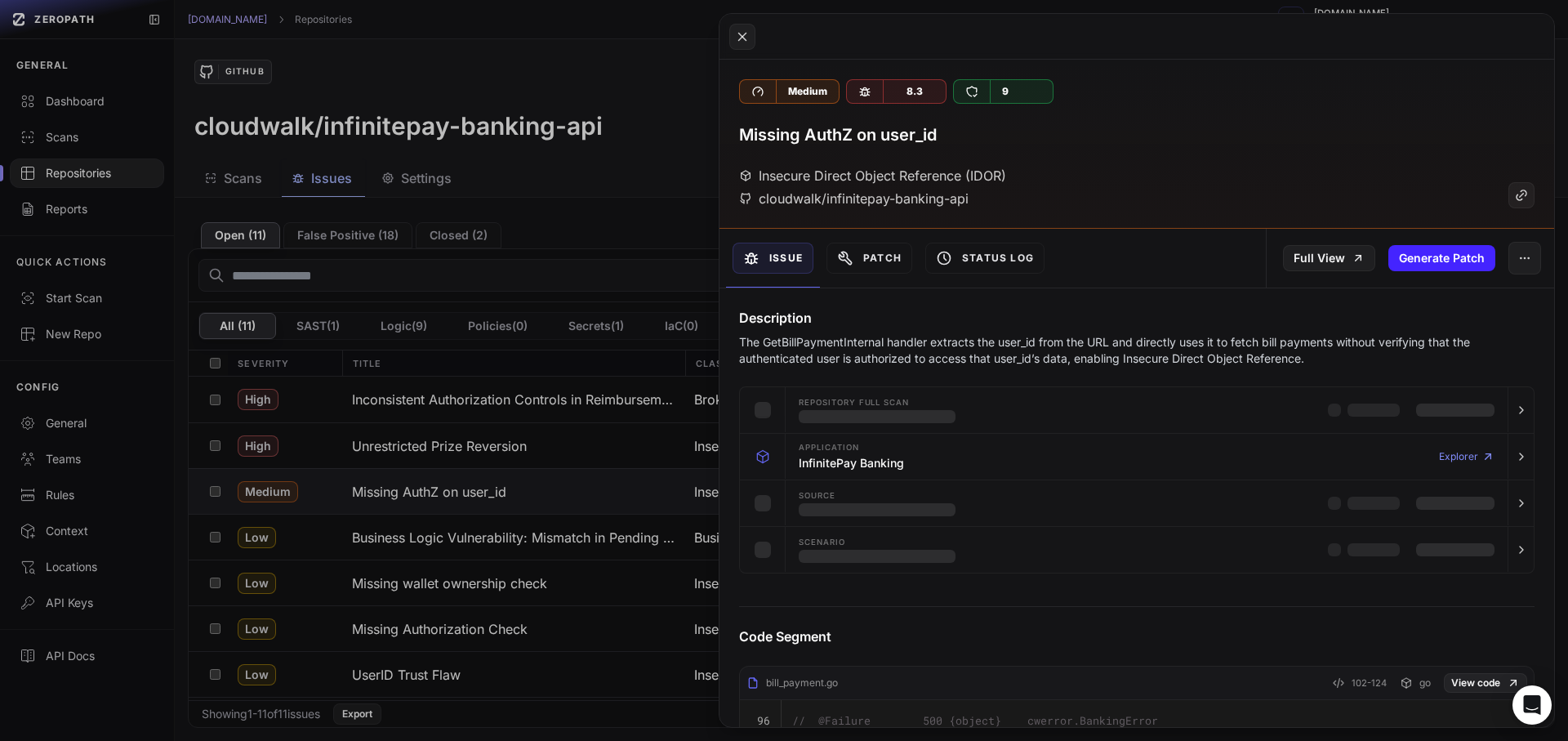
click at [842, 359] on p "The GetBillPaymentInternal handler extracts the user_id from the URL and direct…" at bounding box center [1105, 350] width 732 height 33
click at [842, 360] on p "The GetBillPaymentInternal handler extracts the user_id from the URL and direct…" at bounding box center [1105, 350] width 732 height 33
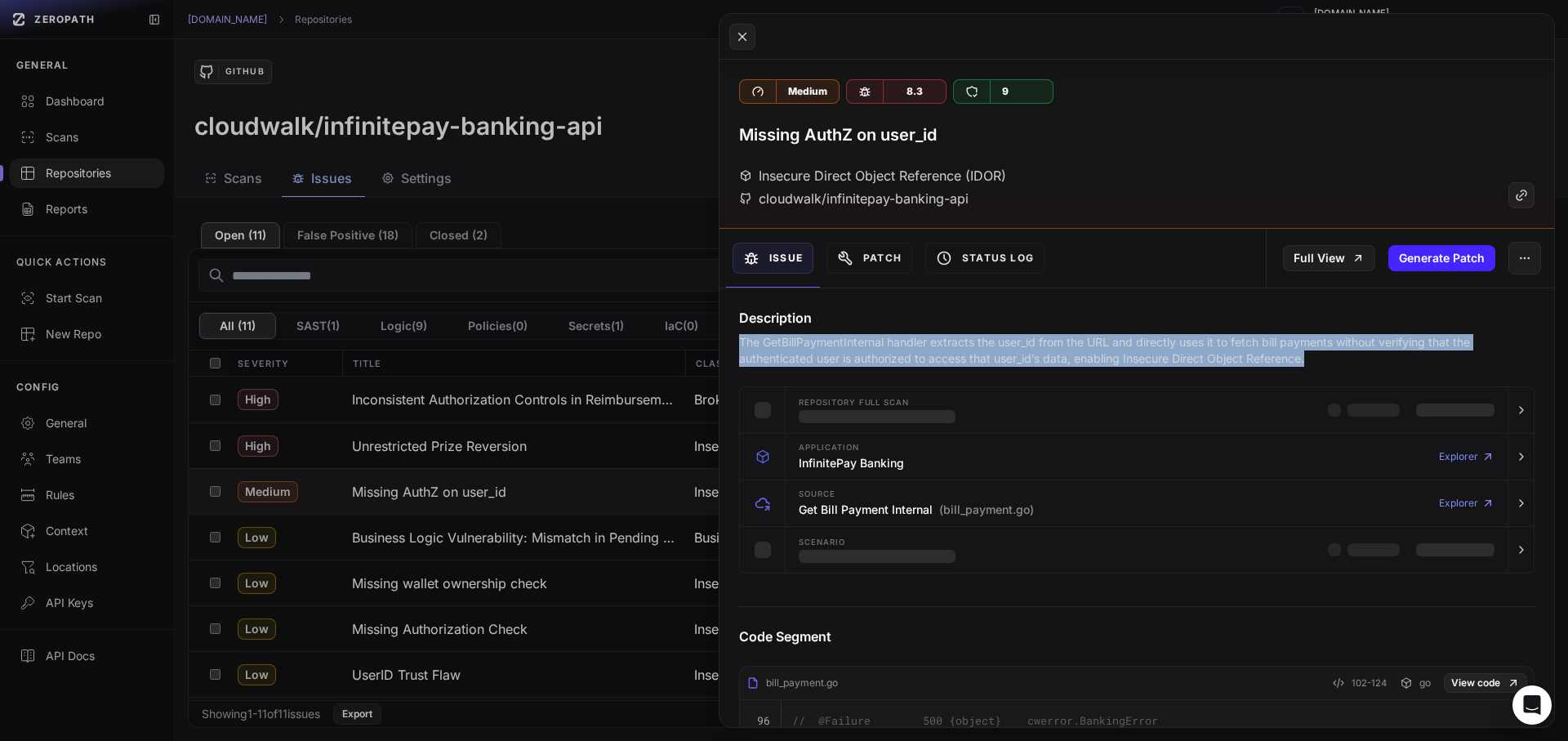
click at [842, 360] on p "The GetBillPaymentInternal handler extracts the user_id from the URL and direct…" at bounding box center [1105, 350] width 732 height 33
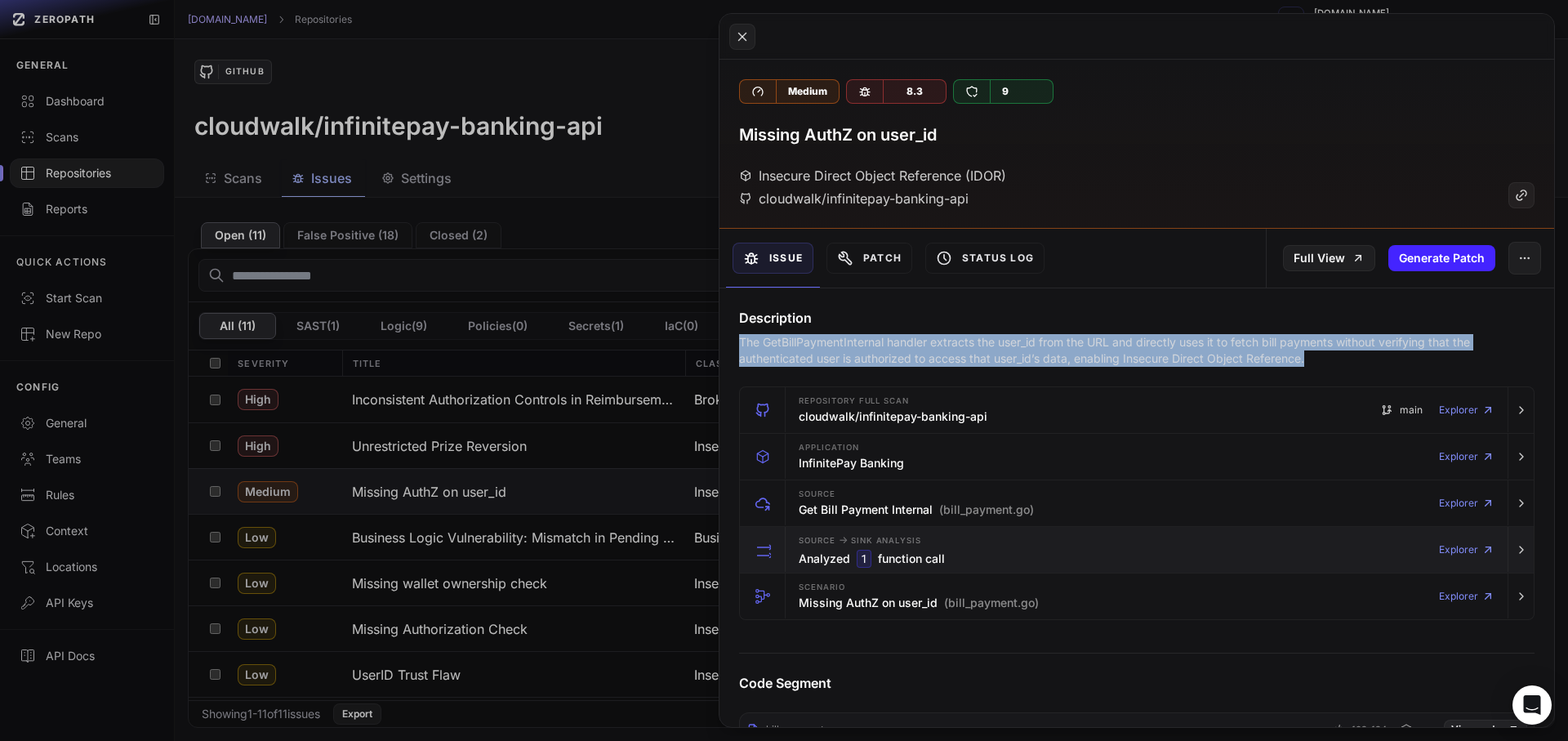
click at [1031, 531] on div "Source -> Sink Analysis Analyzed 1 function call Explorer" at bounding box center [1146, 550] width 709 height 46
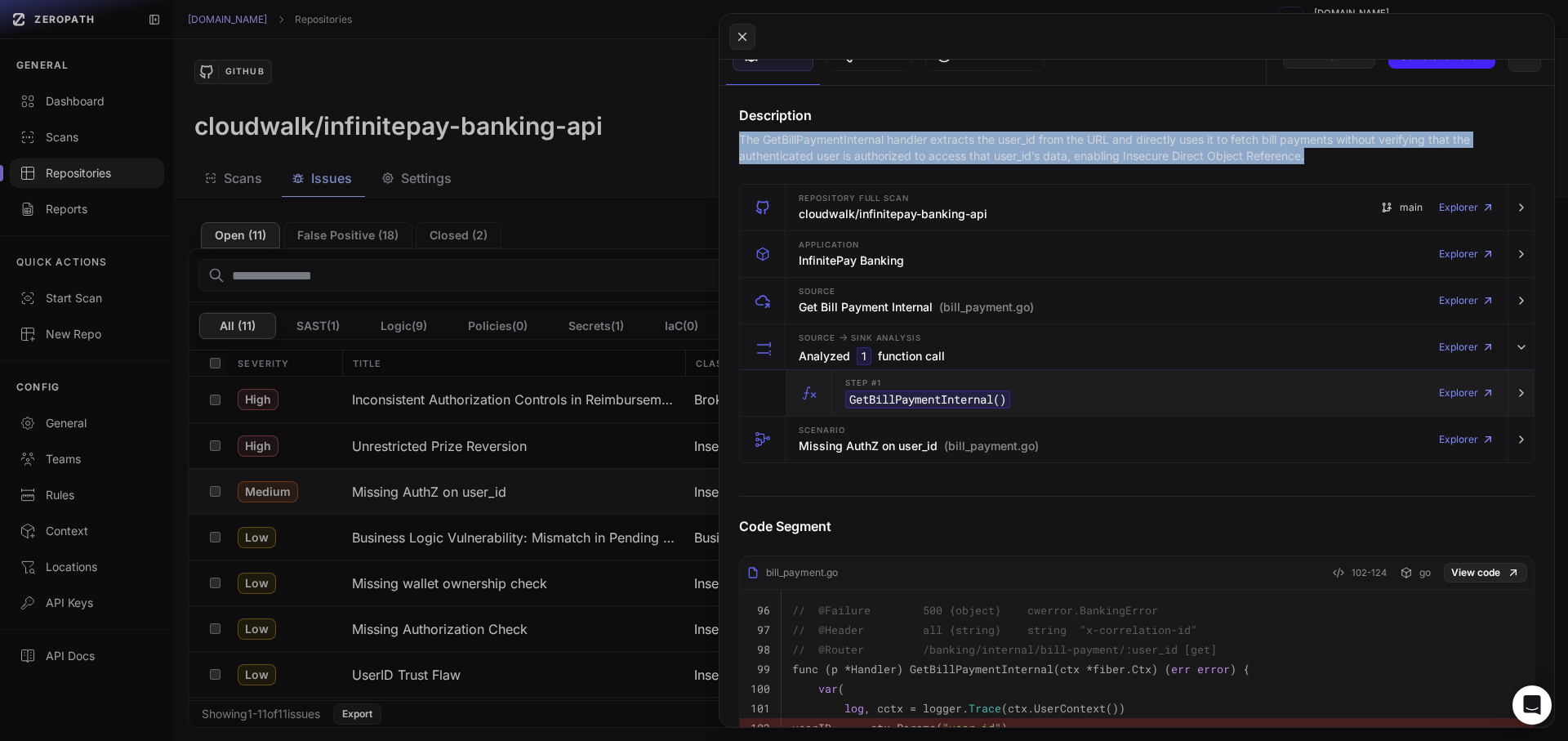
scroll to position [294, 0]
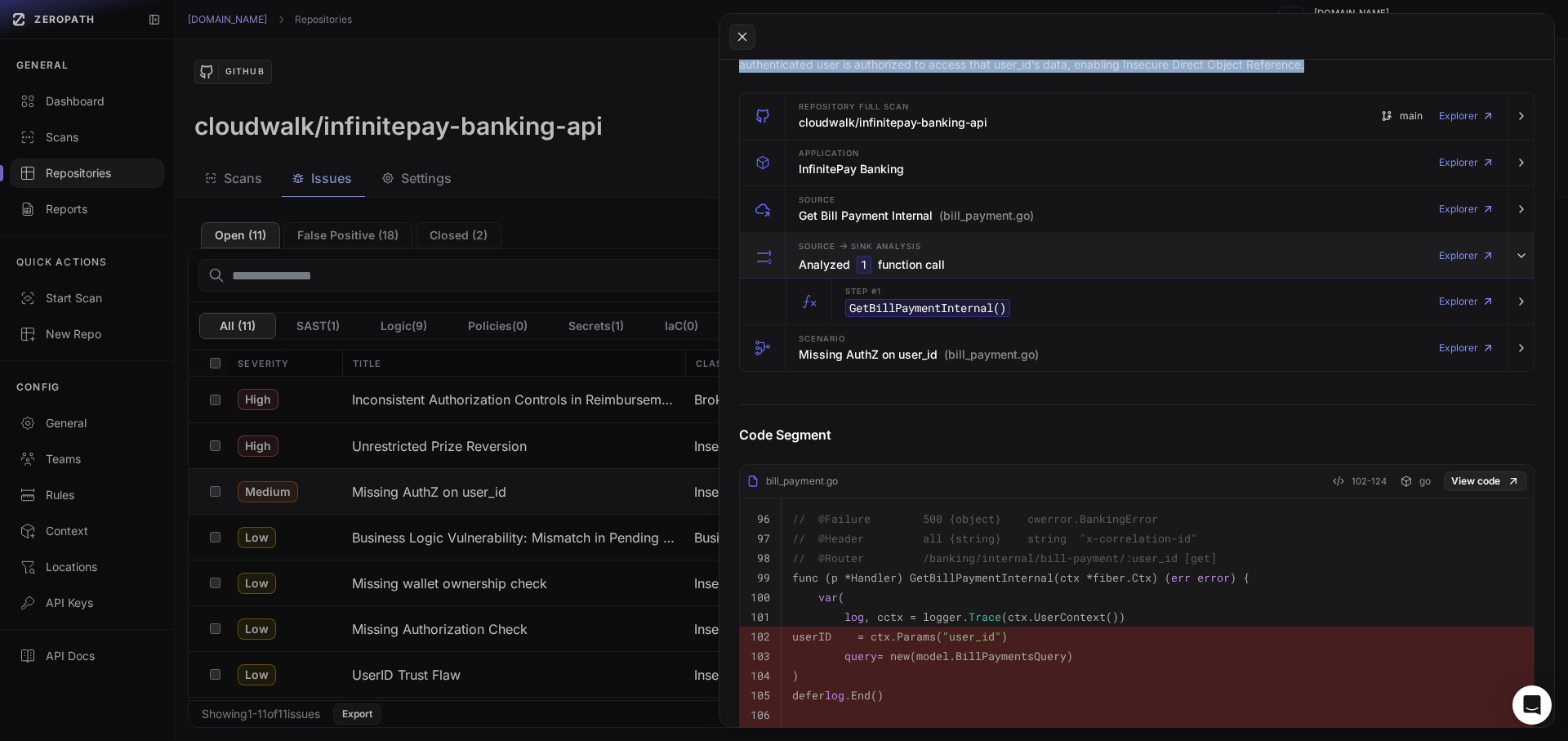
click at [941, 265] on h3 "Analyzed 1 function call" at bounding box center [872, 264] width 146 height 18
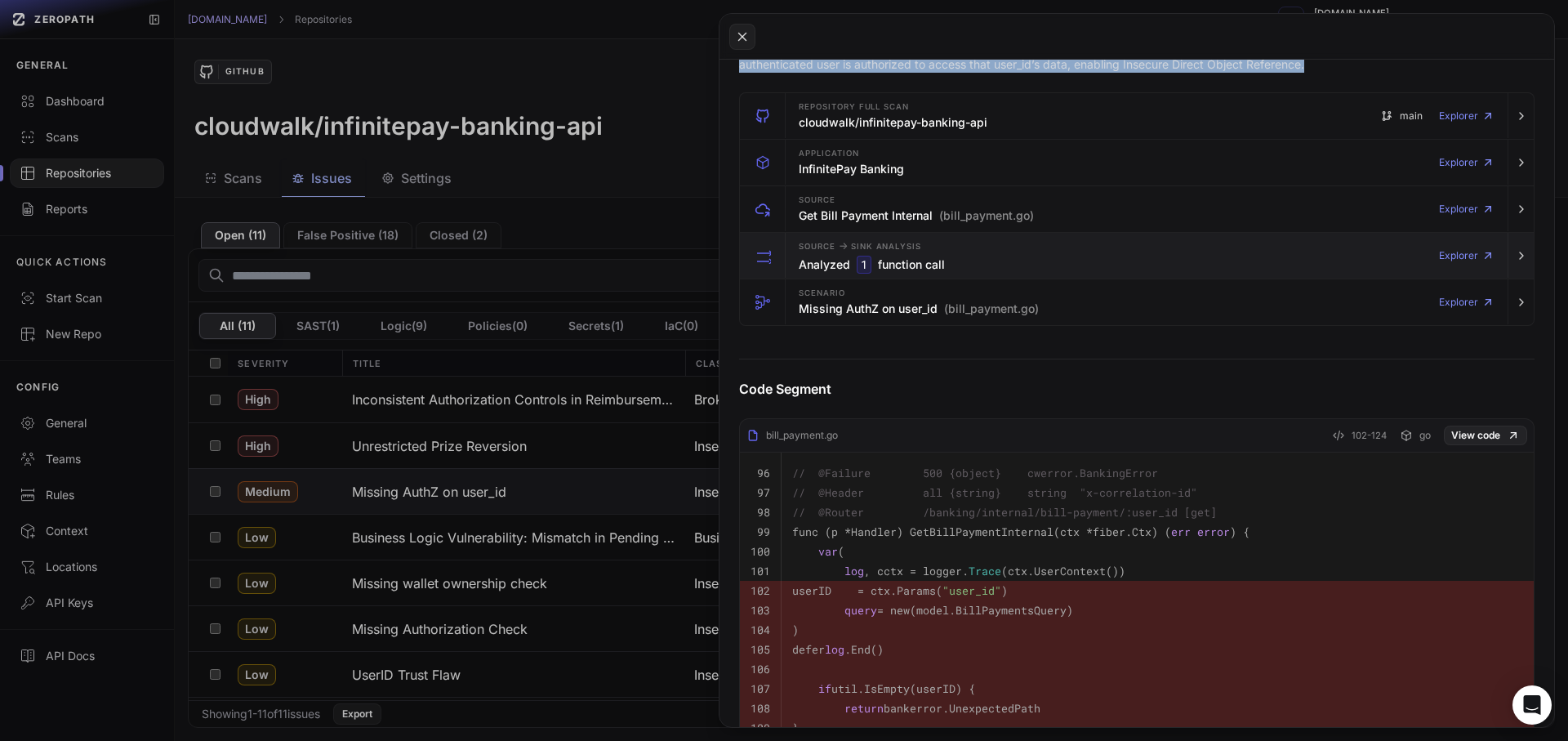
click at [933, 268] on h3 "Analyzed 1 function call" at bounding box center [872, 264] width 146 height 18
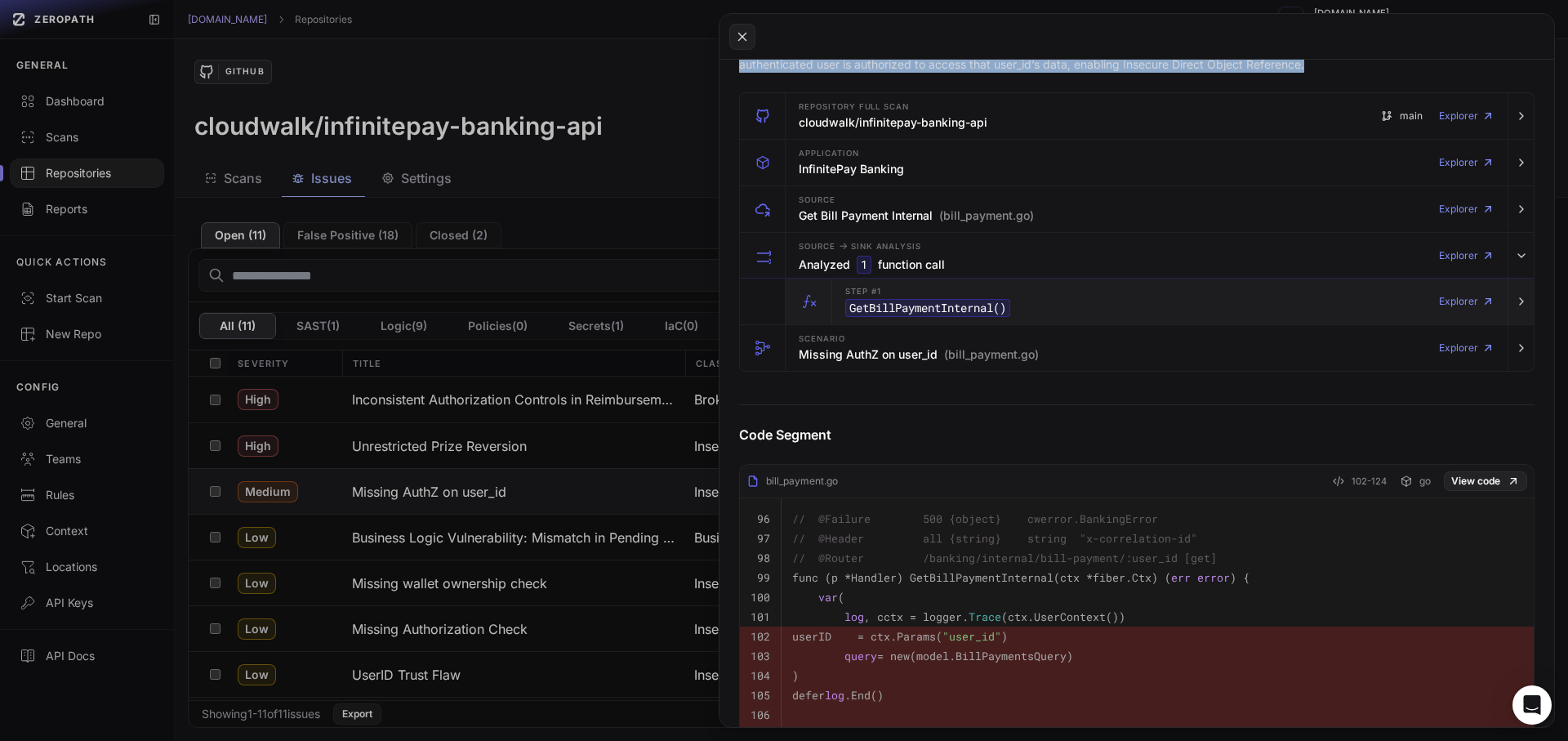
click at [900, 294] on div "Step #1 GetBillPaymentInternal ()" at bounding box center [928, 302] width 165 height 33
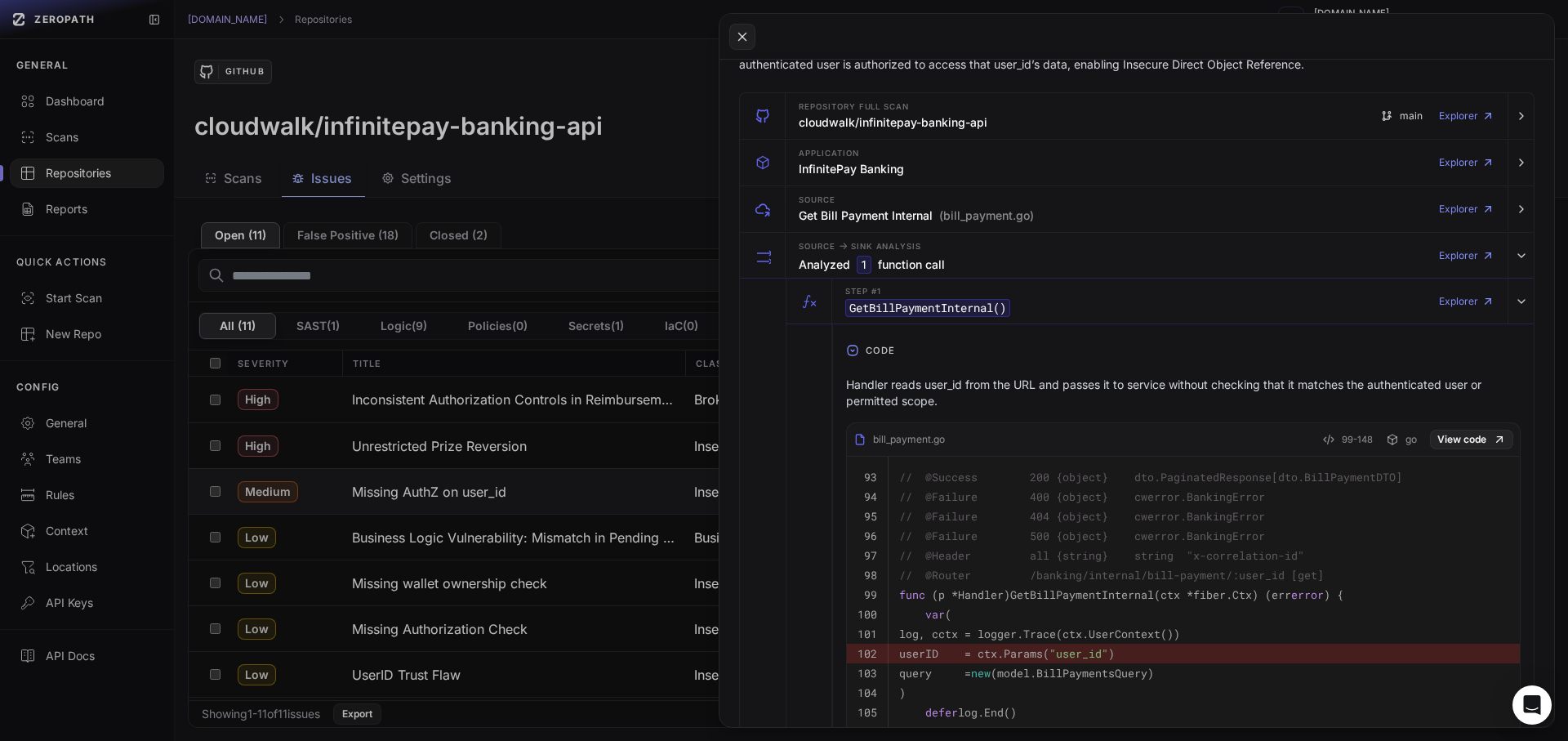
click at [940, 390] on p "Handler reads user_id from the URL and passes it to service without checking th…" at bounding box center [1183, 393] width 674 height 33
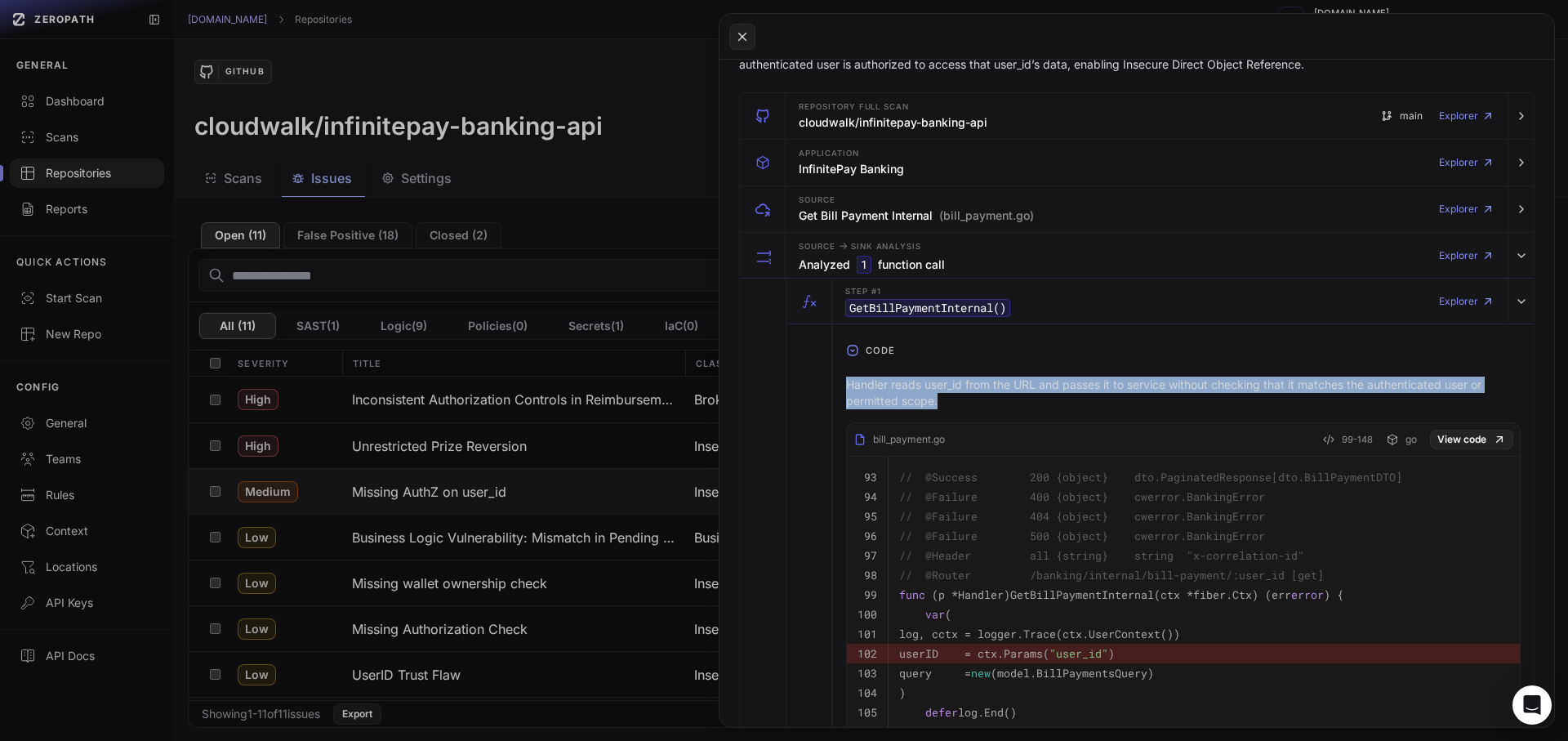
click at [940, 390] on p "Handler reads user_id from the URL and passes it to service without checking th…" at bounding box center [1183, 393] width 674 height 33
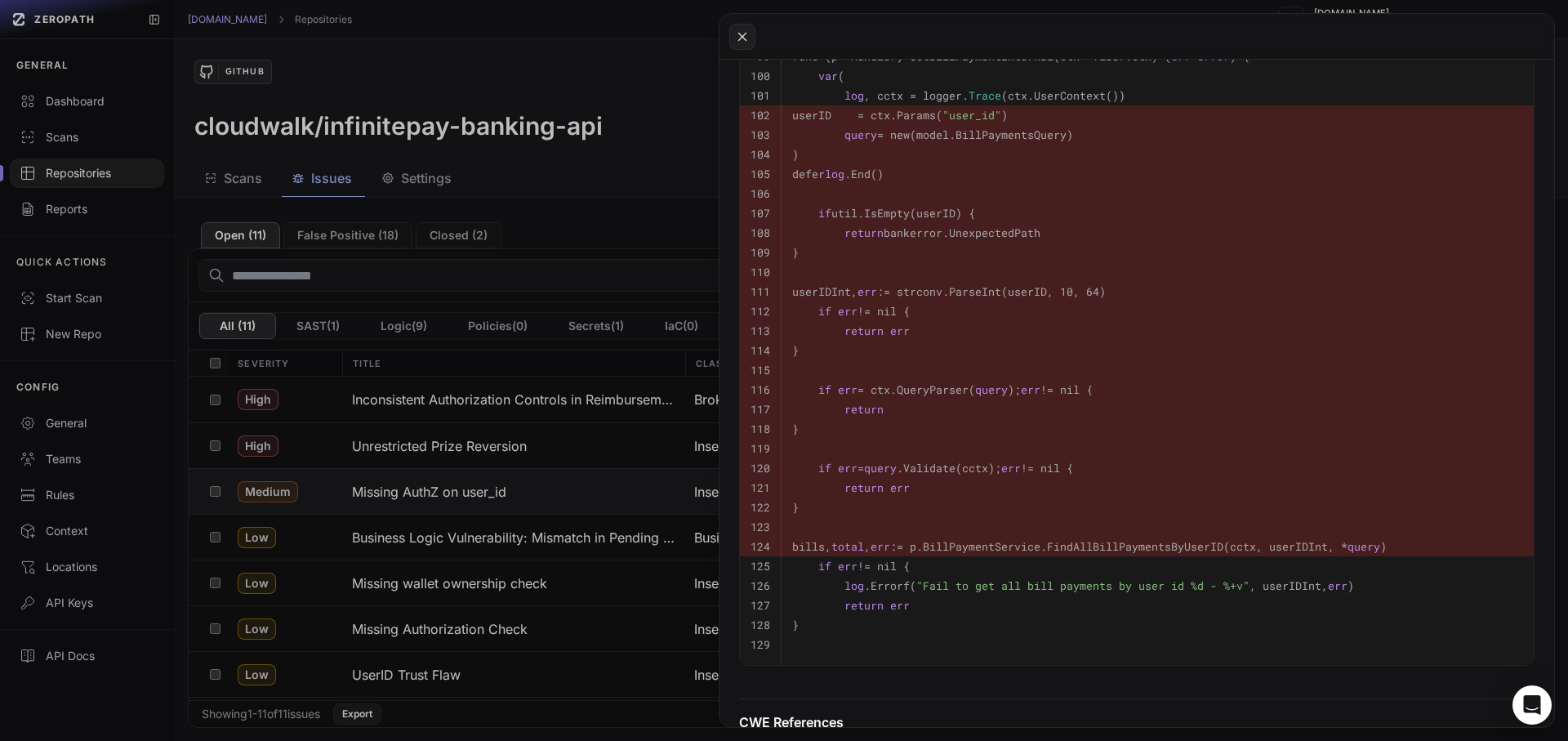
scroll to position [1766, 0]
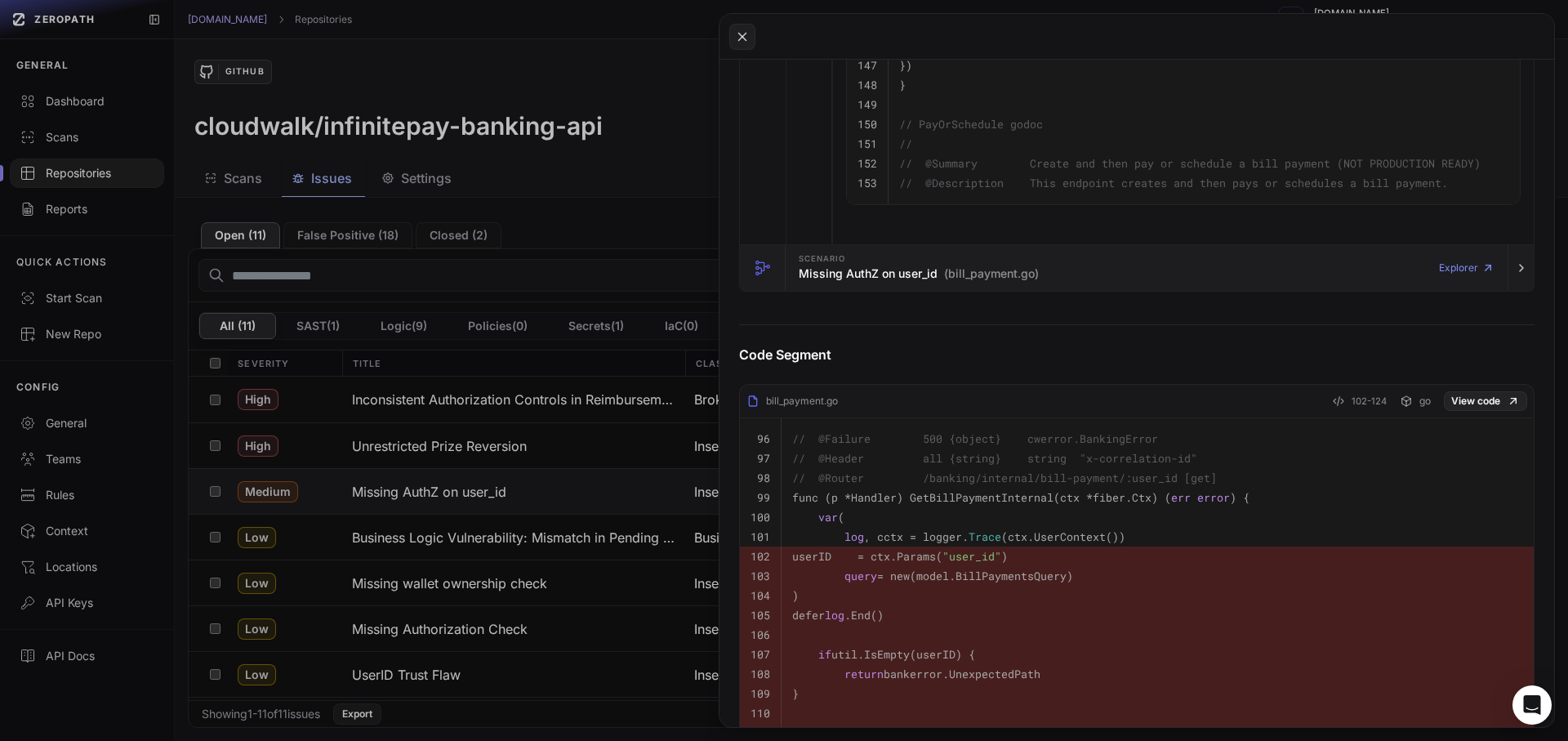
click at [960, 282] on span "(bill_payment.go)" at bounding box center [991, 273] width 95 height 17
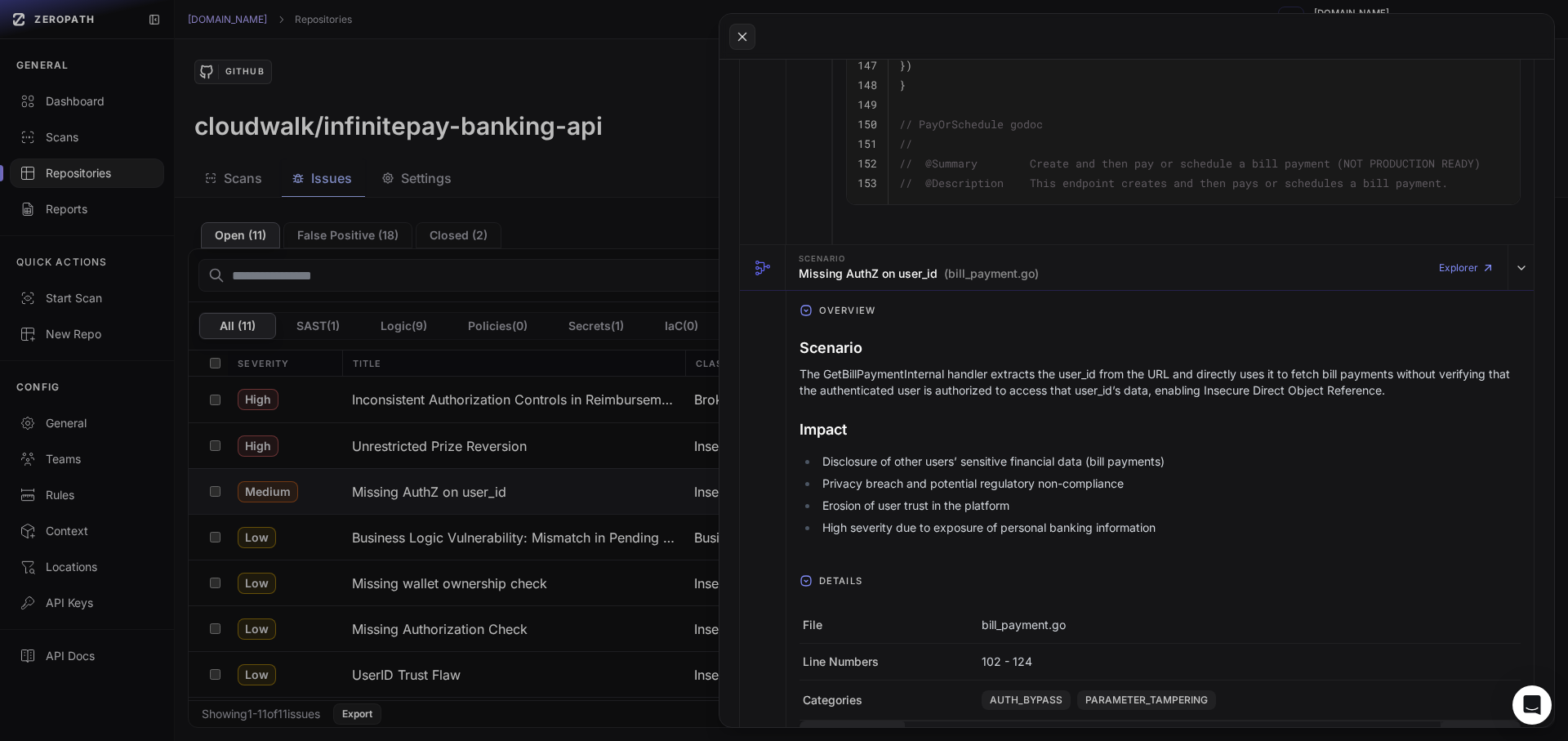
click at [832, 359] on h3 "Scenario" at bounding box center [1160, 348] width 721 height 23
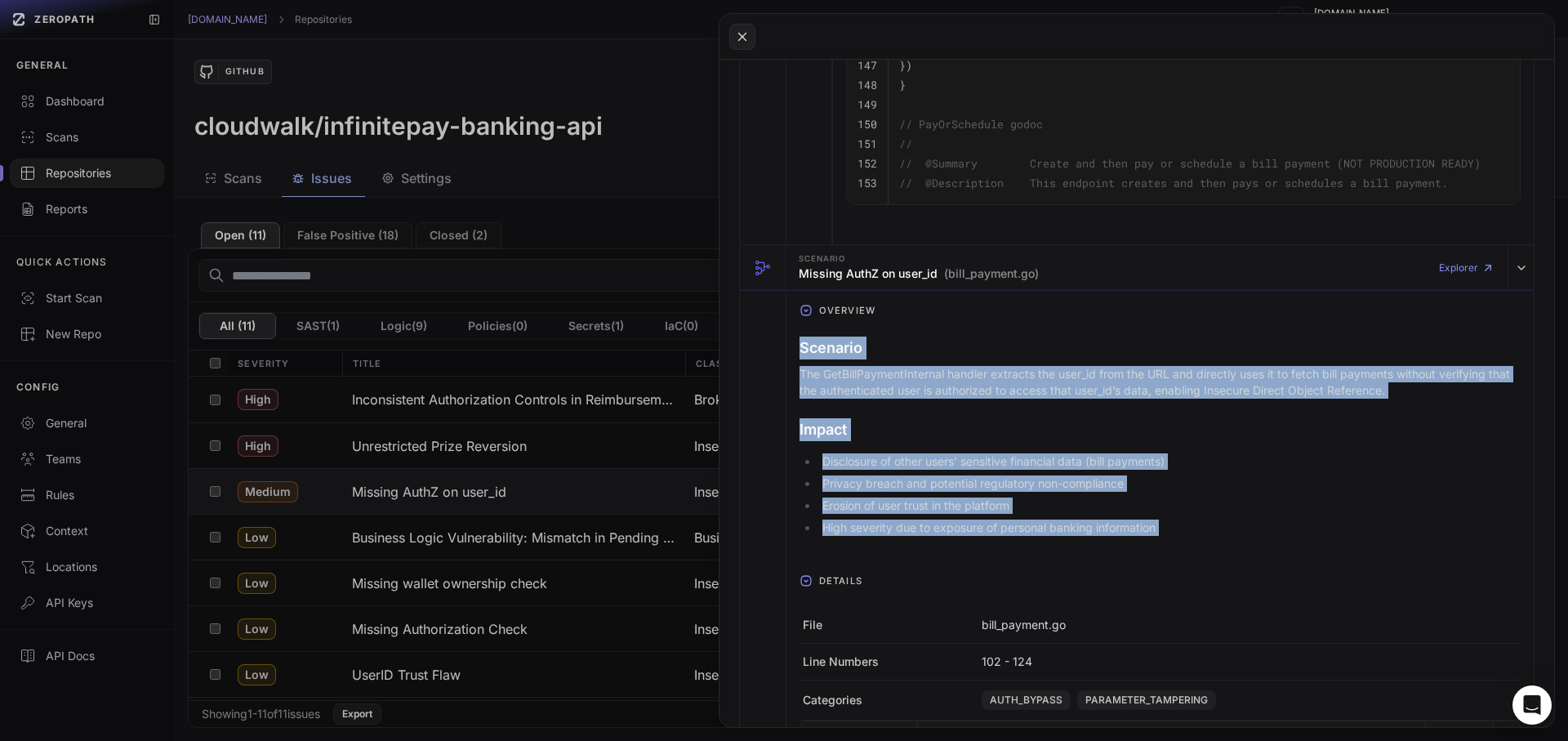
drag, startPoint x: 832, startPoint y: 372, endPoint x: 1242, endPoint y: 549, distance: 446.6
click at [1242, 549] on div "Scenario The GetBillPaymentInternal handler extracts the user_id from the URL a…" at bounding box center [1160, 439] width 721 height 218
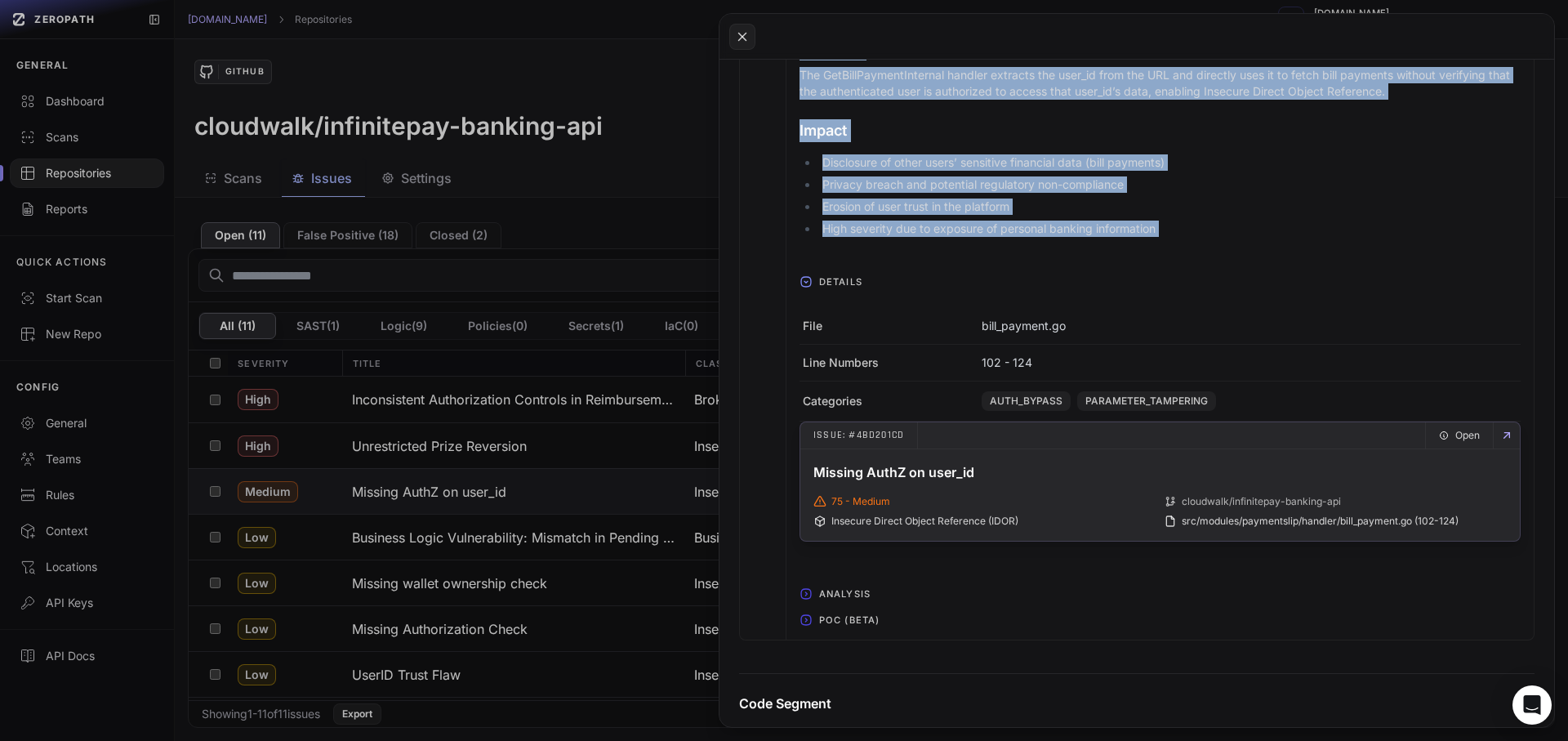
scroll to position [2059, 0]
